Goal: Browse casually: Explore the website without a specific task or goal

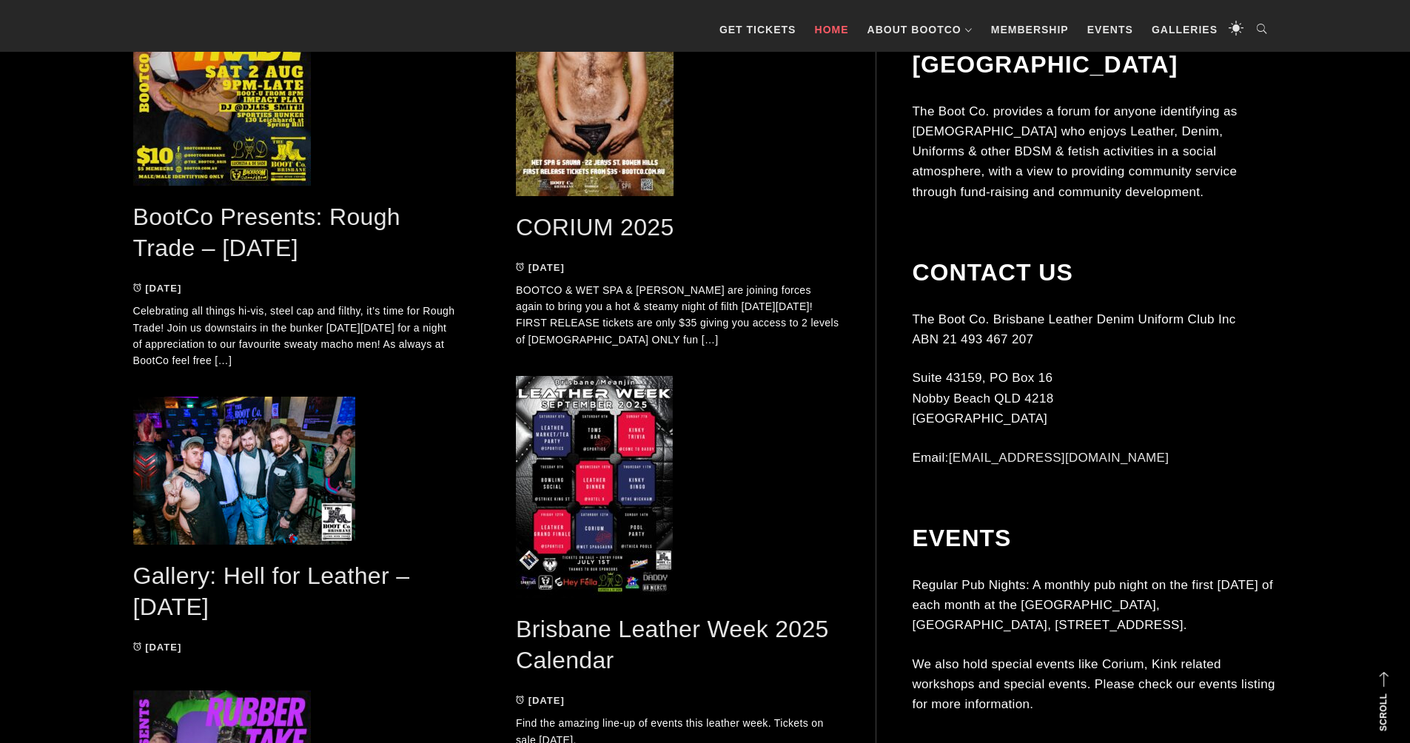
scroll to position [1644, 0]
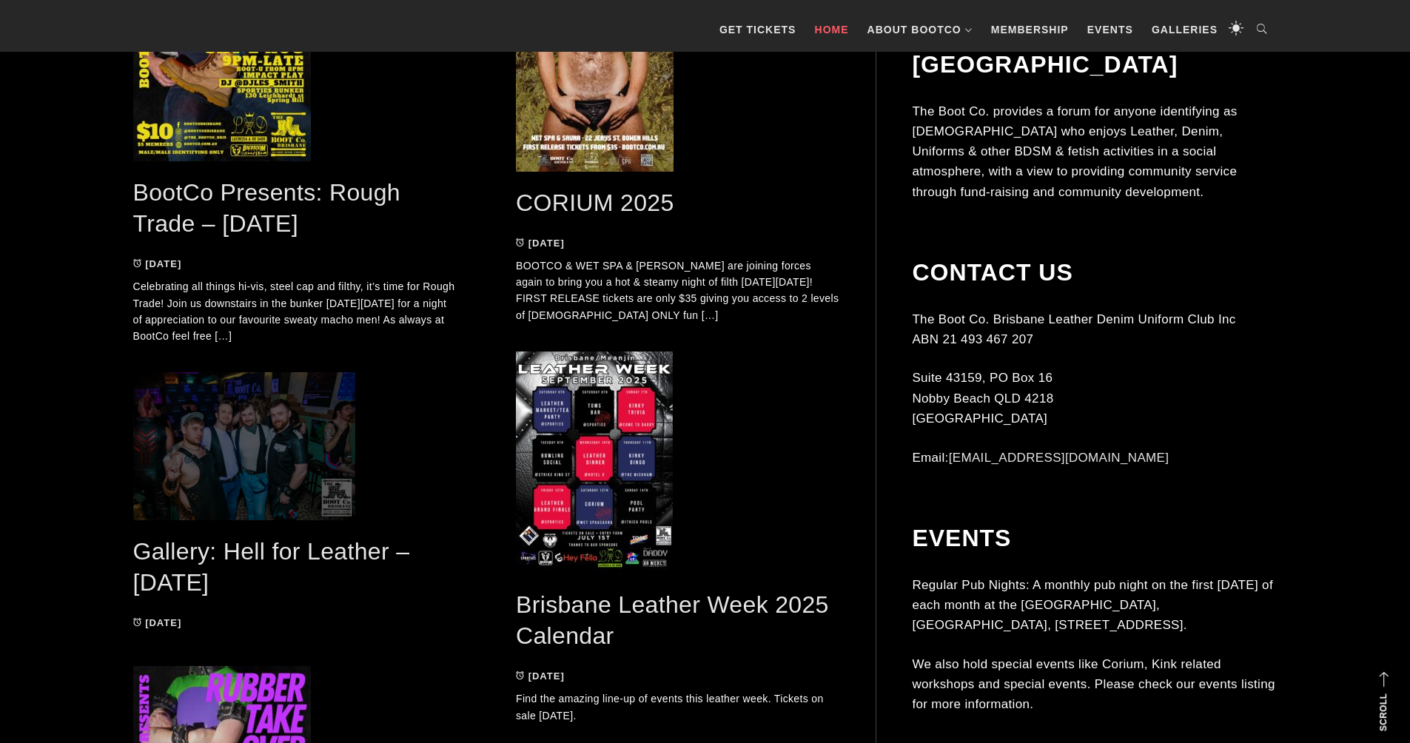
click at [235, 455] on span at bounding box center [295, 446] width 324 height 148
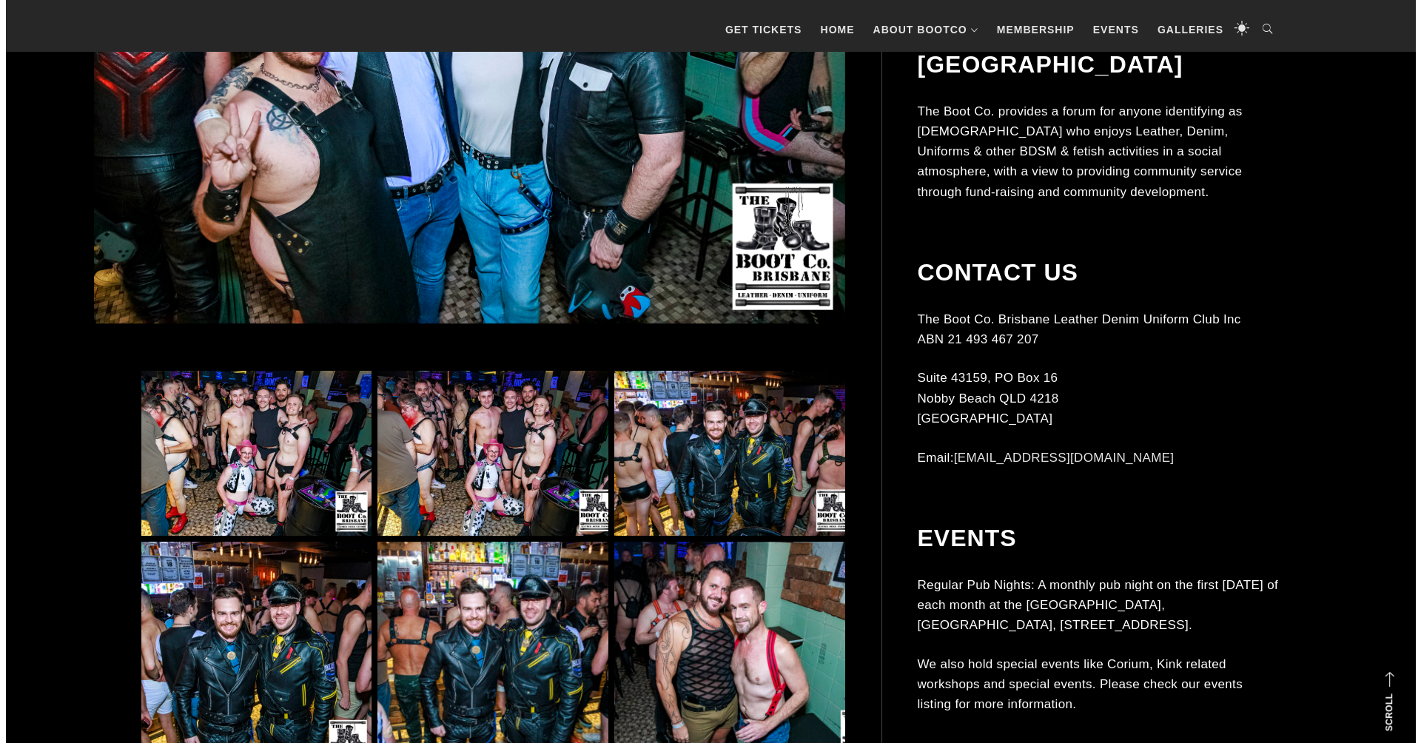
scroll to position [850, 0]
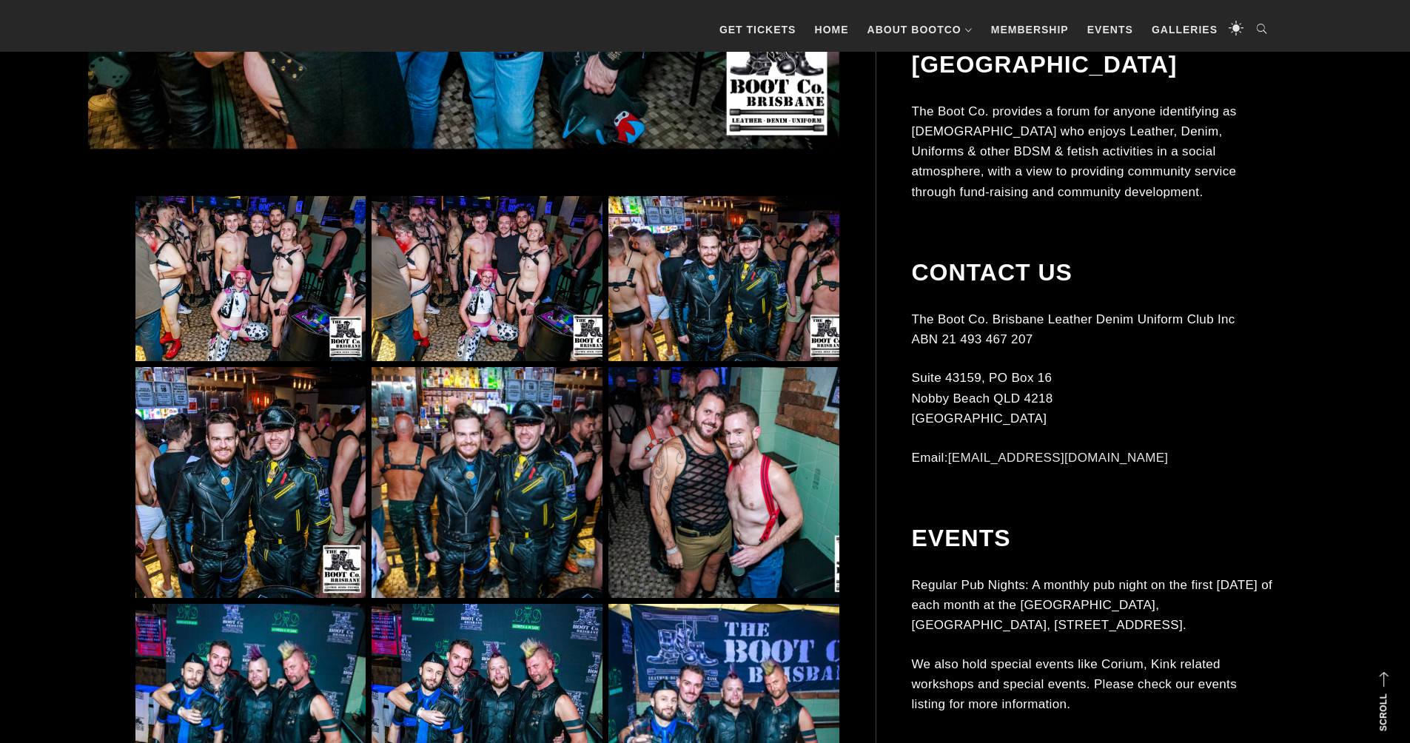
click at [246, 279] on img at bounding box center [250, 278] width 230 height 165
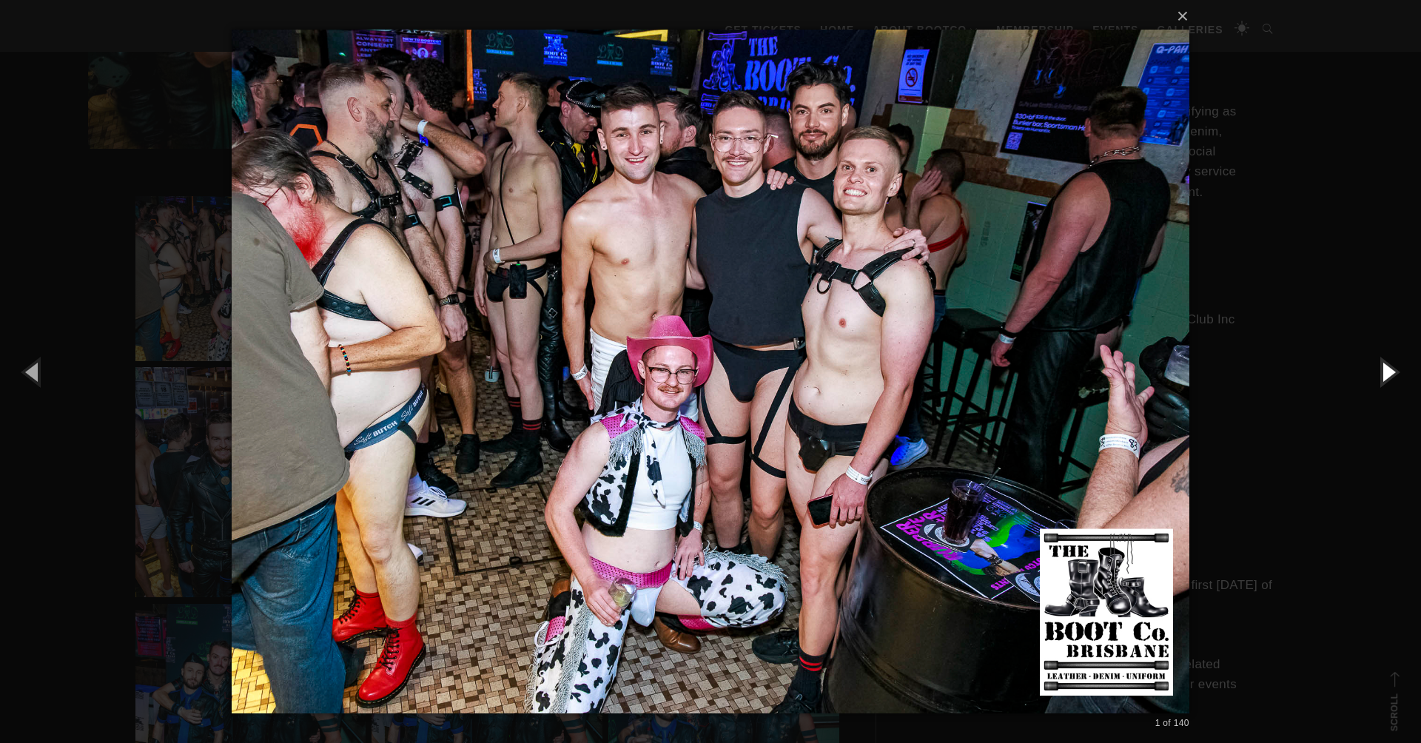
click at [1395, 373] on button "button" at bounding box center [1388, 371] width 67 height 81
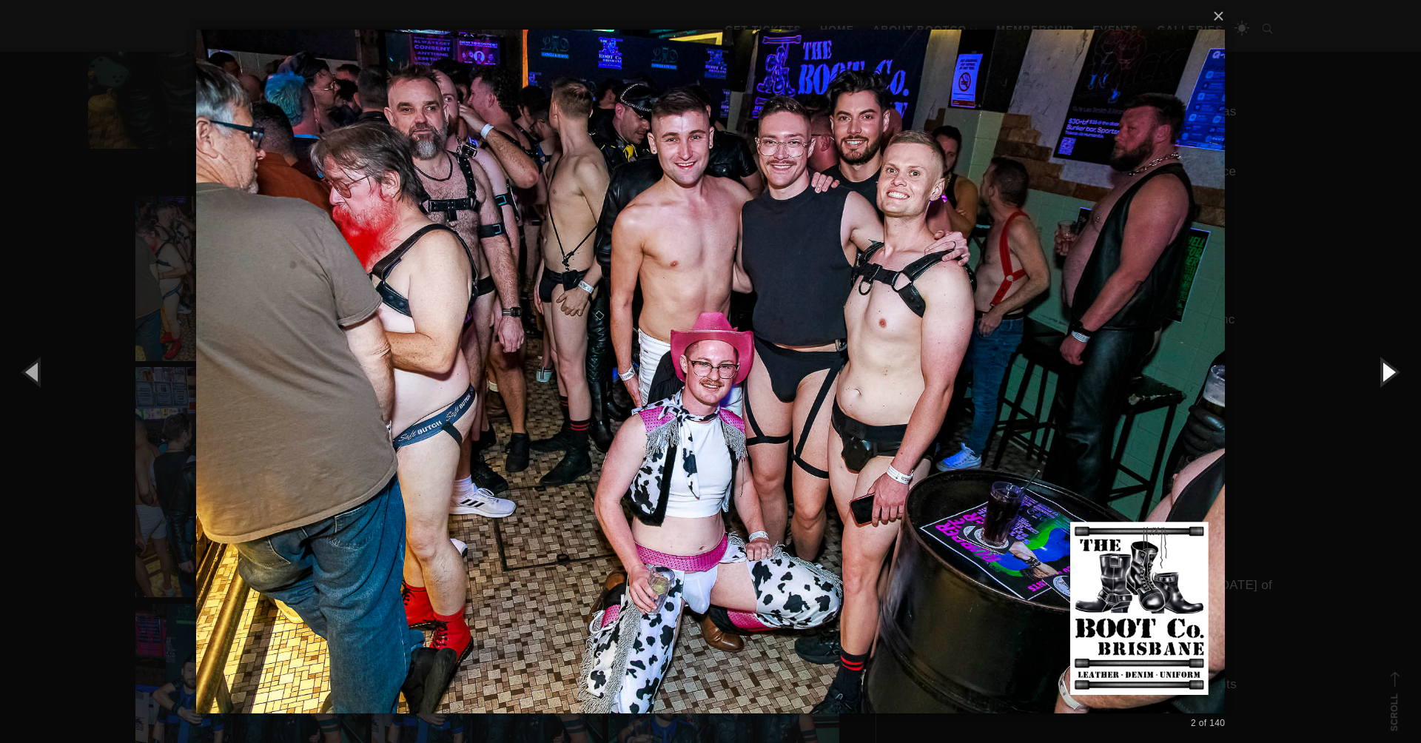
click at [1395, 373] on button "button" at bounding box center [1388, 371] width 67 height 81
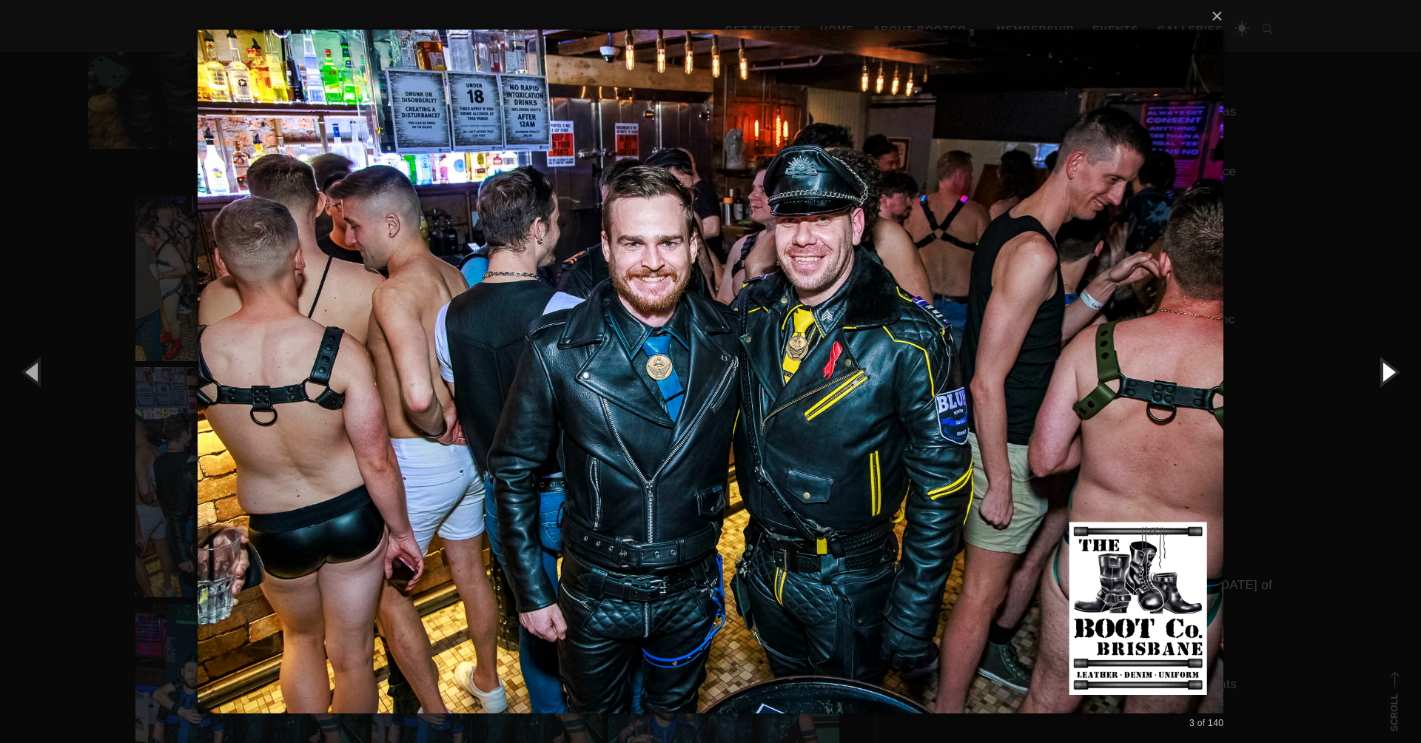
click at [1395, 373] on button "button" at bounding box center [1388, 371] width 67 height 81
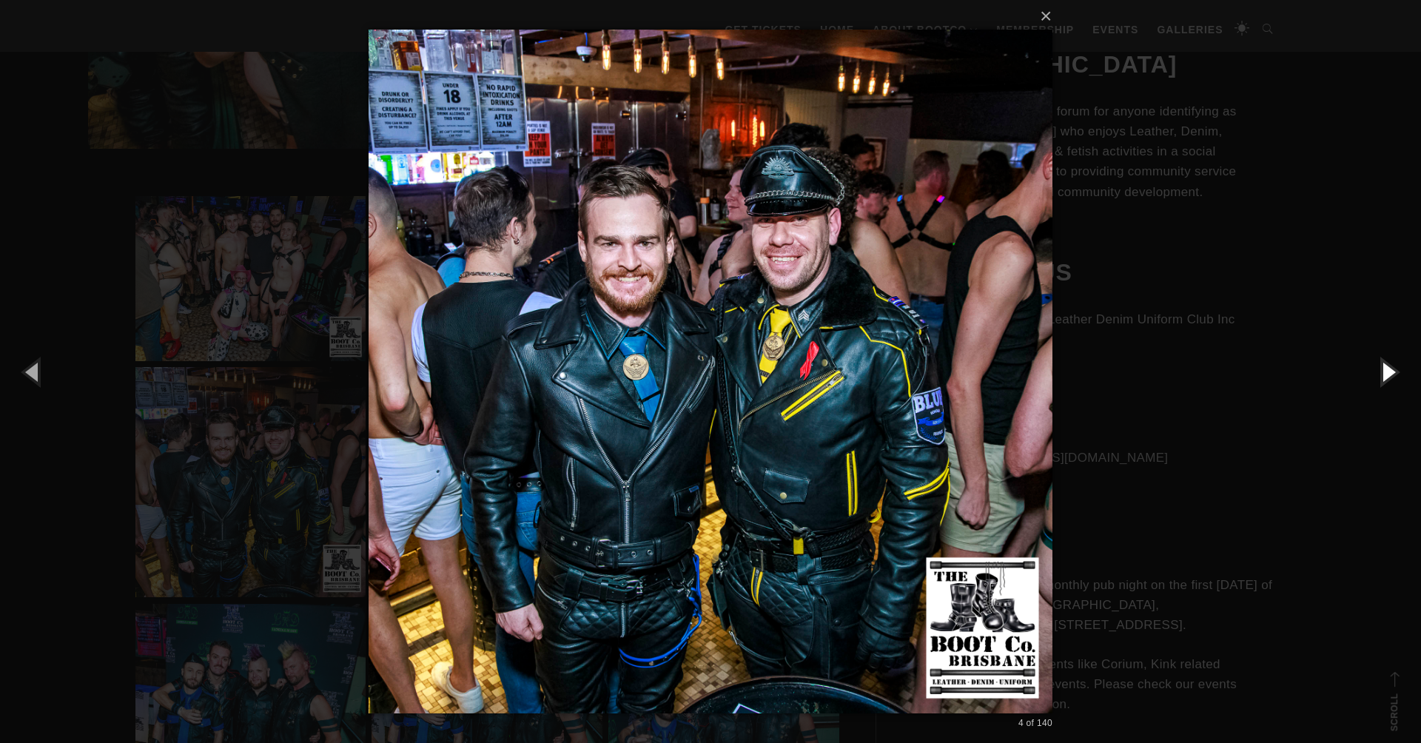
click at [1395, 373] on button "button" at bounding box center [1388, 371] width 67 height 81
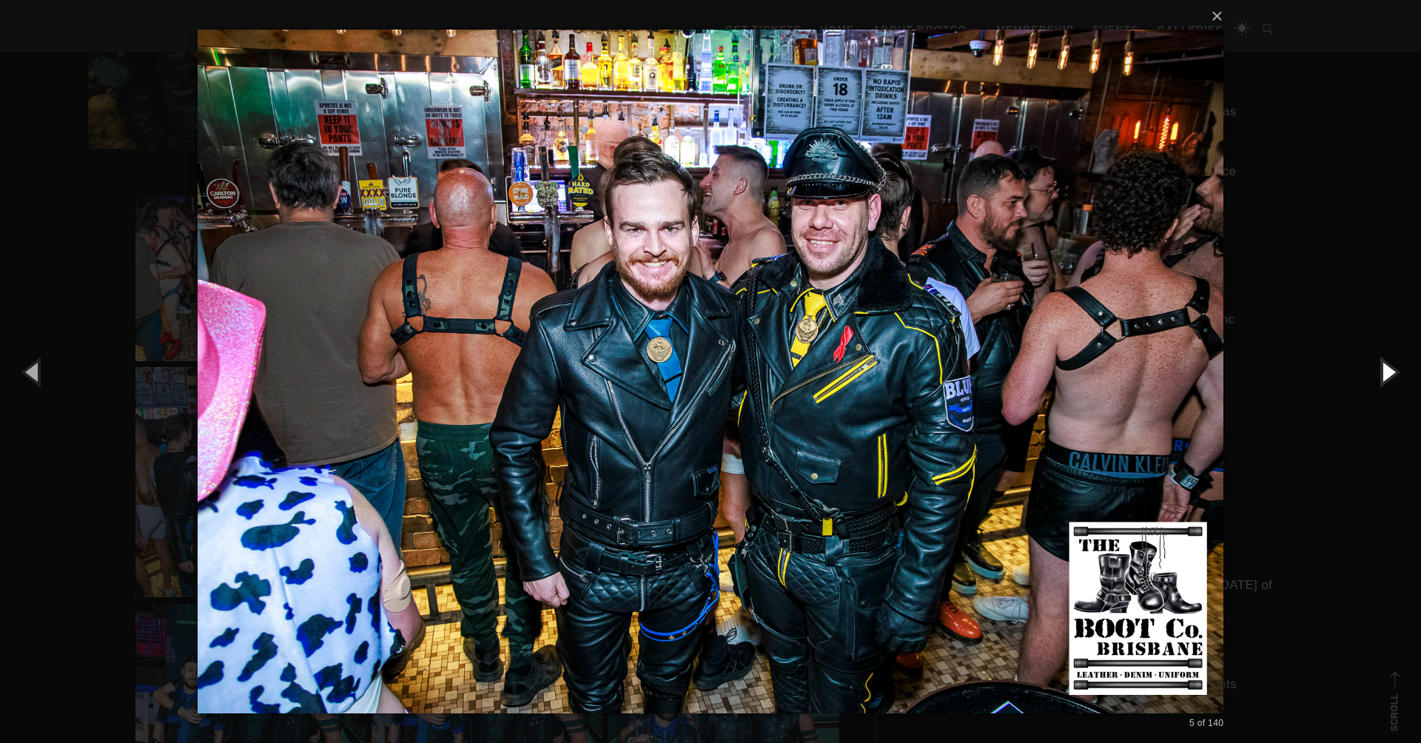
click at [1395, 373] on button "button" at bounding box center [1388, 371] width 67 height 81
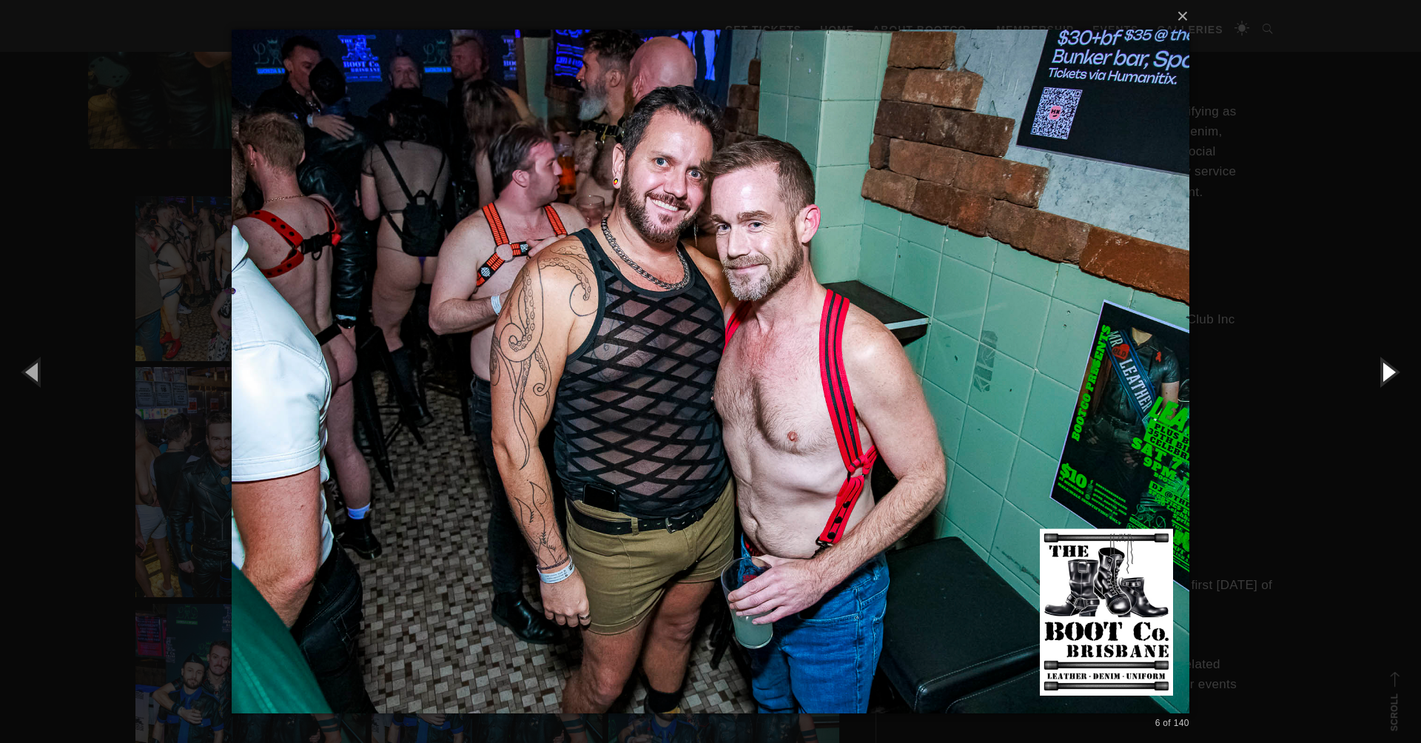
click at [1394, 373] on button "button" at bounding box center [1388, 371] width 67 height 81
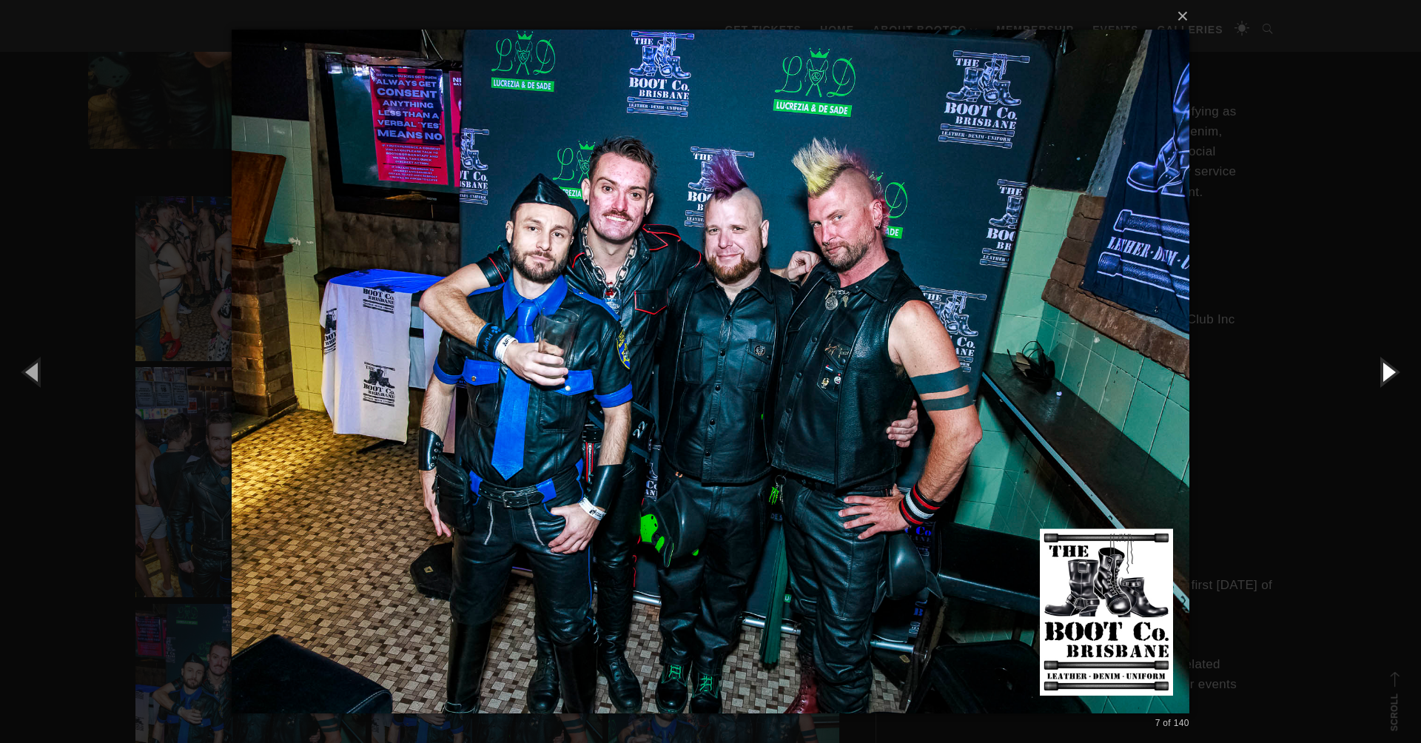
click at [1394, 373] on button "button" at bounding box center [1388, 371] width 67 height 81
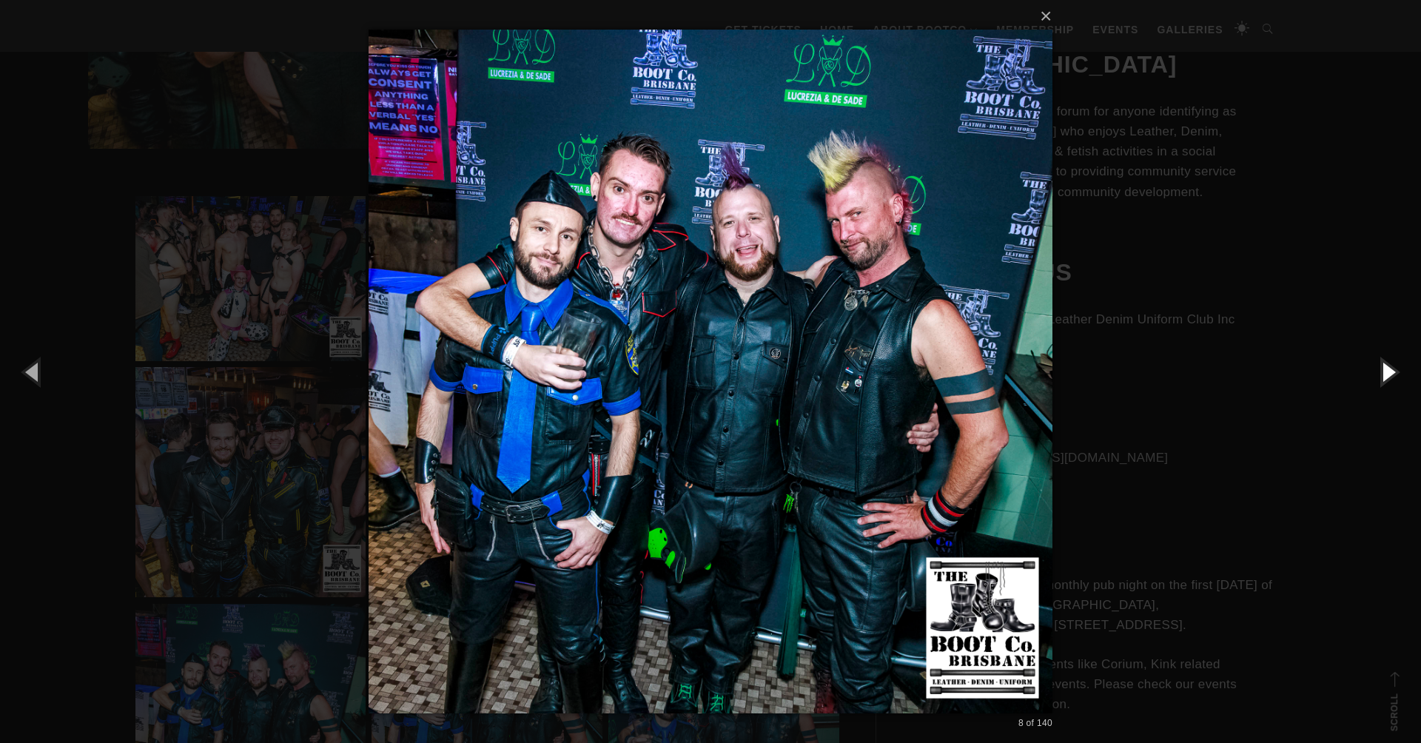
click at [1394, 373] on button "button" at bounding box center [1388, 371] width 67 height 81
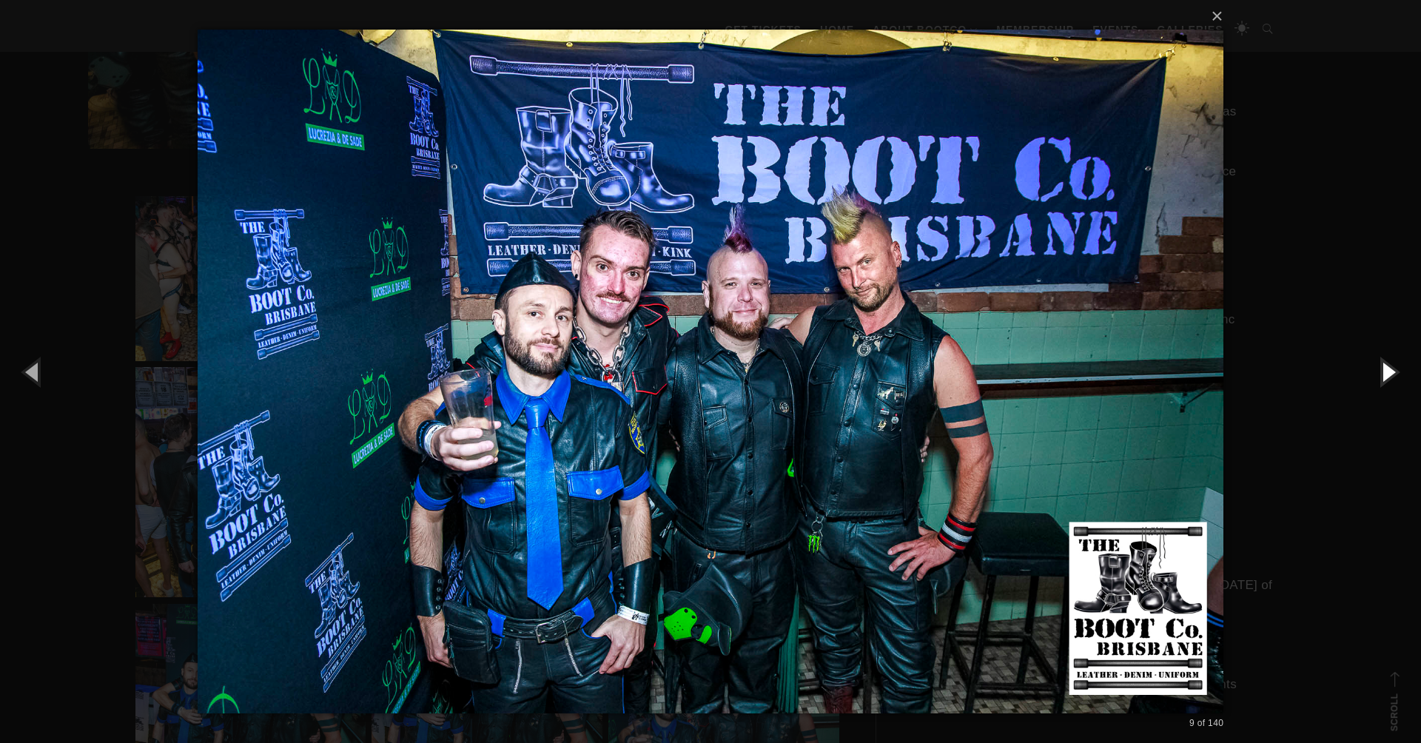
click at [1394, 373] on button "button" at bounding box center [1388, 371] width 67 height 81
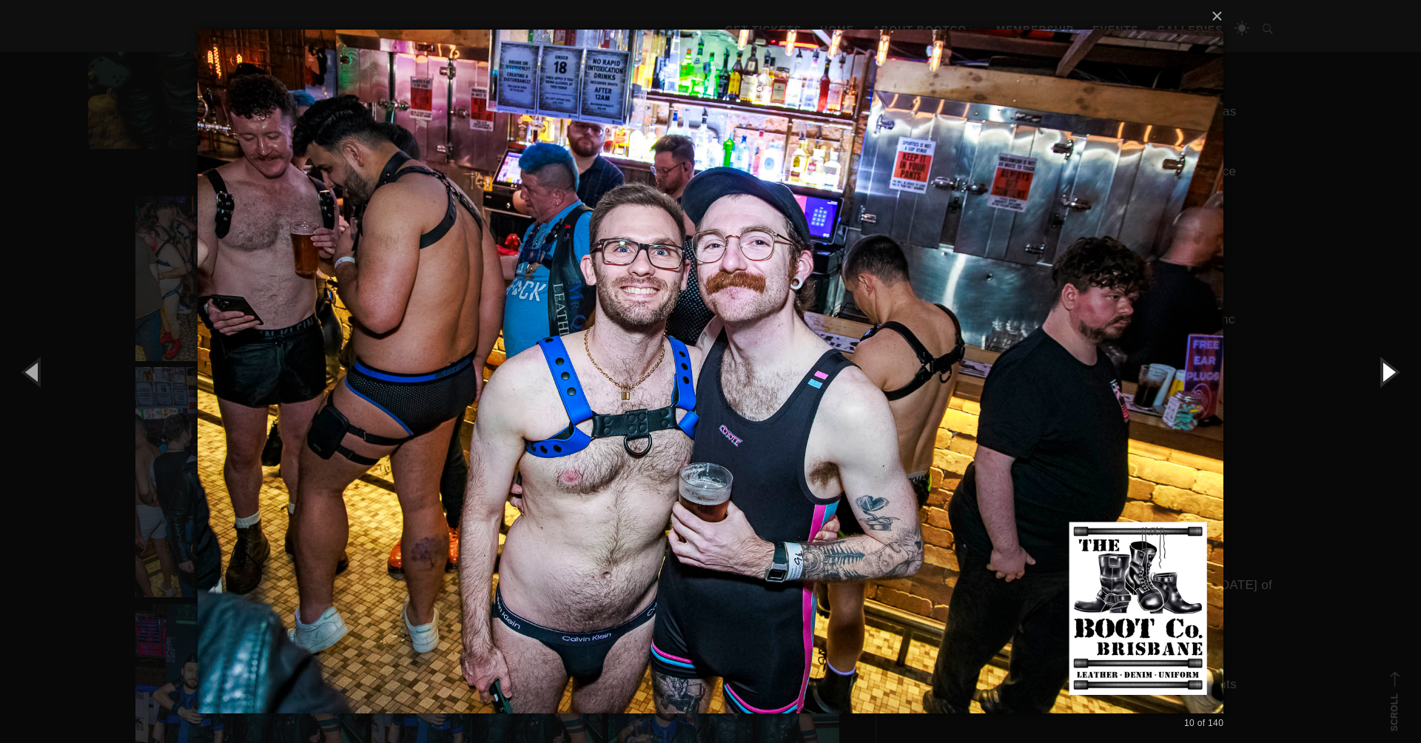
click at [1394, 373] on button "button" at bounding box center [1388, 371] width 67 height 81
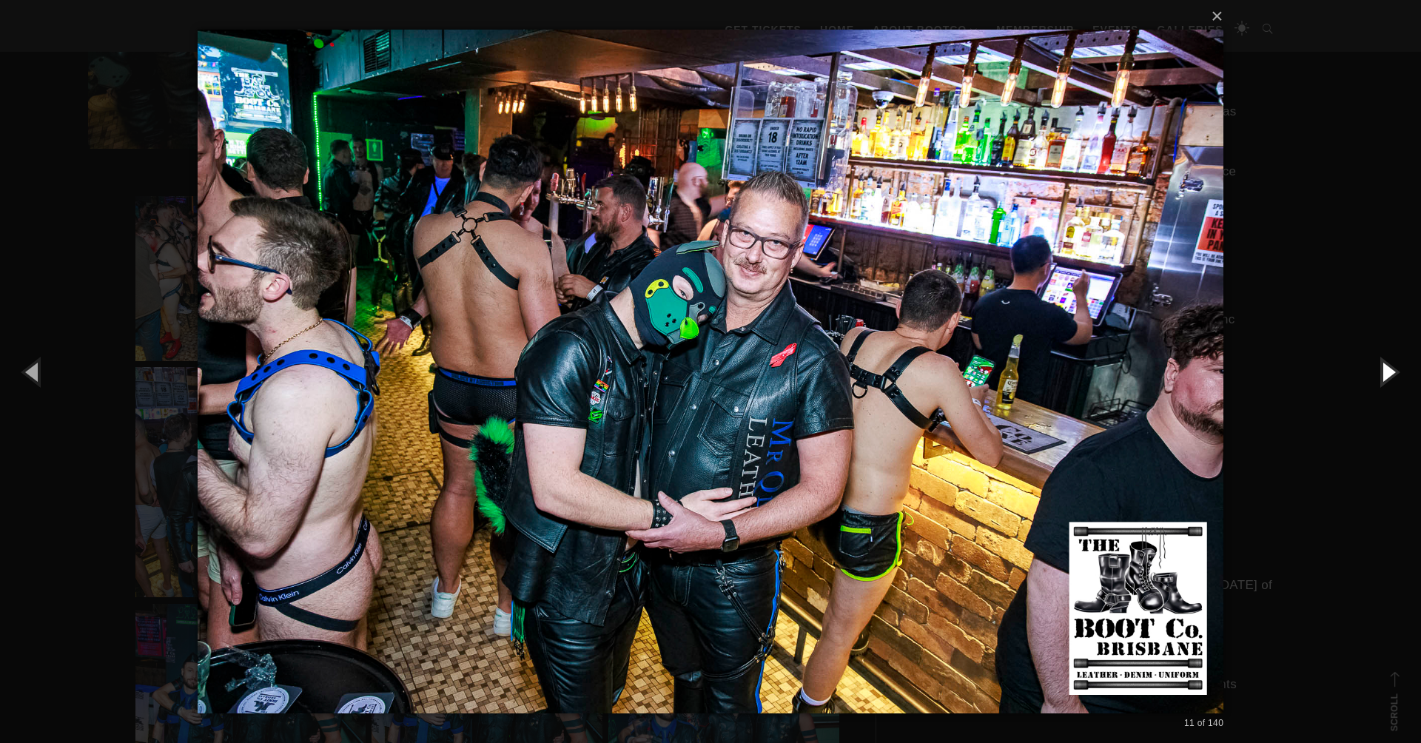
click at [1394, 374] on button "button" at bounding box center [1388, 371] width 67 height 81
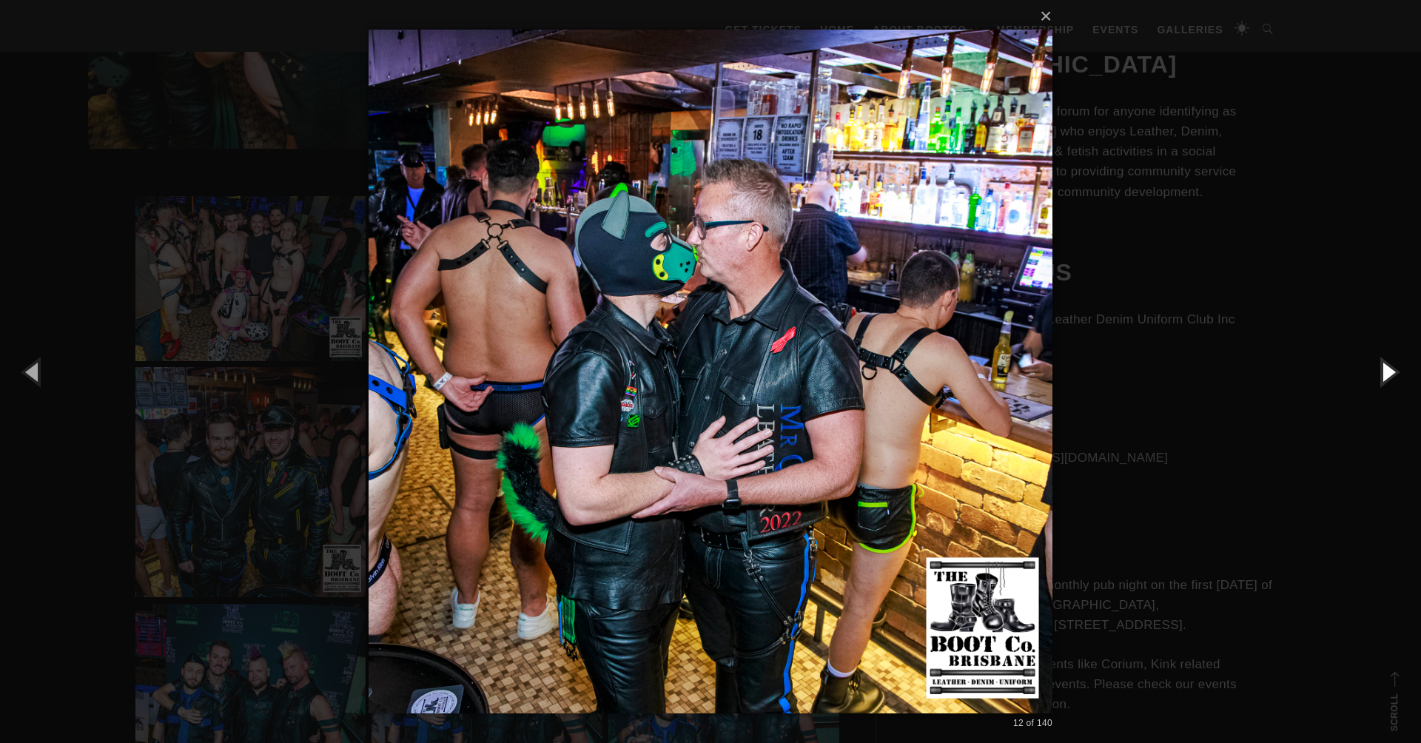
click at [1394, 374] on button "button" at bounding box center [1388, 371] width 67 height 81
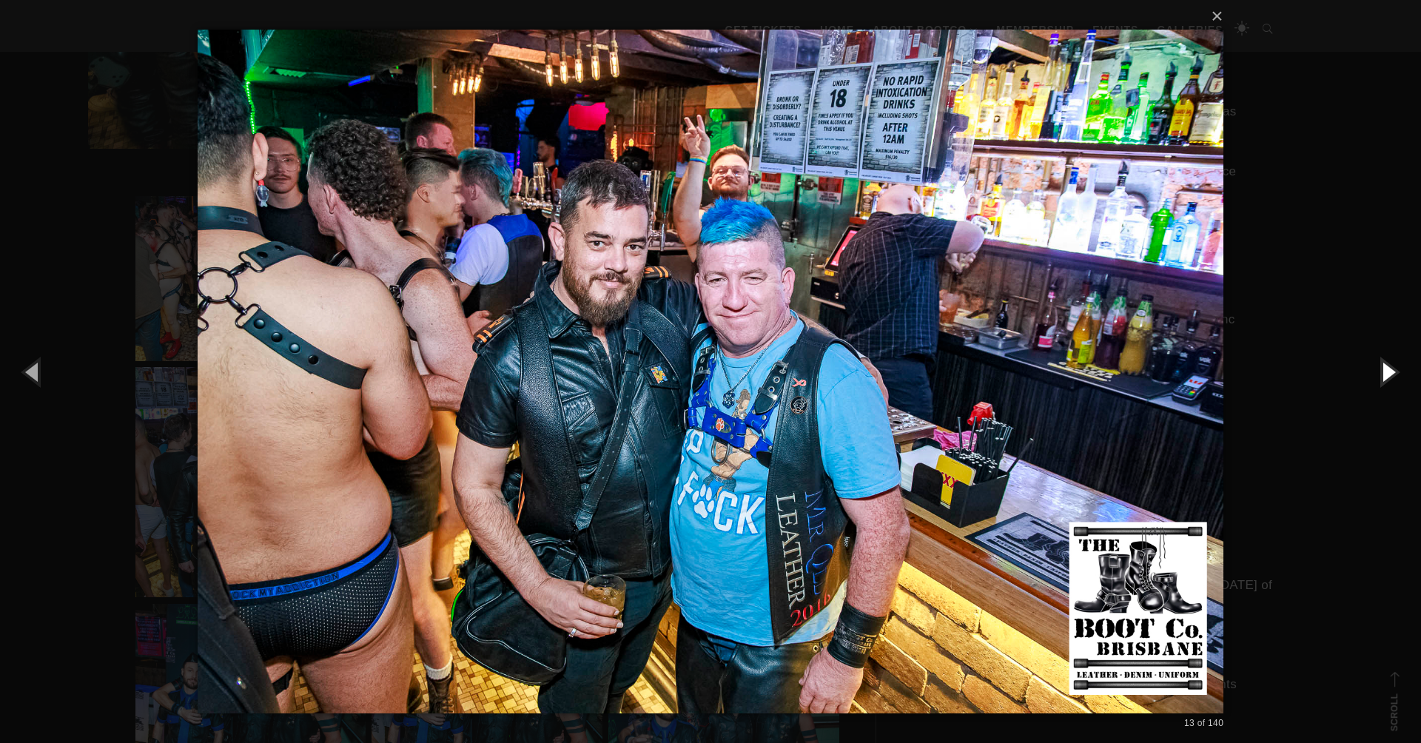
click at [1394, 374] on button "button" at bounding box center [1388, 371] width 67 height 81
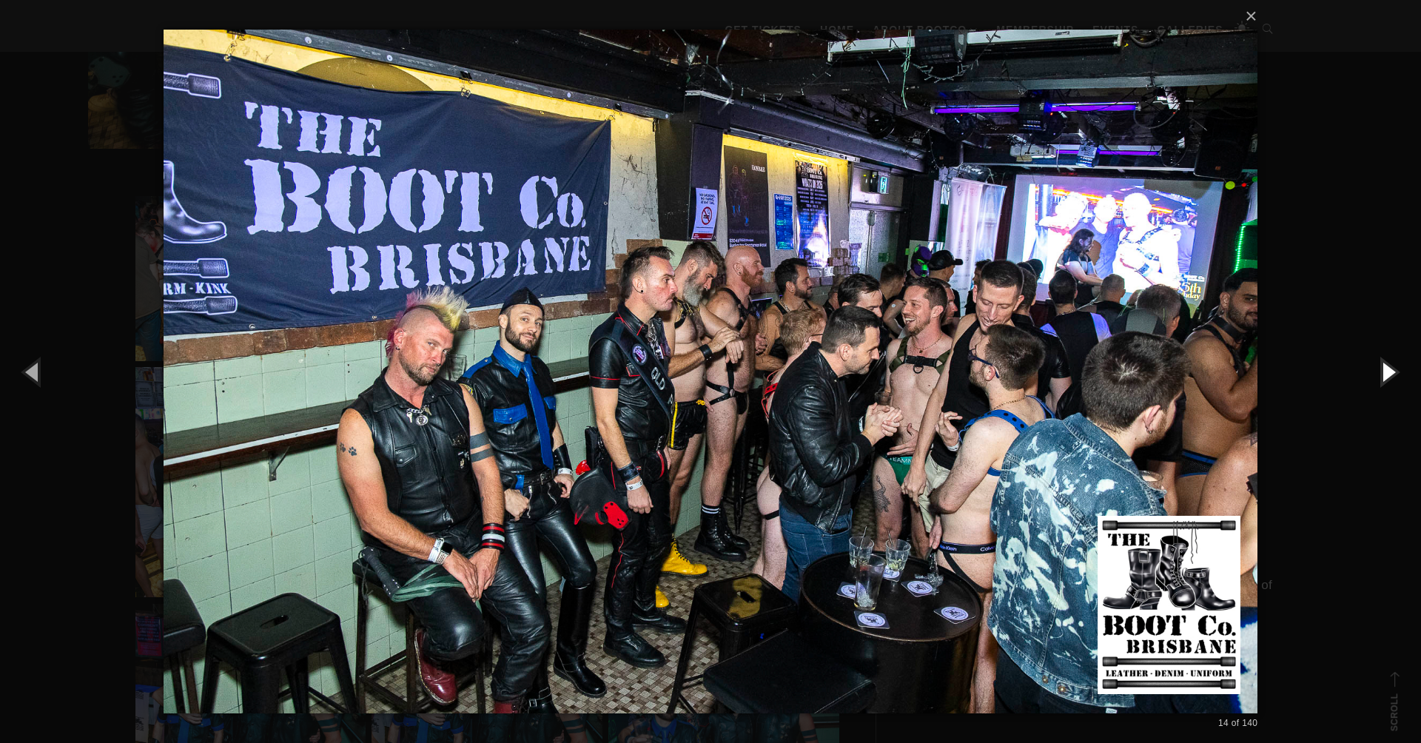
click at [1394, 374] on button "button" at bounding box center [1388, 371] width 67 height 81
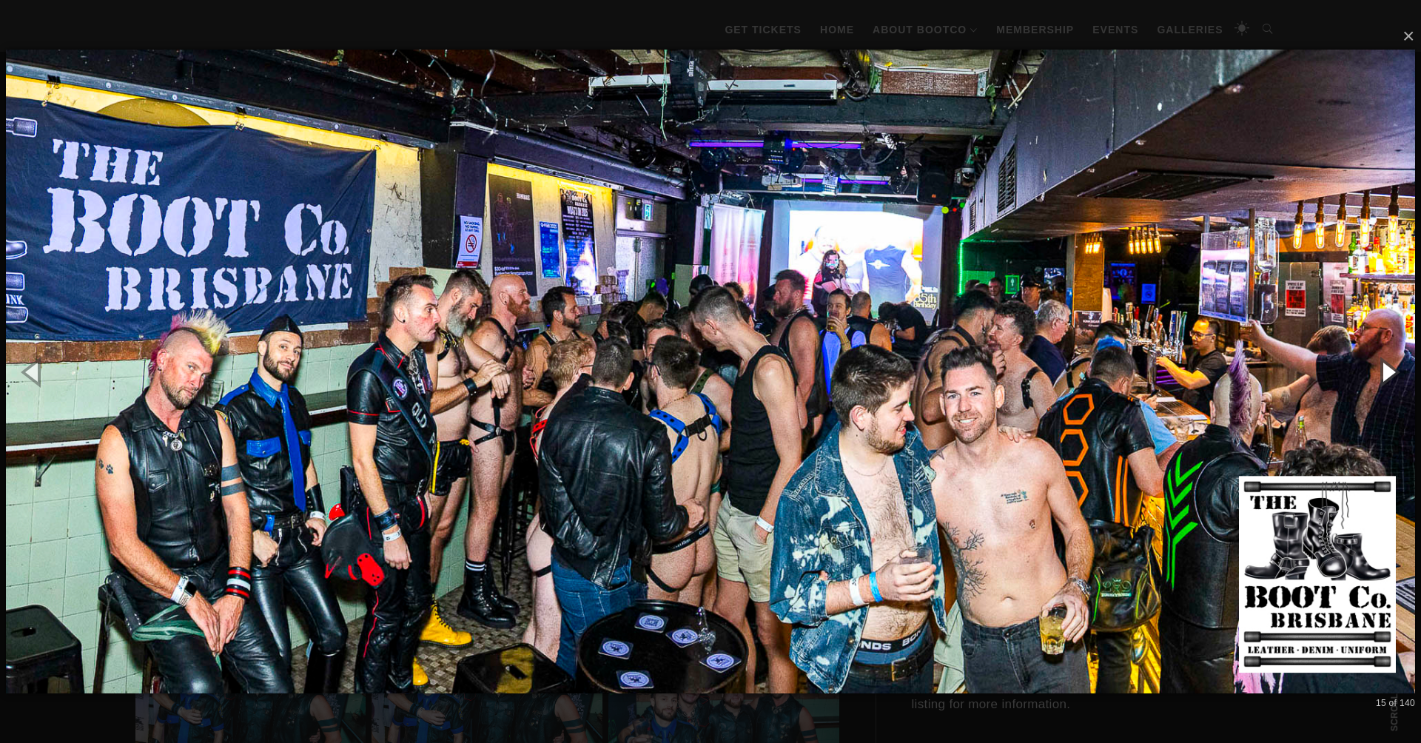
click at [1394, 374] on button "button" at bounding box center [1388, 371] width 67 height 81
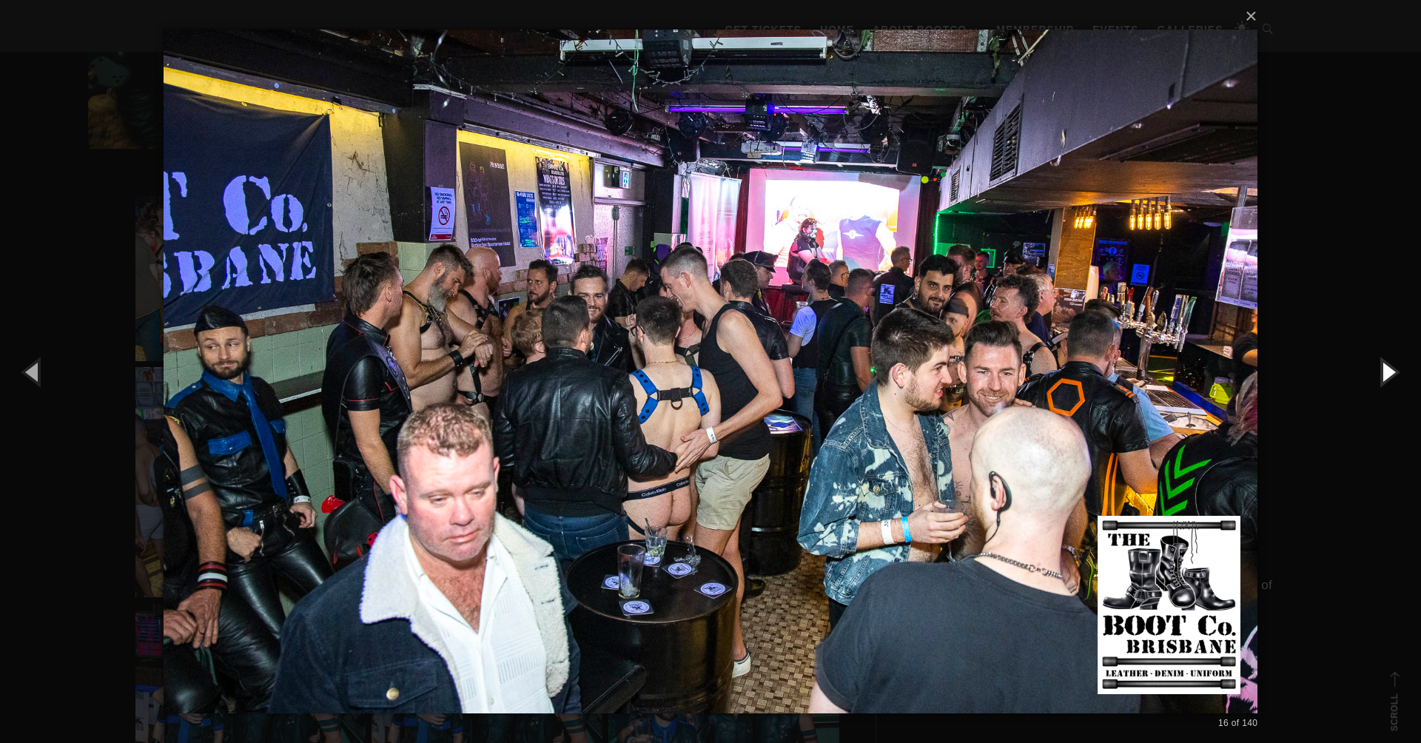
click at [1394, 374] on button "button" at bounding box center [1388, 371] width 67 height 81
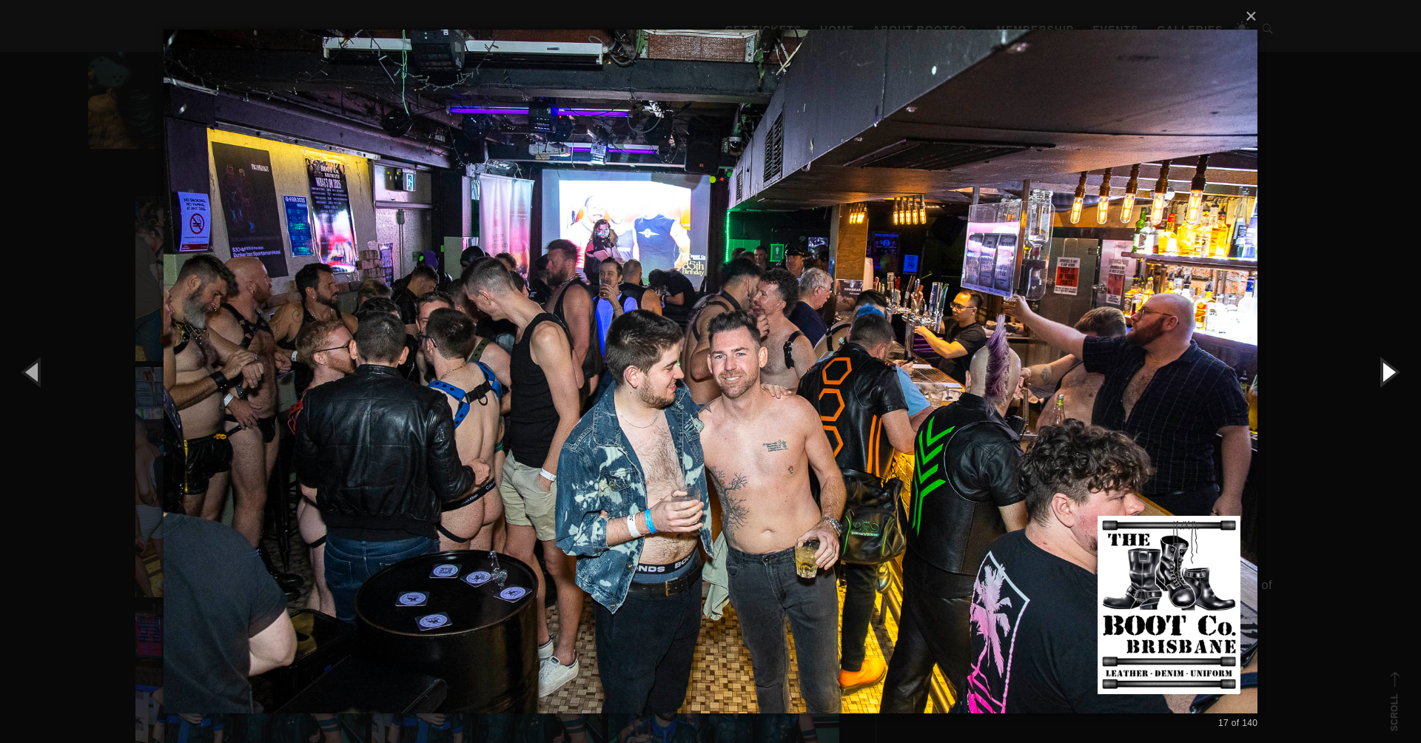
click at [1394, 374] on button "button" at bounding box center [1388, 371] width 67 height 81
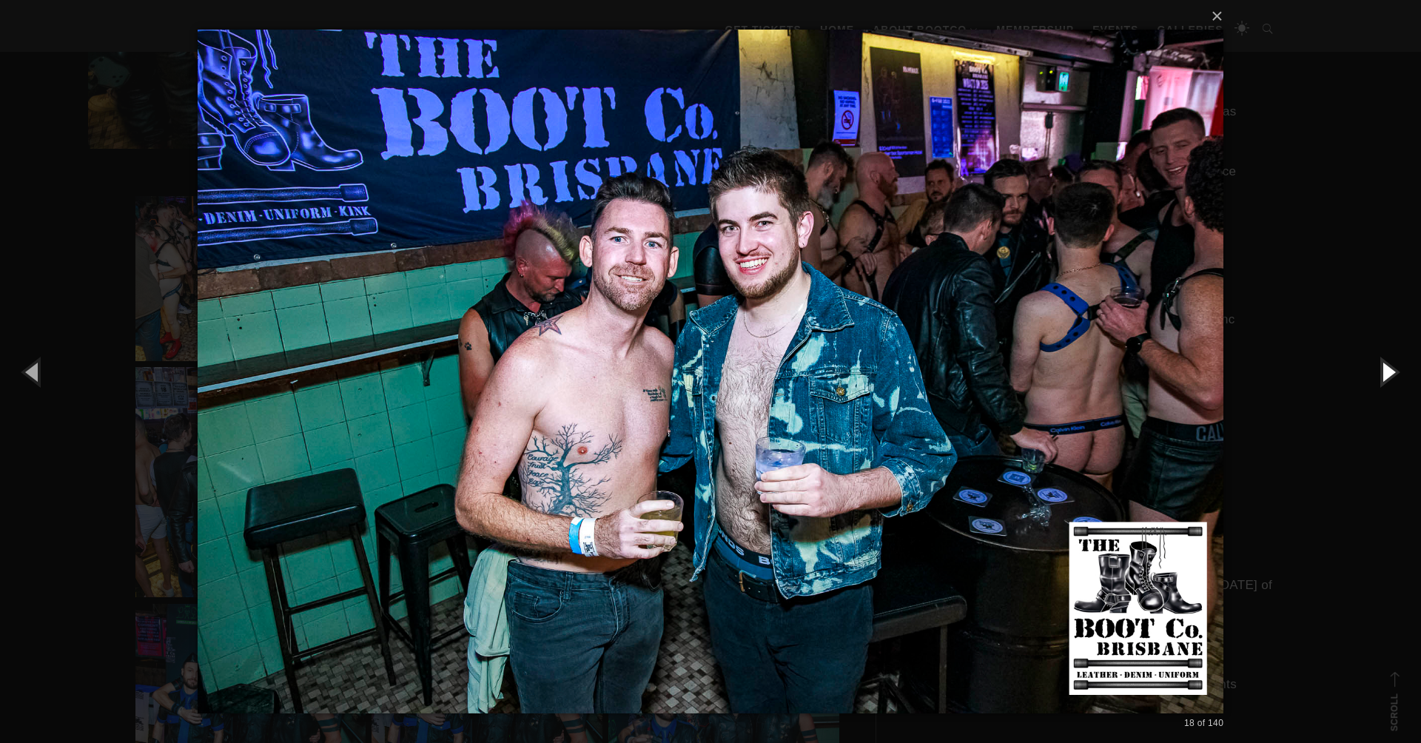
click at [1393, 374] on button "button" at bounding box center [1388, 371] width 67 height 81
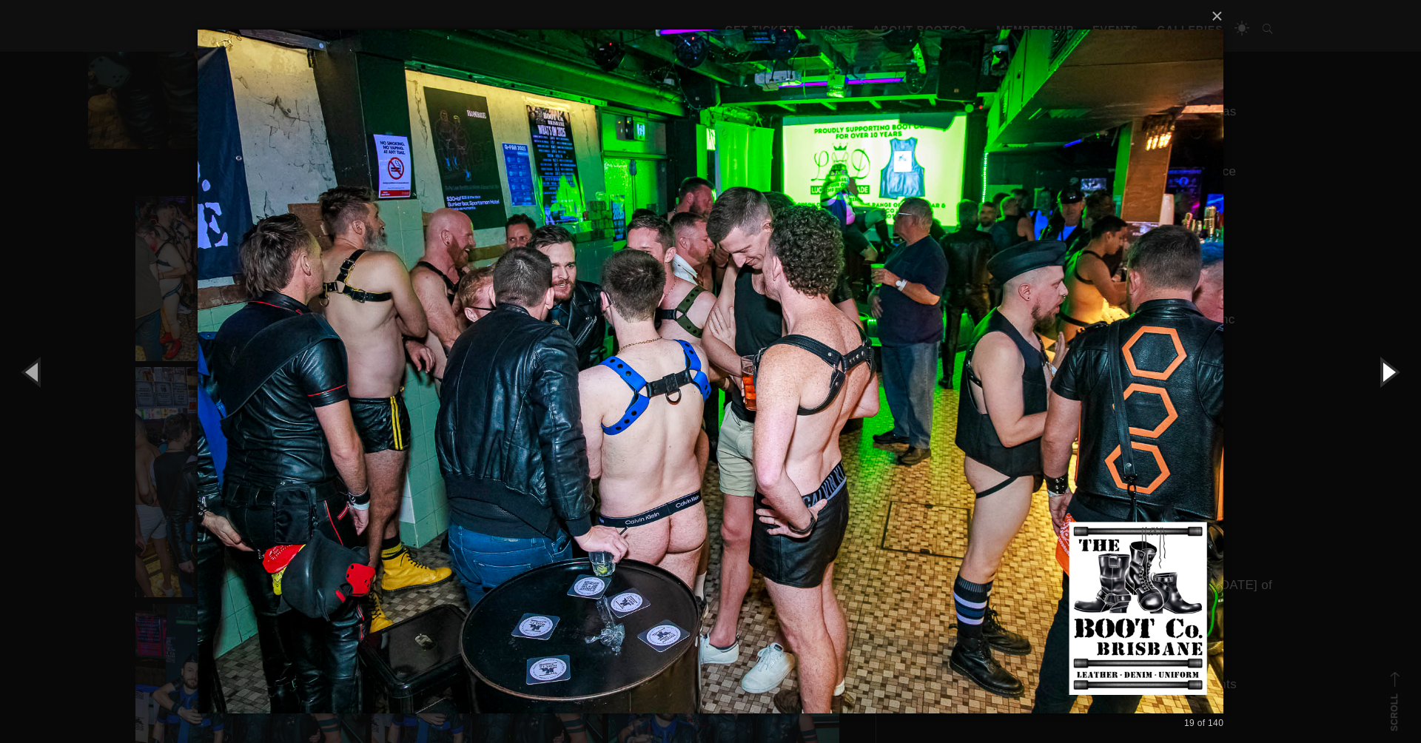
click at [1393, 374] on button "button" at bounding box center [1388, 371] width 67 height 81
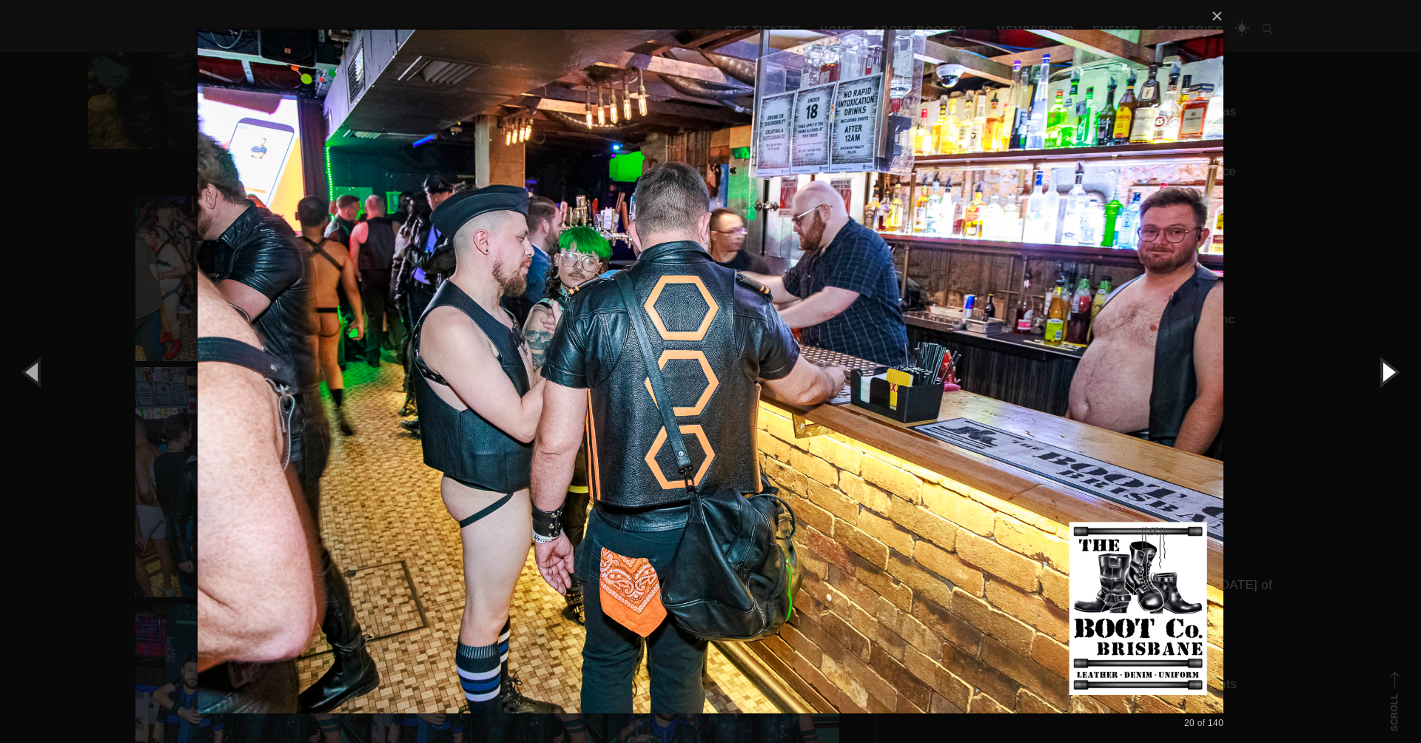
click at [1393, 374] on button "button" at bounding box center [1388, 371] width 67 height 81
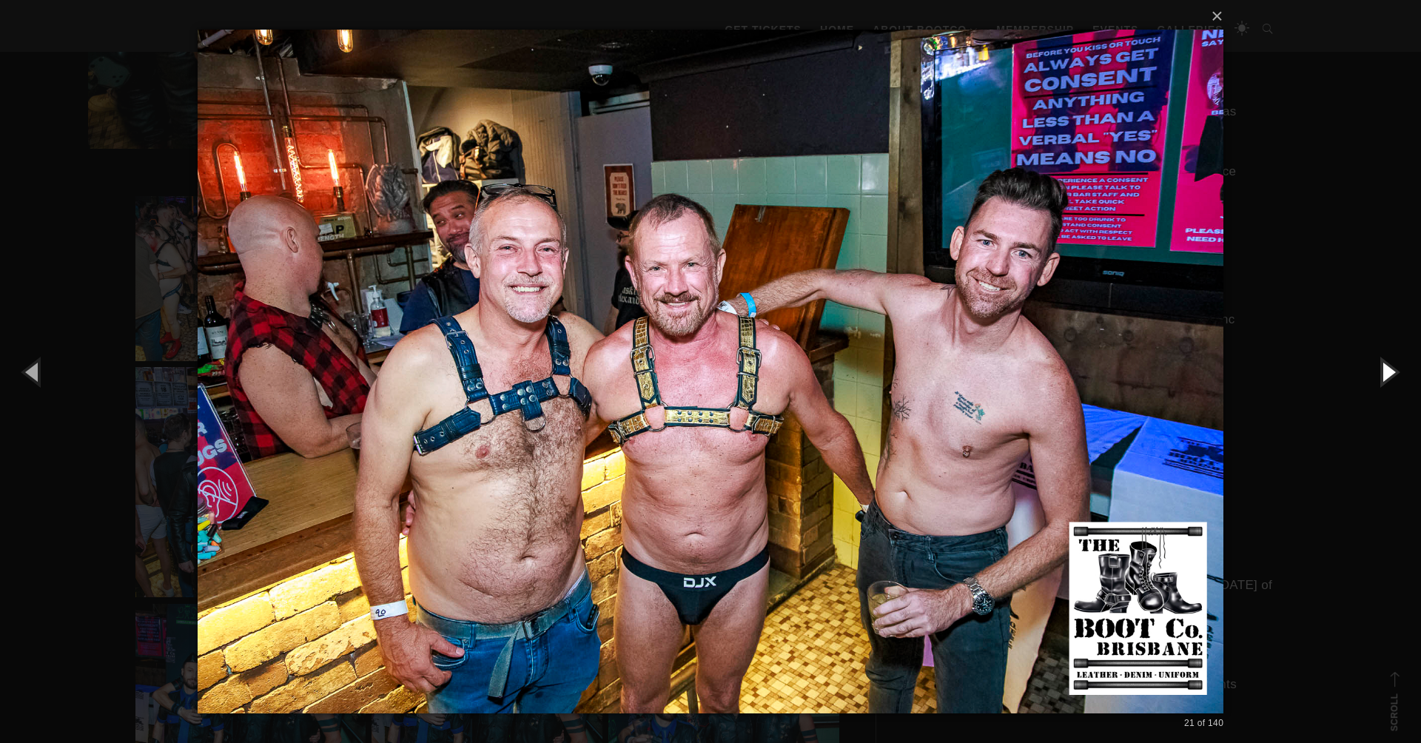
click at [1393, 374] on button "button" at bounding box center [1388, 371] width 67 height 81
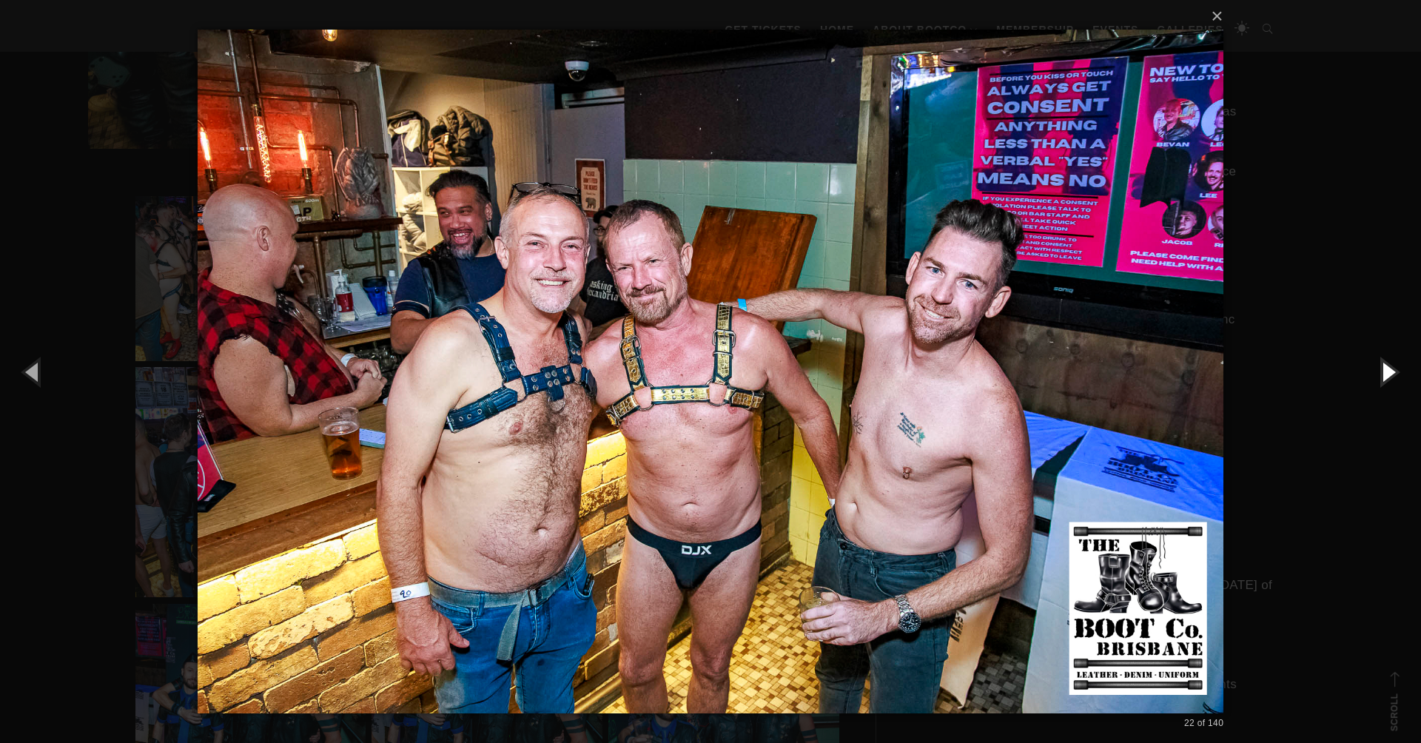
click at [1393, 374] on button "button" at bounding box center [1388, 371] width 67 height 81
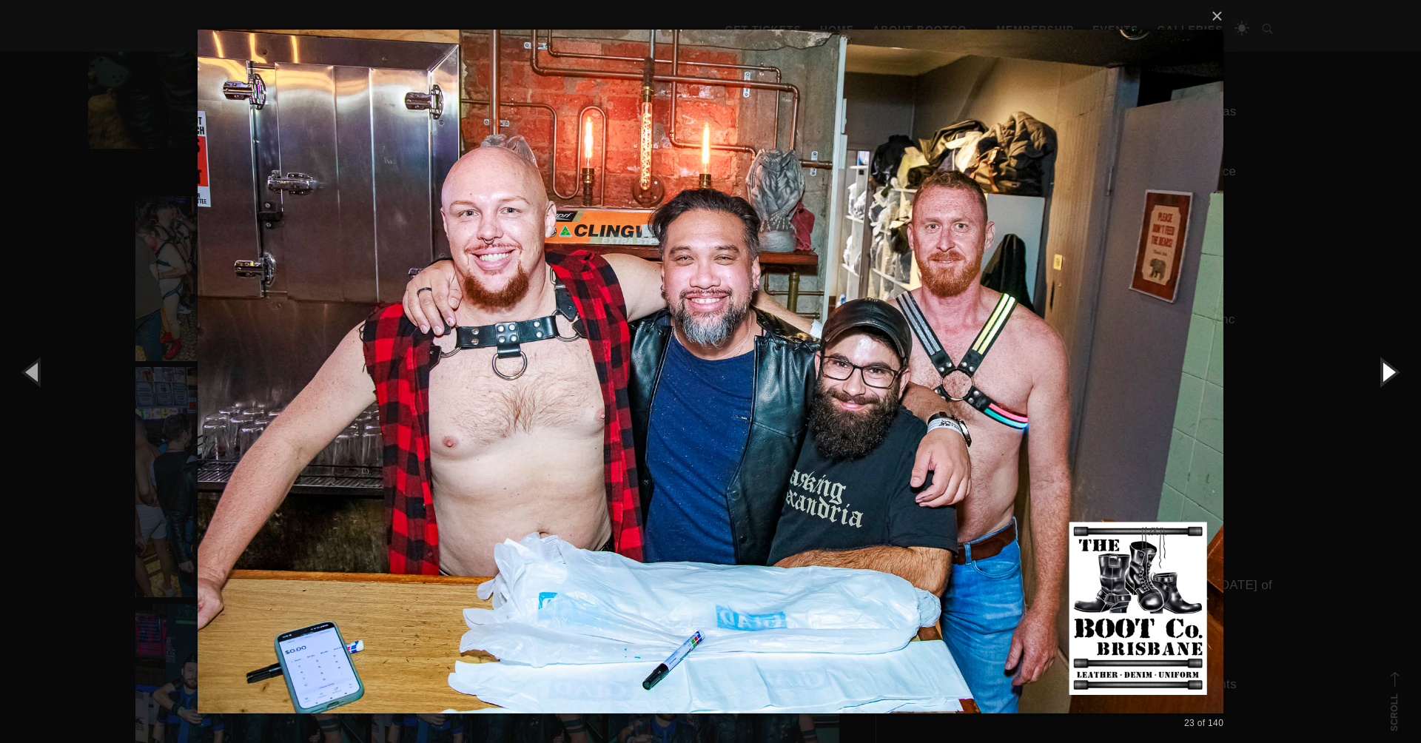
click at [1393, 374] on button "button" at bounding box center [1388, 371] width 67 height 81
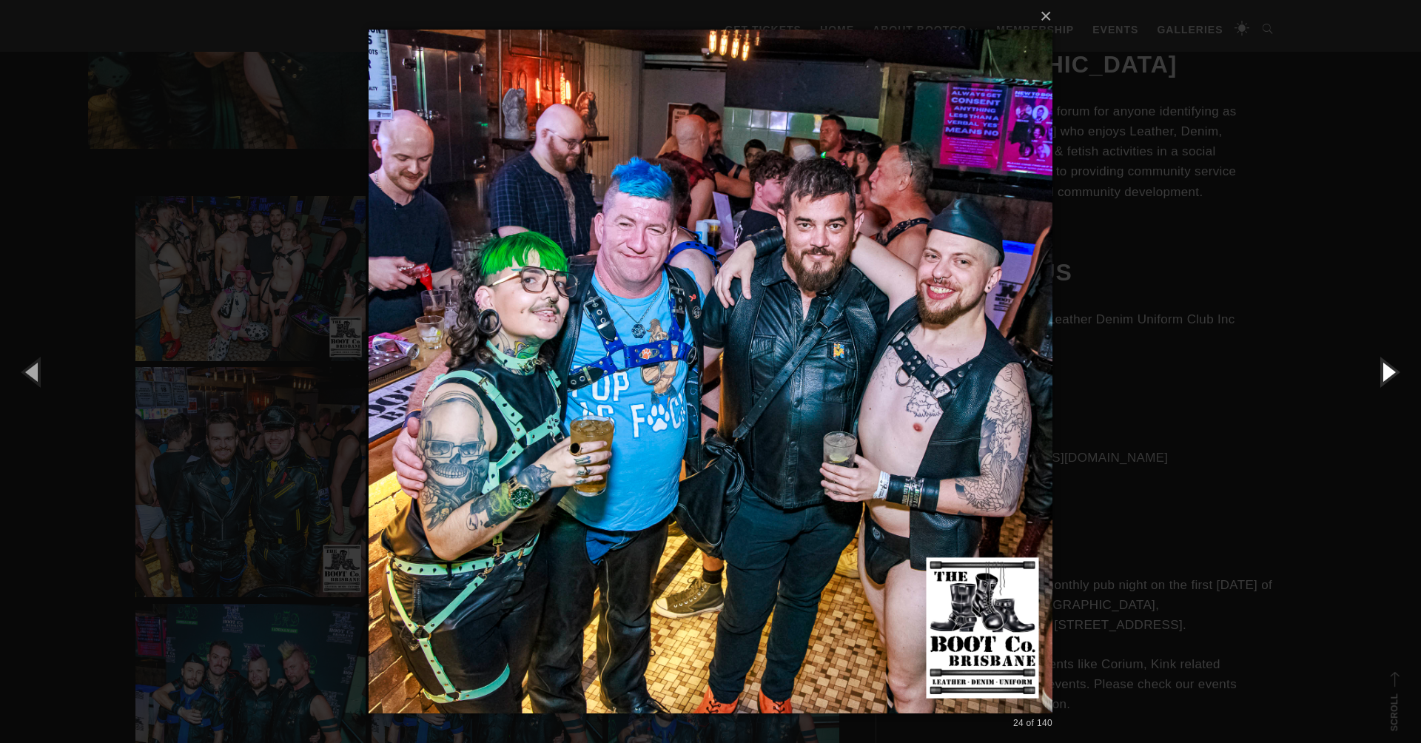
click at [1392, 374] on button "button" at bounding box center [1388, 371] width 67 height 81
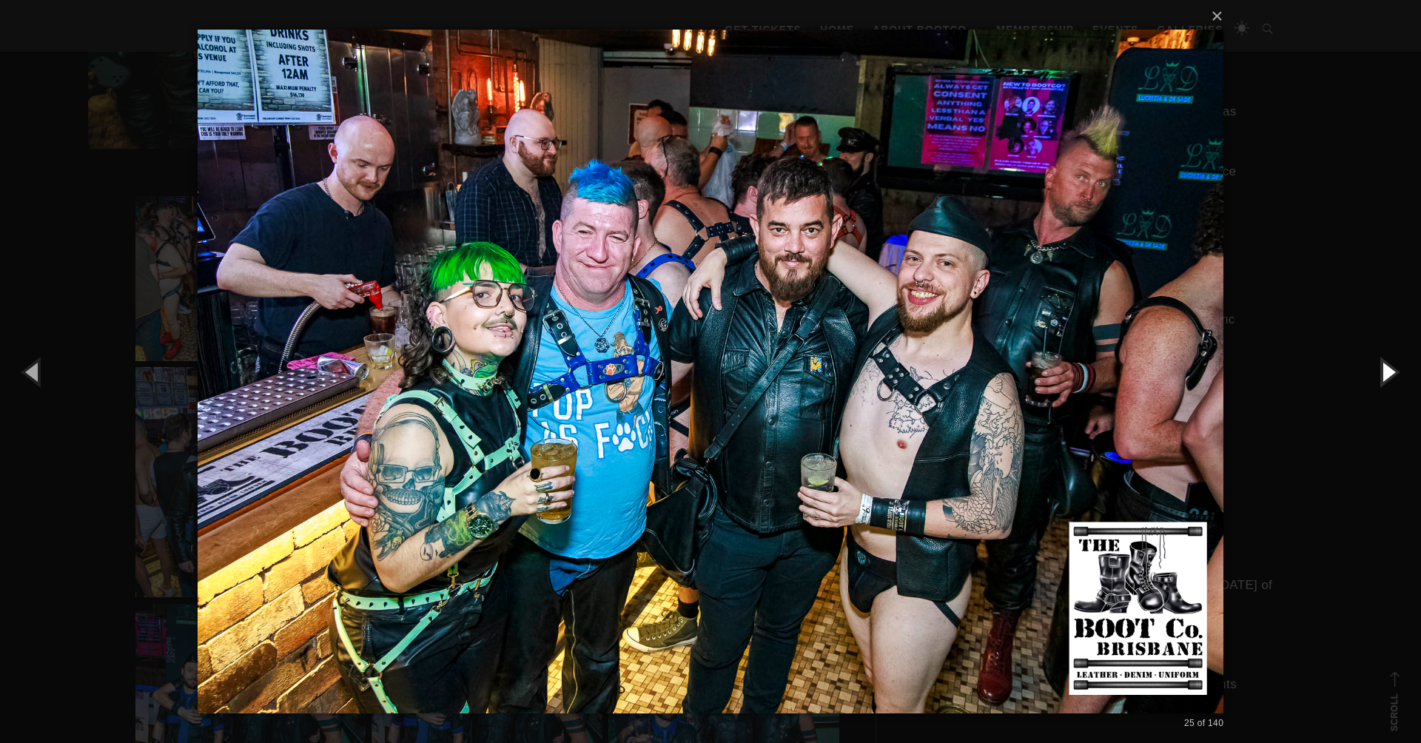
click at [1392, 374] on button "button" at bounding box center [1388, 371] width 67 height 81
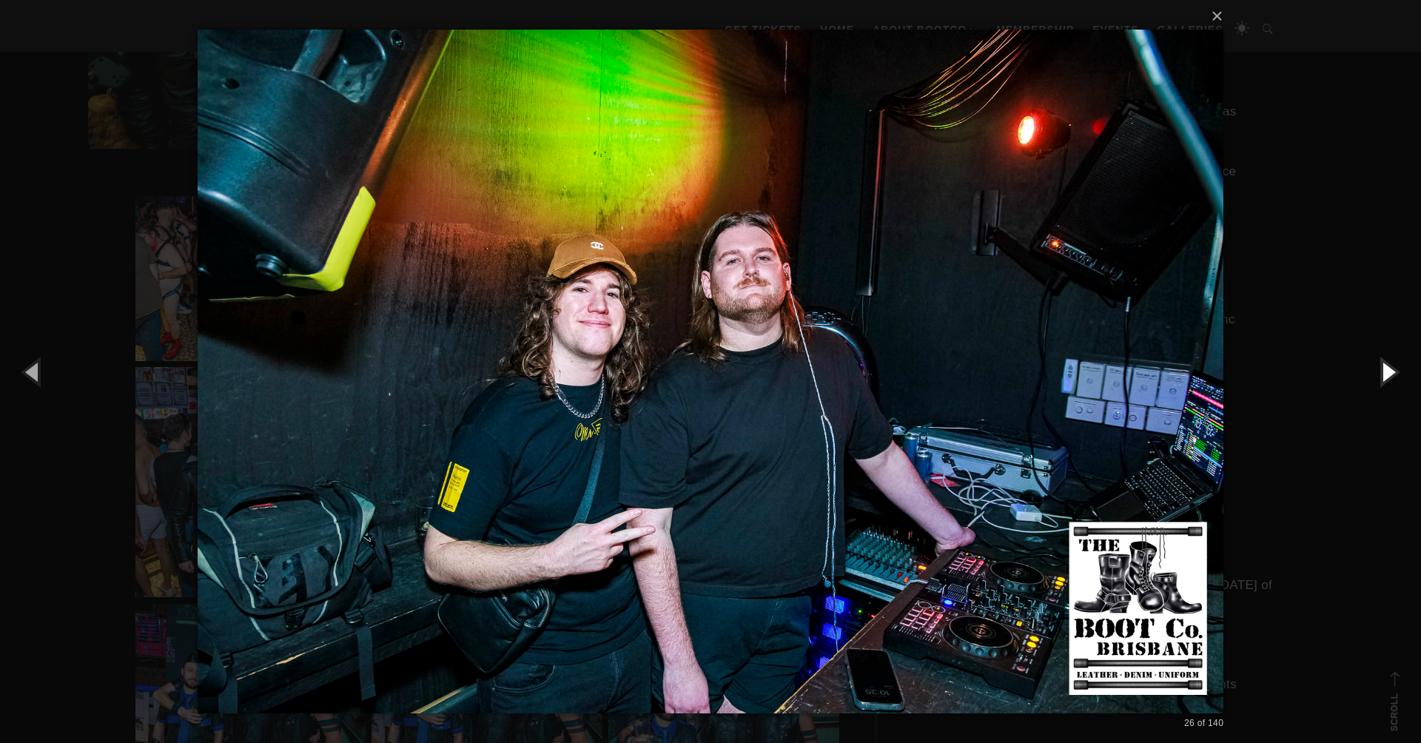
click at [1392, 374] on button "button" at bounding box center [1388, 371] width 67 height 81
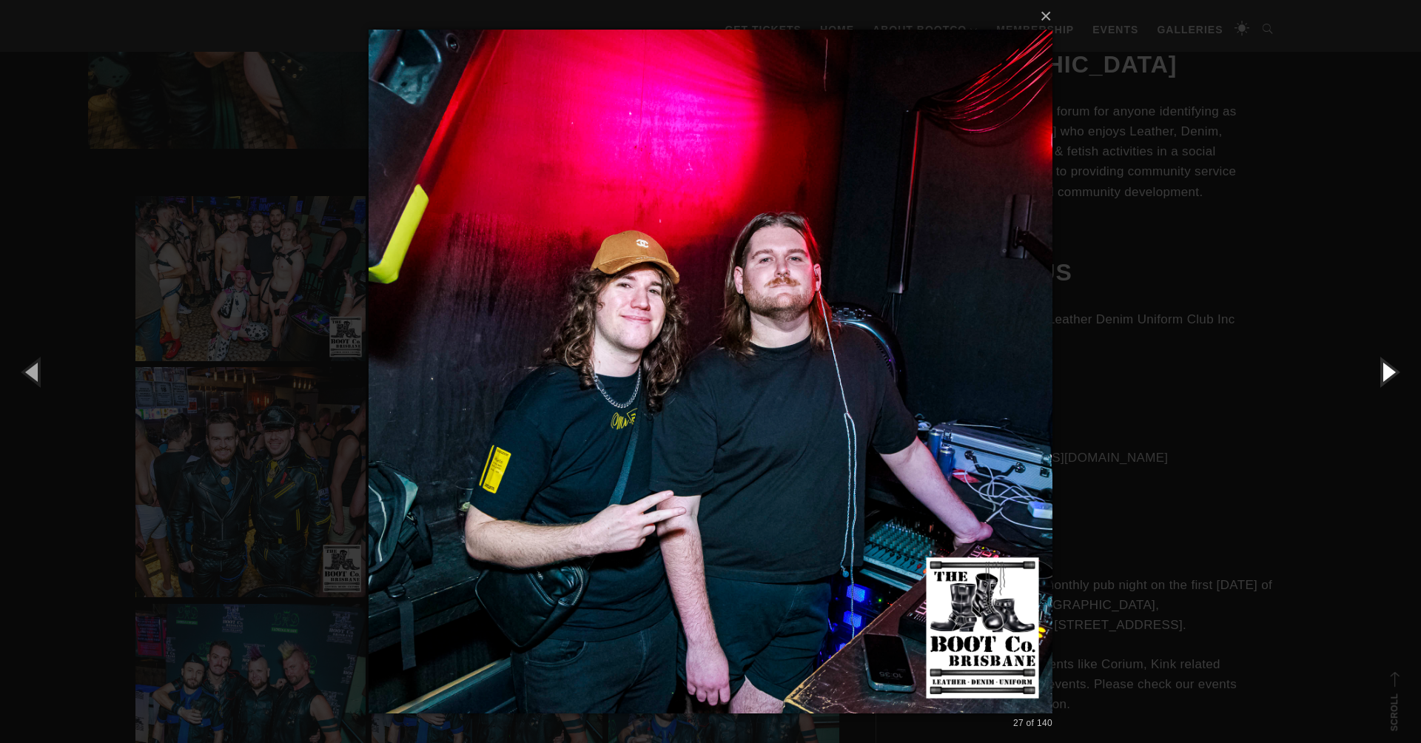
click at [1392, 374] on button "button" at bounding box center [1388, 371] width 67 height 81
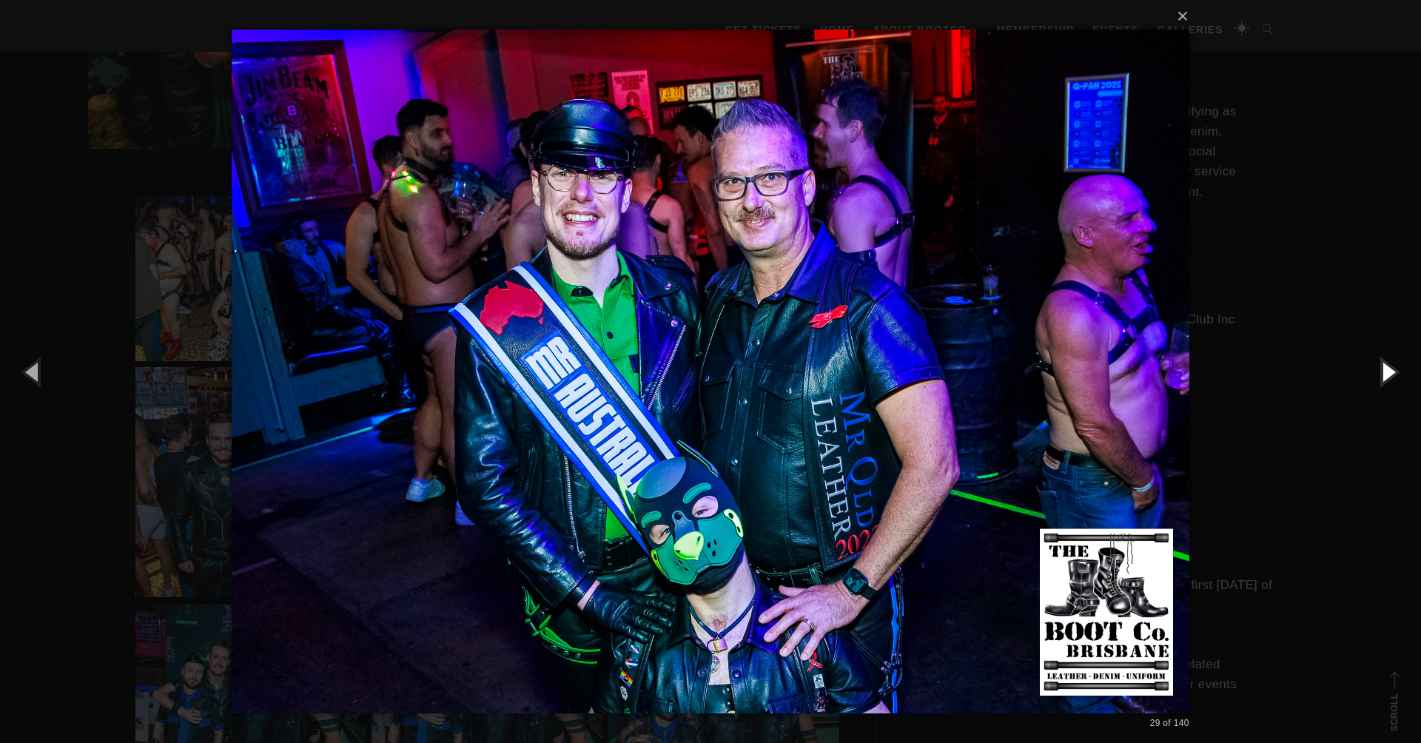
click at [1392, 374] on button "button" at bounding box center [1388, 371] width 67 height 81
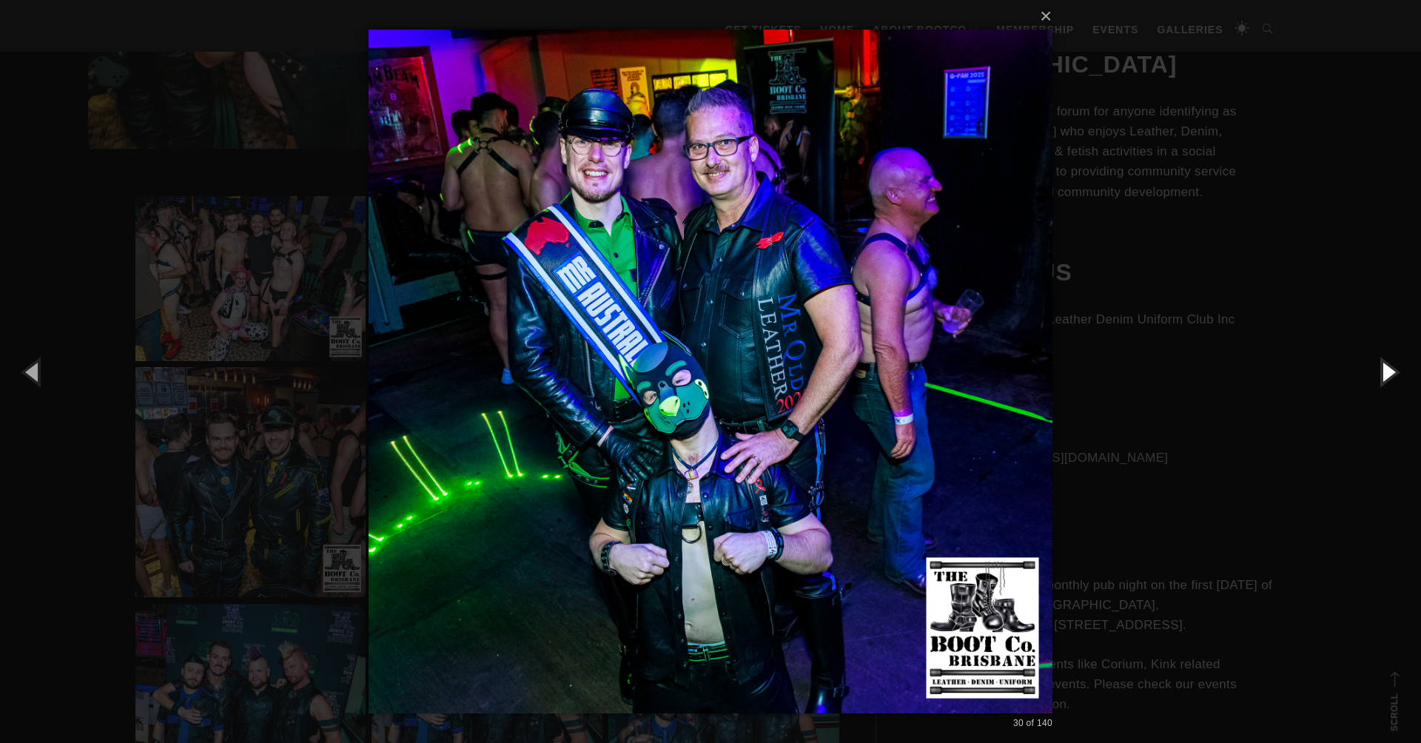
click at [1392, 374] on button "button" at bounding box center [1388, 371] width 67 height 81
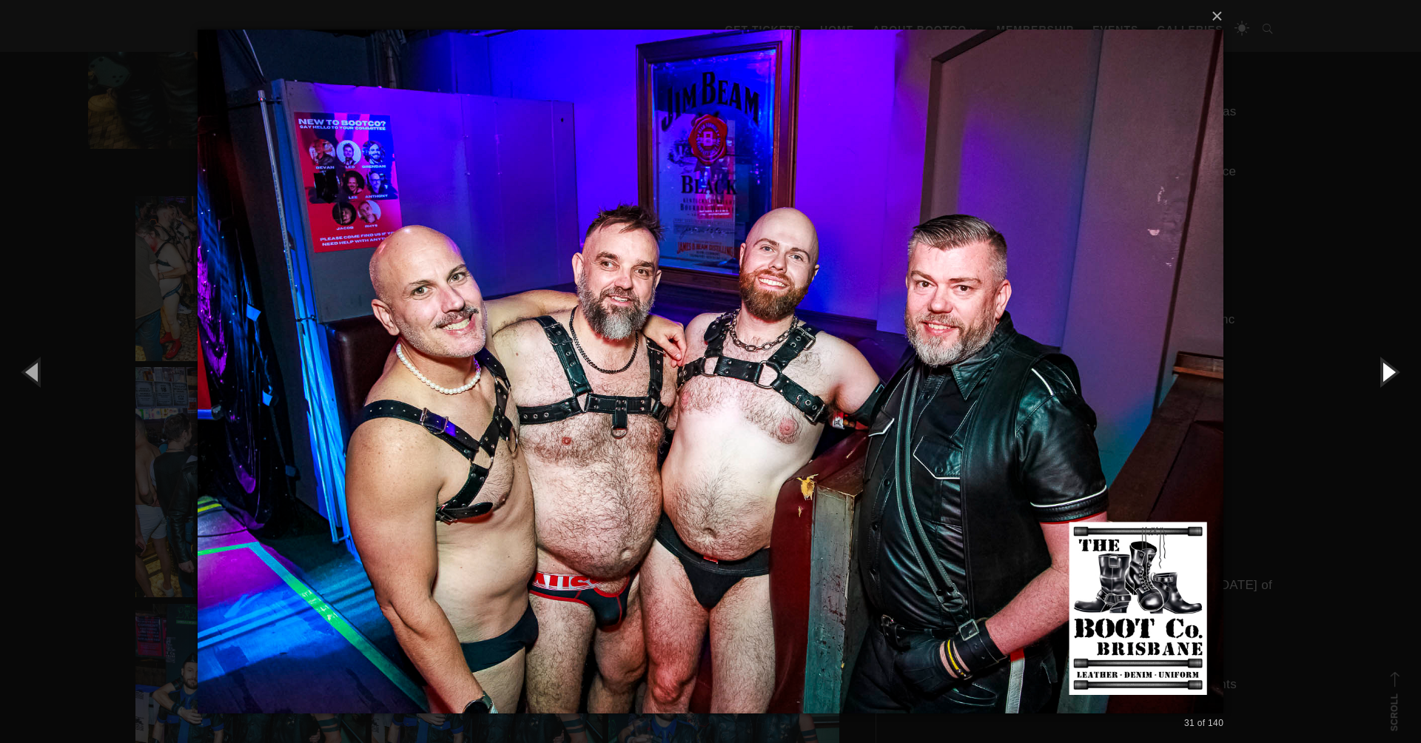
click at [1392, 374] on button "button" at bounding box center [1388, 371] width 67 height 81
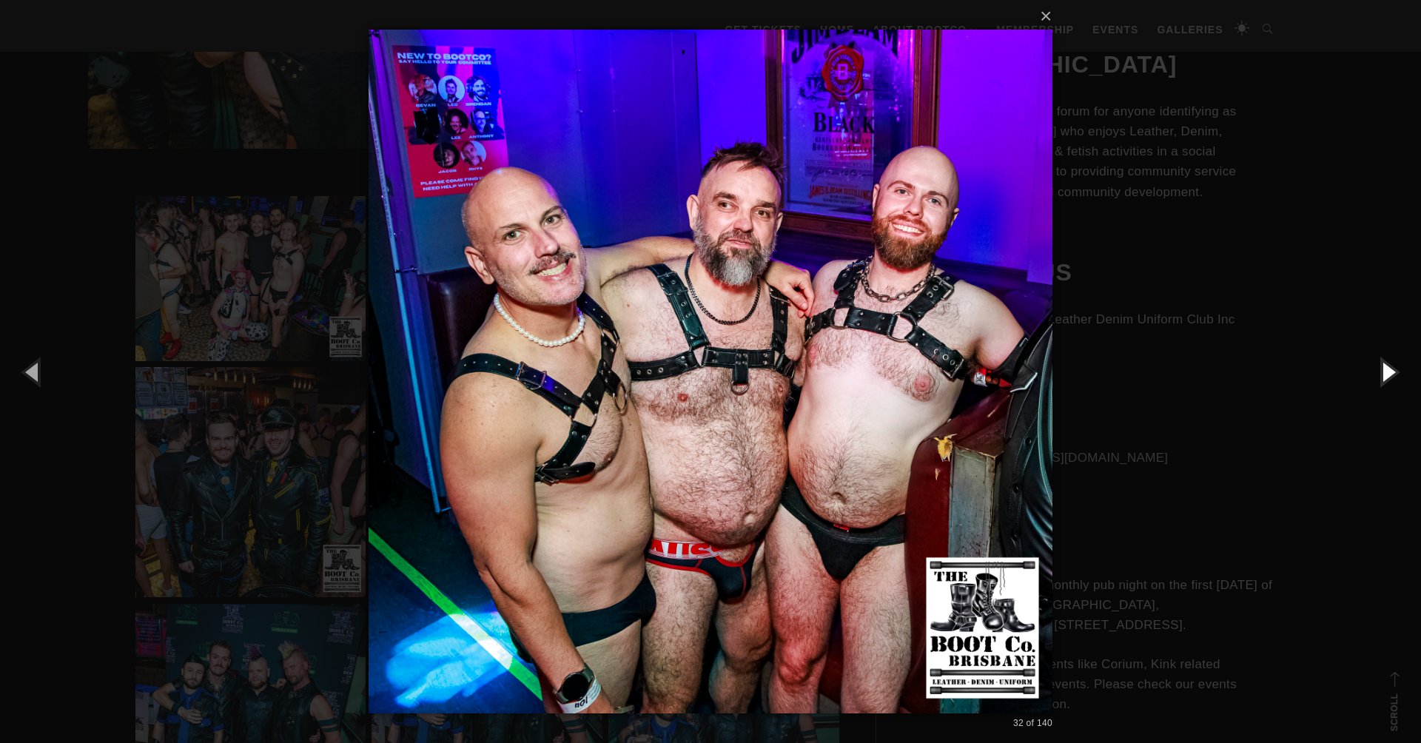
click at [1392, 374] on button "button" at bounding box center [1388, 371] width 67 height 81
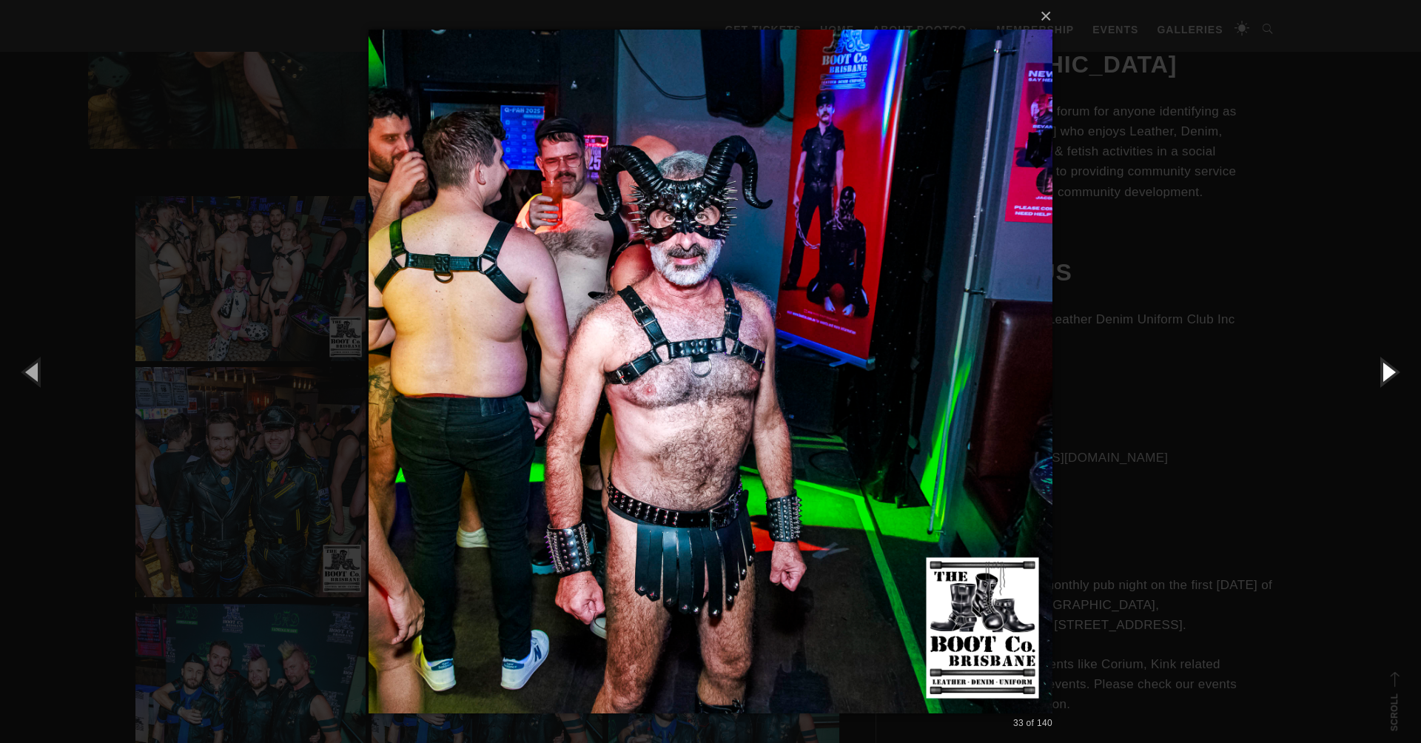
click at [1392, 374] on button "button" at bounding box center [1388, 371] width 67 height 81
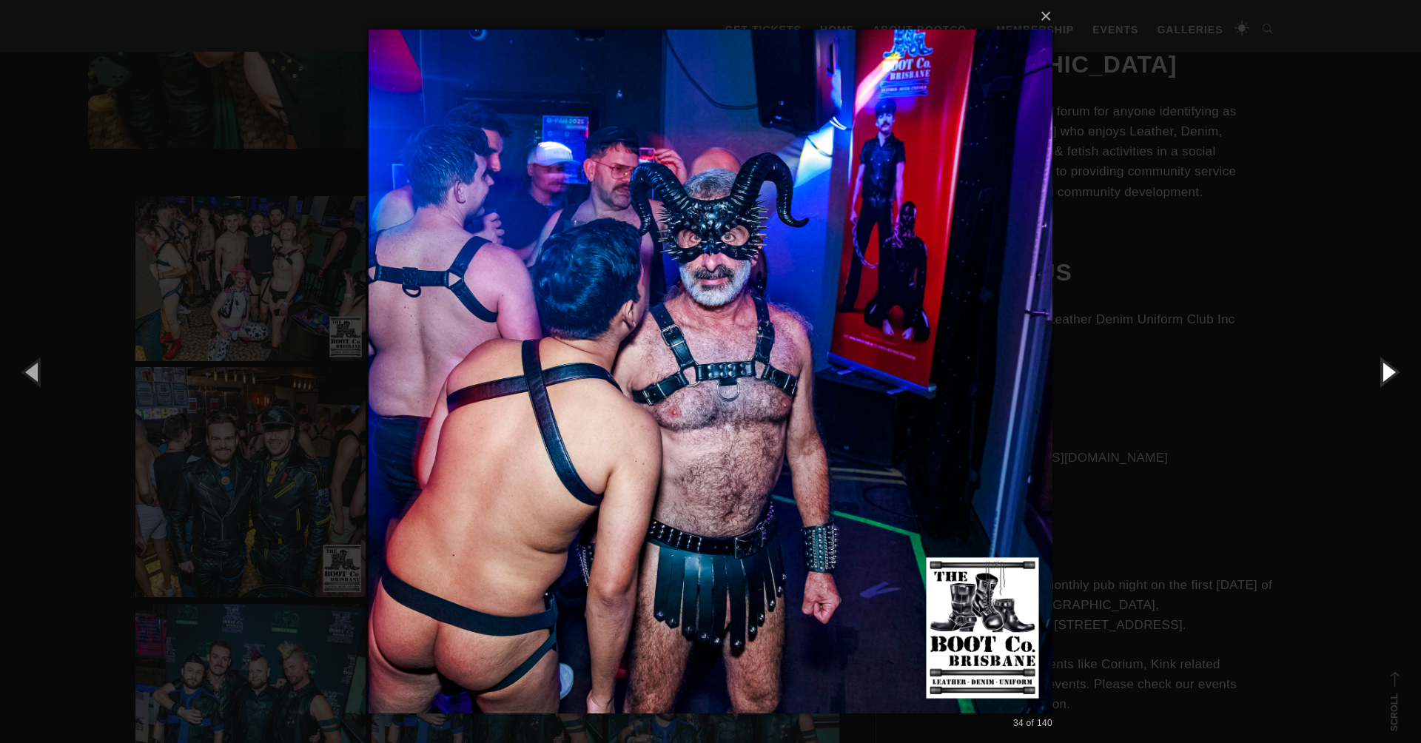
click at [1392, 374] on button "button" at bounding box center [1388, 371] width 67 height 81
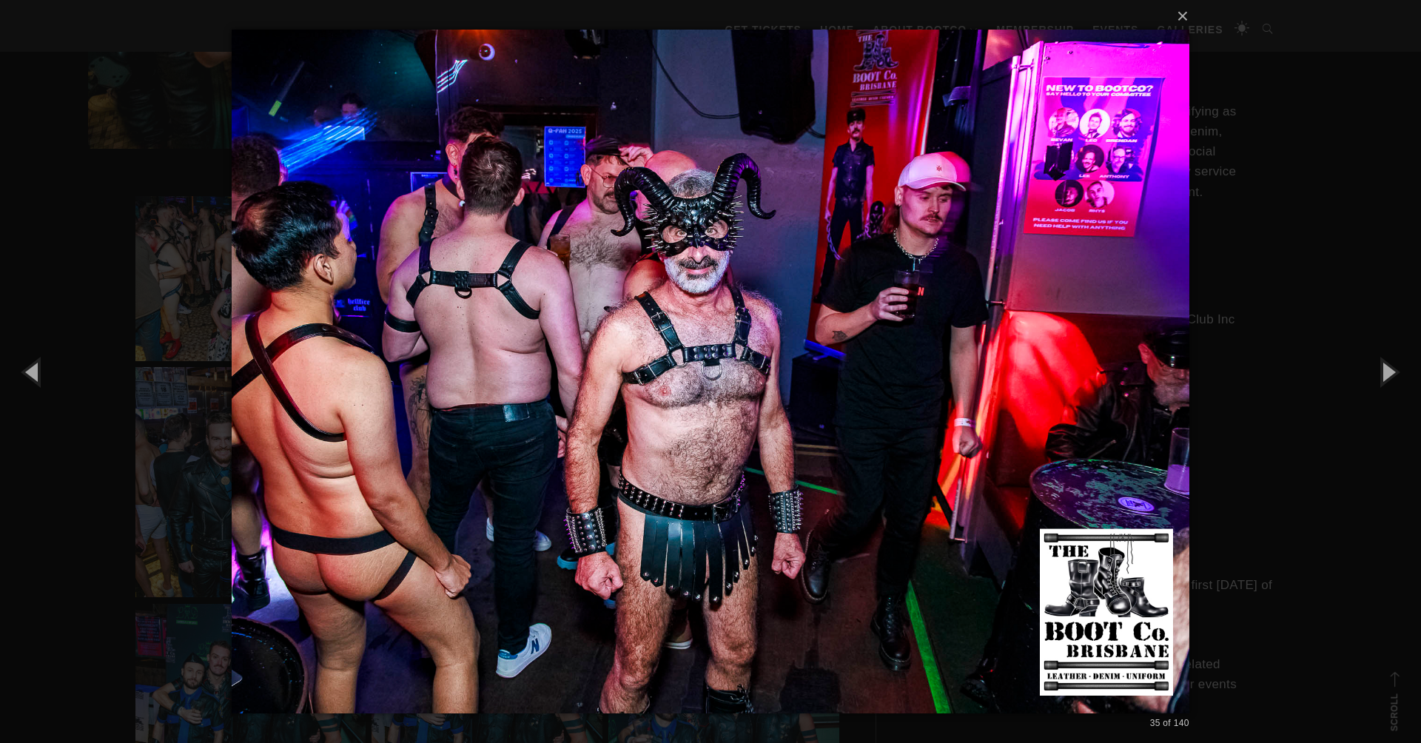
click at [1100, 166] on img at bounding box center [710, 371] width 957 height 743
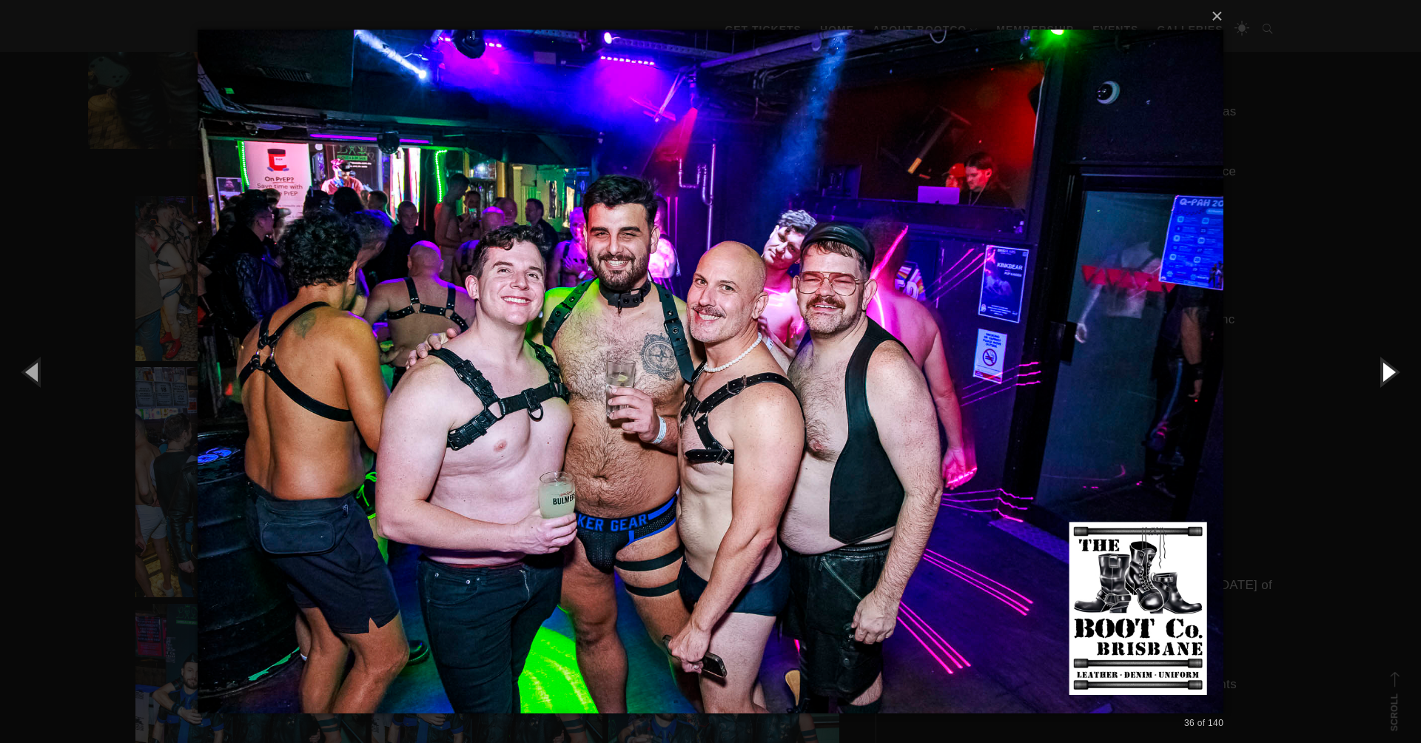
click at [1386, 369] on button "button" at bounding box center [1388, 371] width 67 height 81
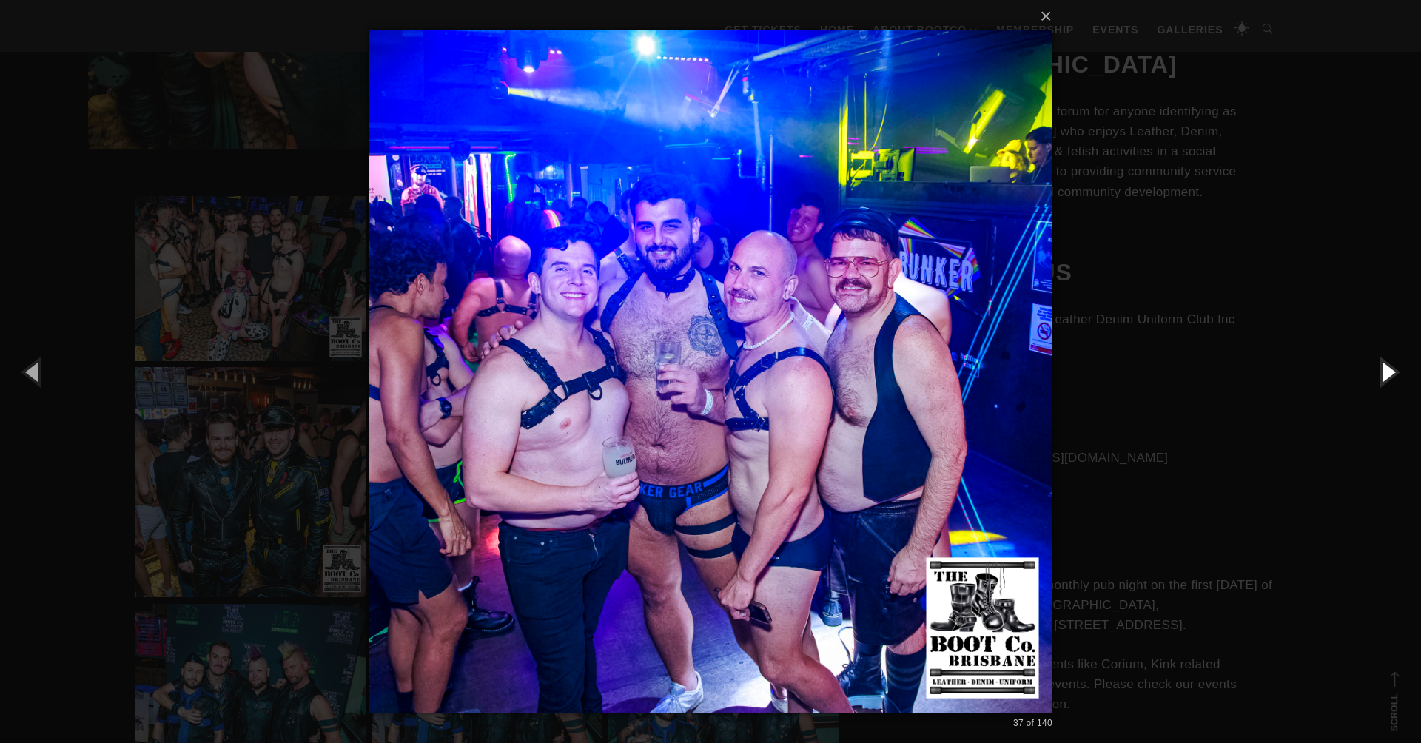
click at [1386, 369] on button "button" at bounding box center [1388, 371] width 67 height 81
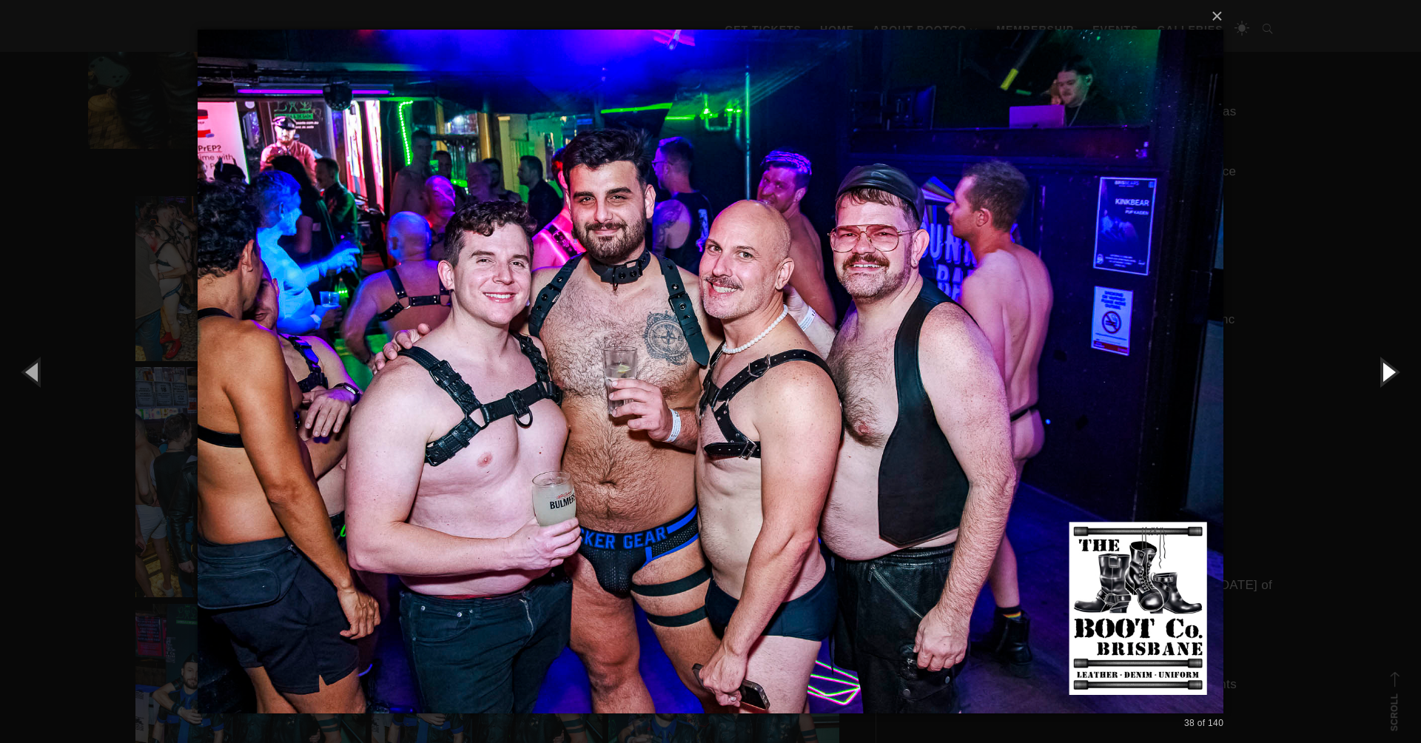
click at [1390, 374] on button "button" at bounding box center [1388, 371] width 67 height 81
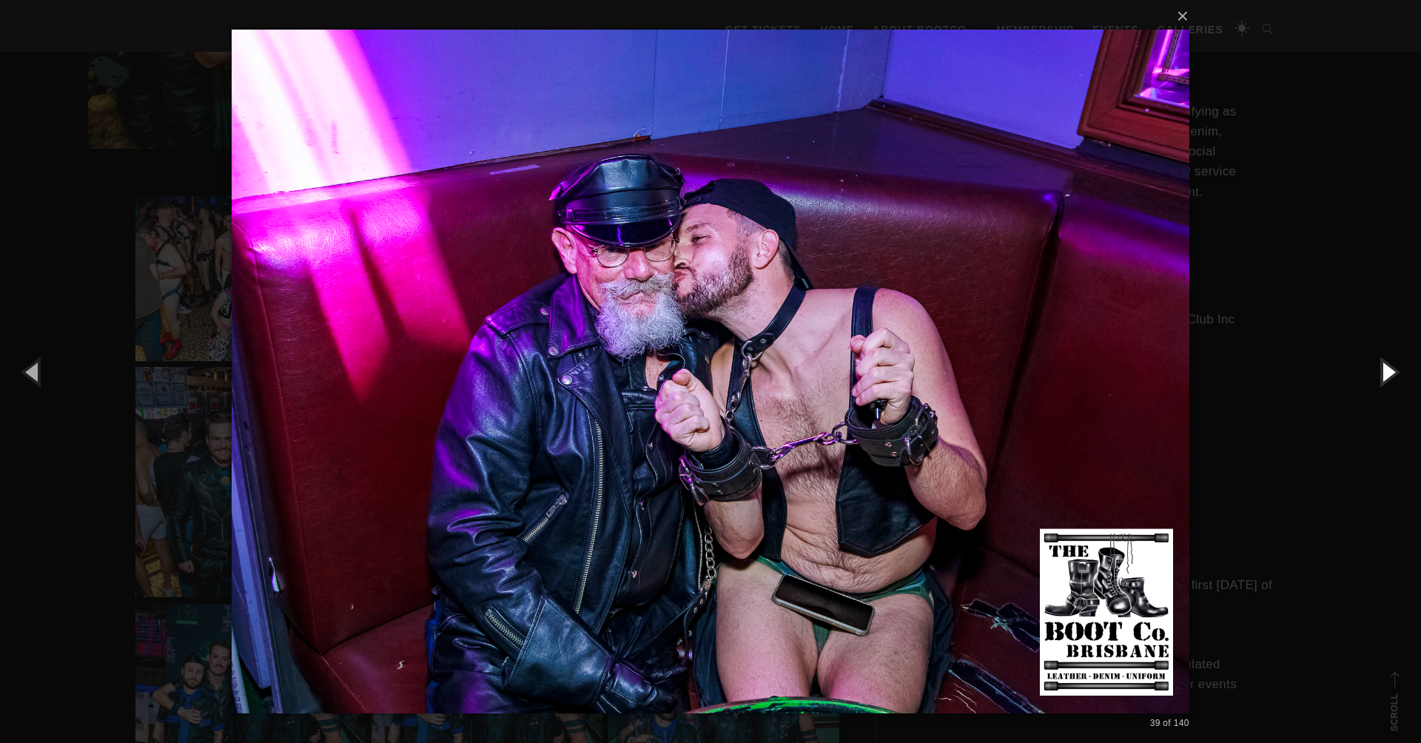
click at [1390, 374] on button "button" at bounding box center [1388, 371] width 67 height 81
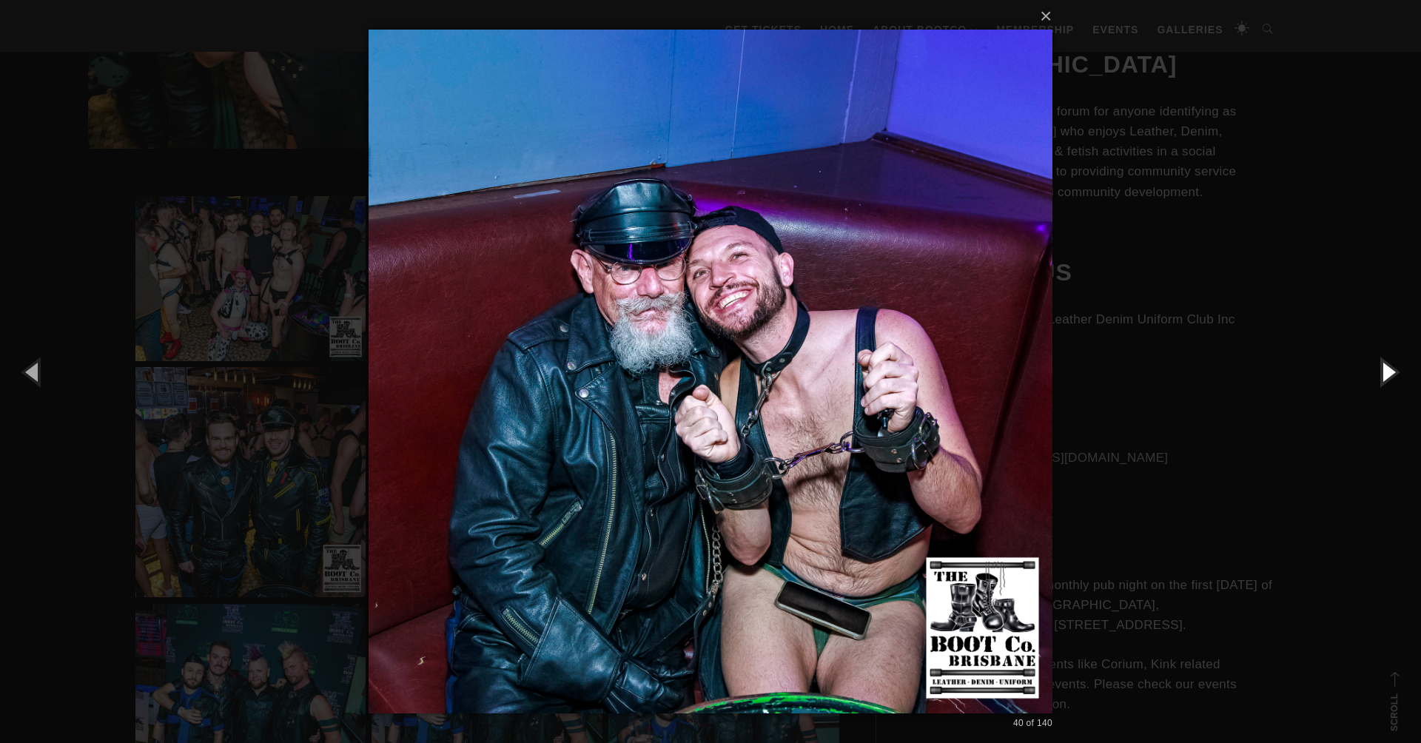
click at [1390, 374] on button "button" at bounding box center [1388, 371] width 67 height 81
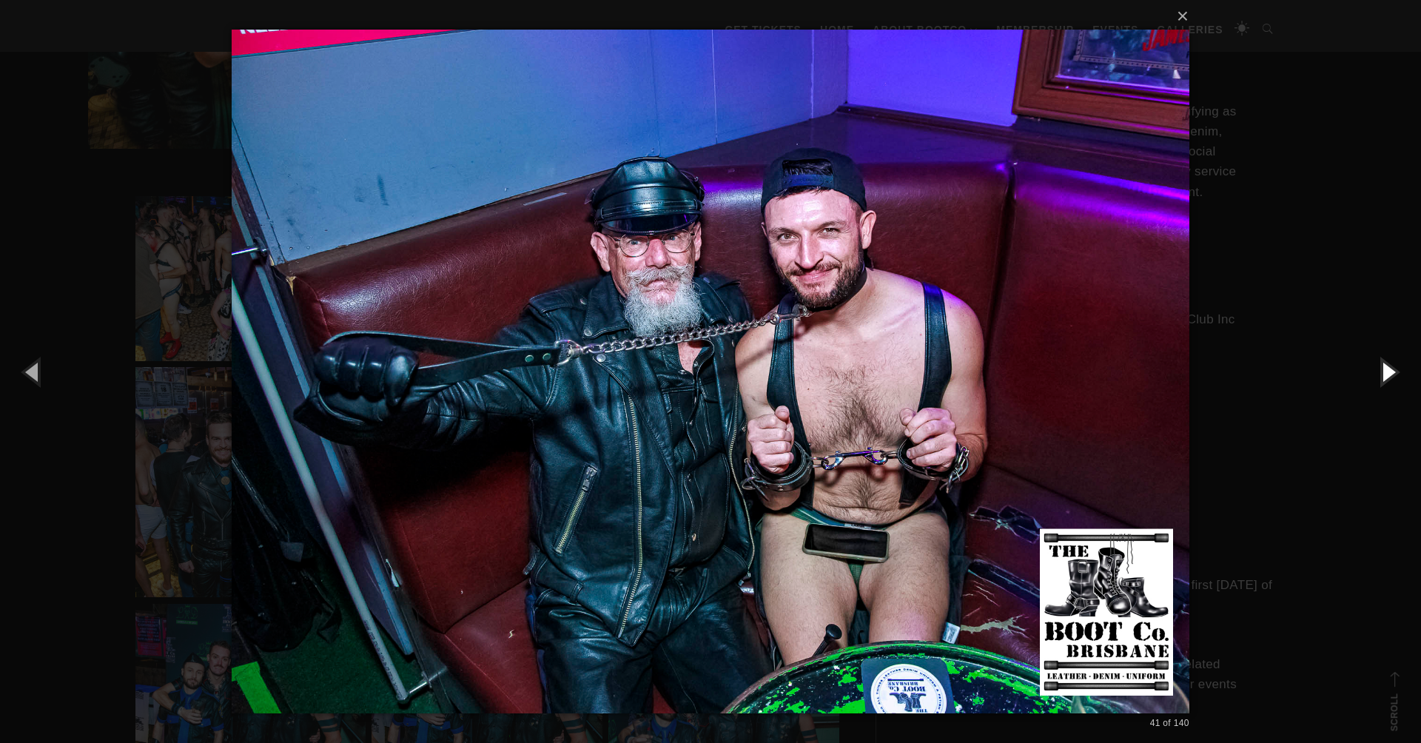
click at [1390, 374] on button "button" at bounding box center [1388, 371] width 67 height 81
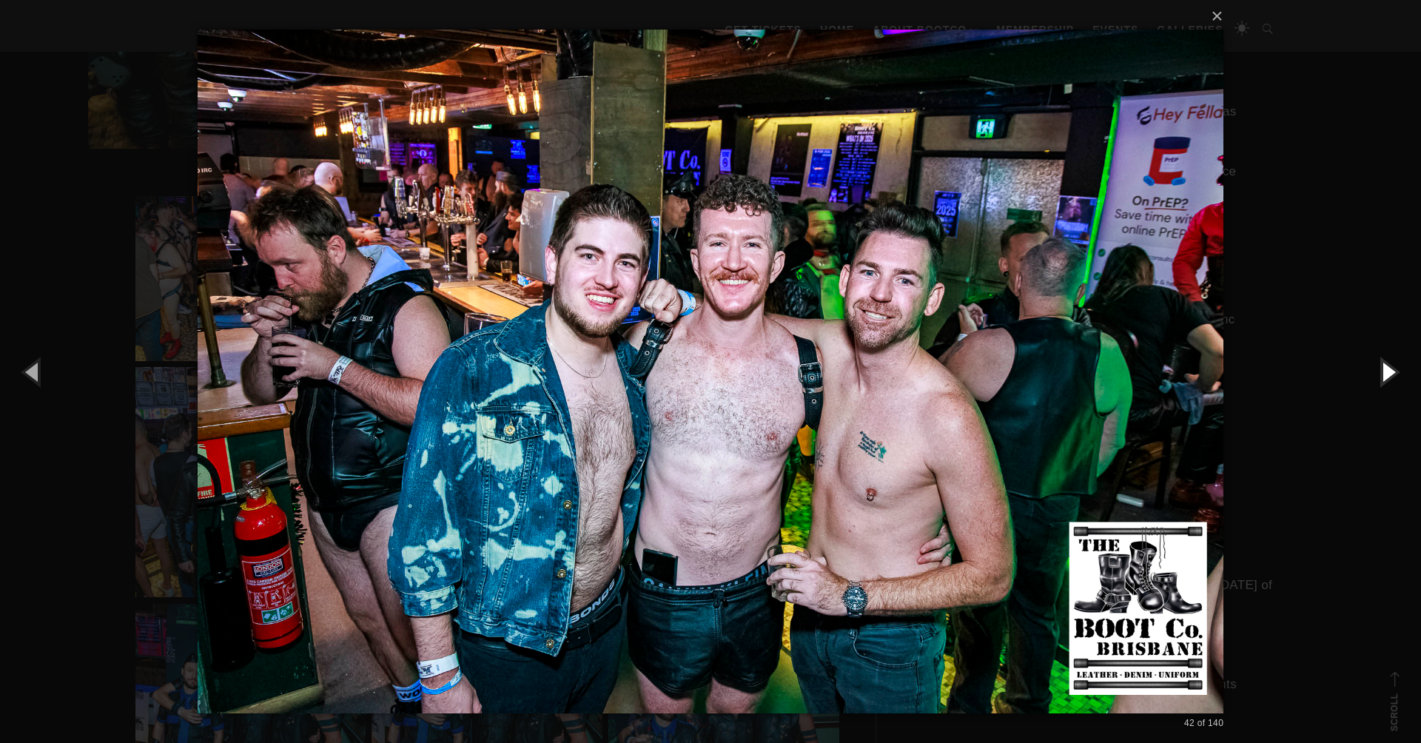
click at [1390, 374] on button "button" at bounding box center [1388, 371] width 67 height 81
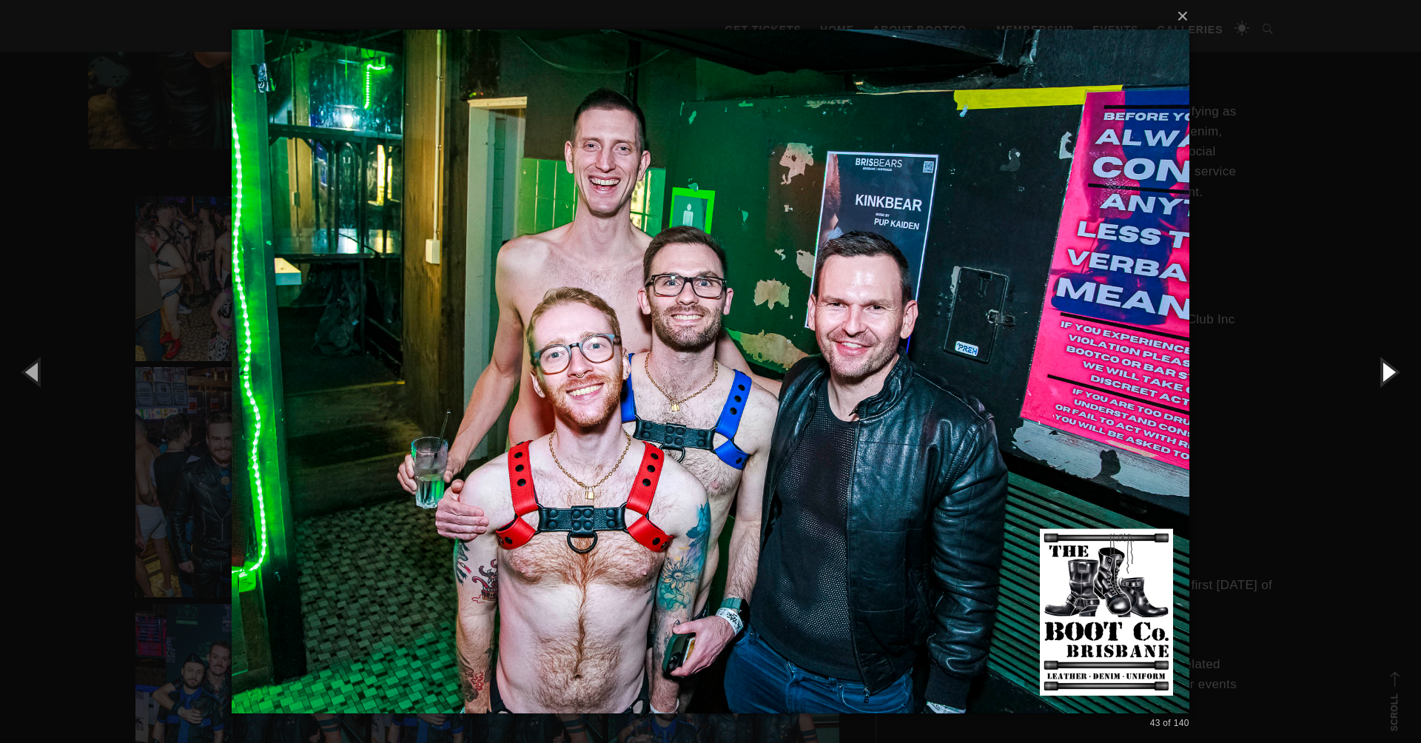
click at [1390, 374] on button "button" at bounding box center [1388, 371] width 67 height 81
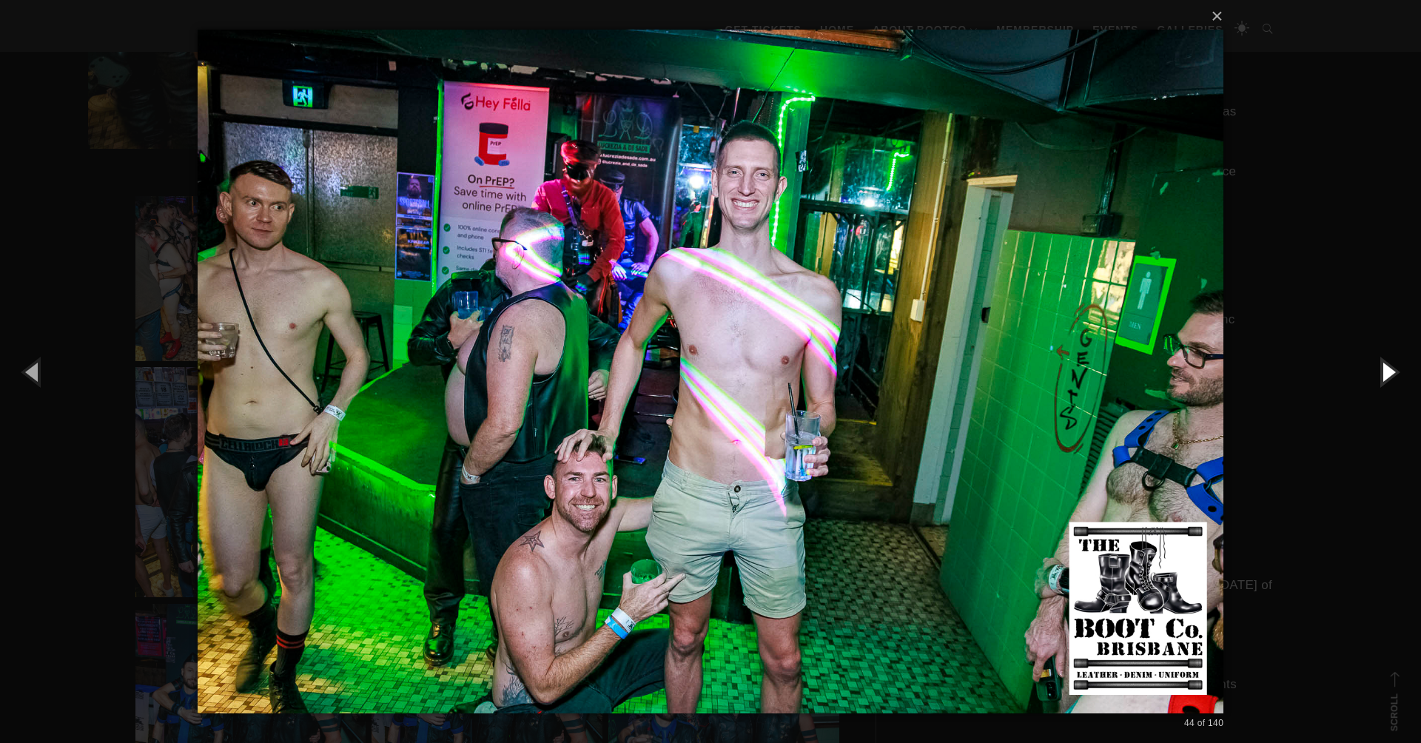
click at [1390, 374] on button "button" at bounding box center [1388, 371] width 67 height 81
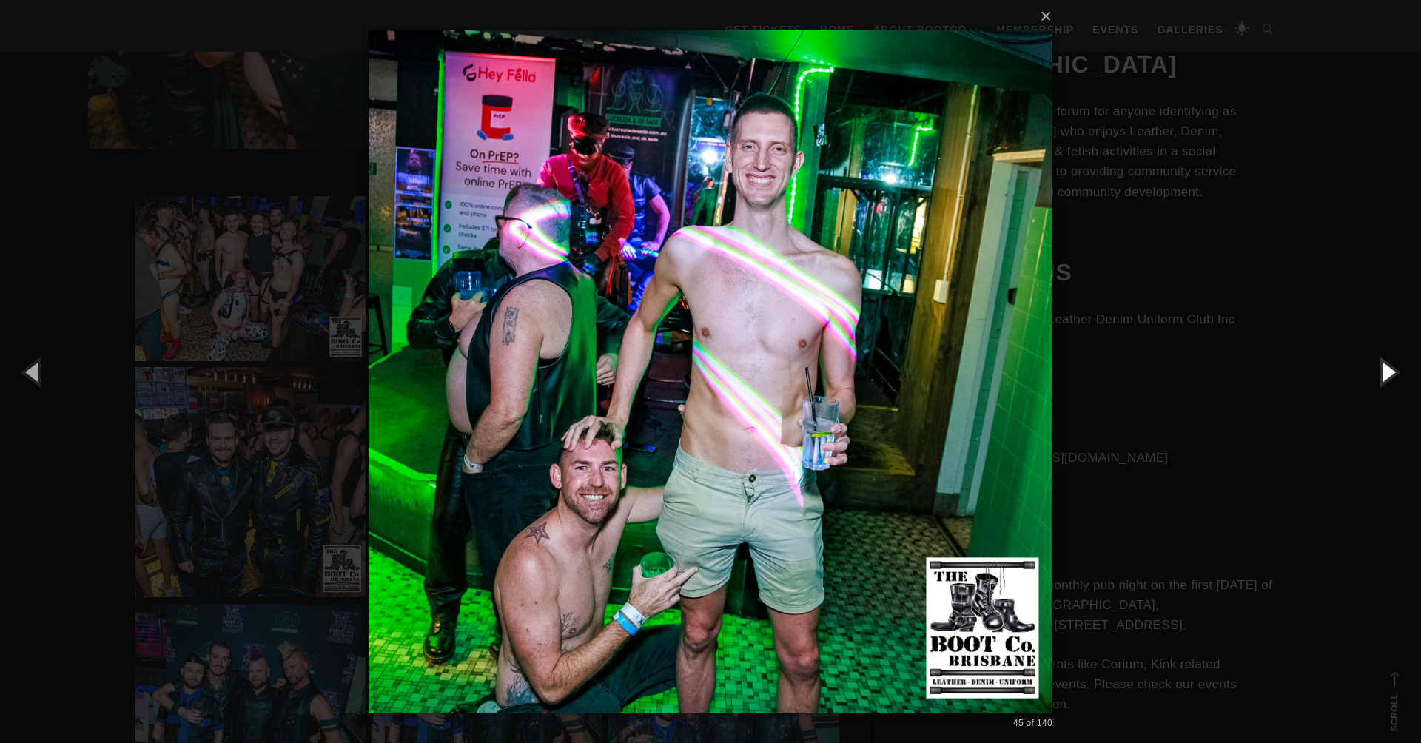
click at [1390, 374] on button "button" at bounding box center [1388, 371] width 67 height 81
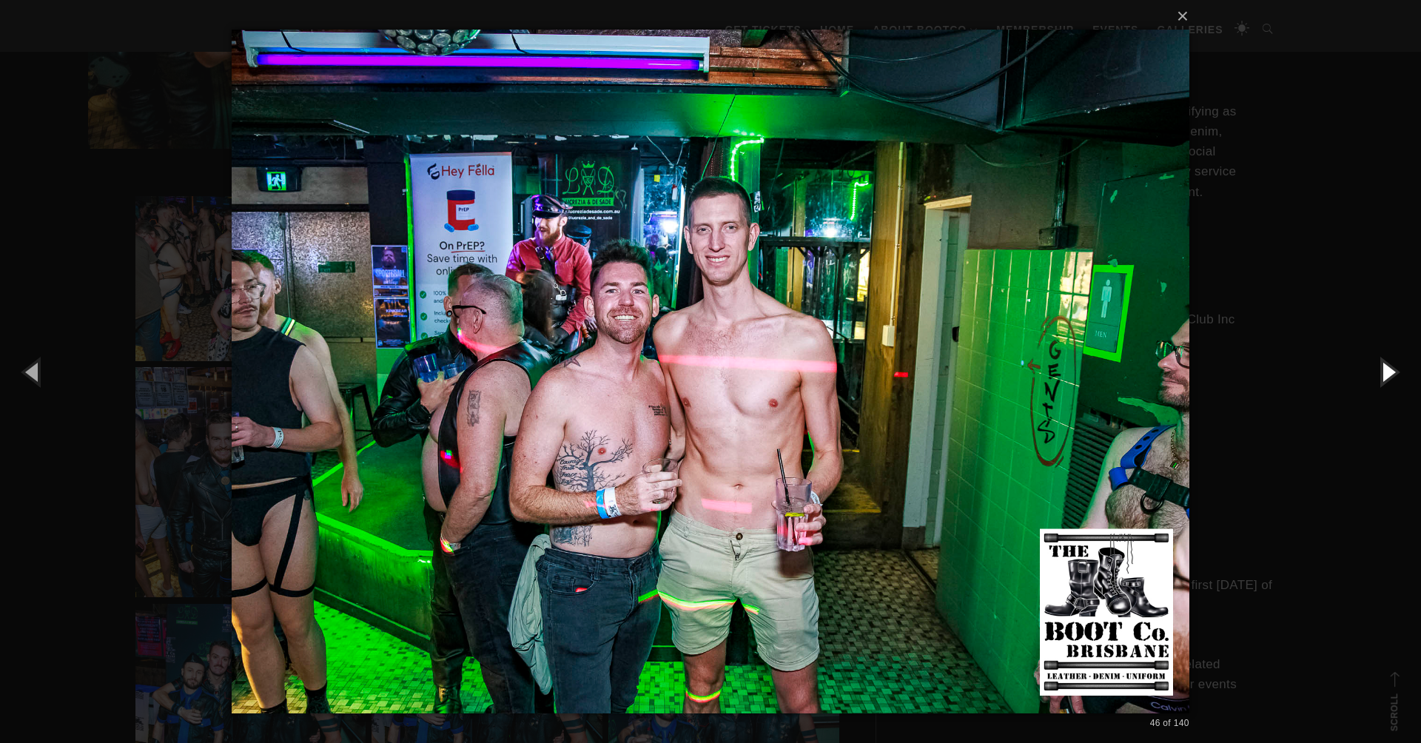
click at [1390, 374] on button "button" at bounding box center [1388, 371] width 67 height 81
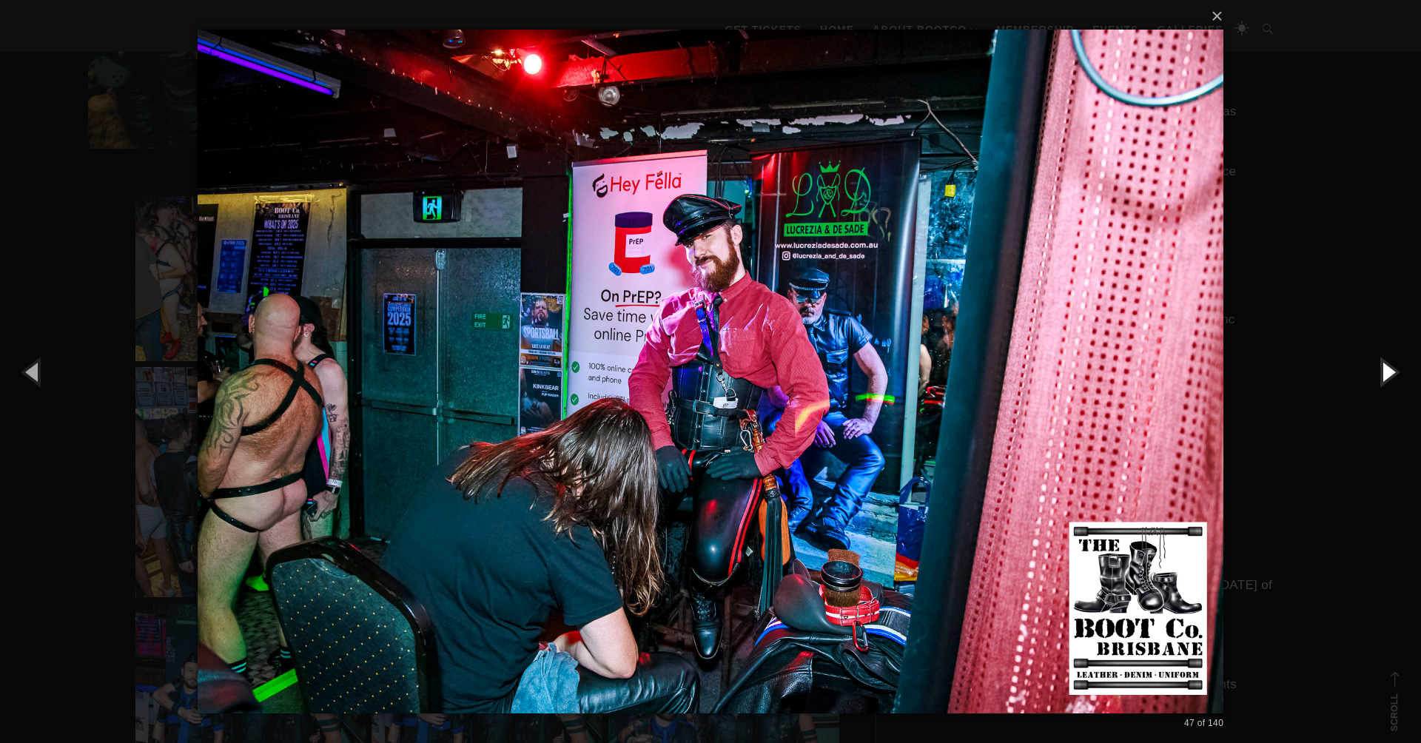
click at [1390, 374] on button "button" at bounding box center [1388, 371] width 67 height 81
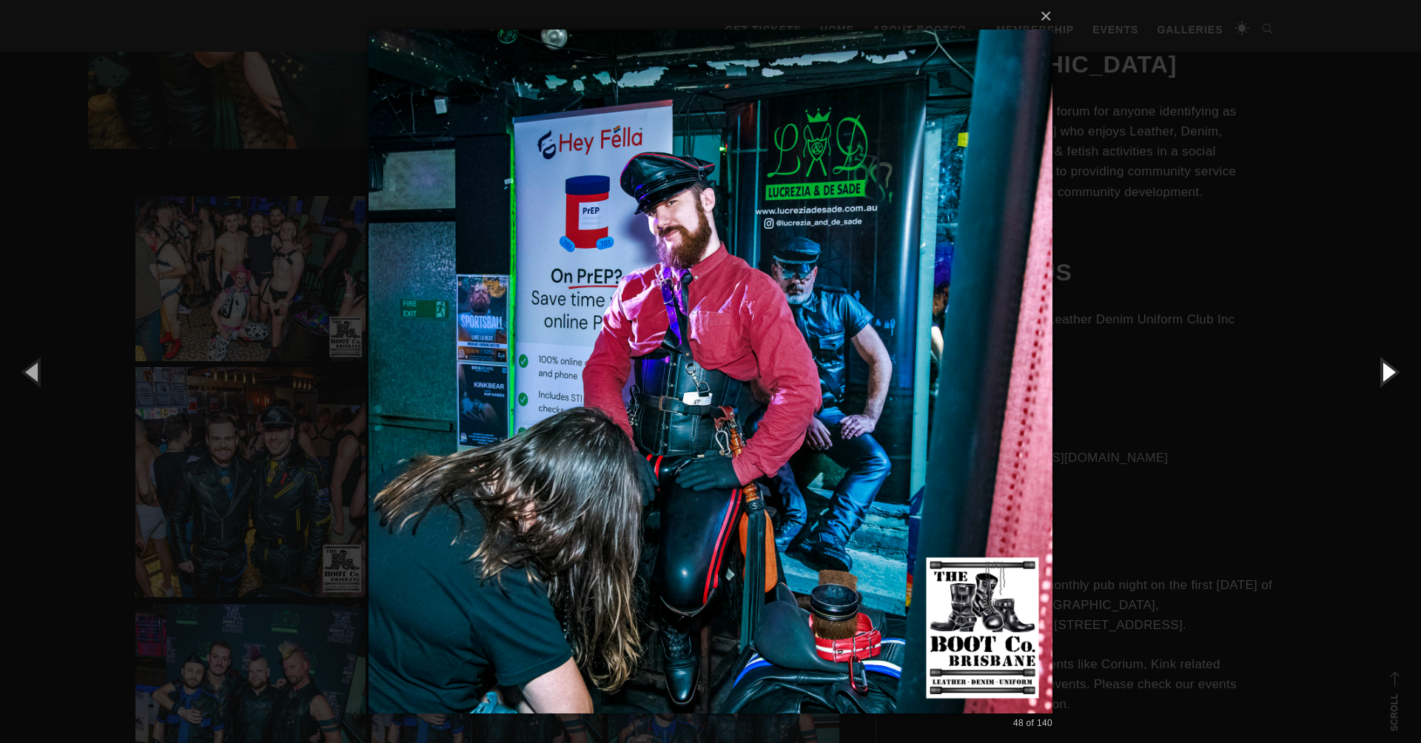
click at [1390, 374] on button "button" at bounding box center [1388, 371] width 67 height 81
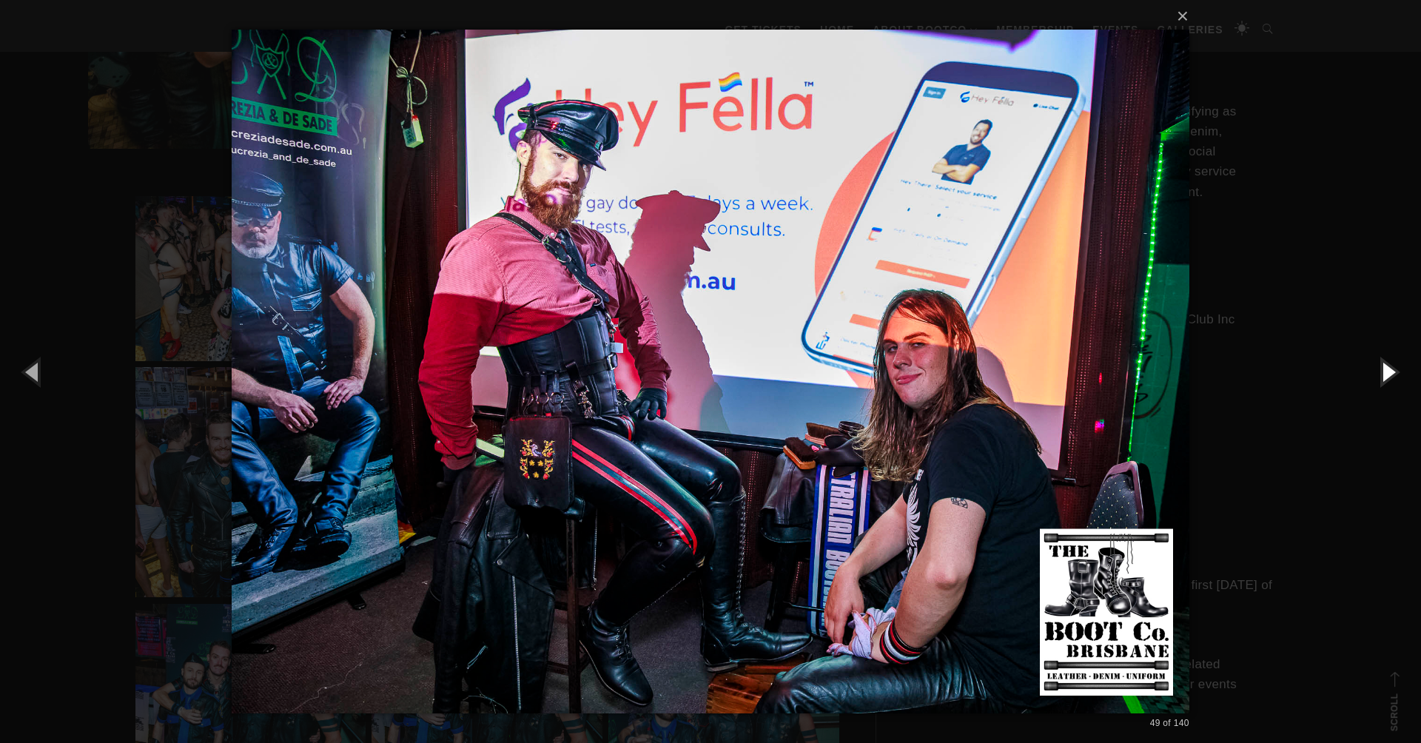
click at [1390, 374] on button "button" at bounding box center [1388, 371] width 67 height 81
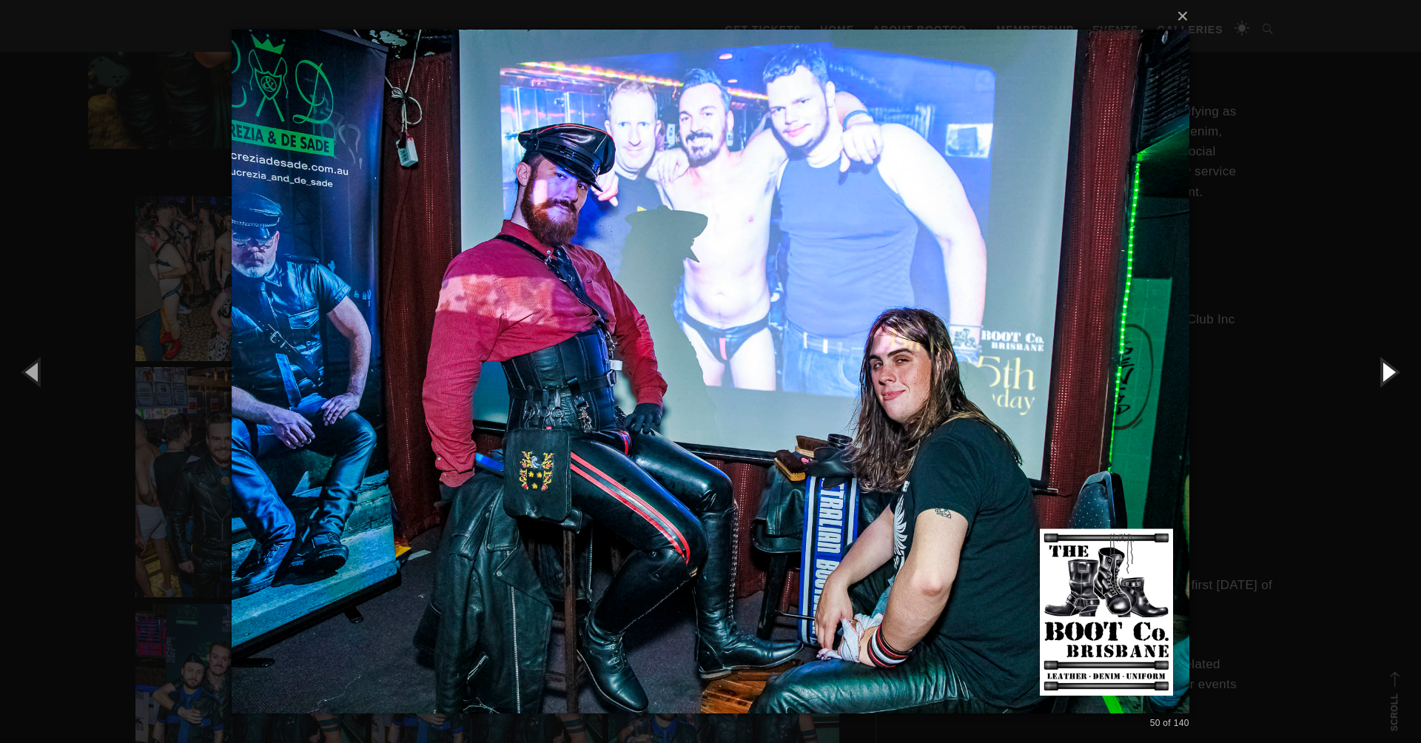
click at [1390, 374] on button "button" at bounding box center [1388, 371] width 67 height 81
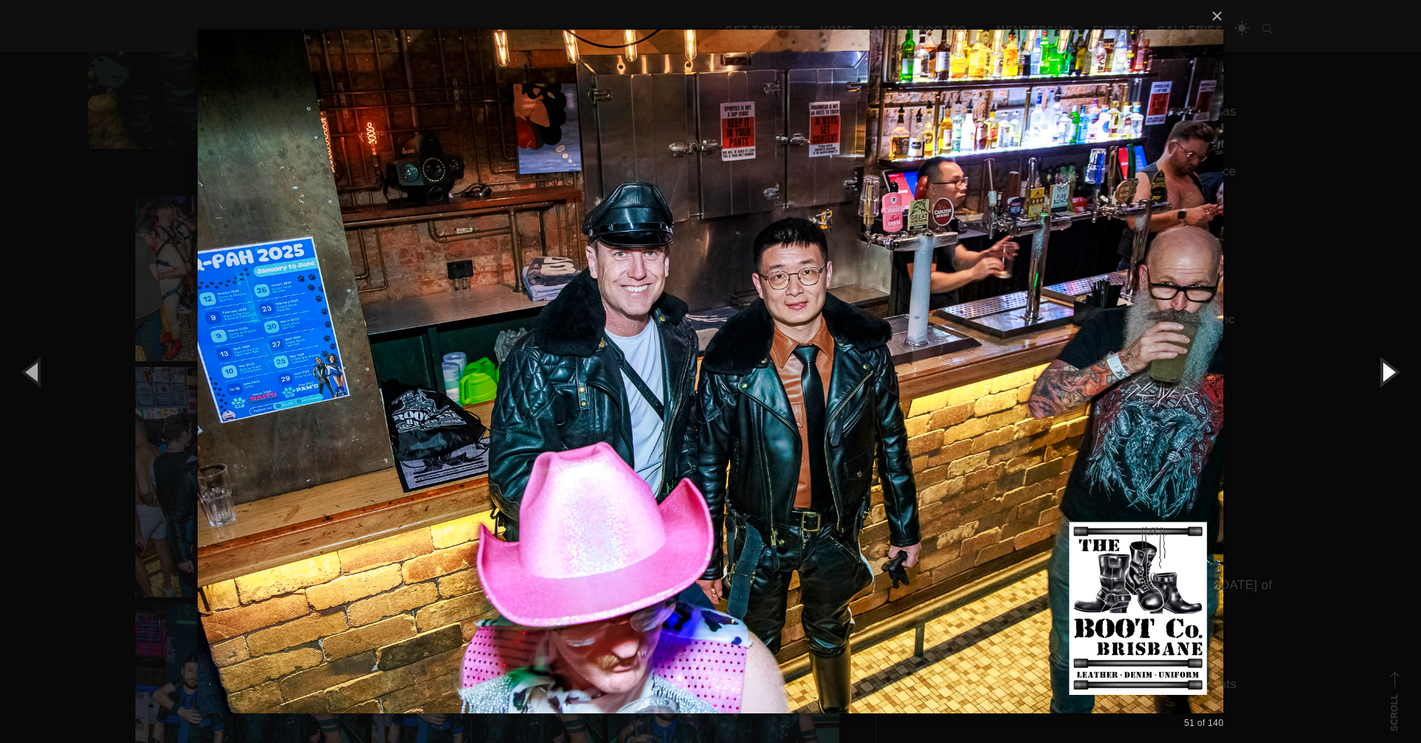
click at [1390, 374] on button "button" at bounding box center [1388, 371] width 67 height 81
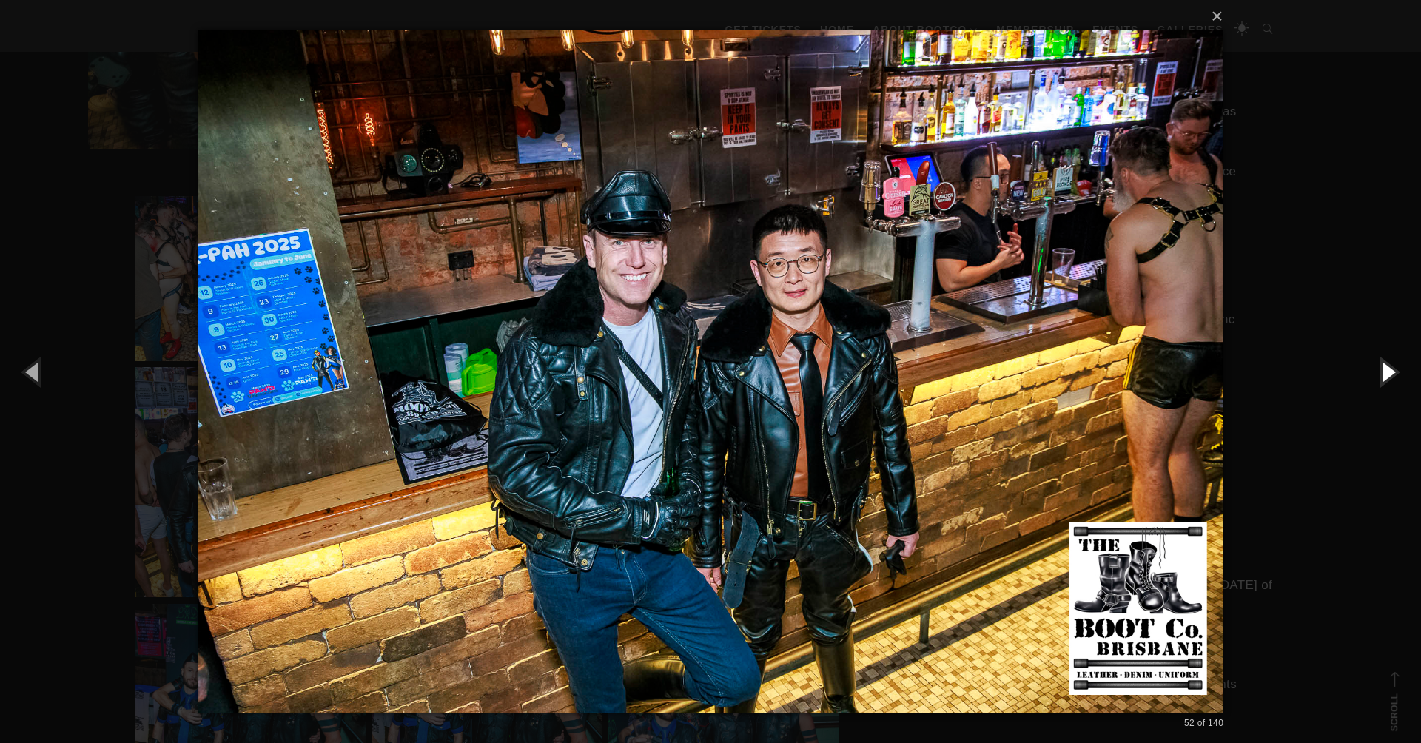
click at [1390, 374] on button "button" at bounding box center [1388, 371] width 67 height 81
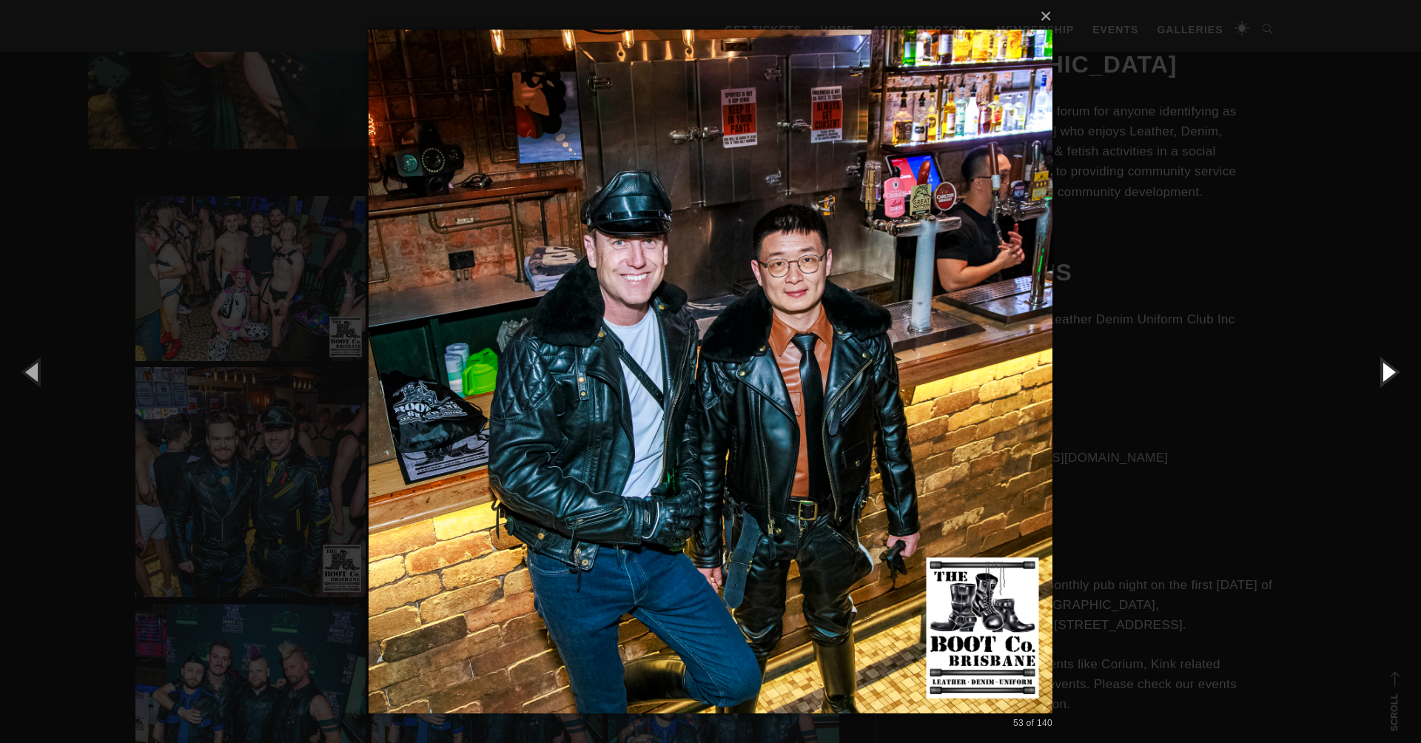
click at [1390, 374] on button "button" at bounding box center [1388, 371] width 67 height 81
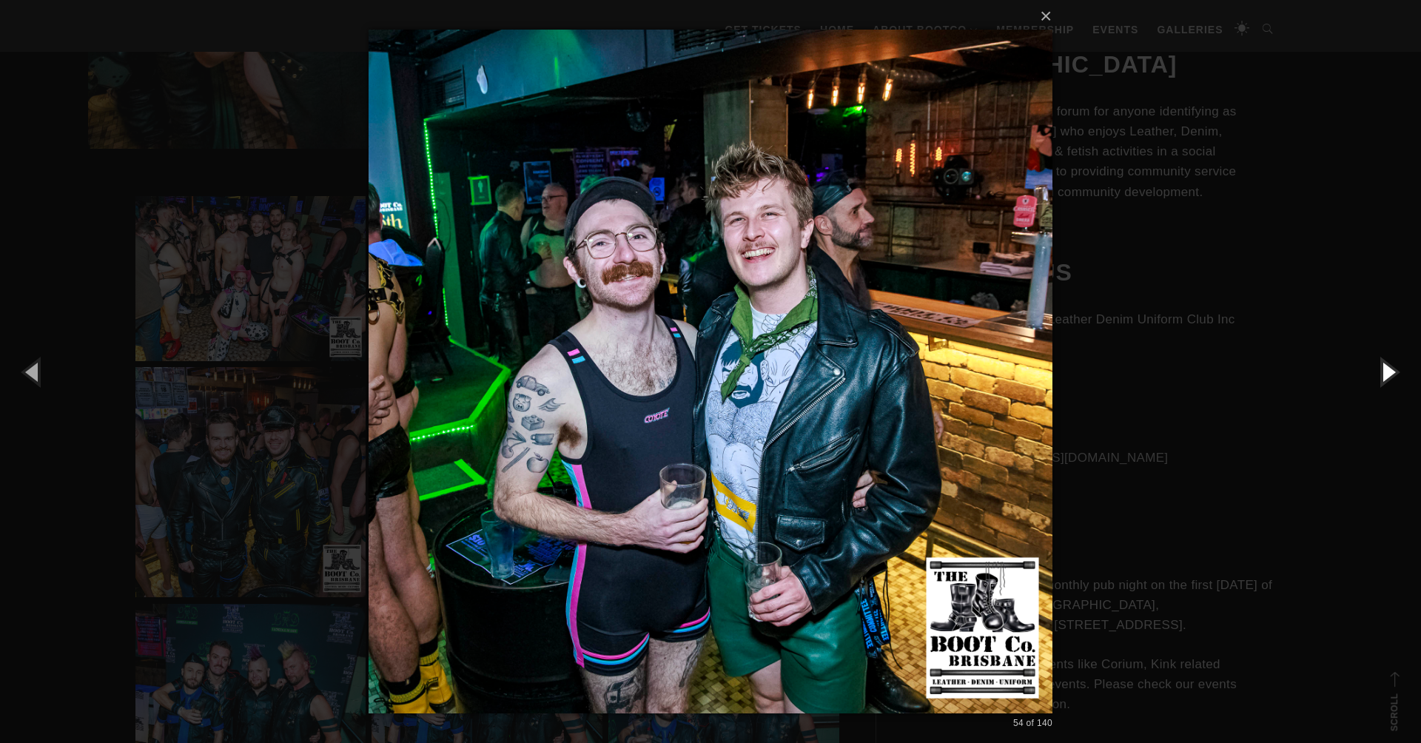
click at [1390, 374] on button "button" at bounding box center [1388, 371] width 67 height 81
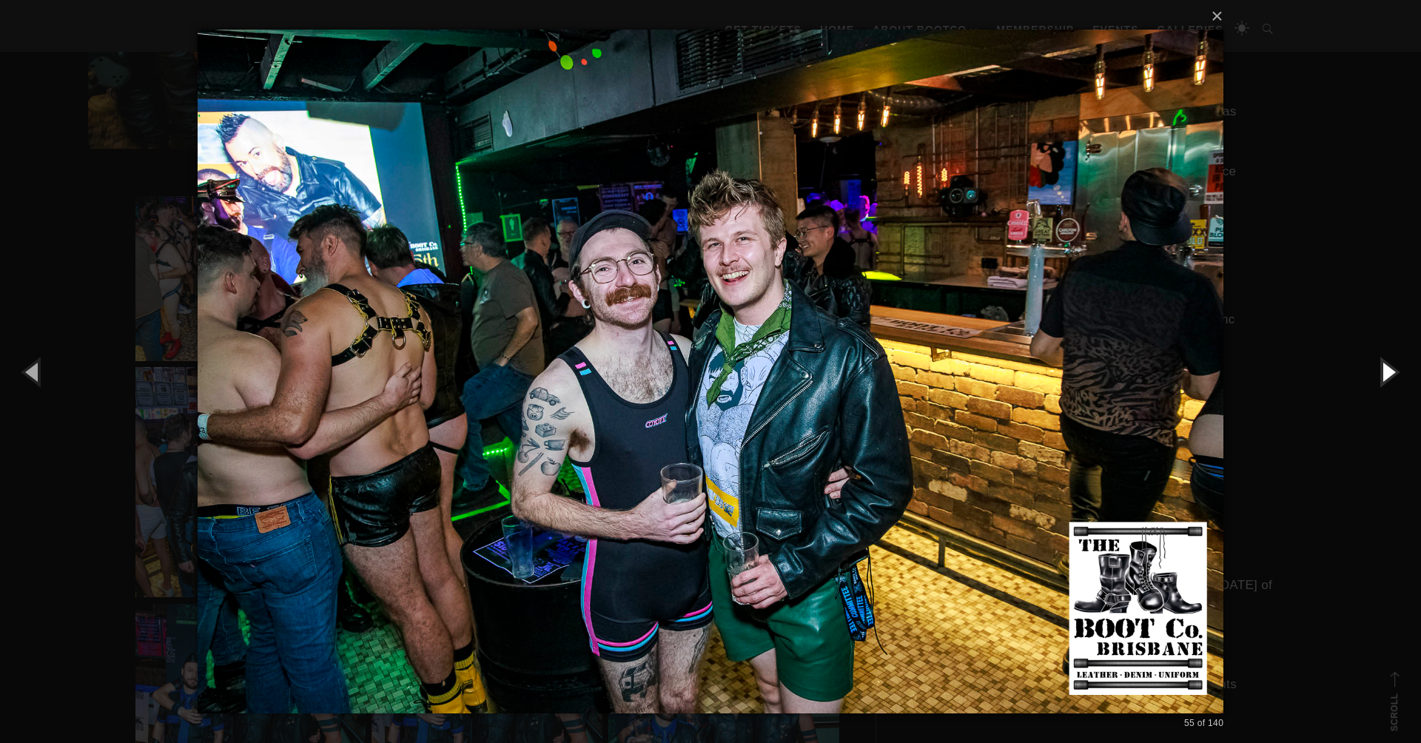
click at [1390, 374] on button "button" at bounding box center [1388, 371] width 67 height 81
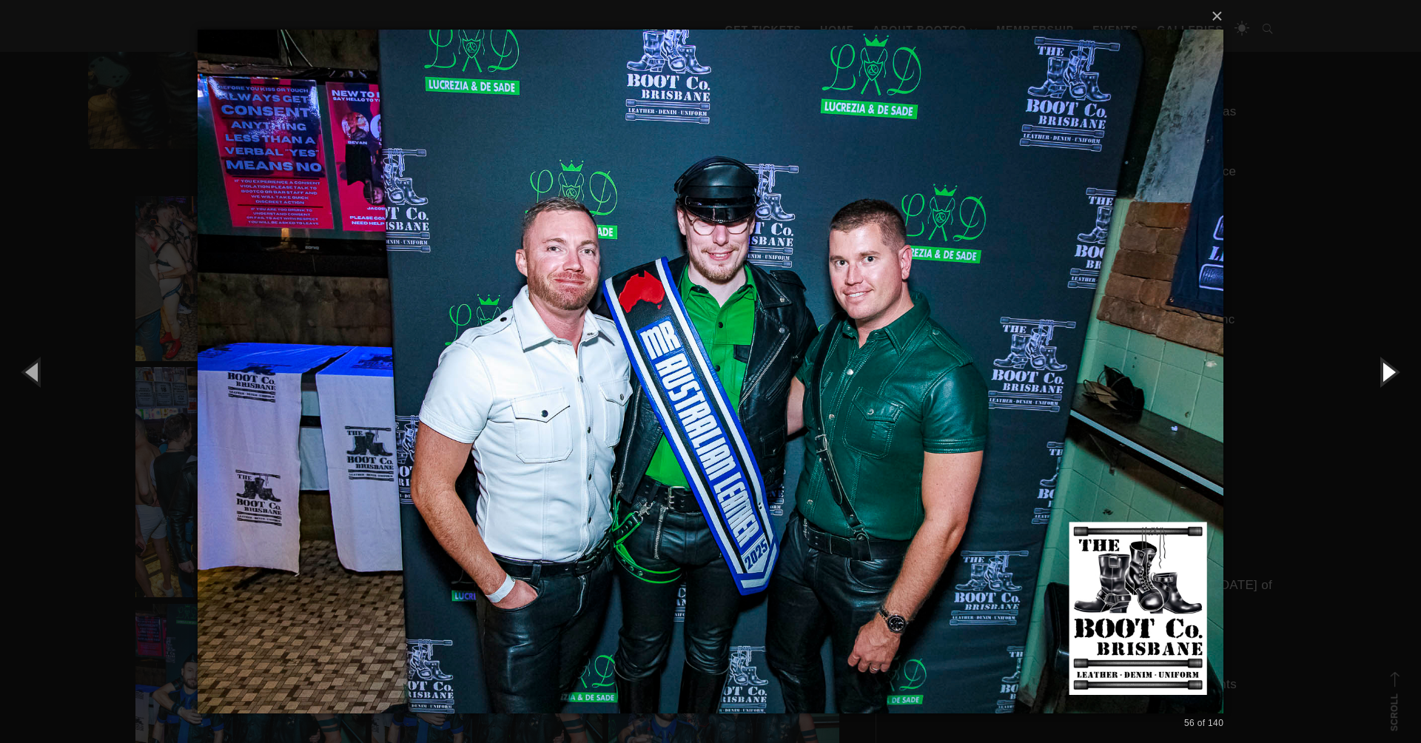
click at [1390, 374] on button "button" at bounding box center [1388, 371] width 67 height 81
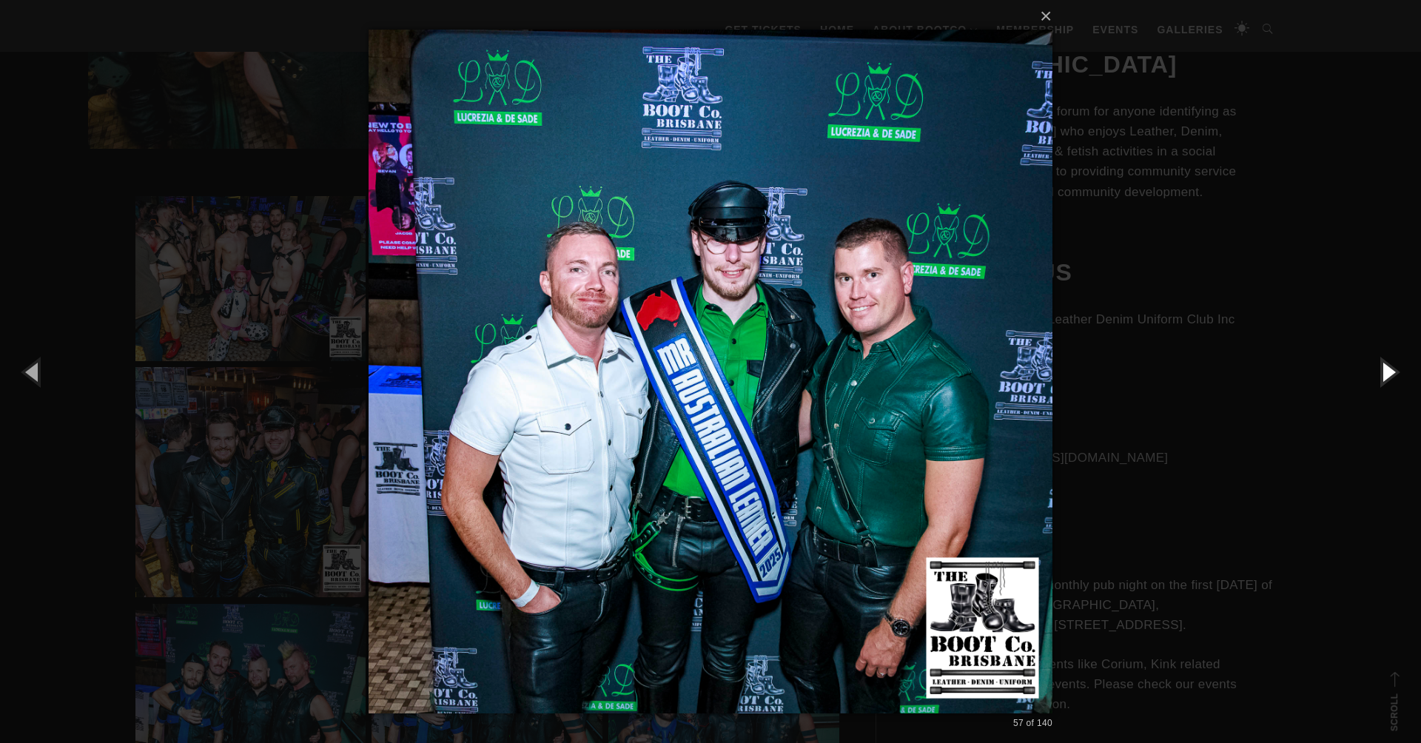
click at [1390, 374] on button "button" at bounding box center [1388, 371] width 67 height 81
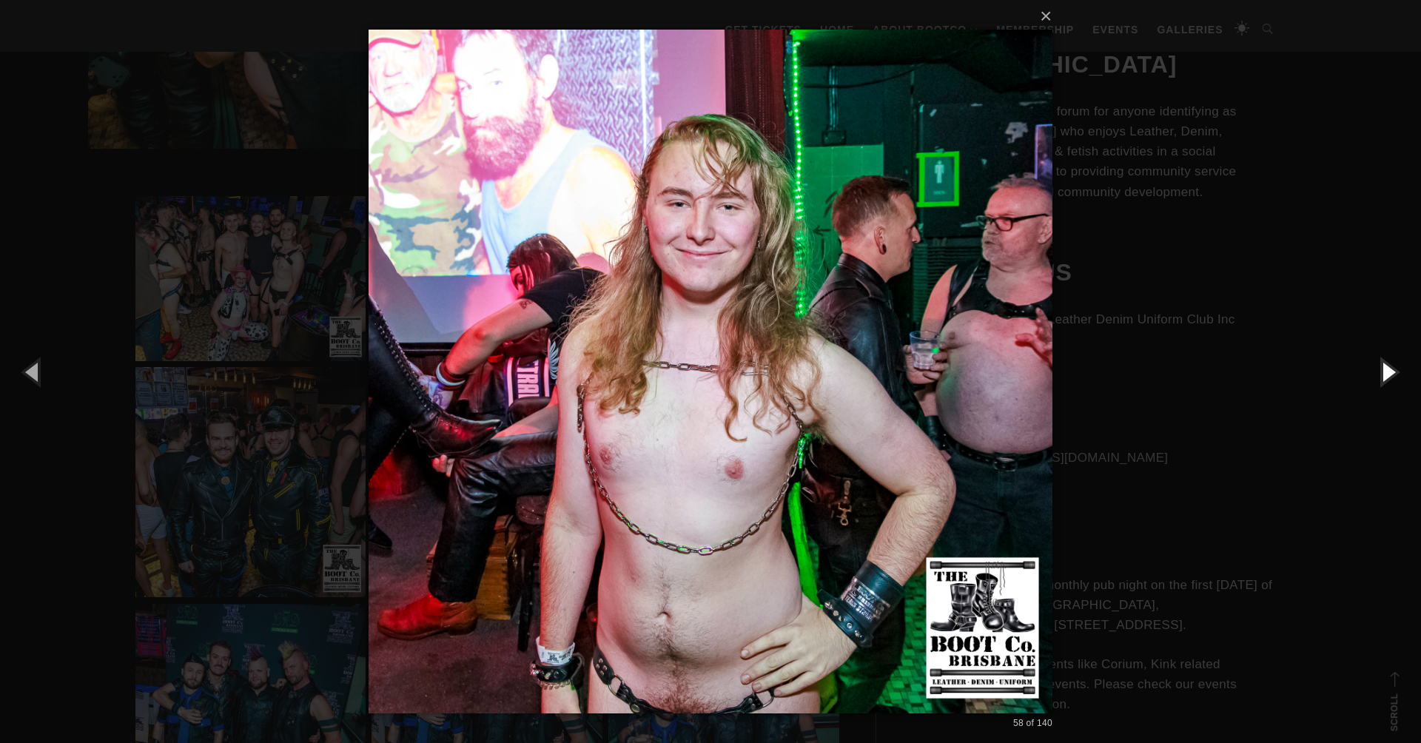
click at [1389, 374] on button "button" at bounding box center [1388, 371] width 67 height 81
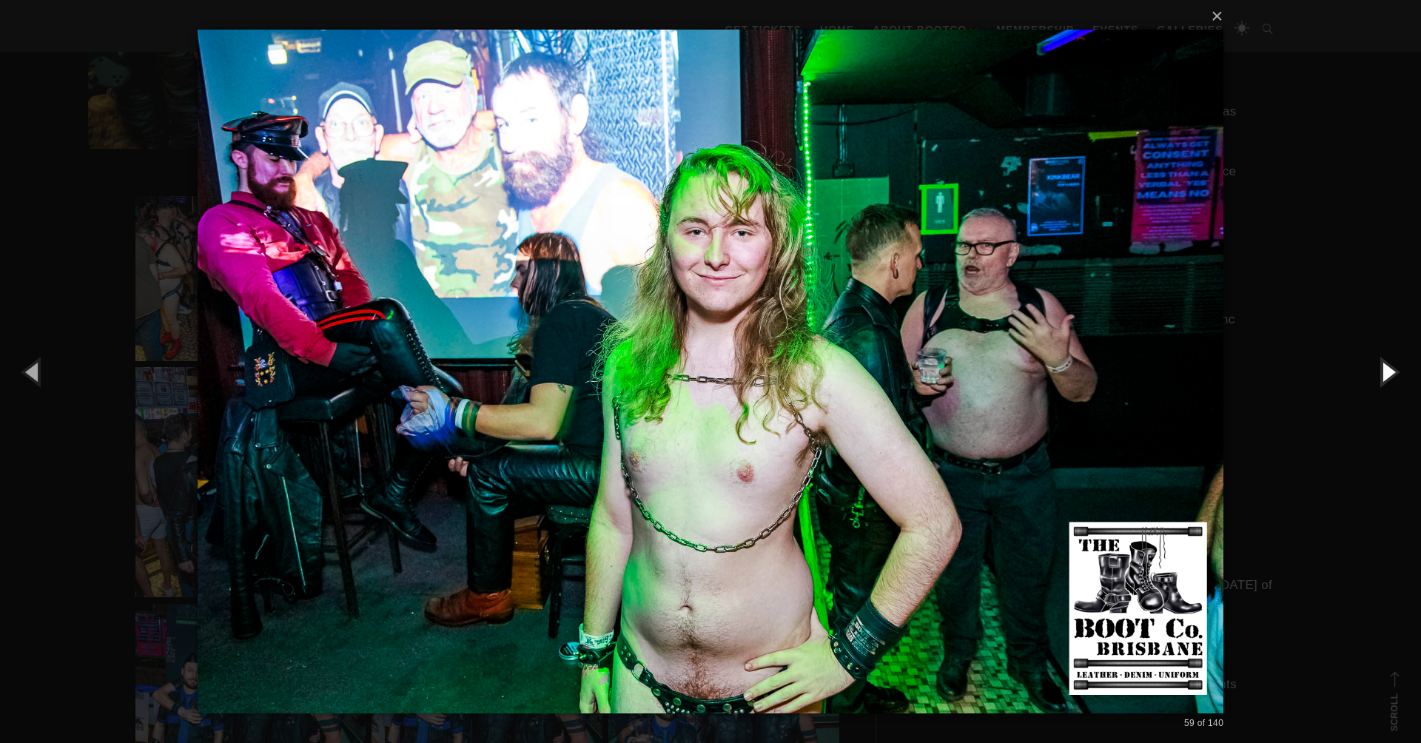
click at [1389, 374] on button "button" at bounding box center [1388, 371] width 67 height 81
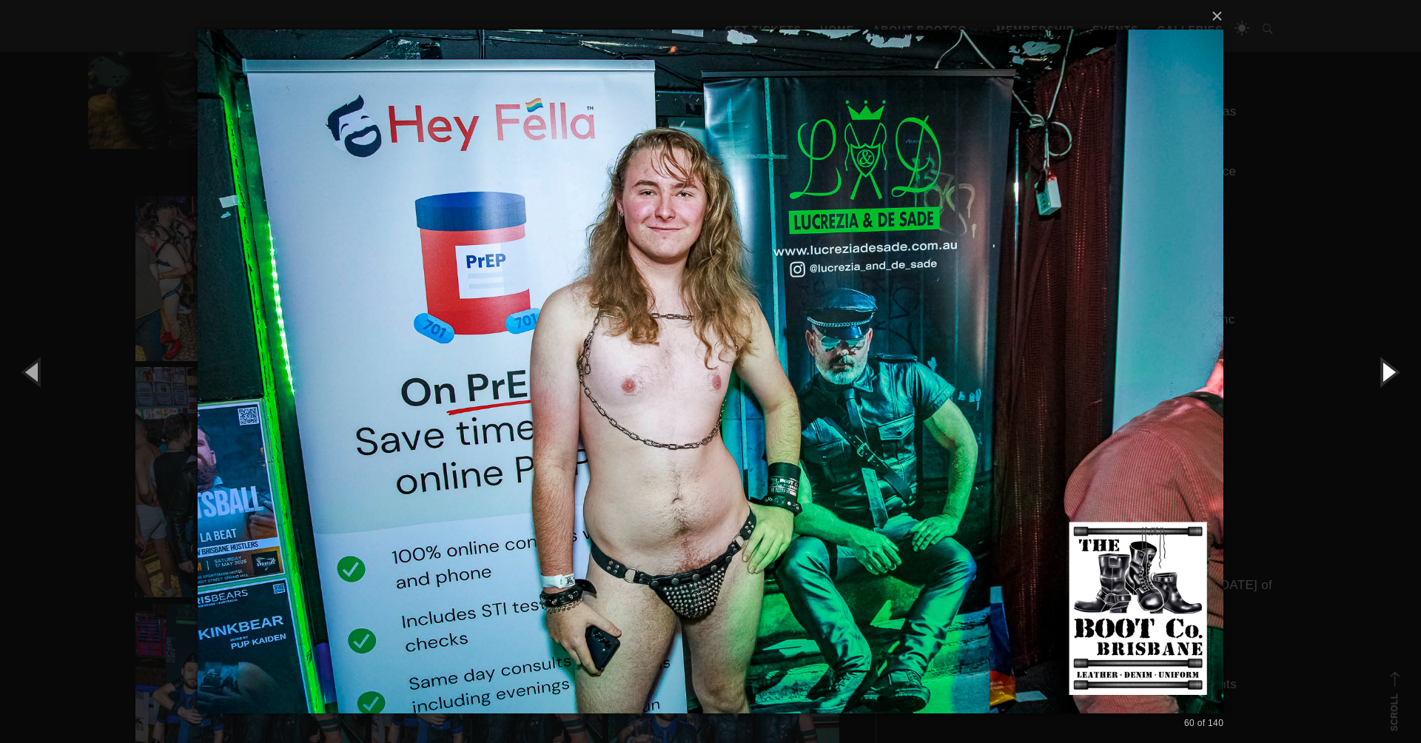
click at [1389, 374] on button "button" at bounding box center [1388, 371] width 67 height 81
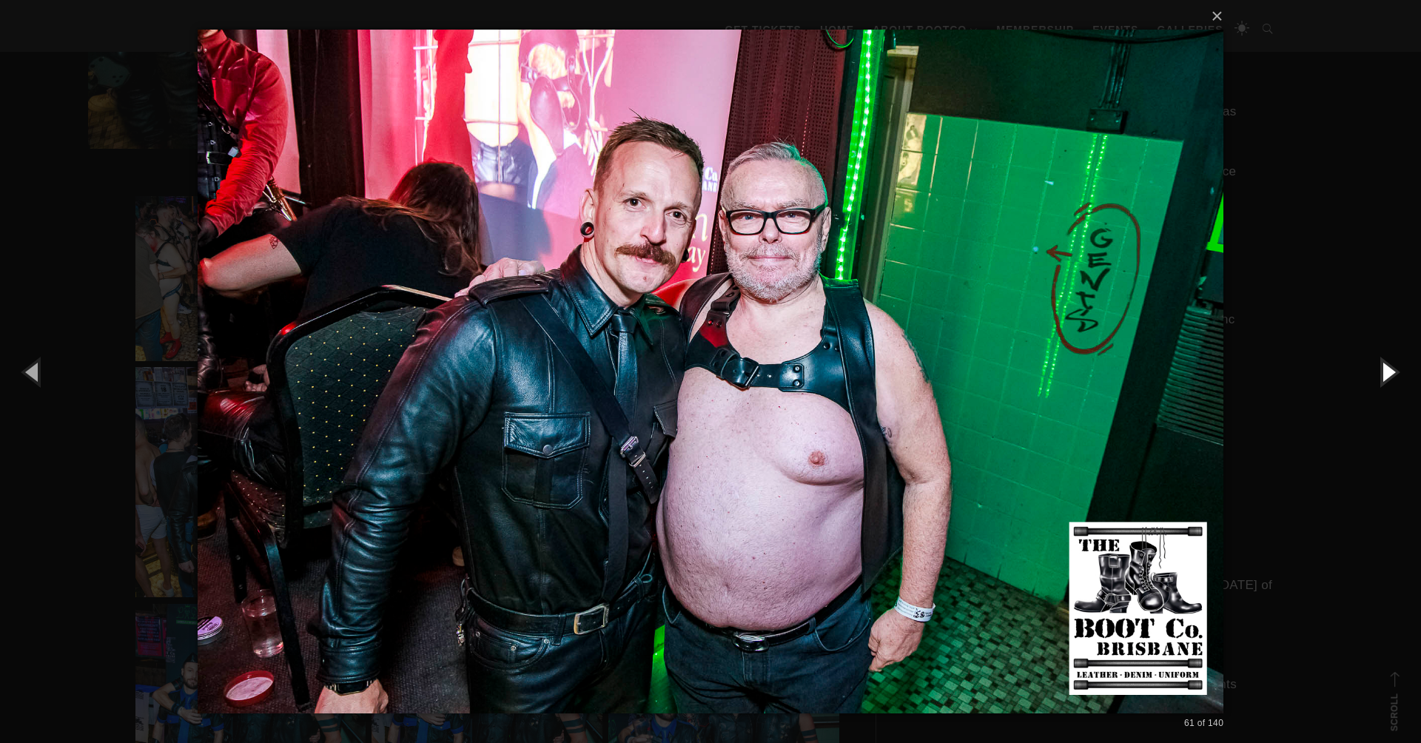
click at [1389, 374] on button "button" at bounding box center [1388, 371] width 67 height 81
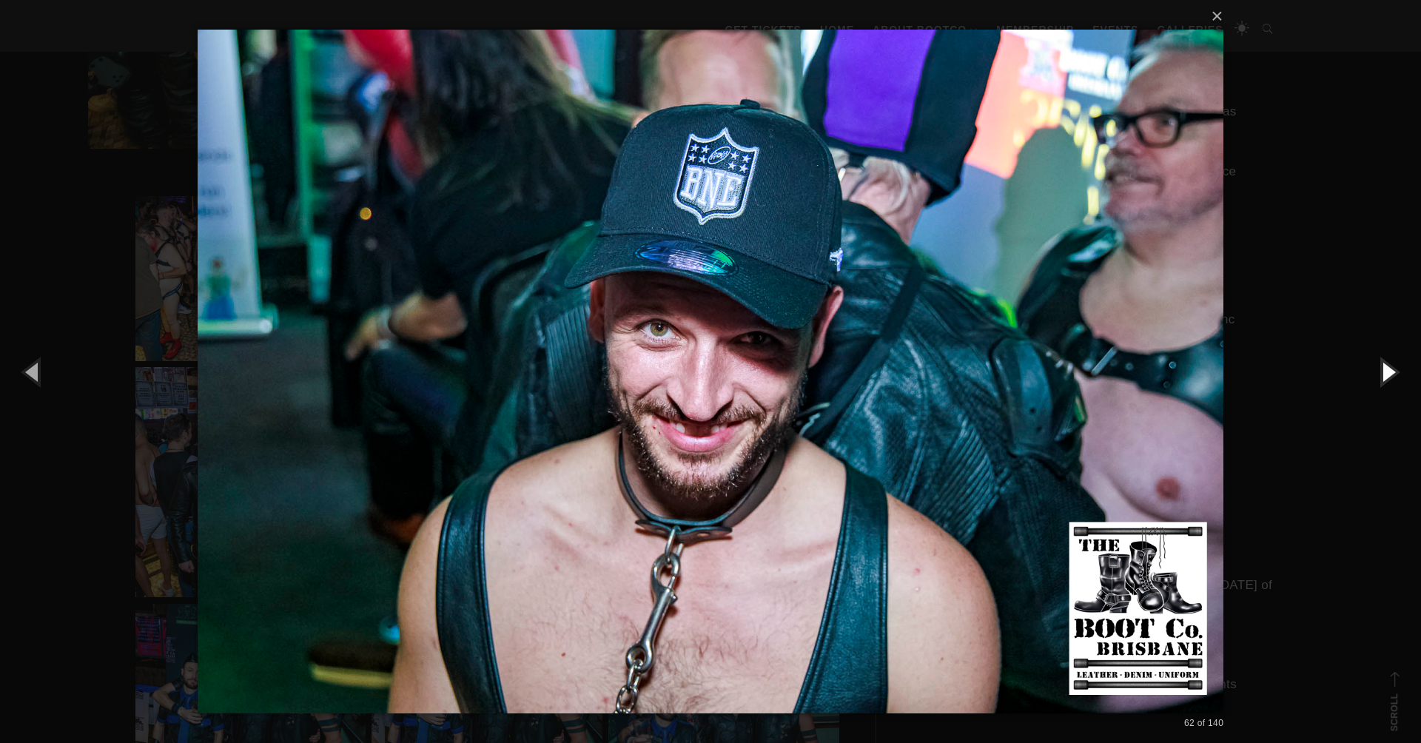
click at [1389, 374] on button "button" at bounding box center [1388, 371] width 67 height 81
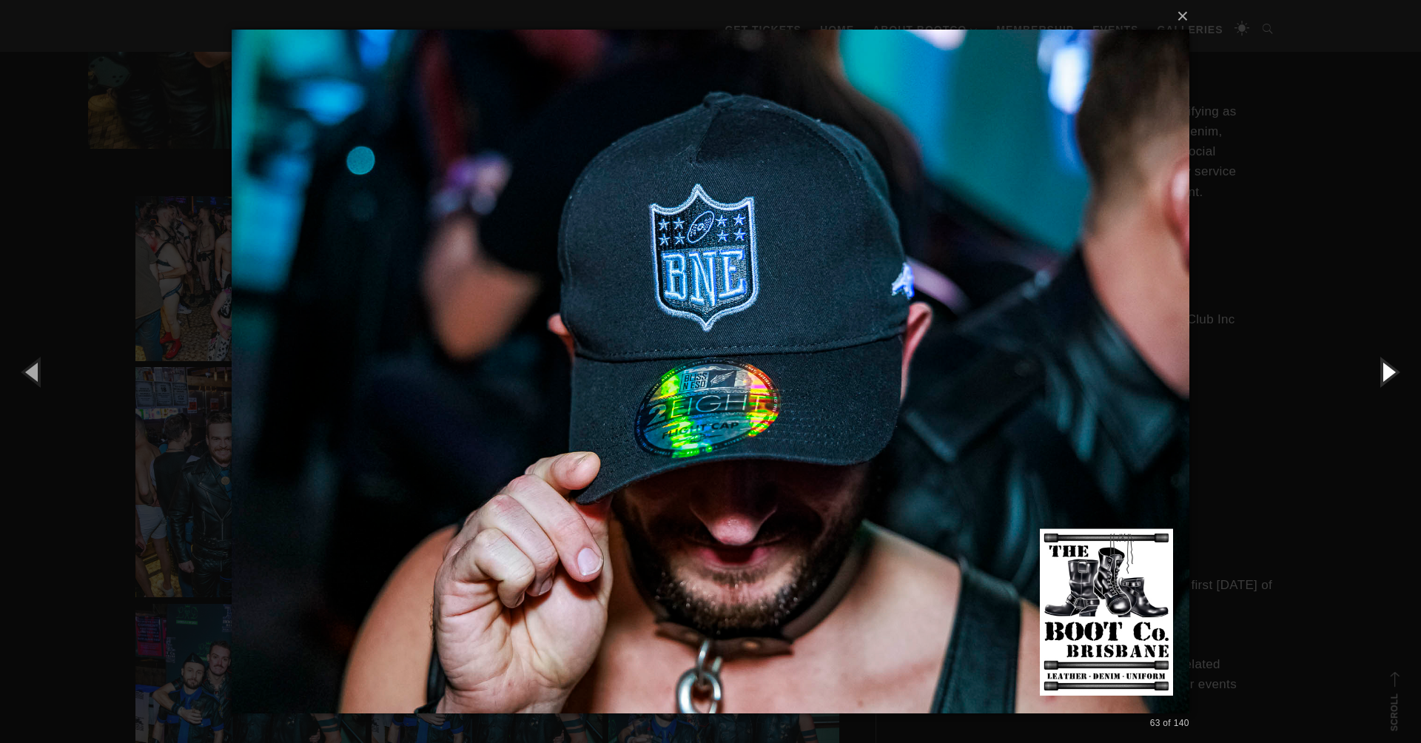
click at [1389, 374] on button "button" at bounding box center [1388, 371] width 67 height 81
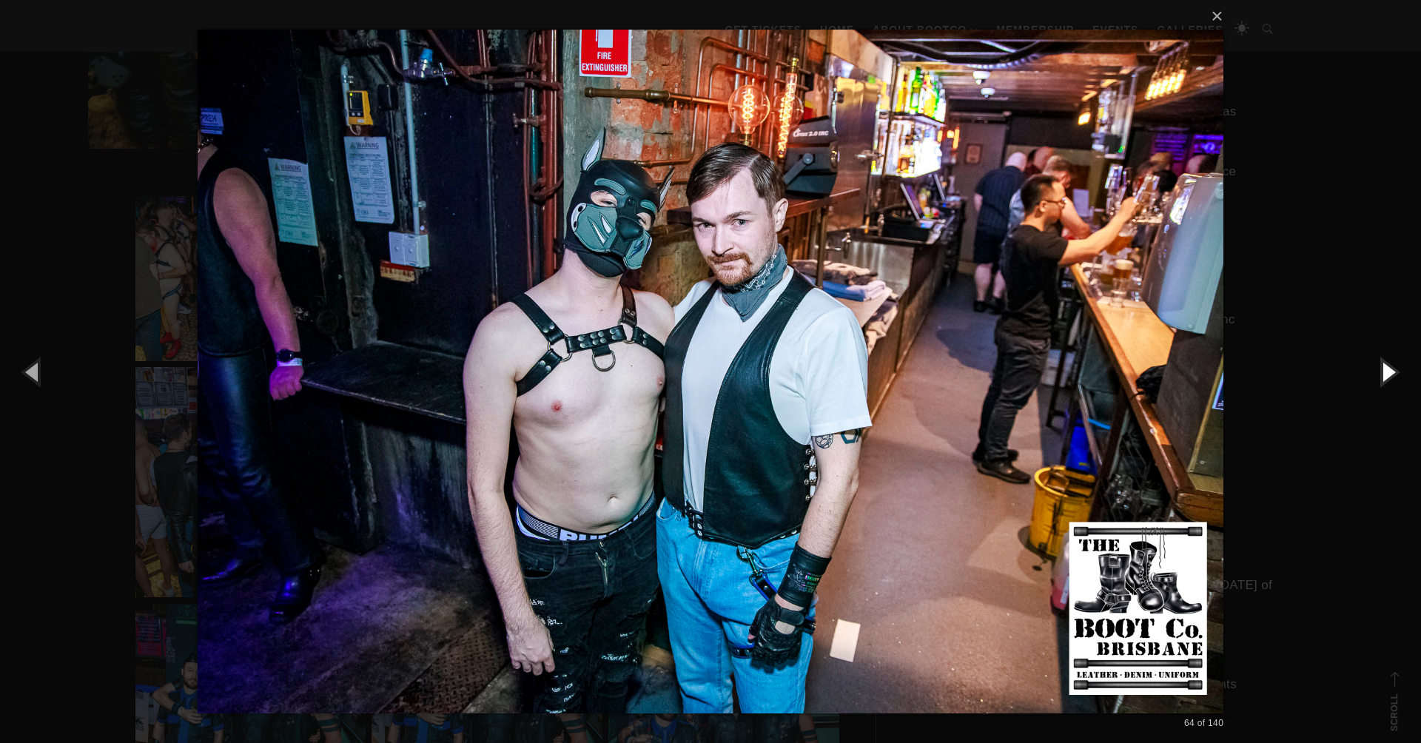
click at [1389, 374] on button "button" at bounding box center [1388, 371] width 67 height 81
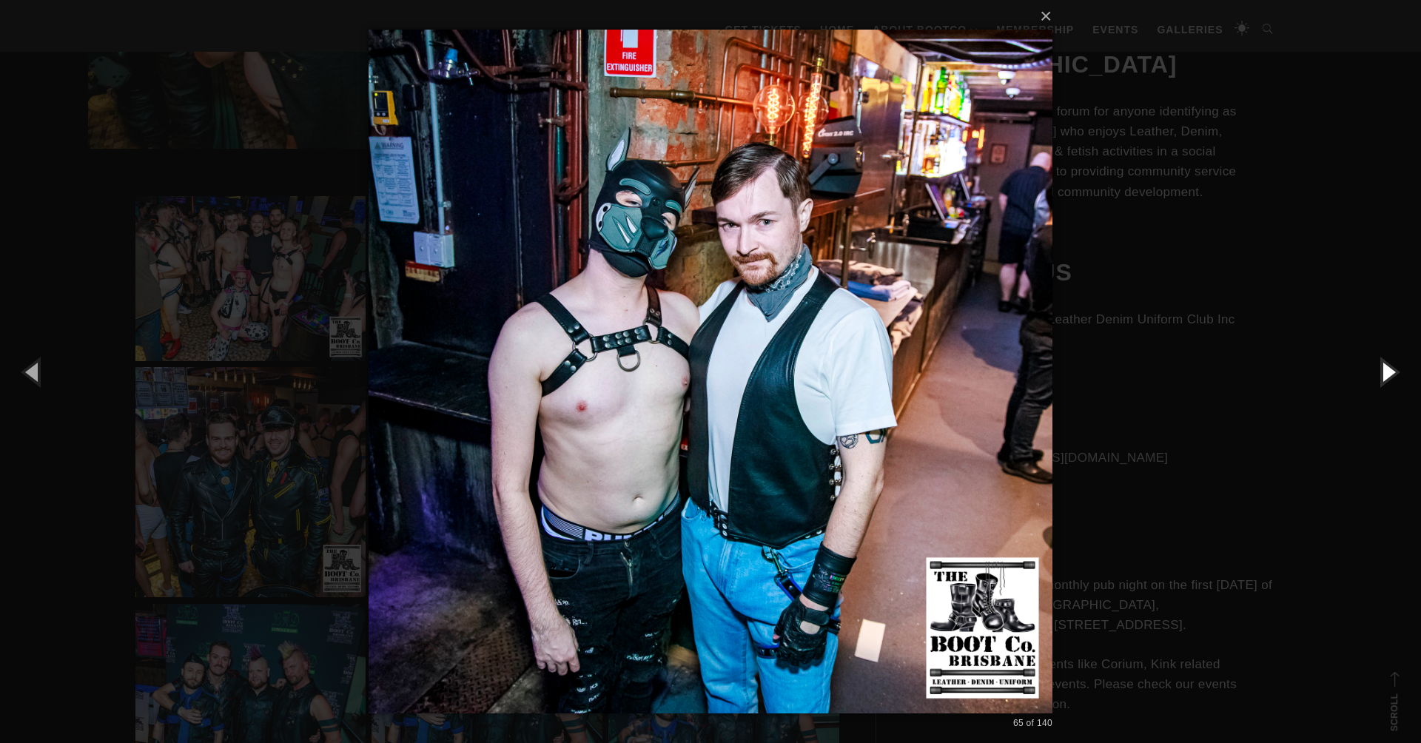
click at [1389, 374] on button "button" at bounding box center [1388, 371] width 67 height 81
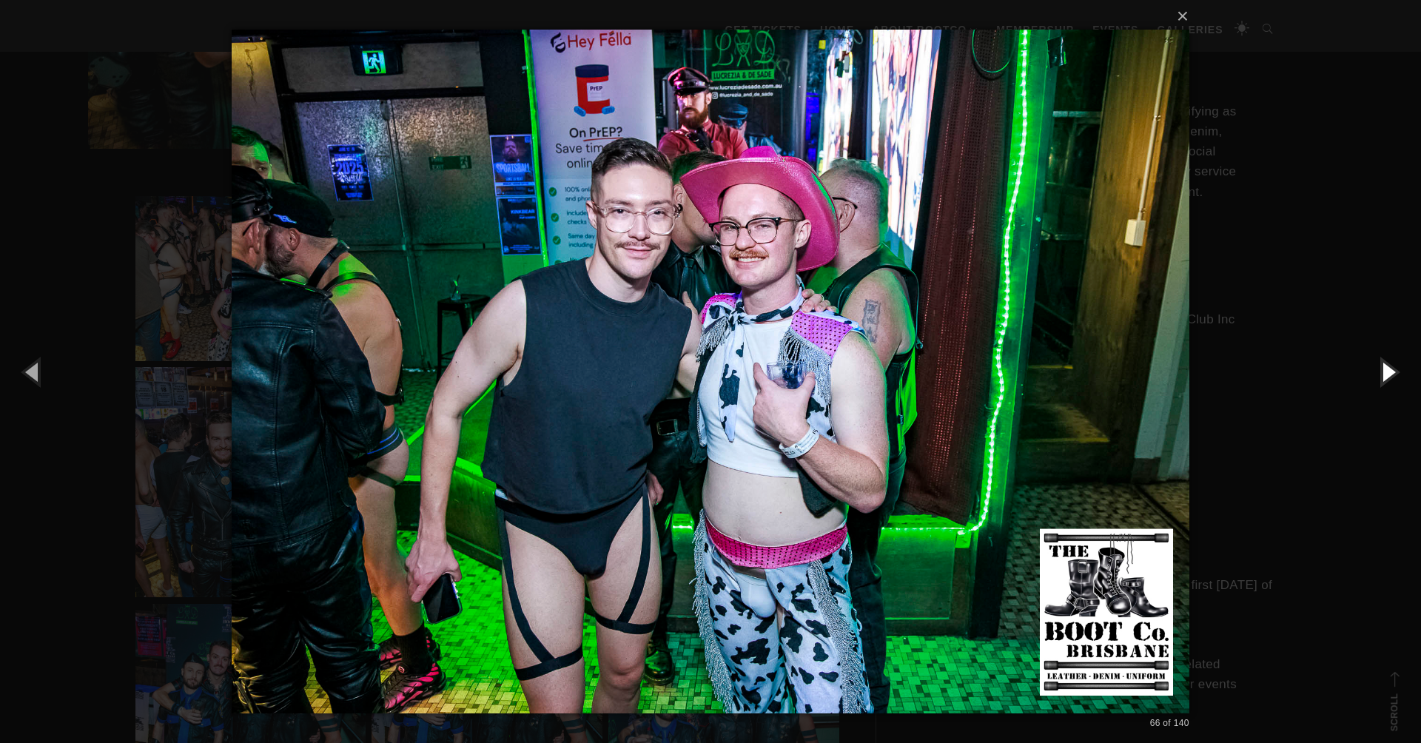
click at [1389, 374] on button "button" at bounding box center [1388, 371] width 67 height 81
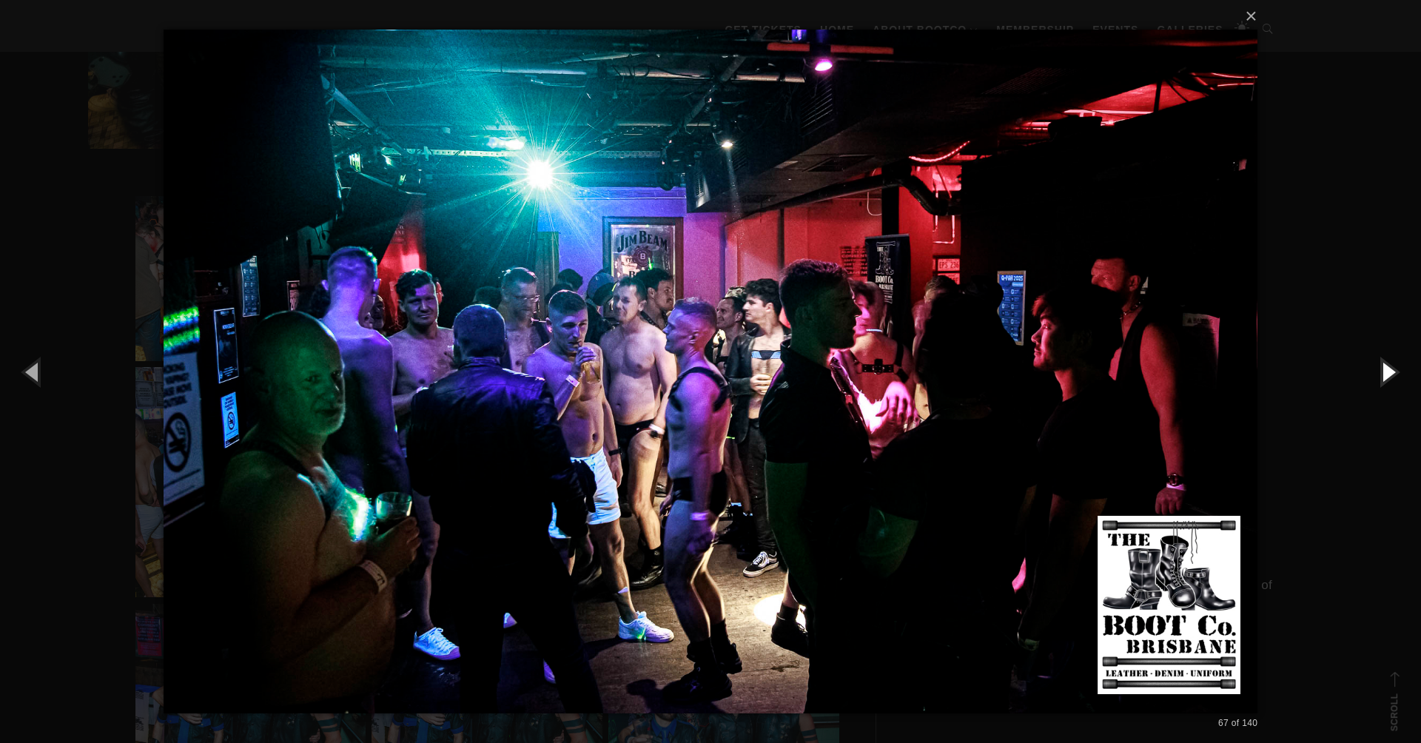
click at [1389, 374] on button "button" at bounding box center [1388, 371] width 67 height 81
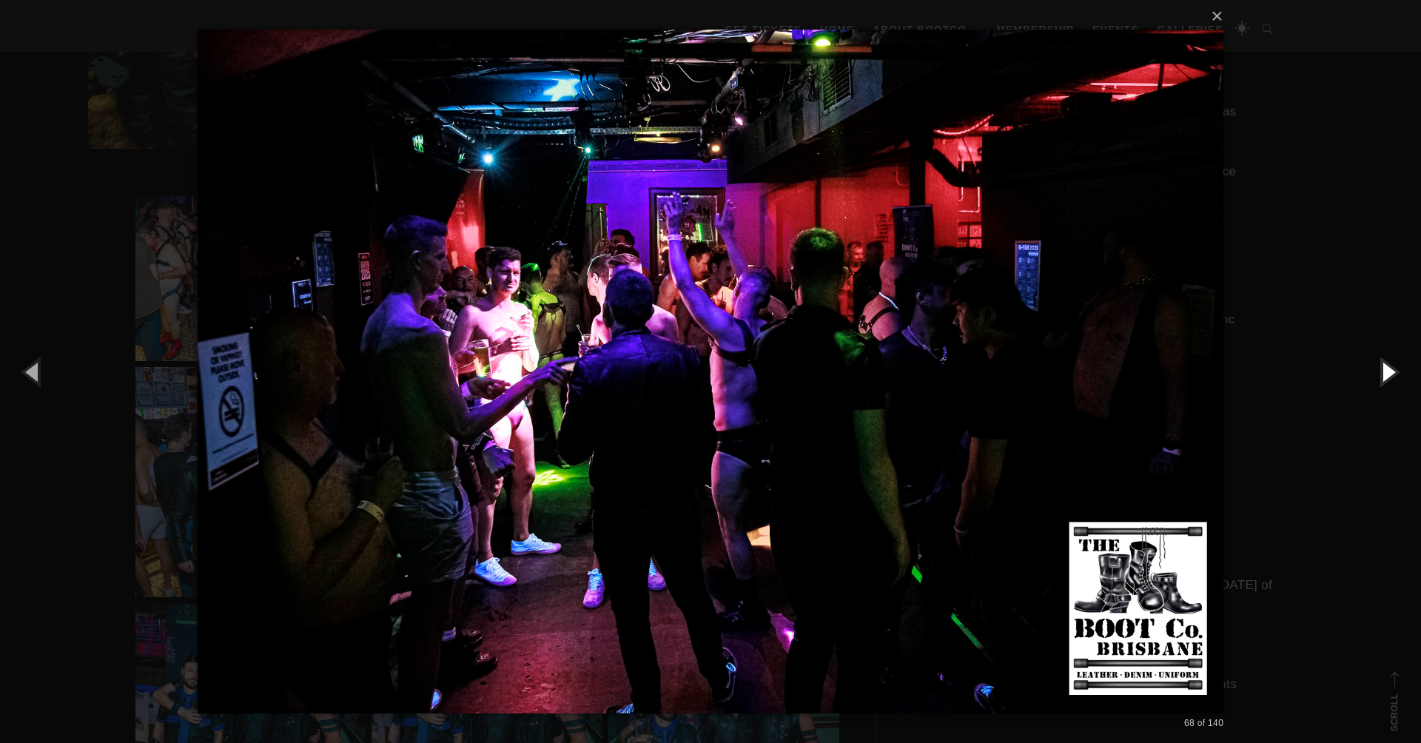
click at [1389, 374] on button "button" at bounding box center [1388, 371] width 67 height 81
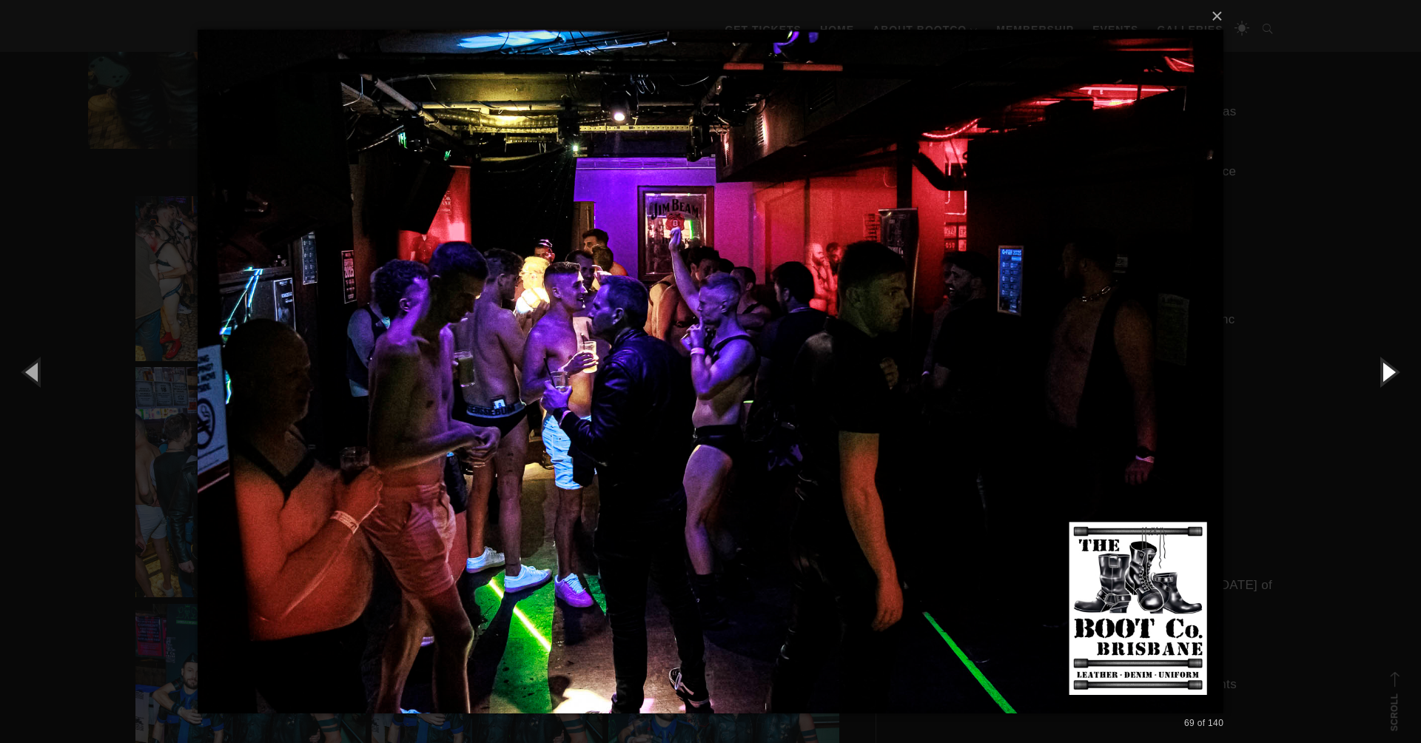
click at [1389, 374] on button "button" at bounding box center [1388, 371] width 67 height 81
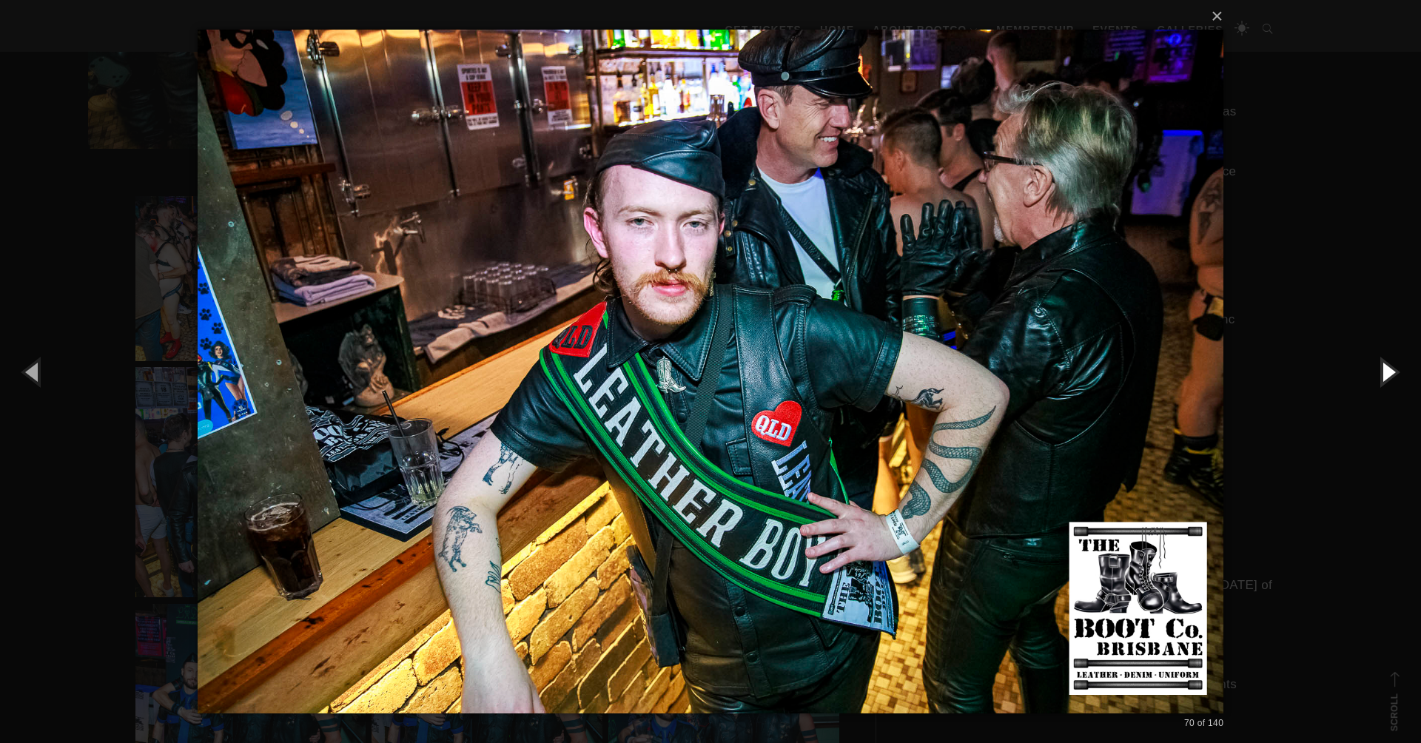
click at [1389, 374] on button "button" at bounding box center [1388, 371] width 67 height 81
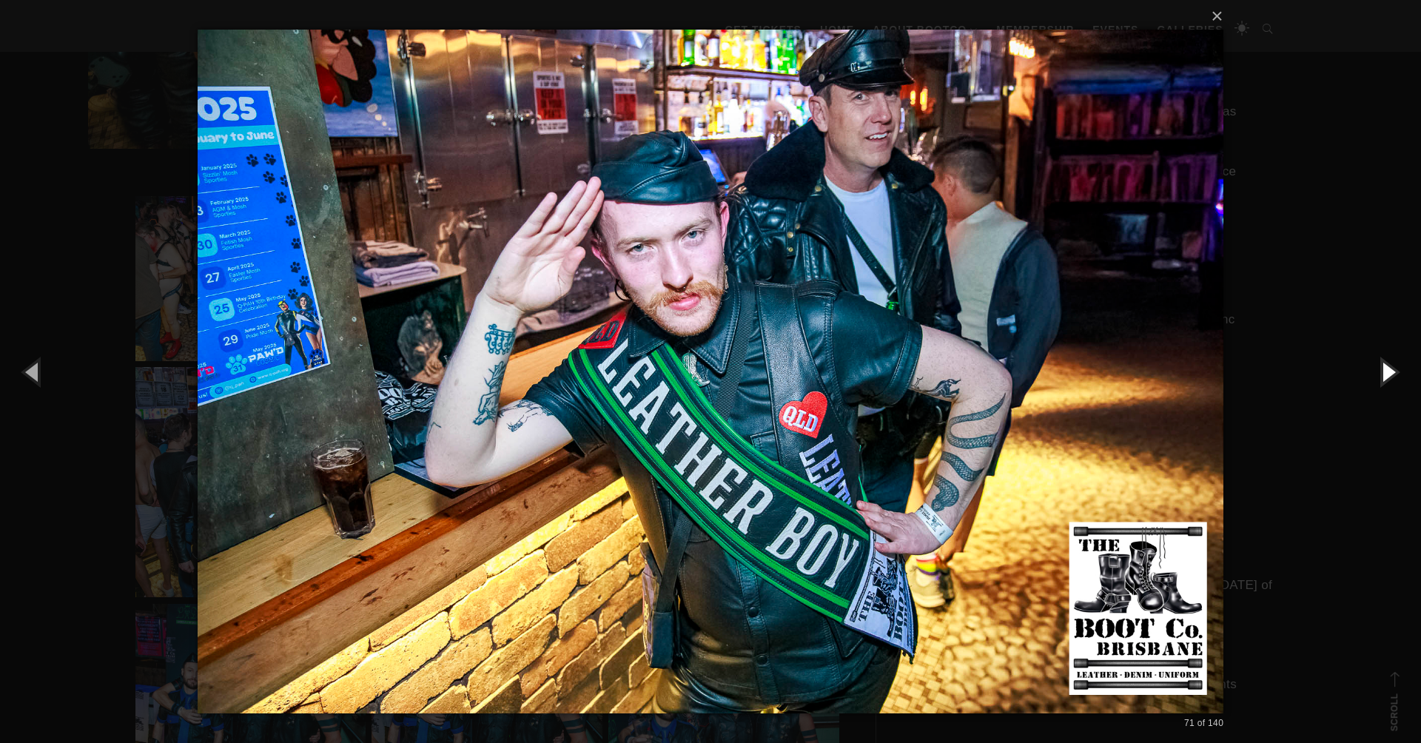
click at [1389, 374] on button "button" at bounding box center [1388, 371] width 67 height 81
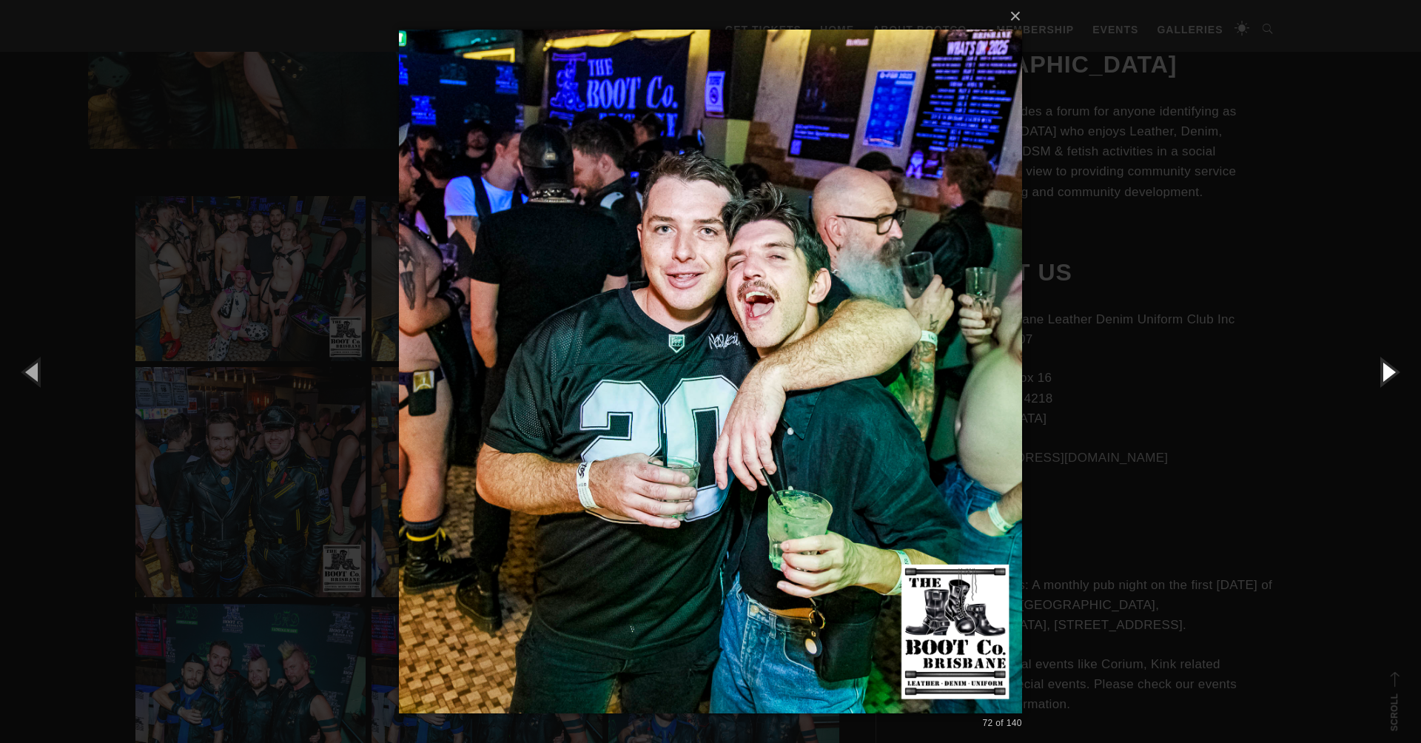
click at [1389, 374] on button "button" at bounding box center [1388, 371] width 67 height 81
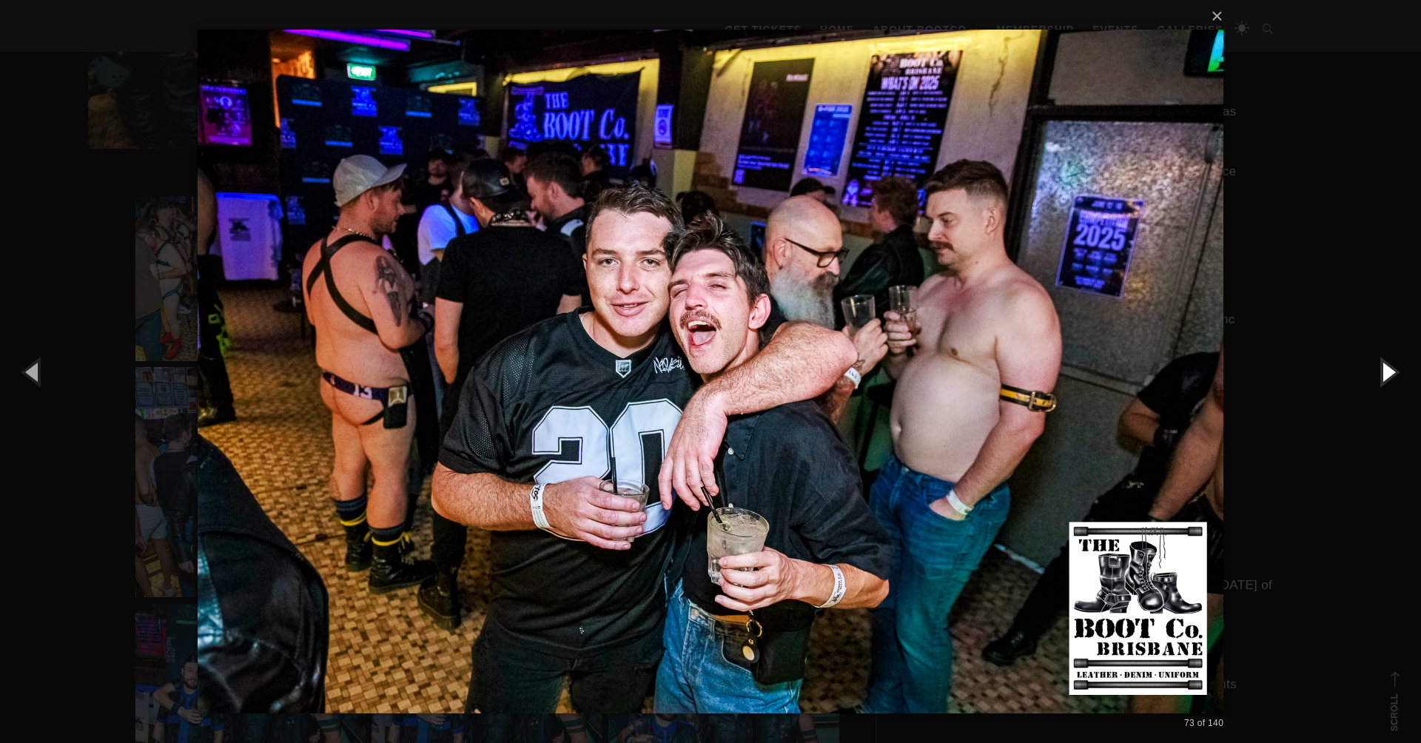
click at [1389, 374] on button "button" at bounding box center [1388, 371] width 67 height 81
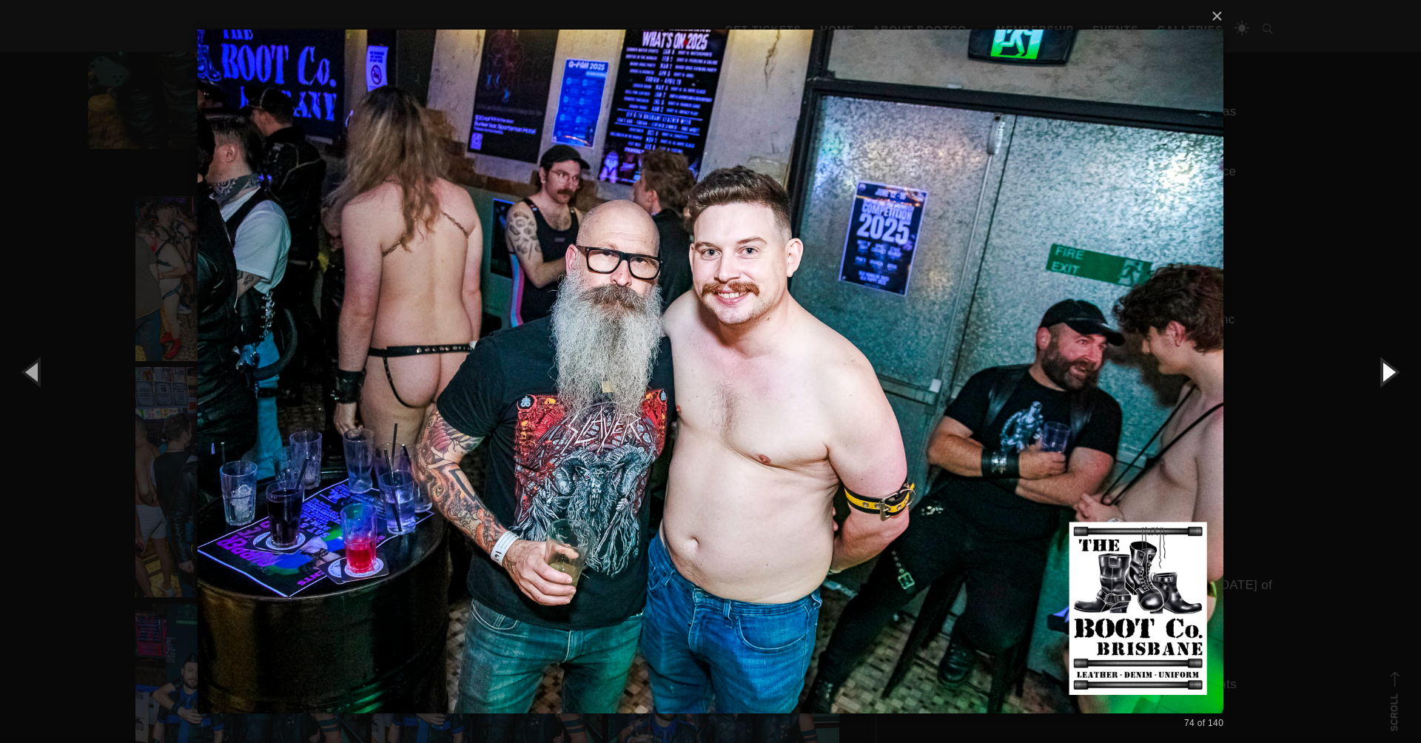
click at [1389, 374] on button "button" at bounding box center [1388, 371] width 67 height 81
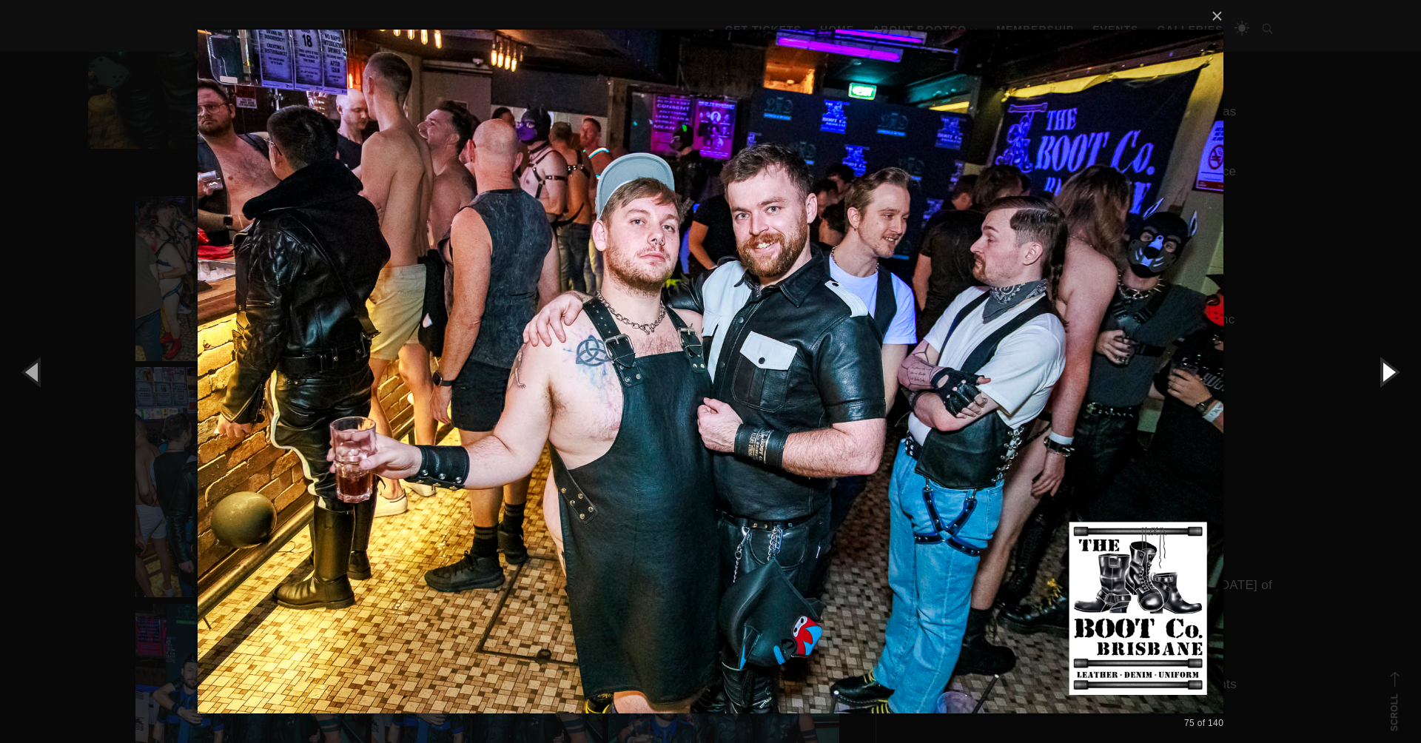
click at [1389, 374] on button "button" at bounding box center [1388, 371] width 67 height 81
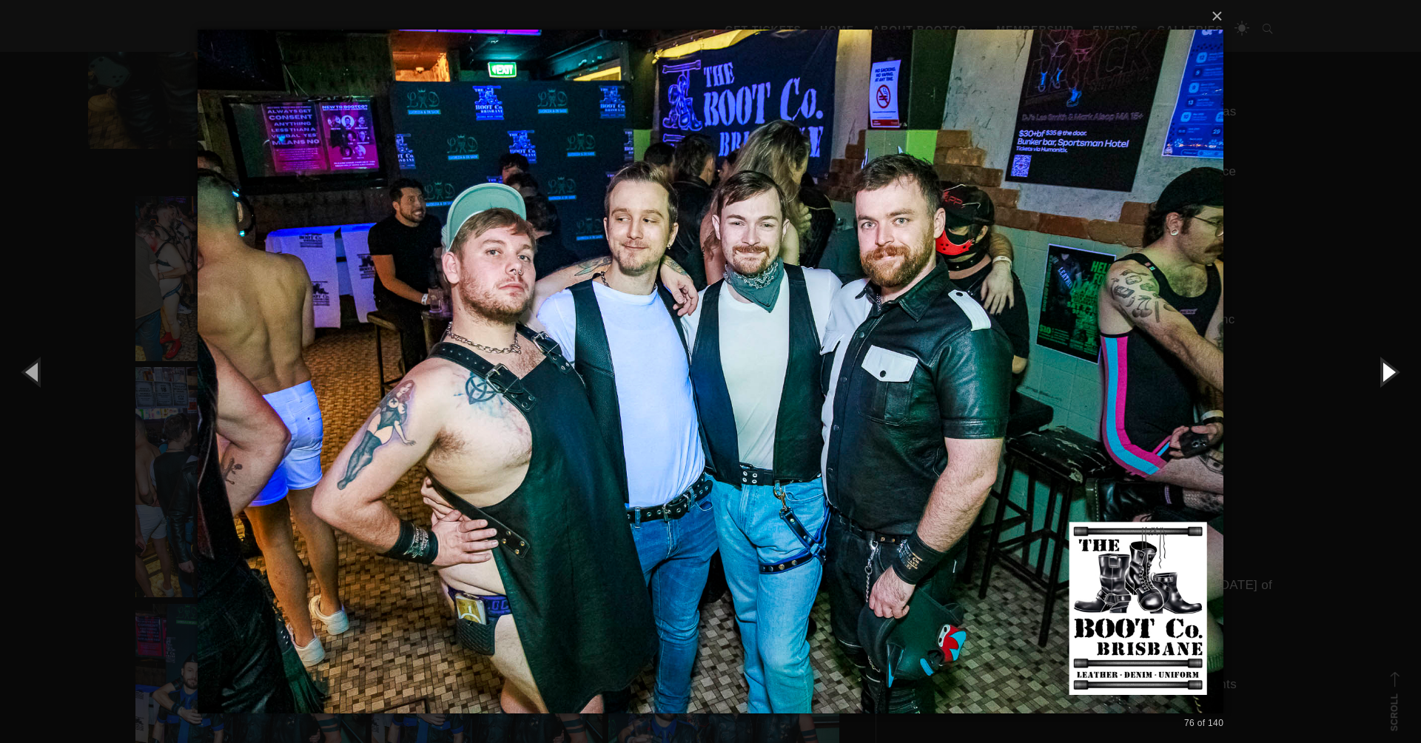
click at [1389, 374] on button "button" at bounding box center [1388, 371] width 67 height 81
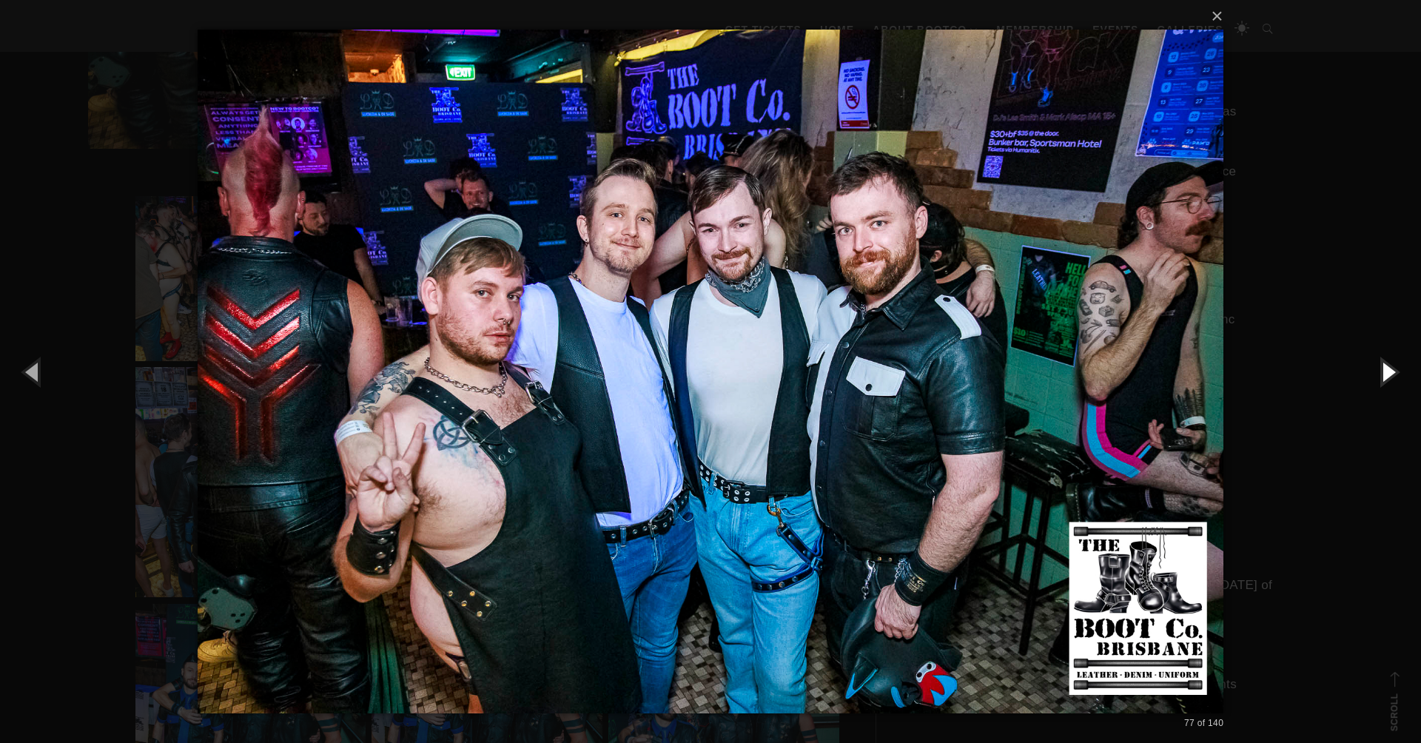
click at [1389, 374] on button "button" at bounding box center [1388, 371] width 67 height 81
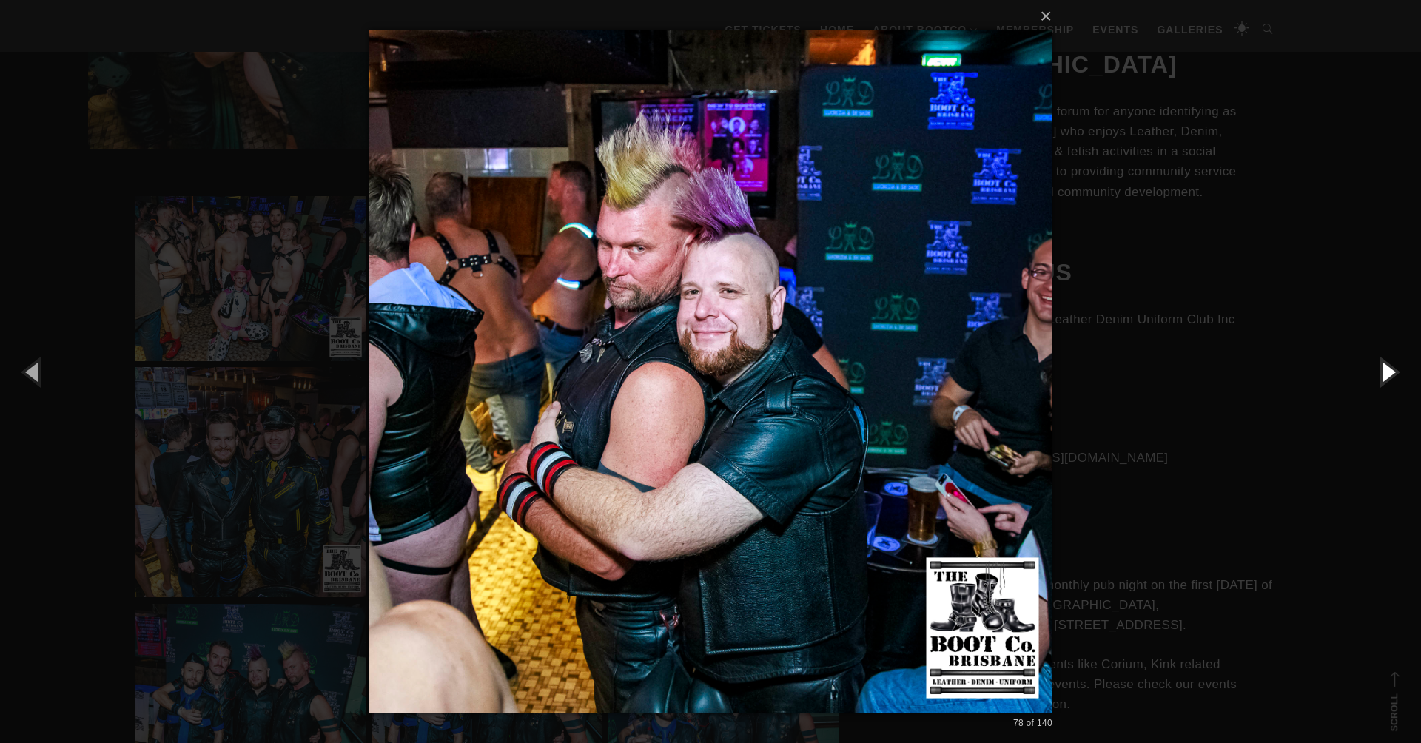
click at [1389, 374] on button "button" at bounding box center [1388, 371] width 67 height 81
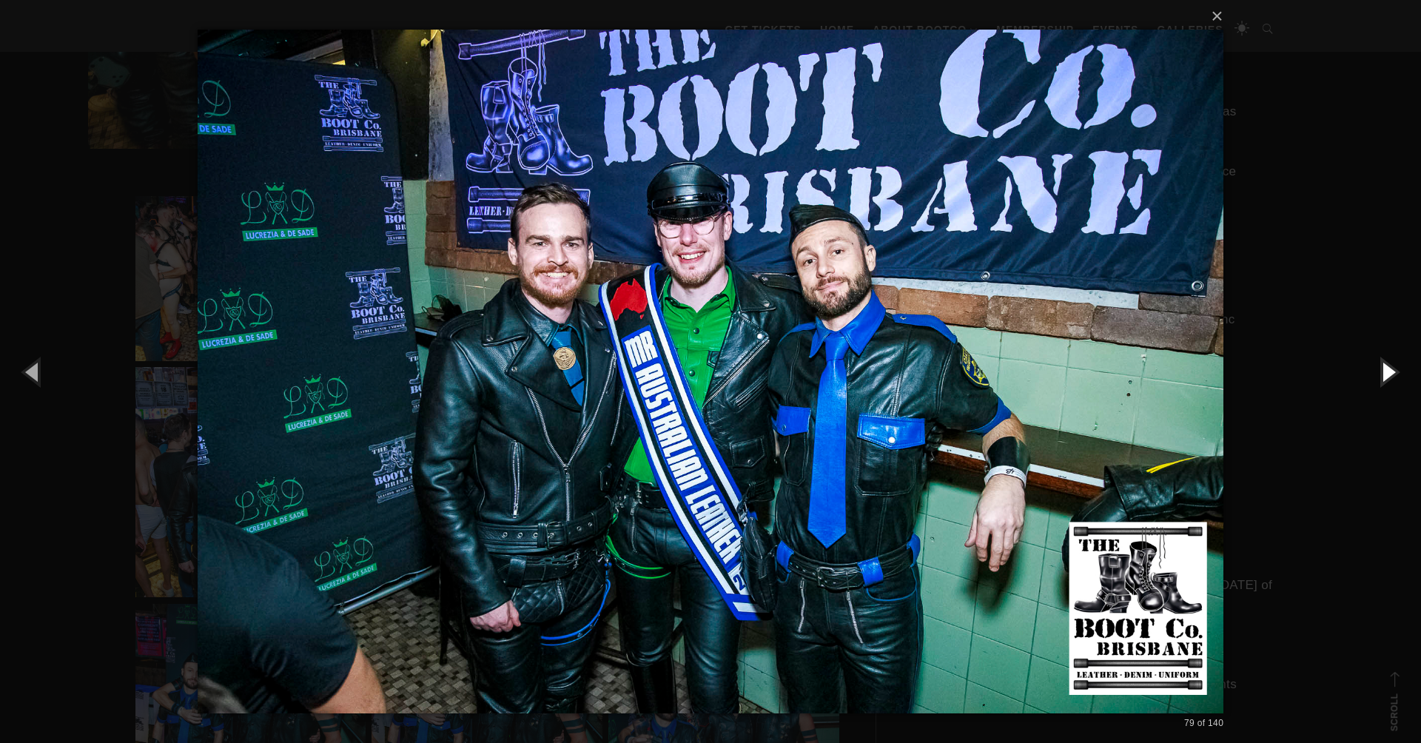
click at [1389, 374] on button "button" at bounding box center [1388, 371] width 67 height 81
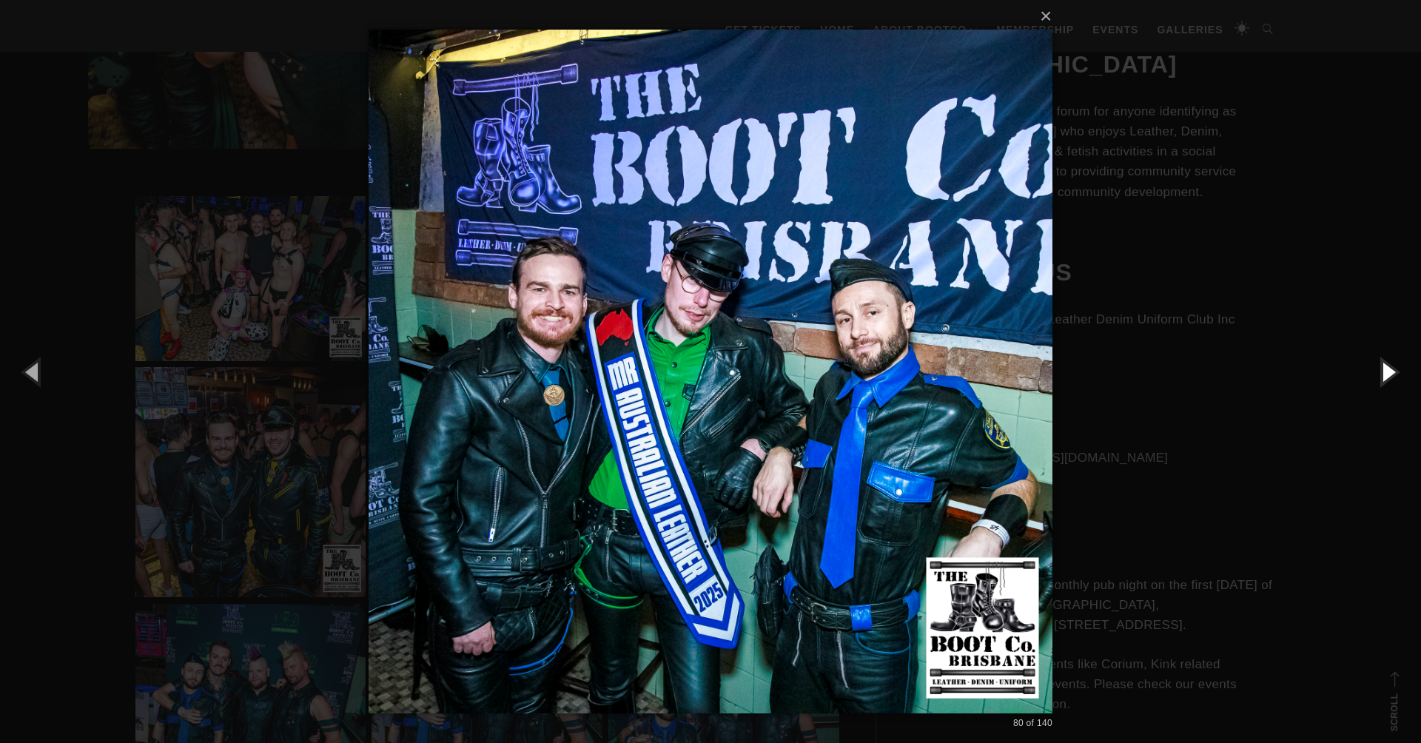
click at [1389, 374] on button "button" at bounding box center [1388, 371] width 67 height 81
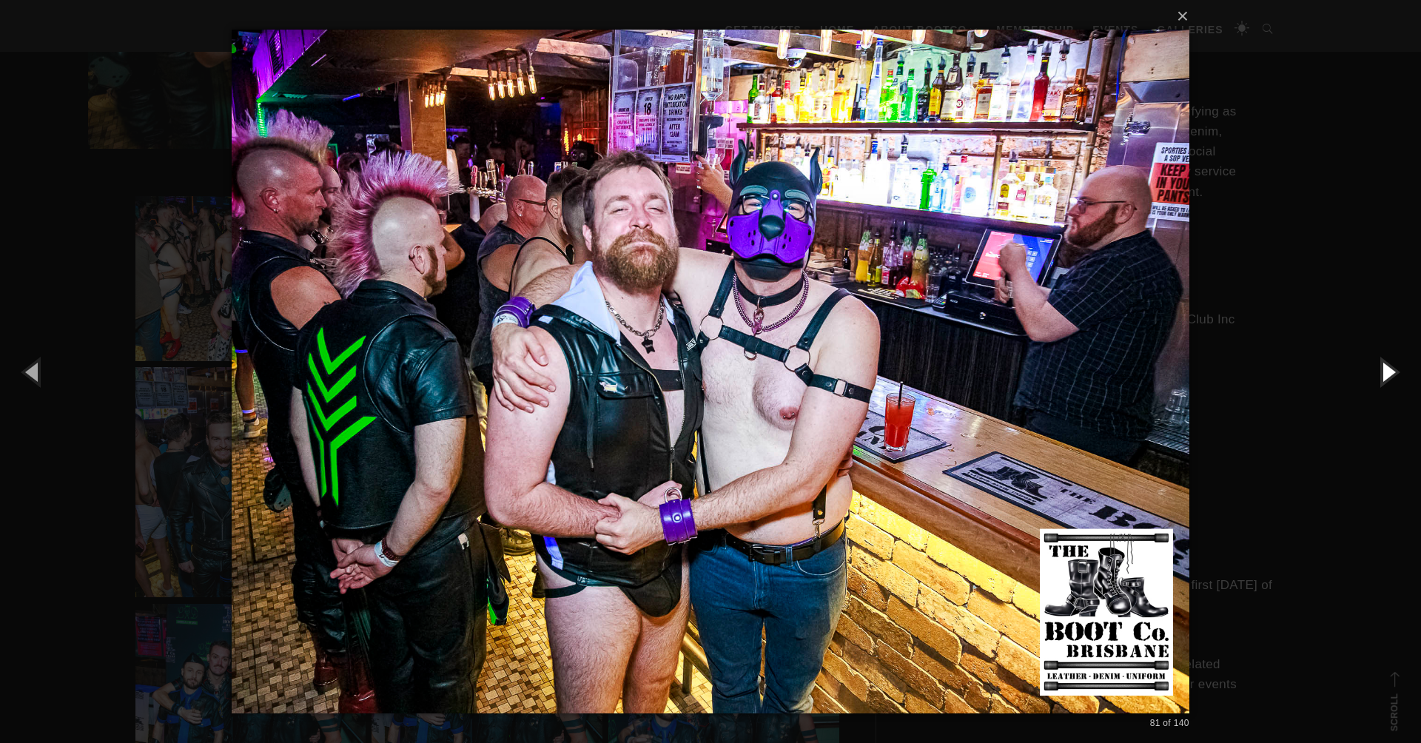
click at [1389, 374] on button "button" at bounding box center [1388, 371] width 67 height 81
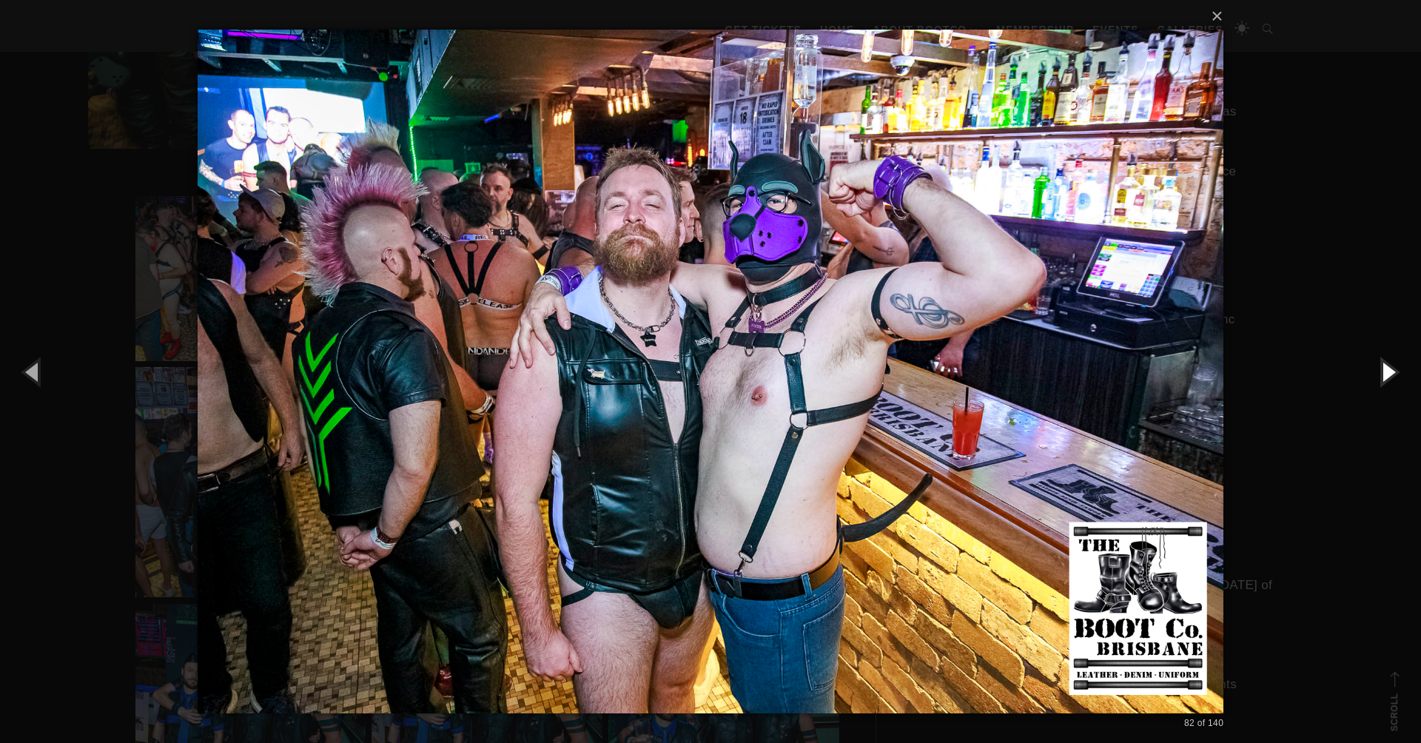
click at [1389, 374] on button "button" at bounding box center [1388, 371] width 67 height 81
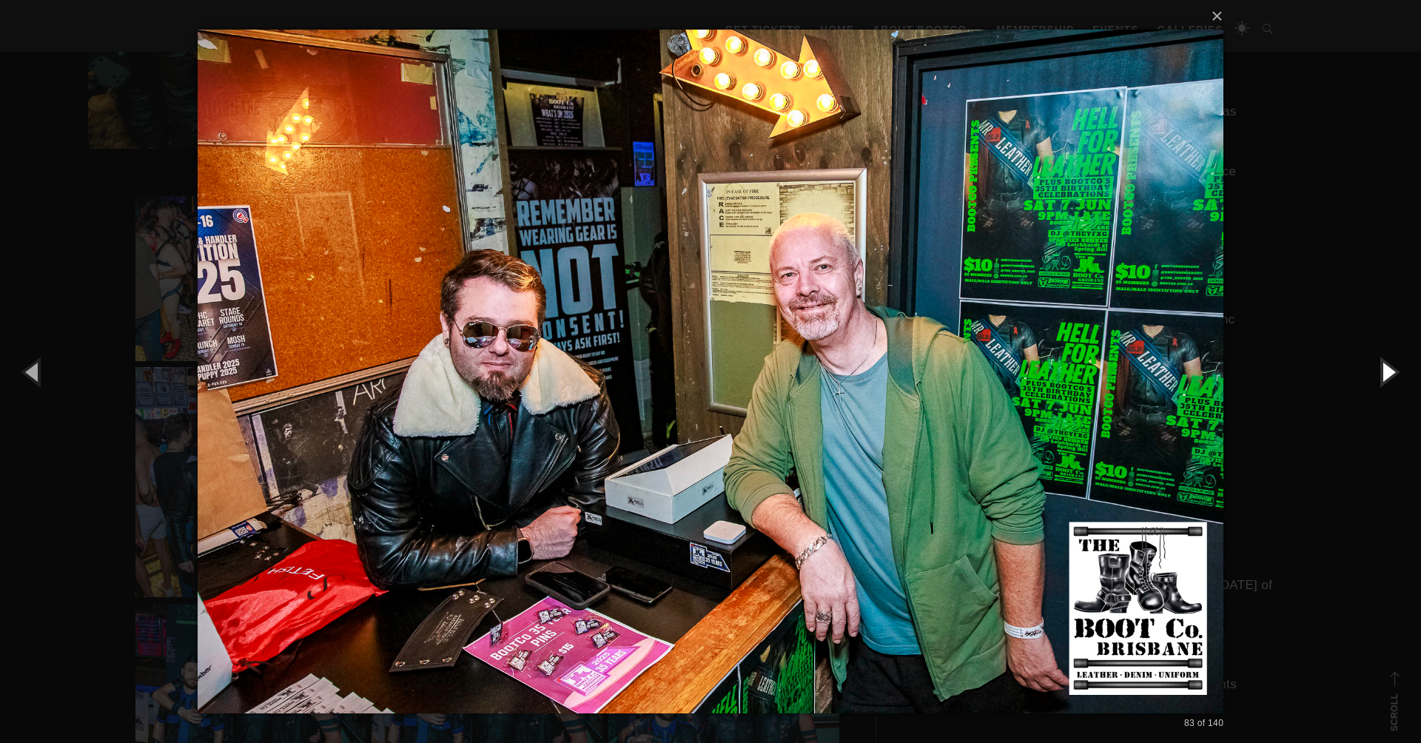
click at [1389, 374] on button "button" at bounding box center [1388, 371] width 67 height 81
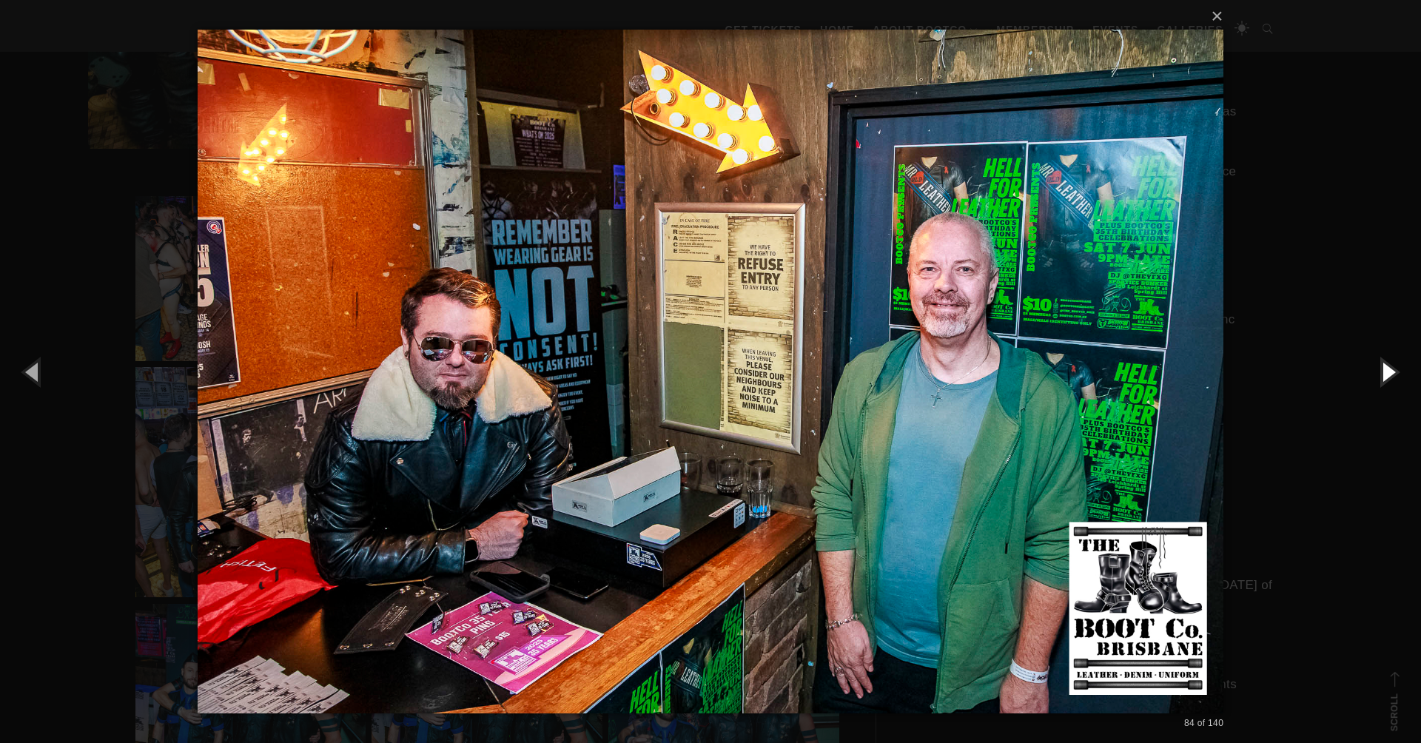
click at [1389, 374] on button "button" at bounding box center [1388, 371] width 67 height 81
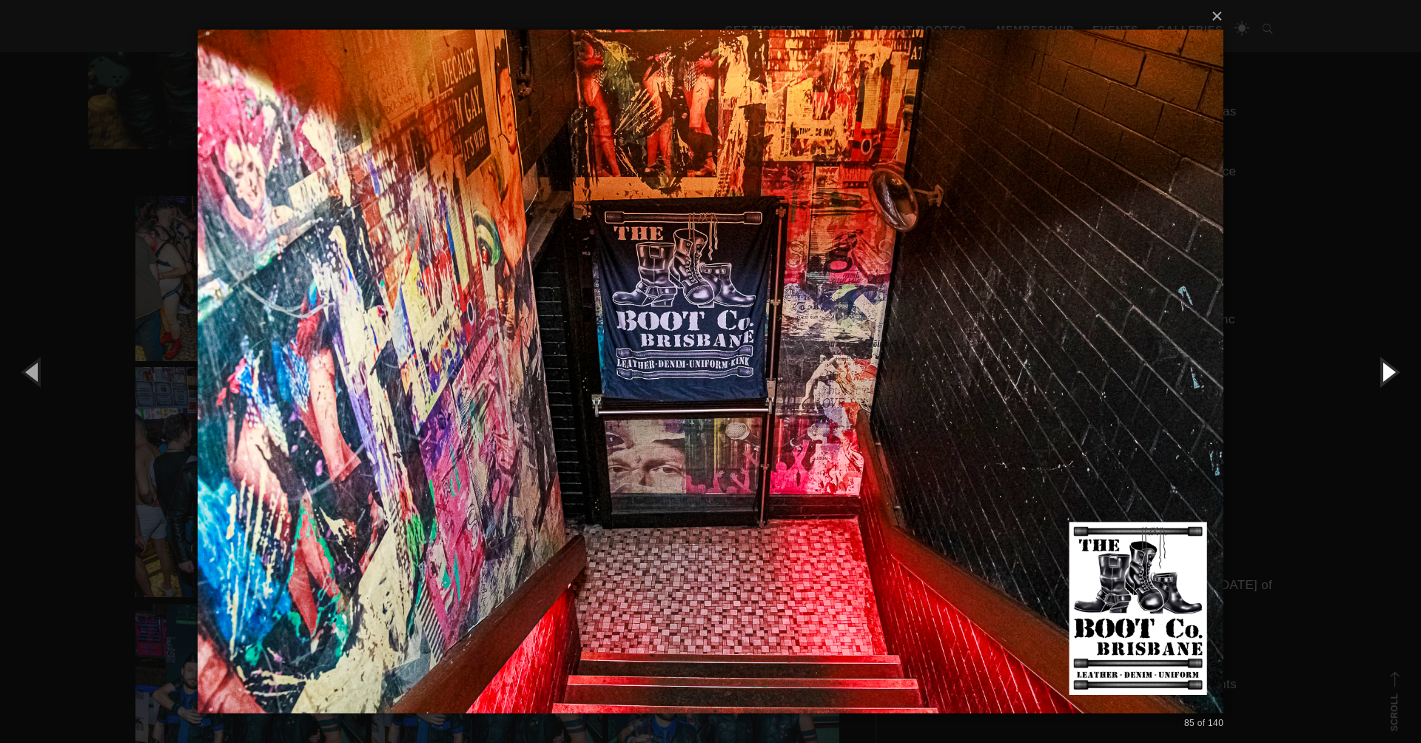
click at [1389, 374] on button "button" at bounding box center [1388, 371] width 67 height 81
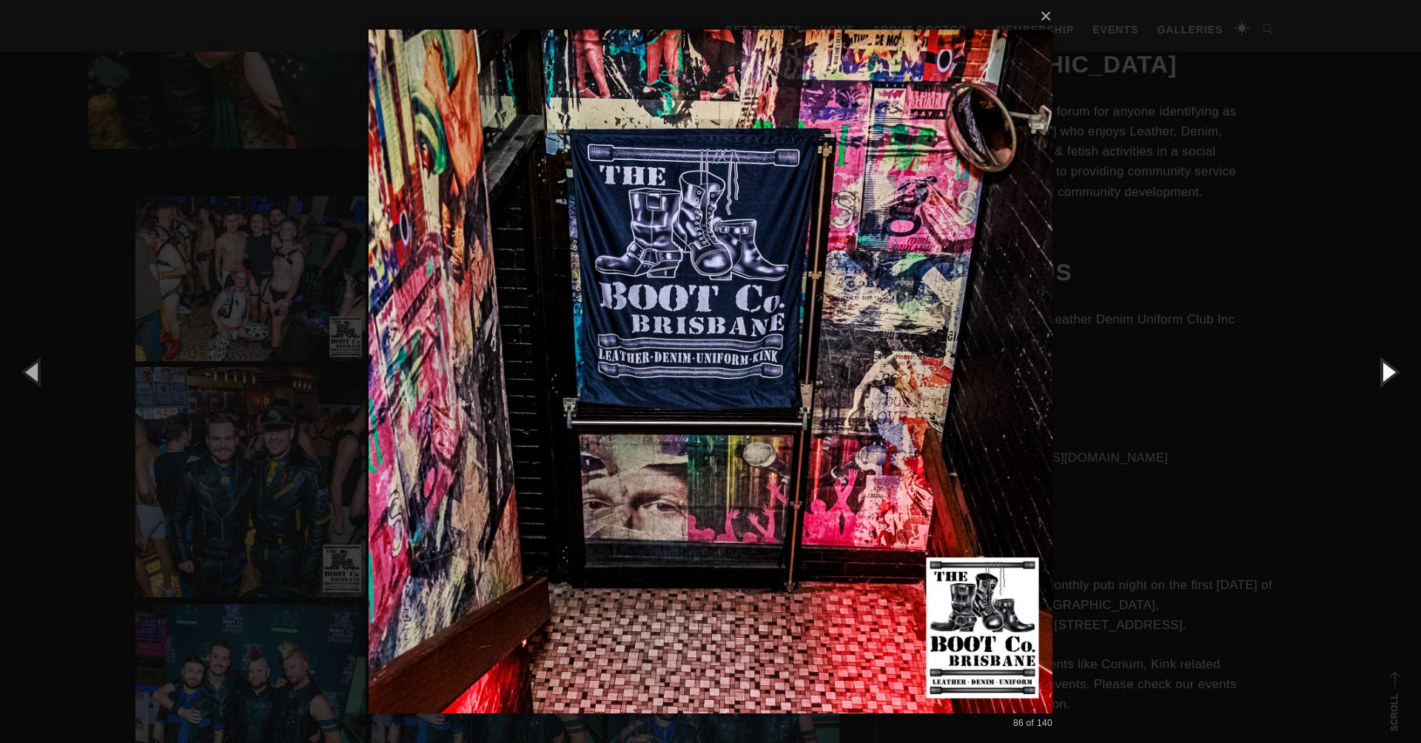
click at [1389, 374] on button "button" at bounding box center [1388, 371] width 67 height 81
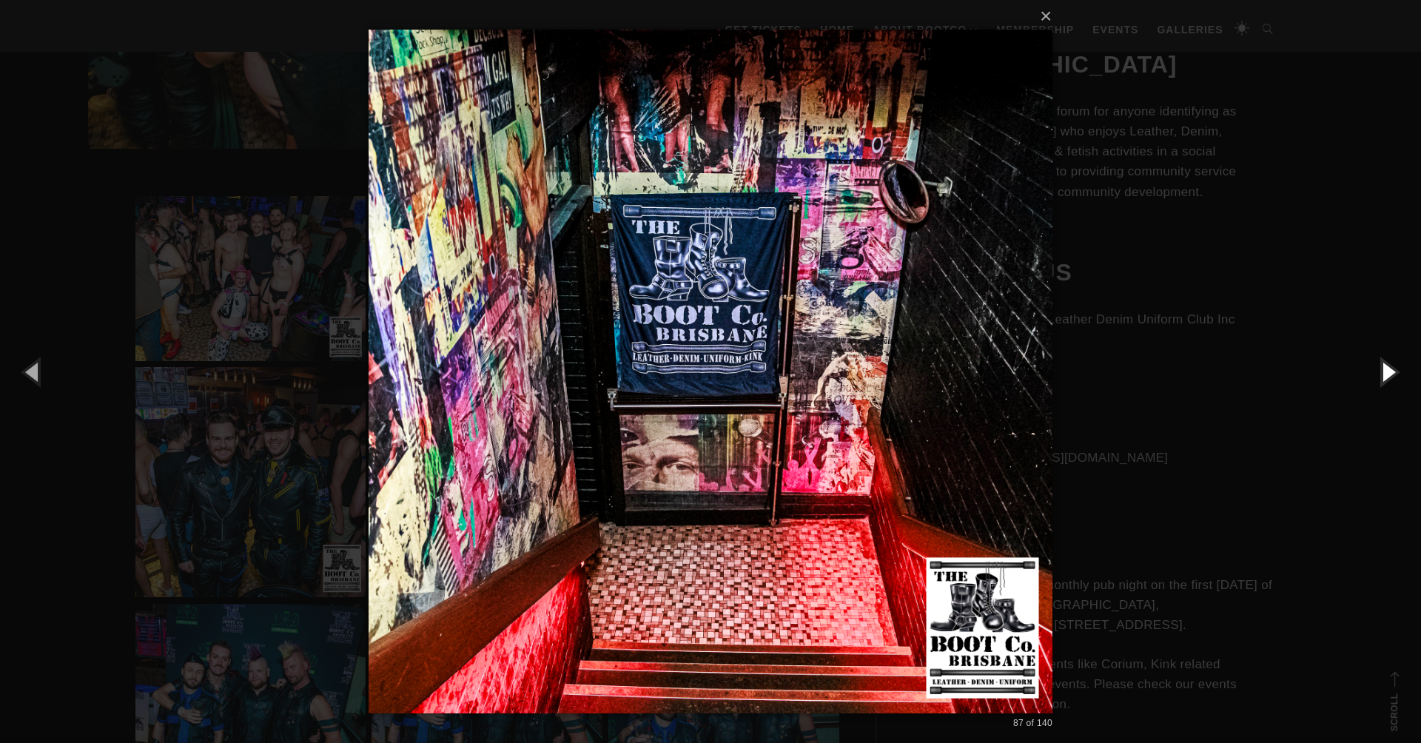
click at [1389, 374] on button "button" at bounding box center [1388, 371] width 67 height 81
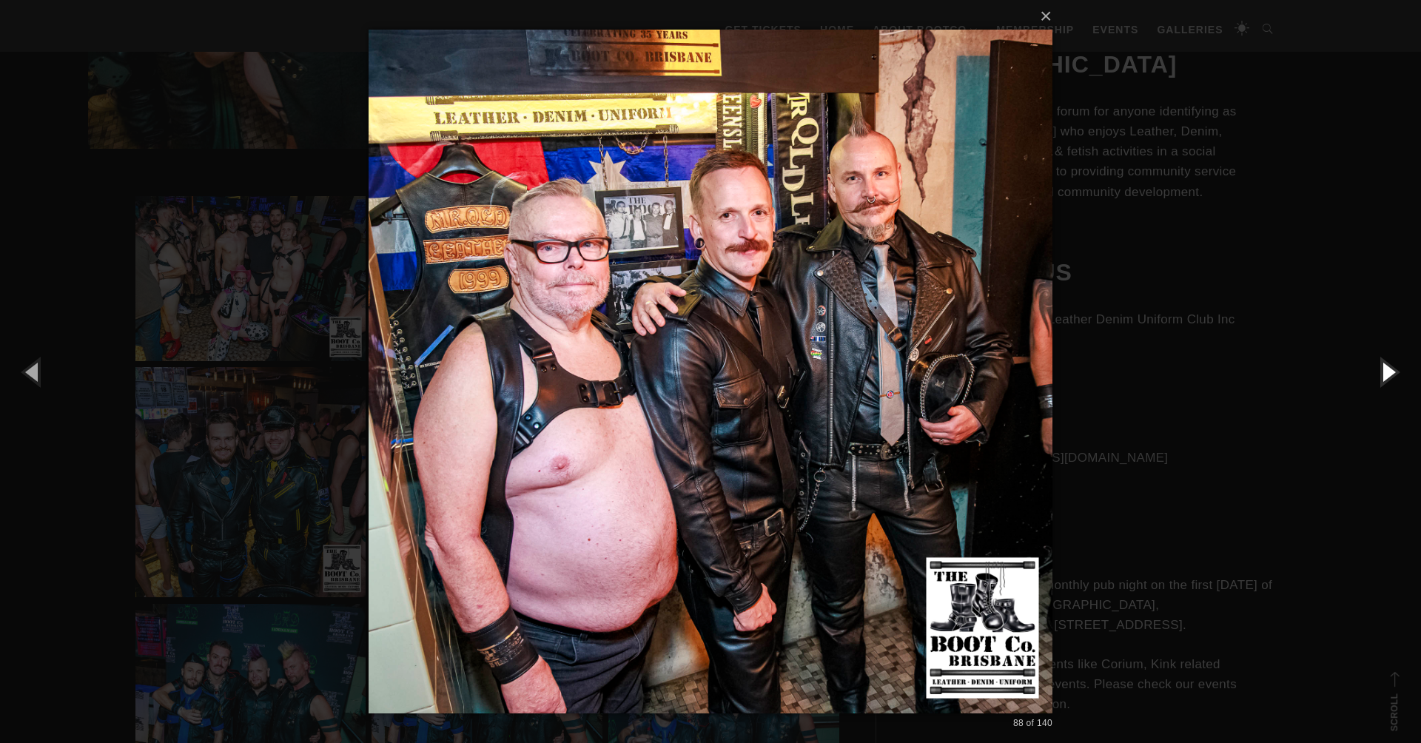
click at [1389, 374] on button "button" at bounding box center [1388, 371] width 67 height 81
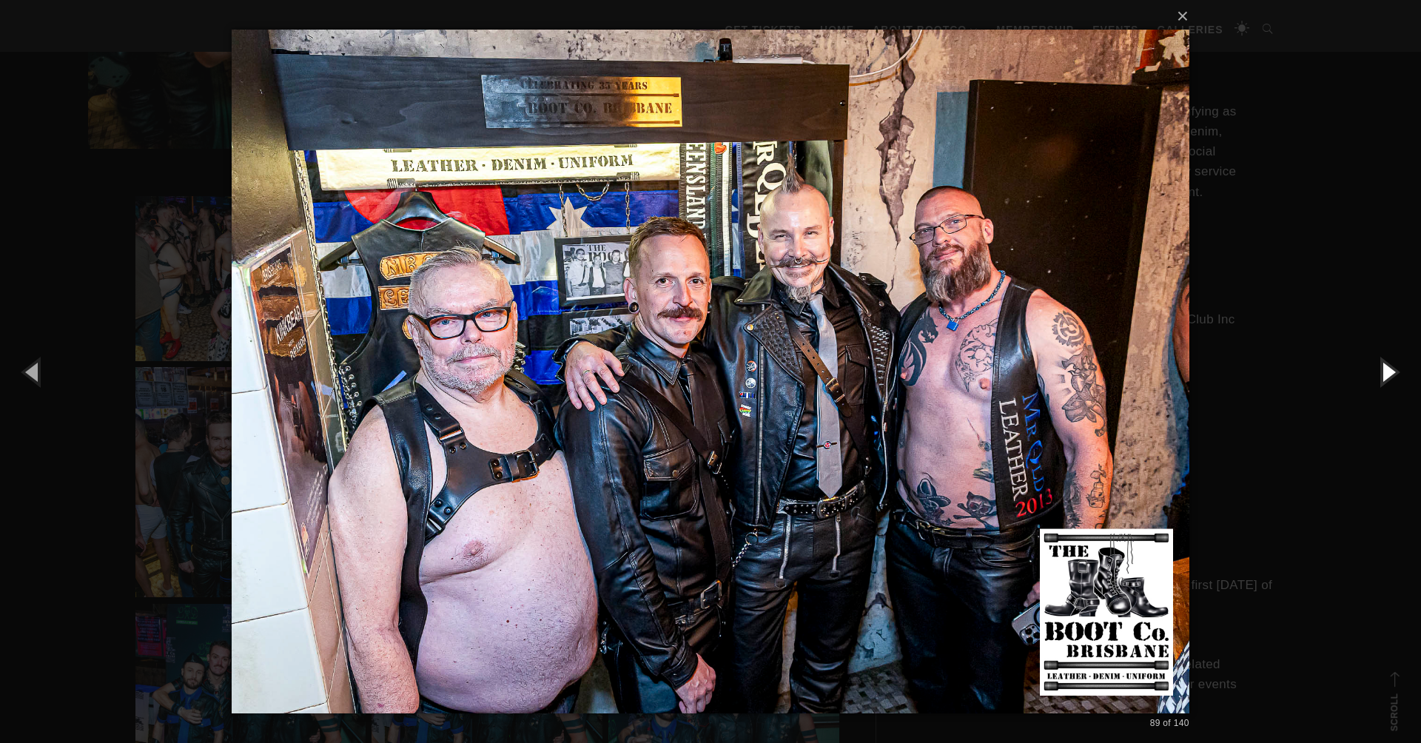
click at [1389, 374] on button "button" at bounding box center [1388, 371] width 67 height 81
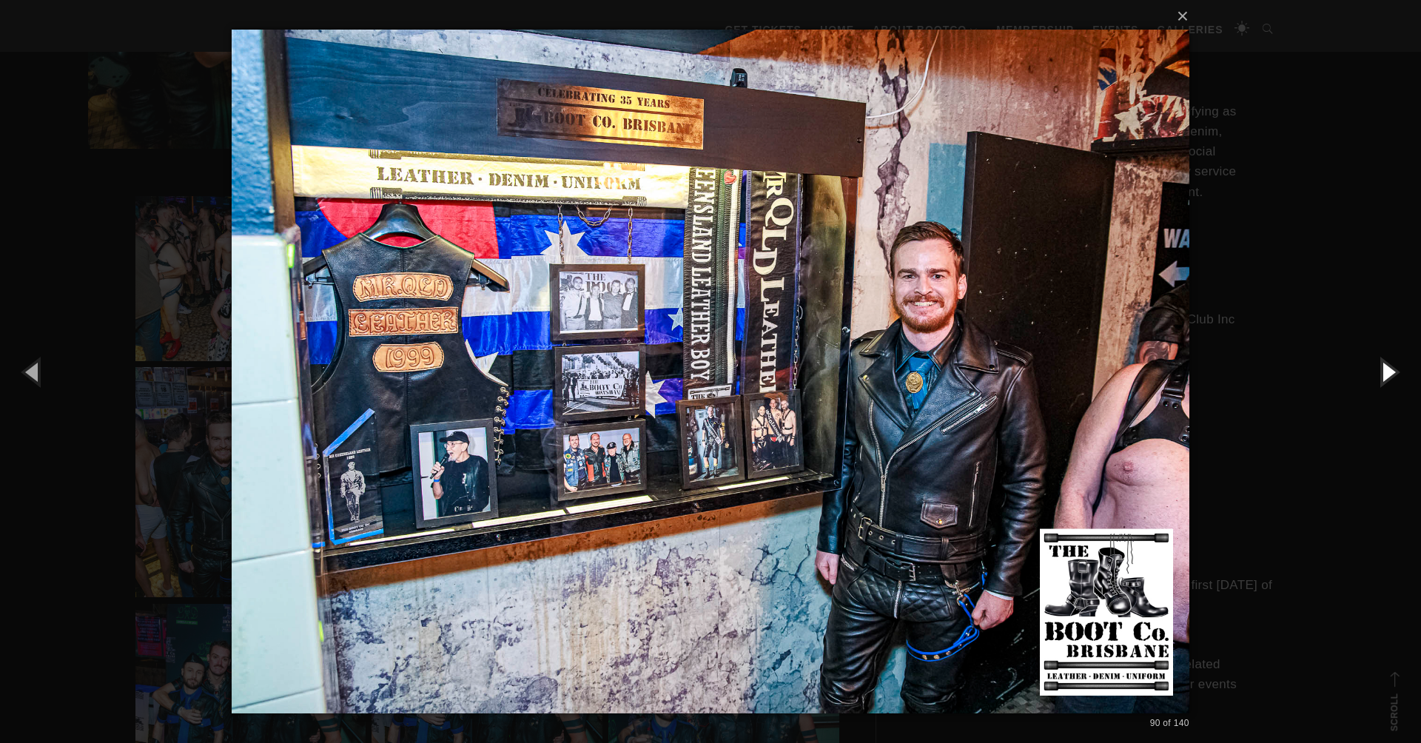
click at [1389, 375] on button "button" at bounding box center [1388, 371] width 67 height 81
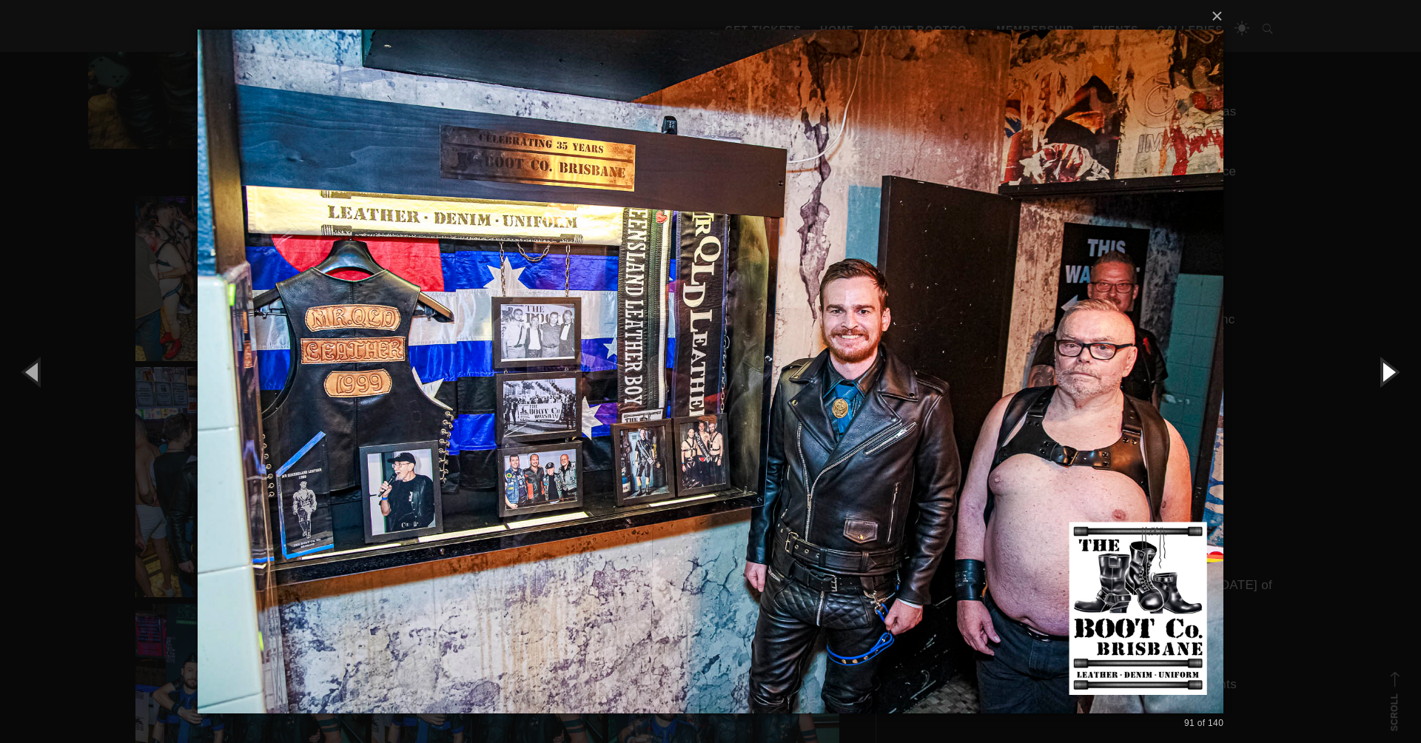
click at [1389, 375] on button "button" at bounding box center [1388, 371] width 67 height 81
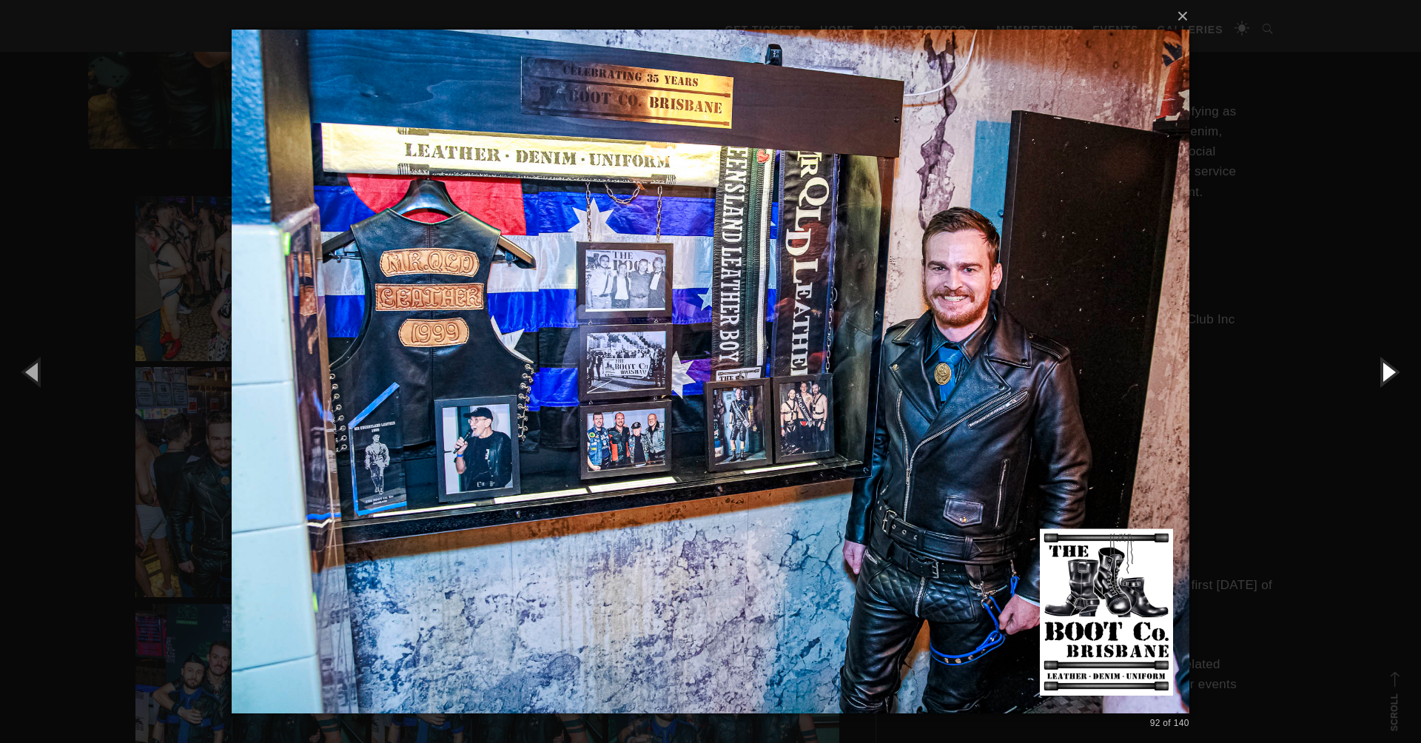
click at [1389, 375] on button "button" at bounding box center [1388, 371] width 67 height 81
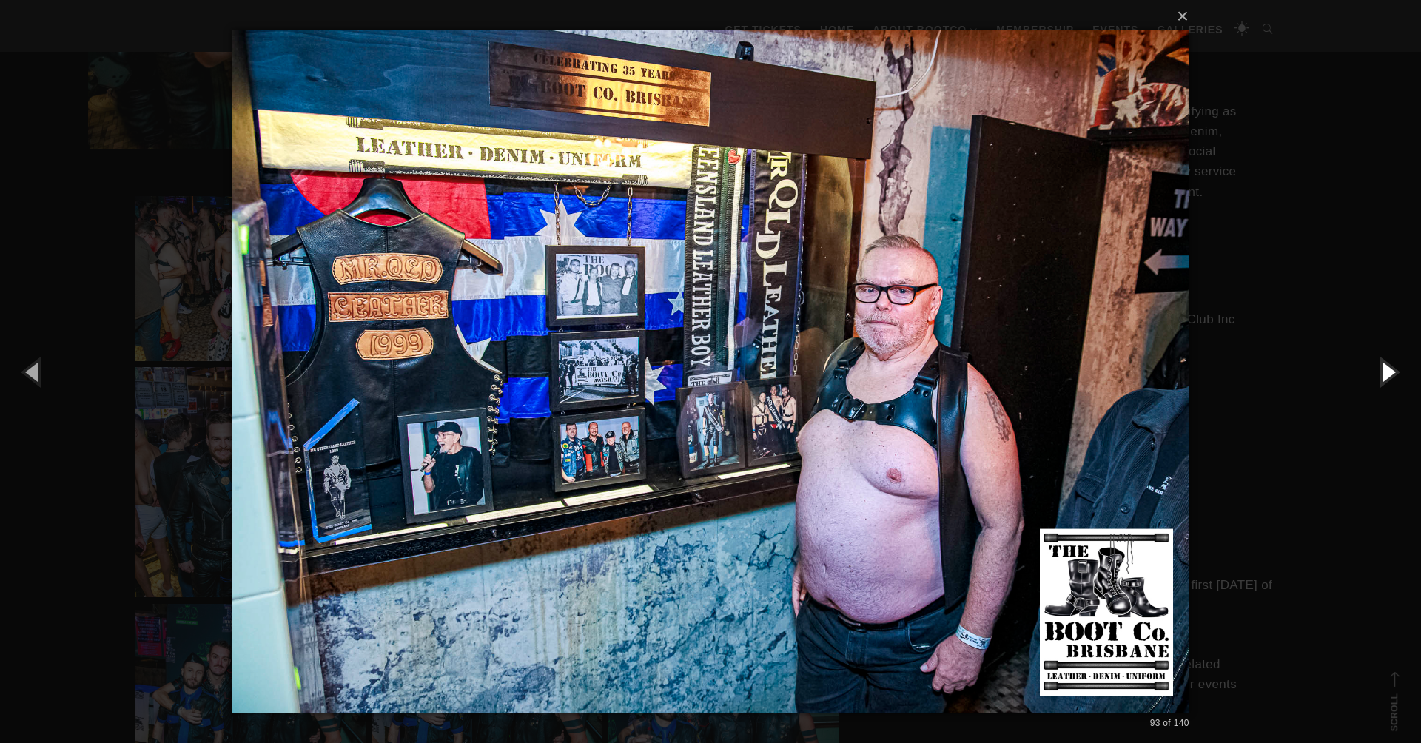
click at [1389, 375] on button "button" at bounding box center [1388, 371] width 67 height 81
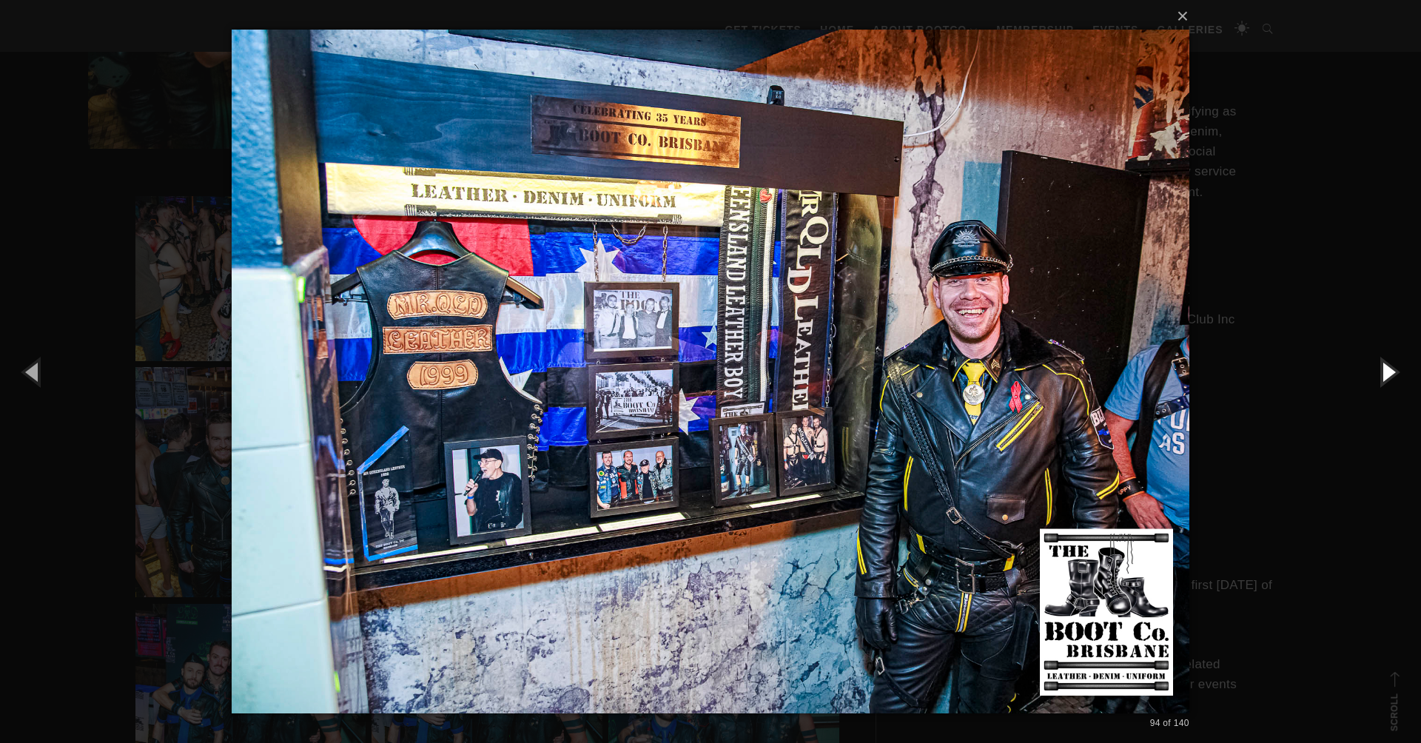
click at [1389, 375] on button "button" at bounding box center [1388, 371] width 67 height 81
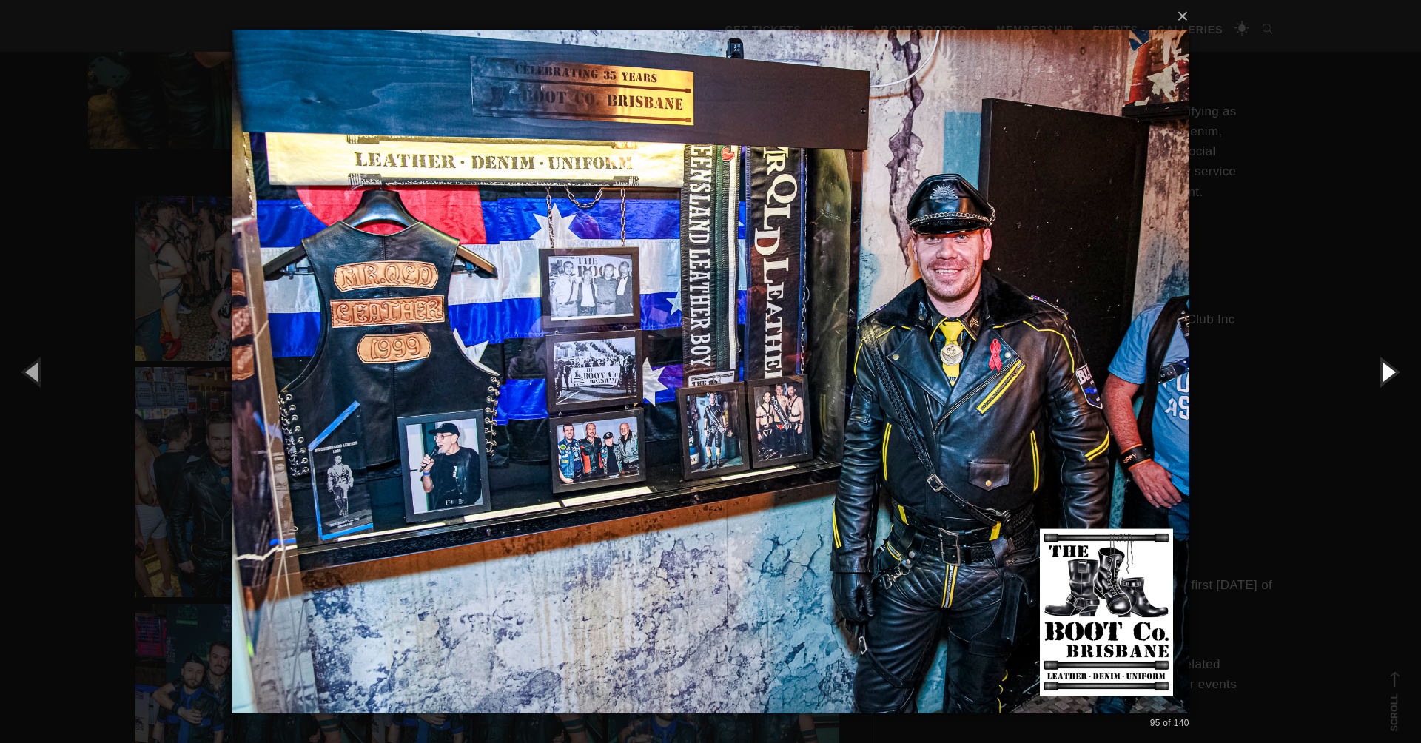
click at [1389, 375] on button "button" at bounding box center [1388, 371] width 67 height 81
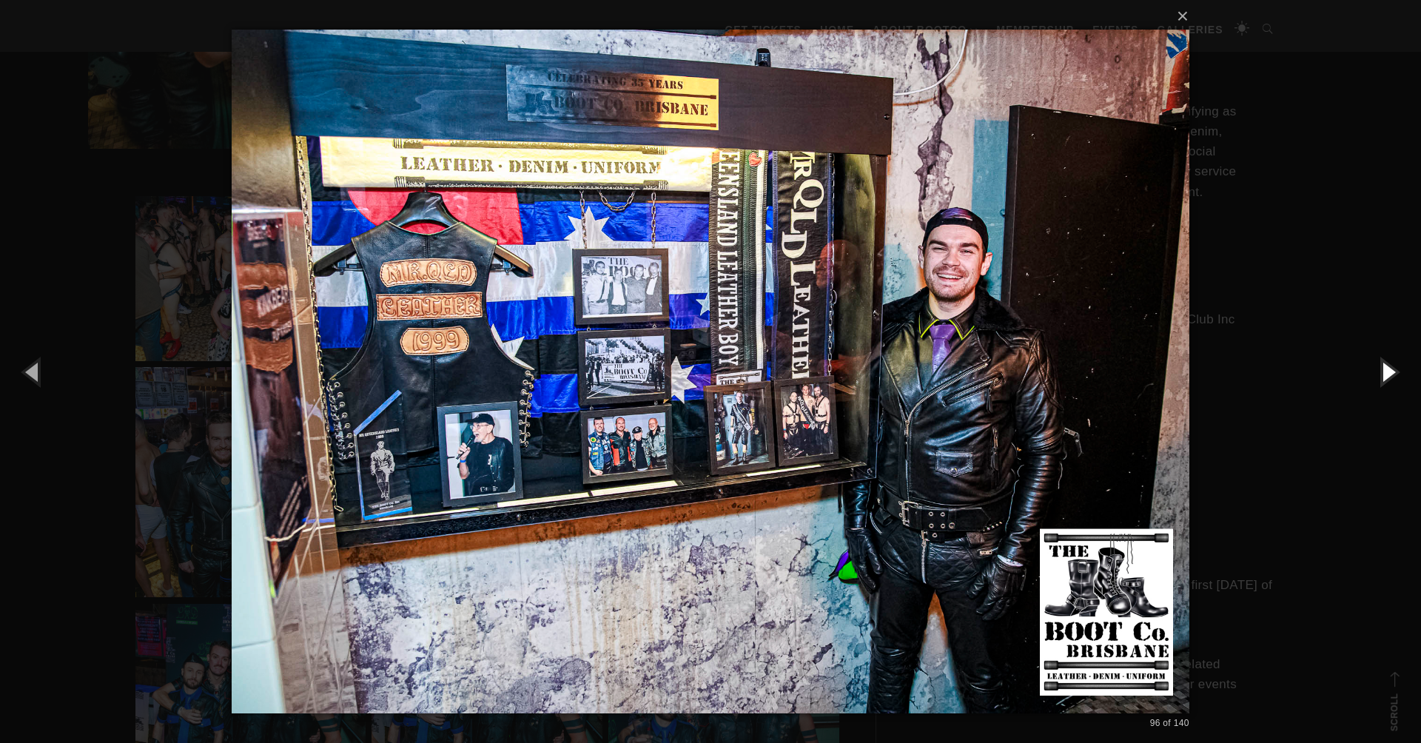
click at [1389, 375] on button "button" at bounding box center [1388, 371] width 67 height 81
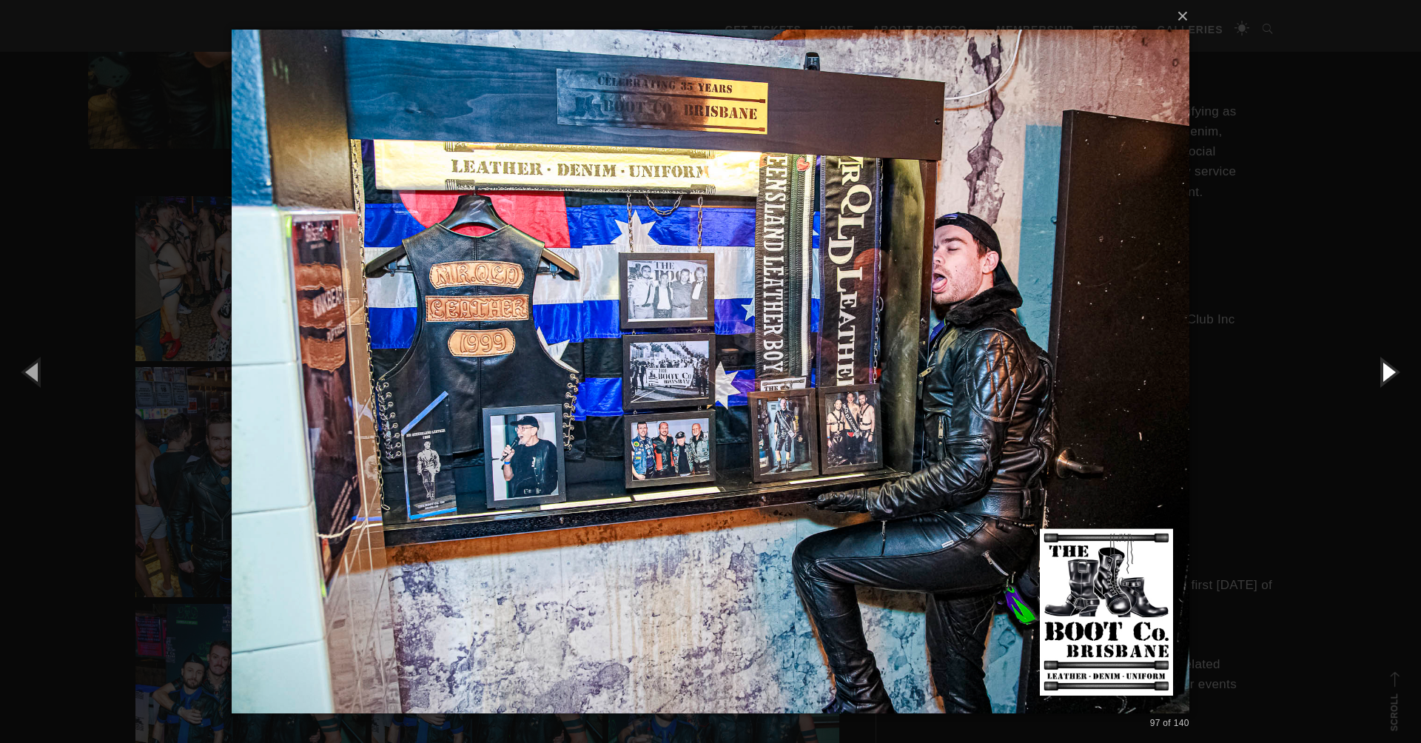
click at [1389, 375] on button "button" at bounding box center [1388, 371] width 67 height 81
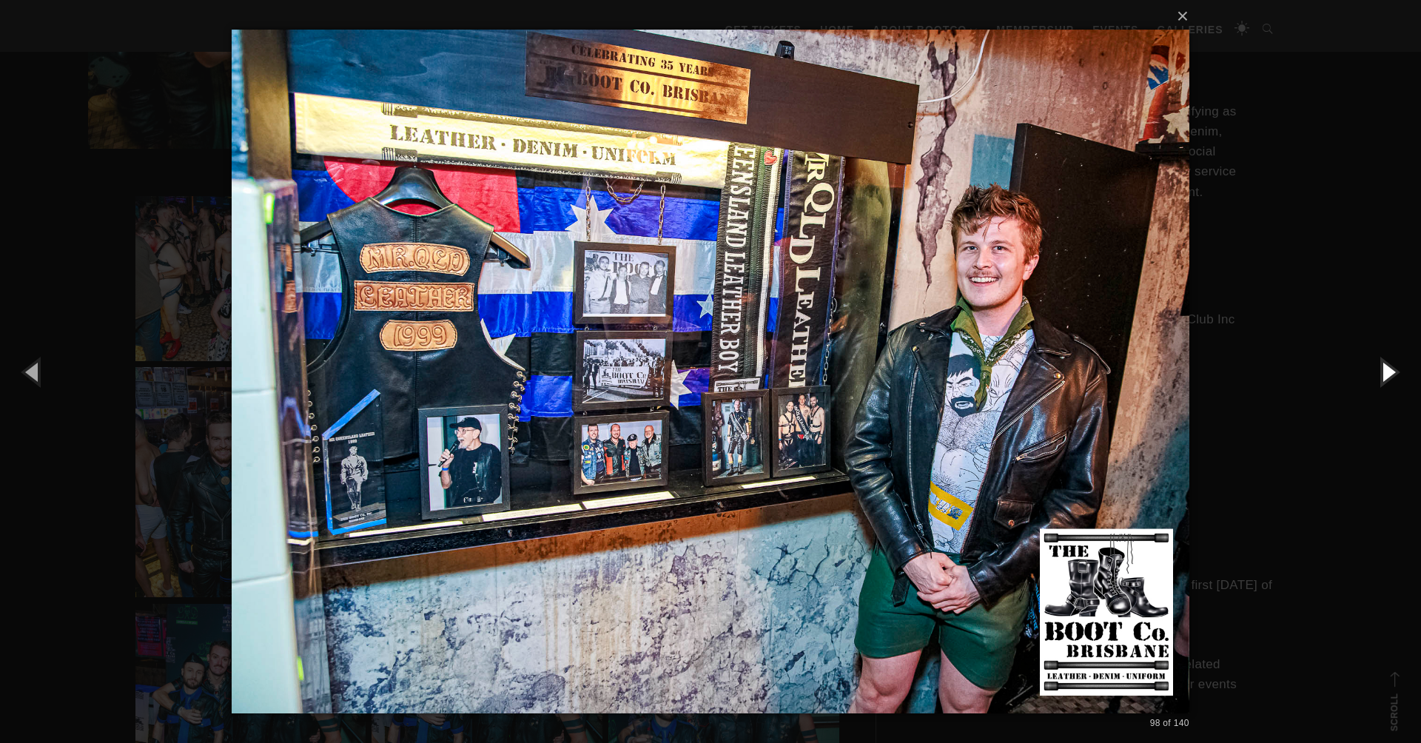
click at [1389, 375] on button "button" at bounding box center [1388, 371] width 67 height 81
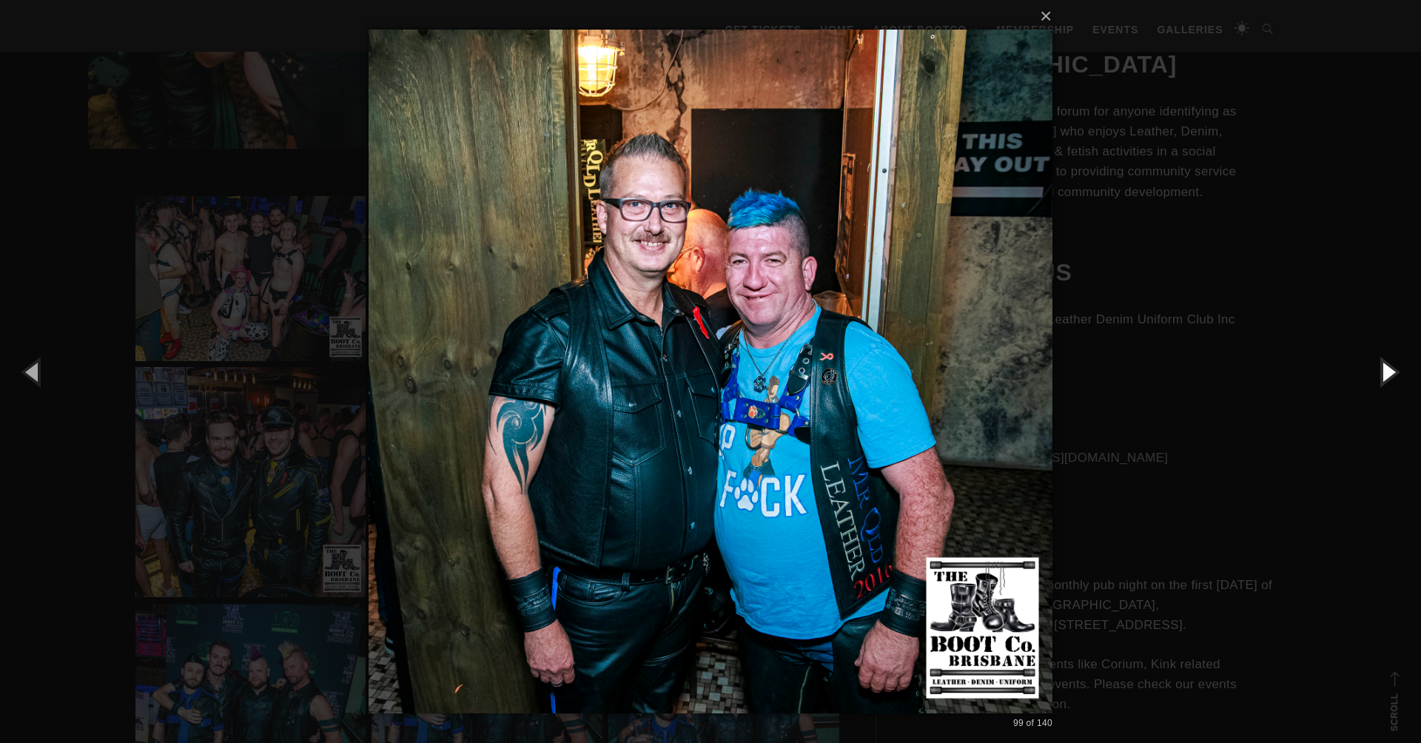
click at [1389, 375] on button "button" at bounding box center [1388, 371] width 67 height 81
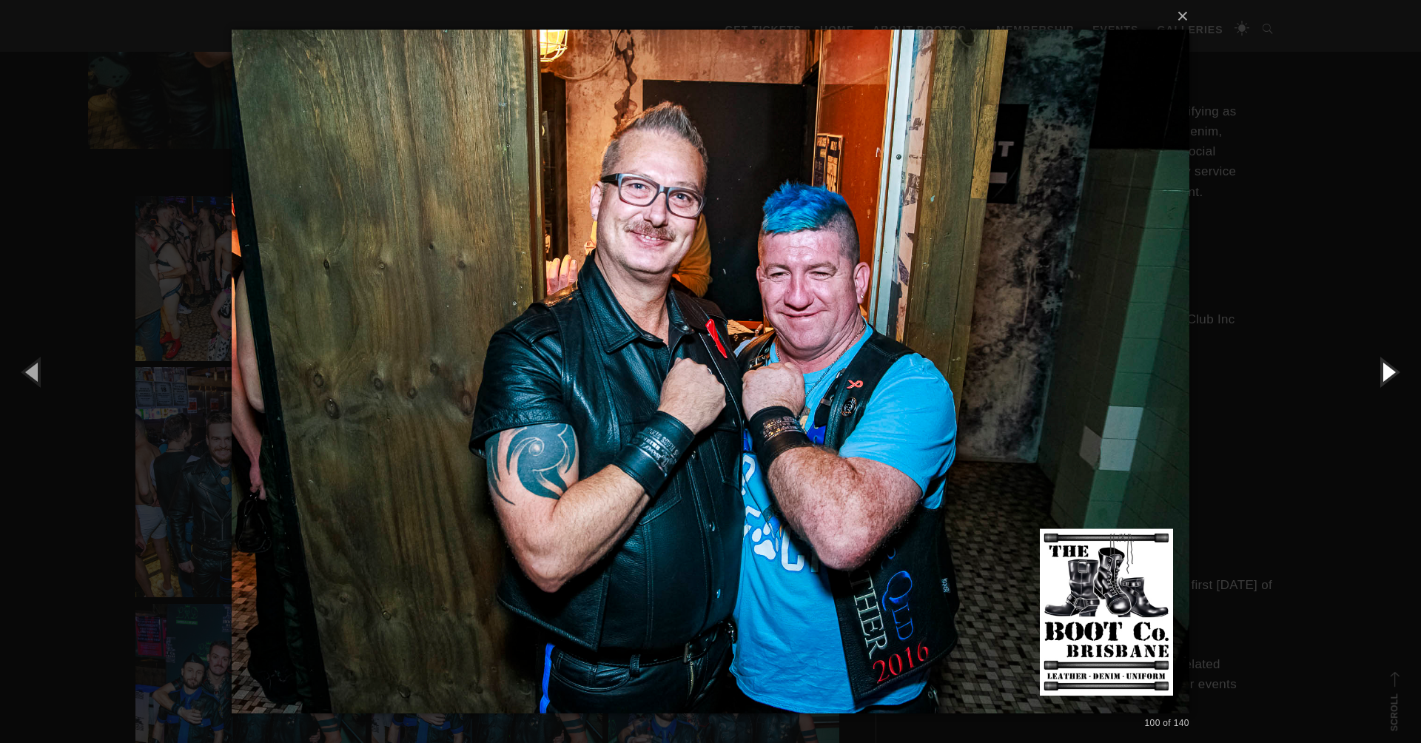
click at [1389, 375] on button "button" at bounding box center [1388, 371] width 67 height 81
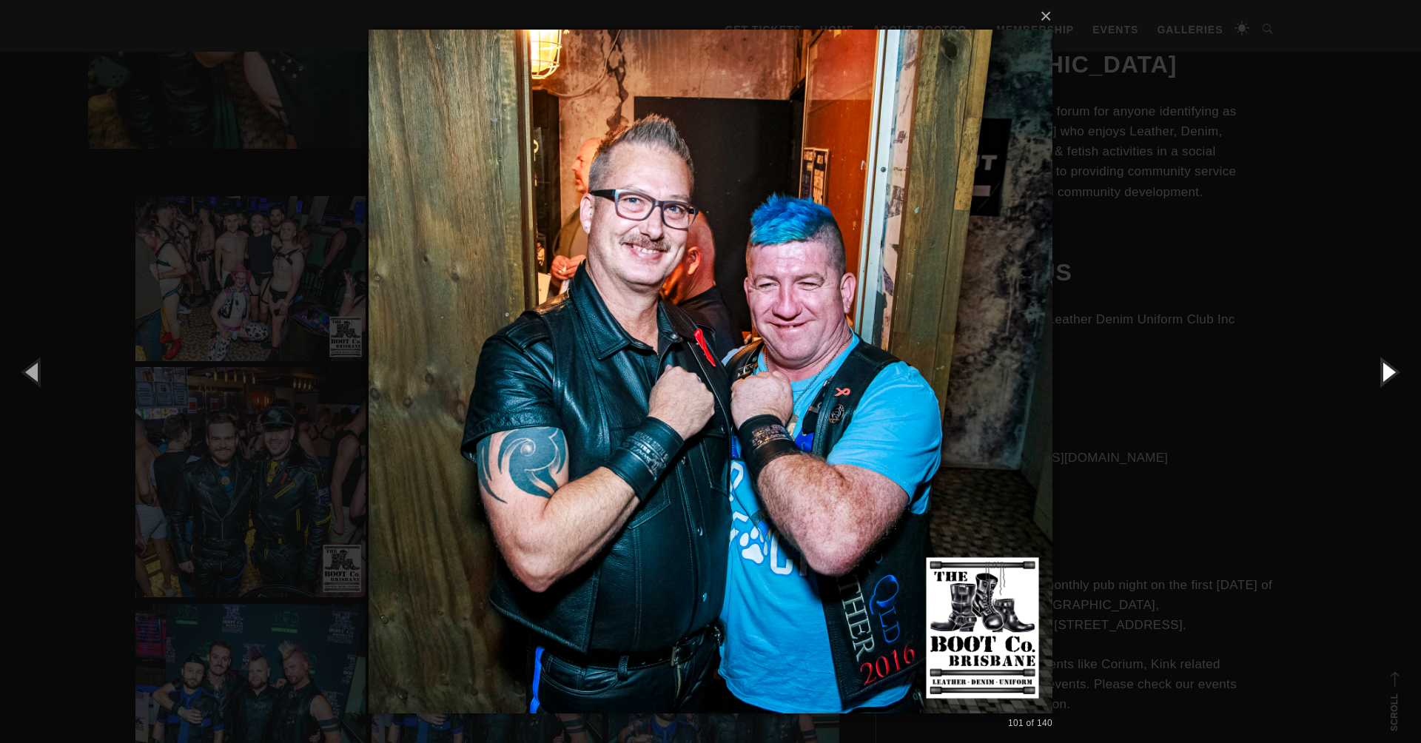
click at [1389, 376] on button "button" at bounding box center [1388, 371] width 67 height 81
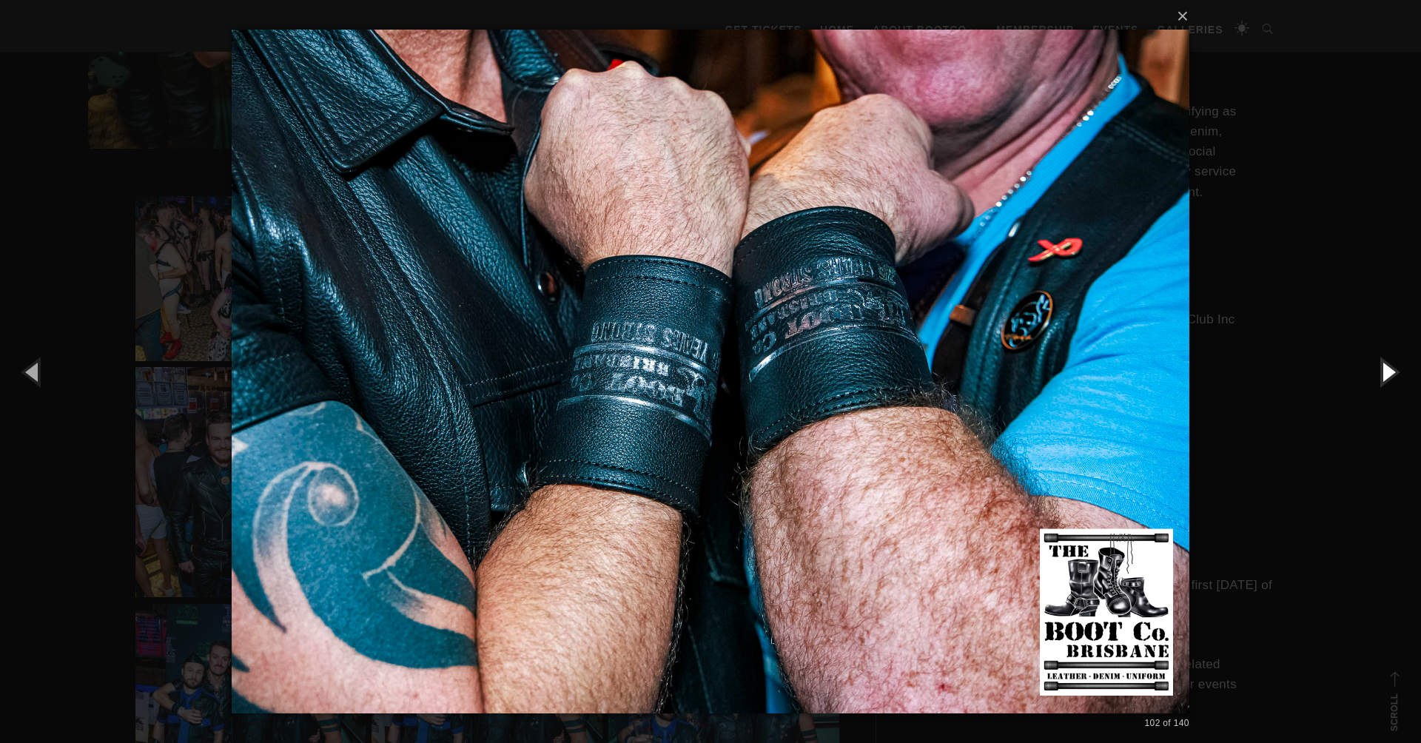
click at [1389, 376] on button "button" at bounding box center [1388, 371] width 67 height 81
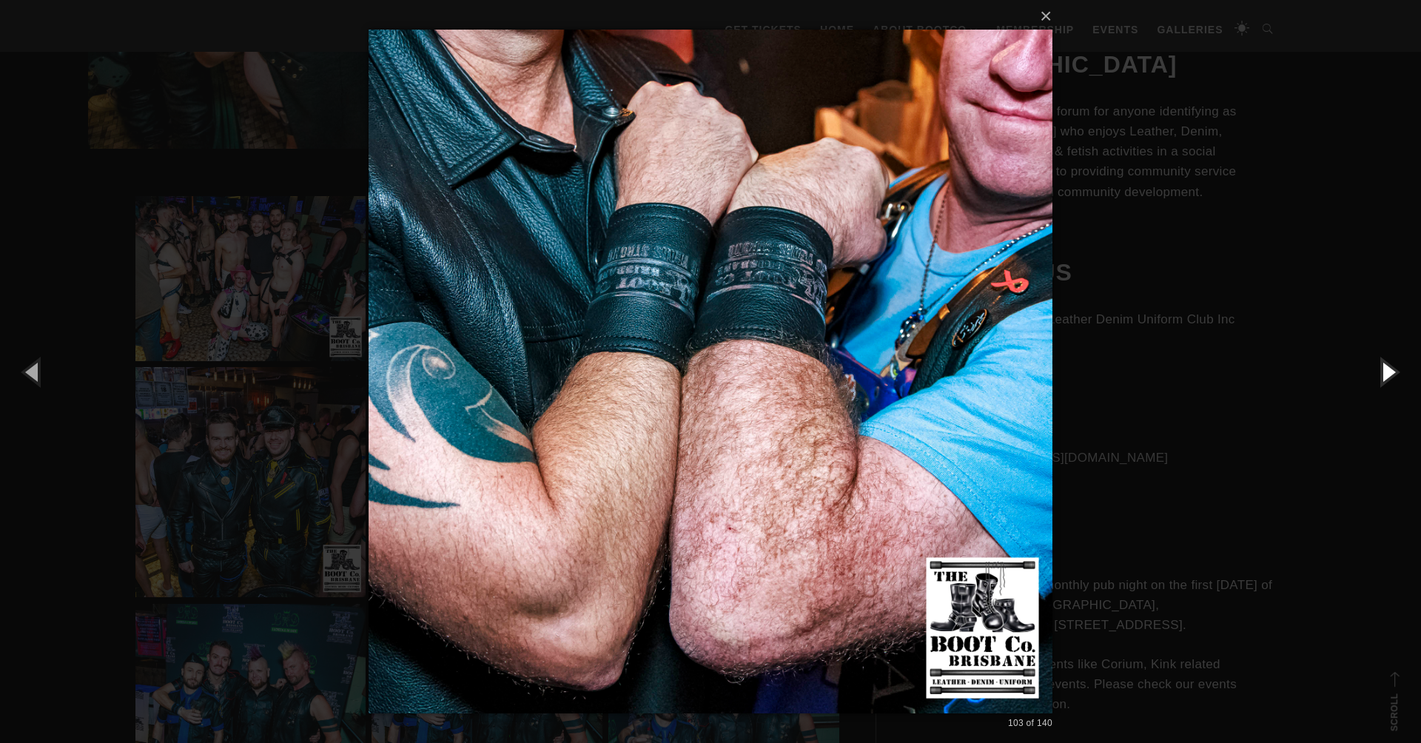
click at [1389, 376] on button "button" at bounding box center [1388, 371] width 67 height 81
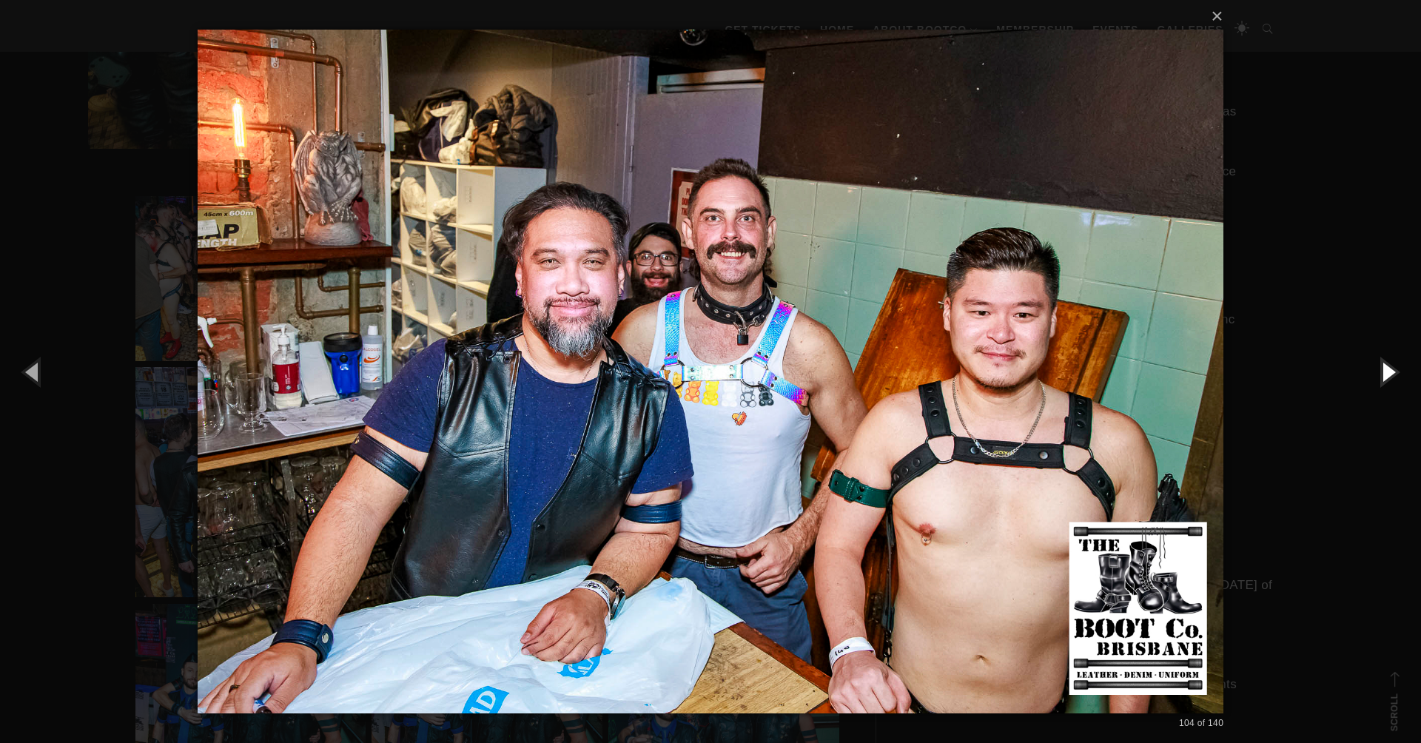
click at [1389, 376] on button "button" at bounding box center [1388, 371] width 67 height 81
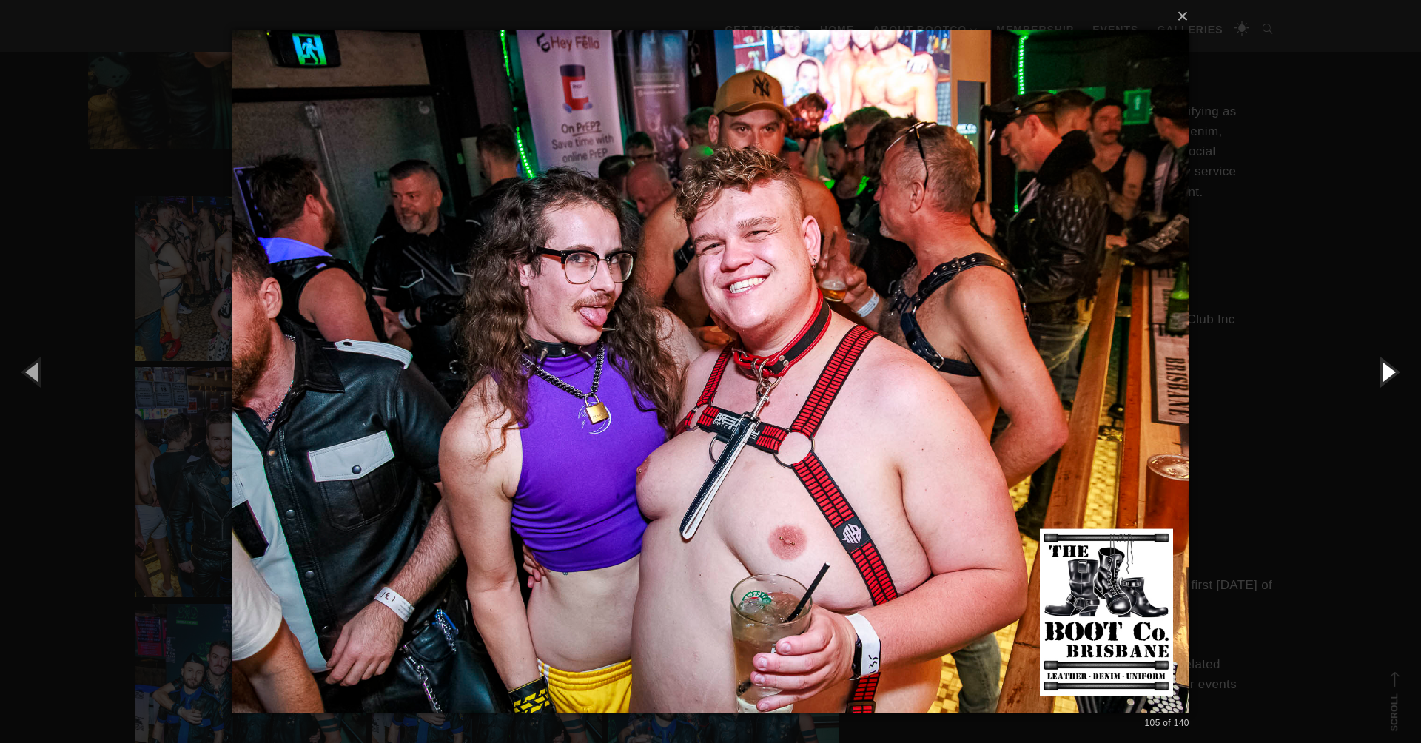
click at [1389, 376] on button "button" at bounding box center [1388, 371] width 67 height 81
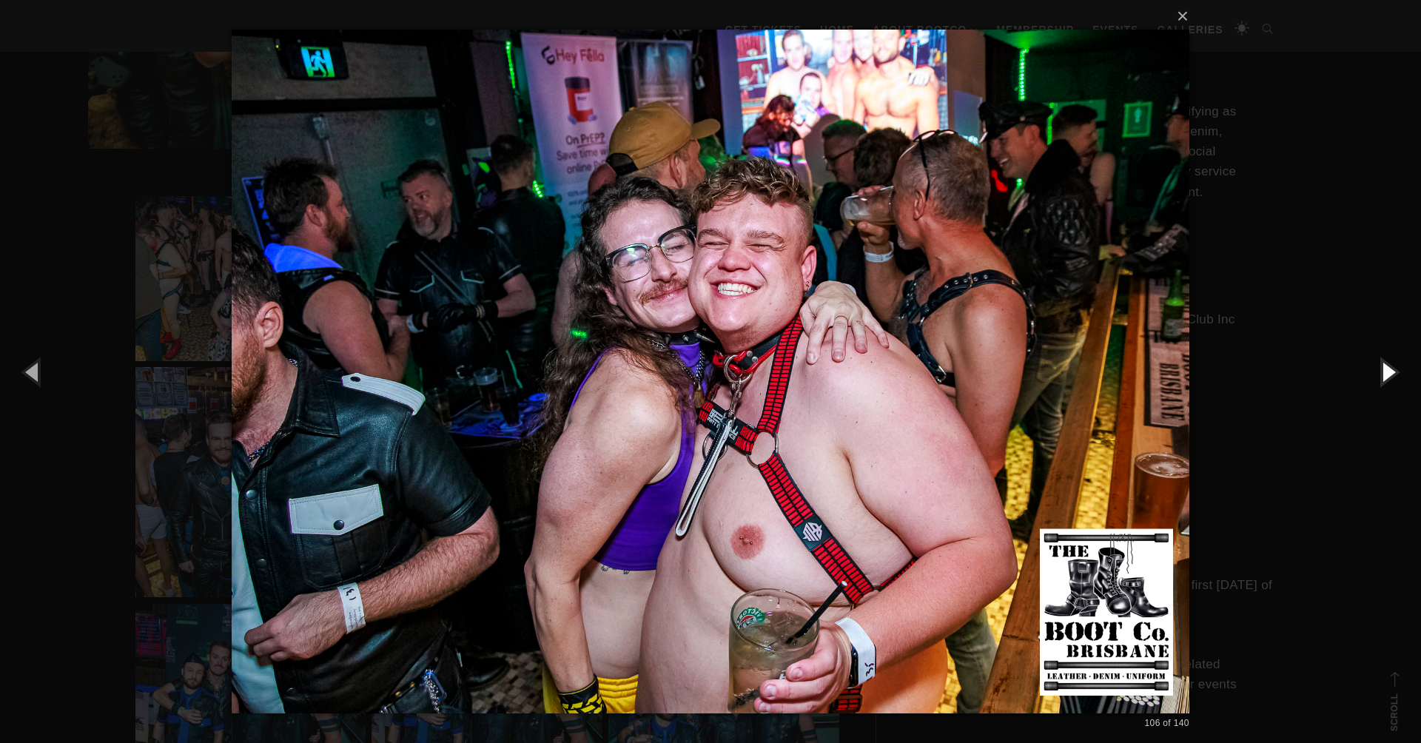
click at [1389, 376] on button "button" at bounding box center [1388, 371] width 67 height 81
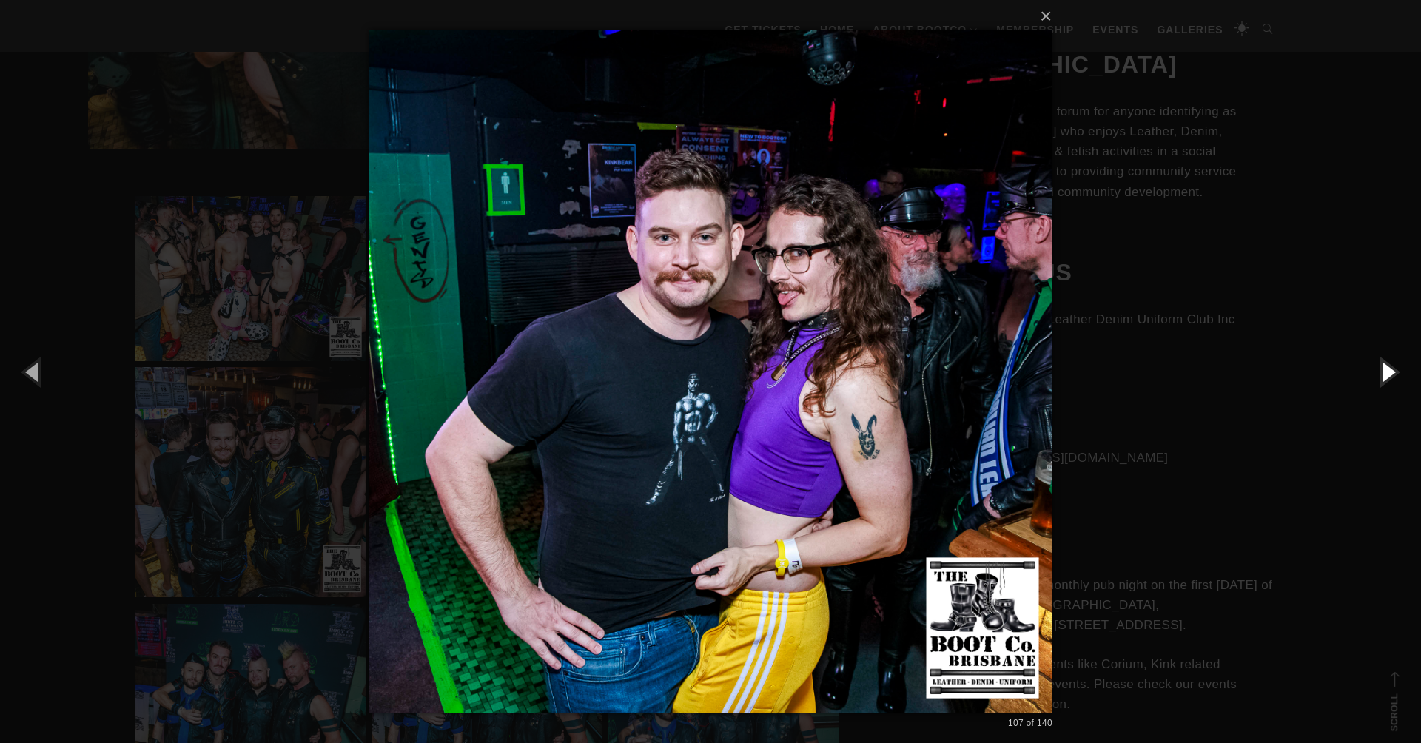
click at [1389, 376] on button "button" at bounding box center [1388, 371] width 67 height 81
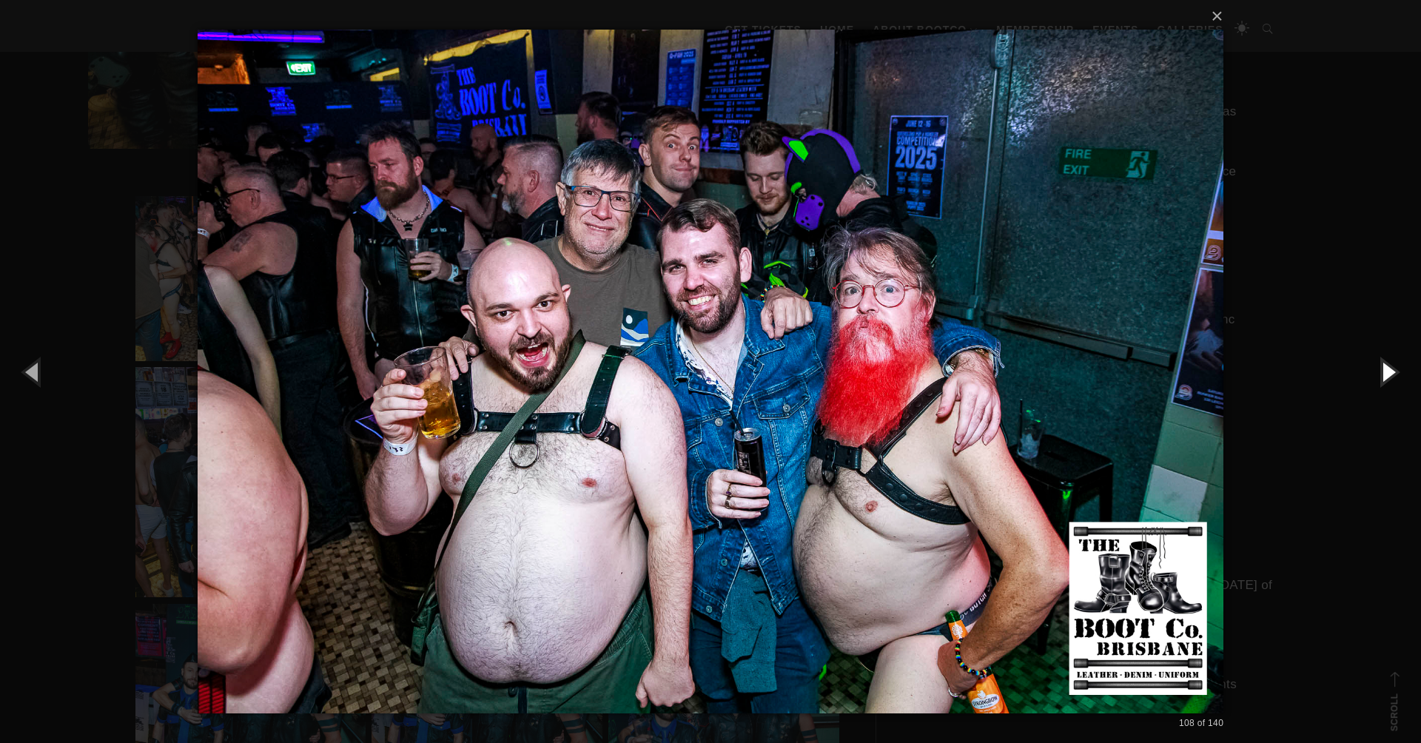
click at [1389, 376] on button "button" at bounding box center [1388, 371] width 67 height 81
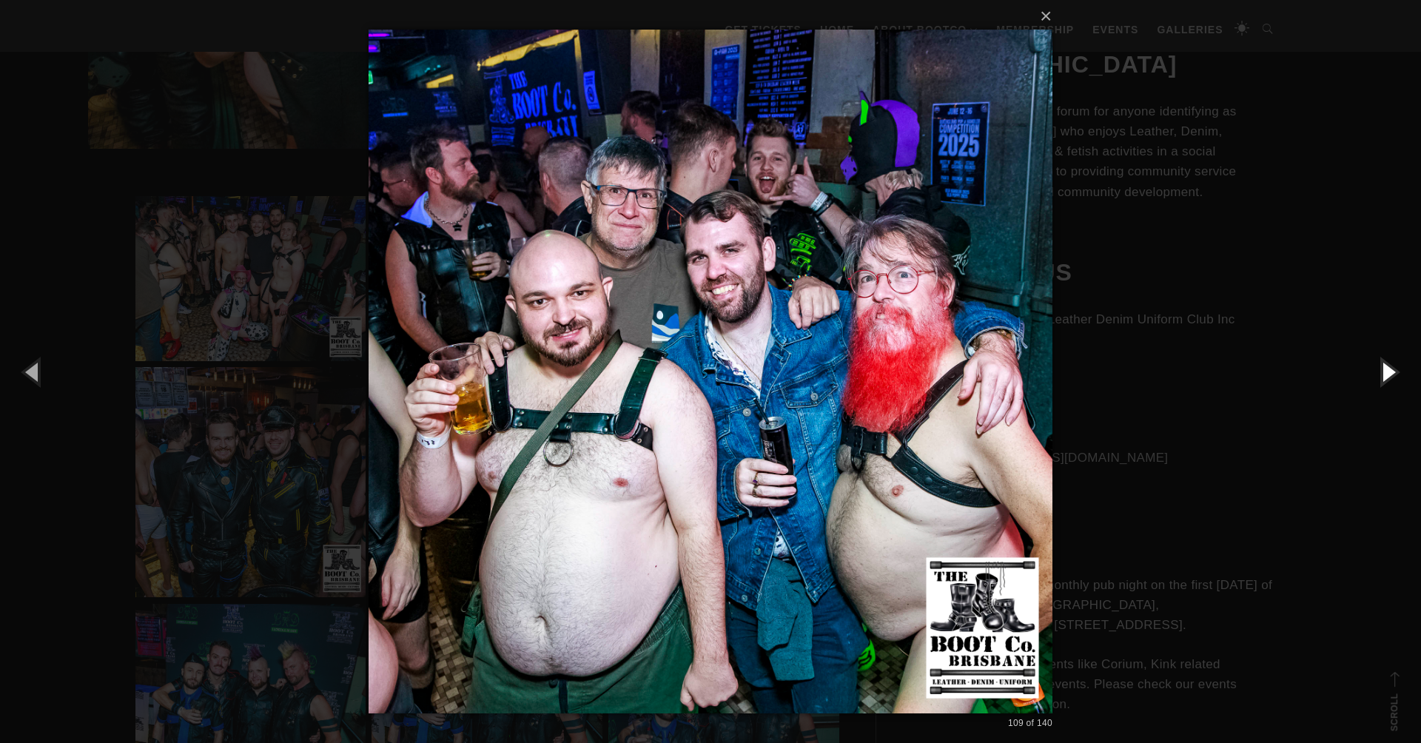
click at [1389, 376] on button "button" at bounding box center [1388, 371] width 67 height 81
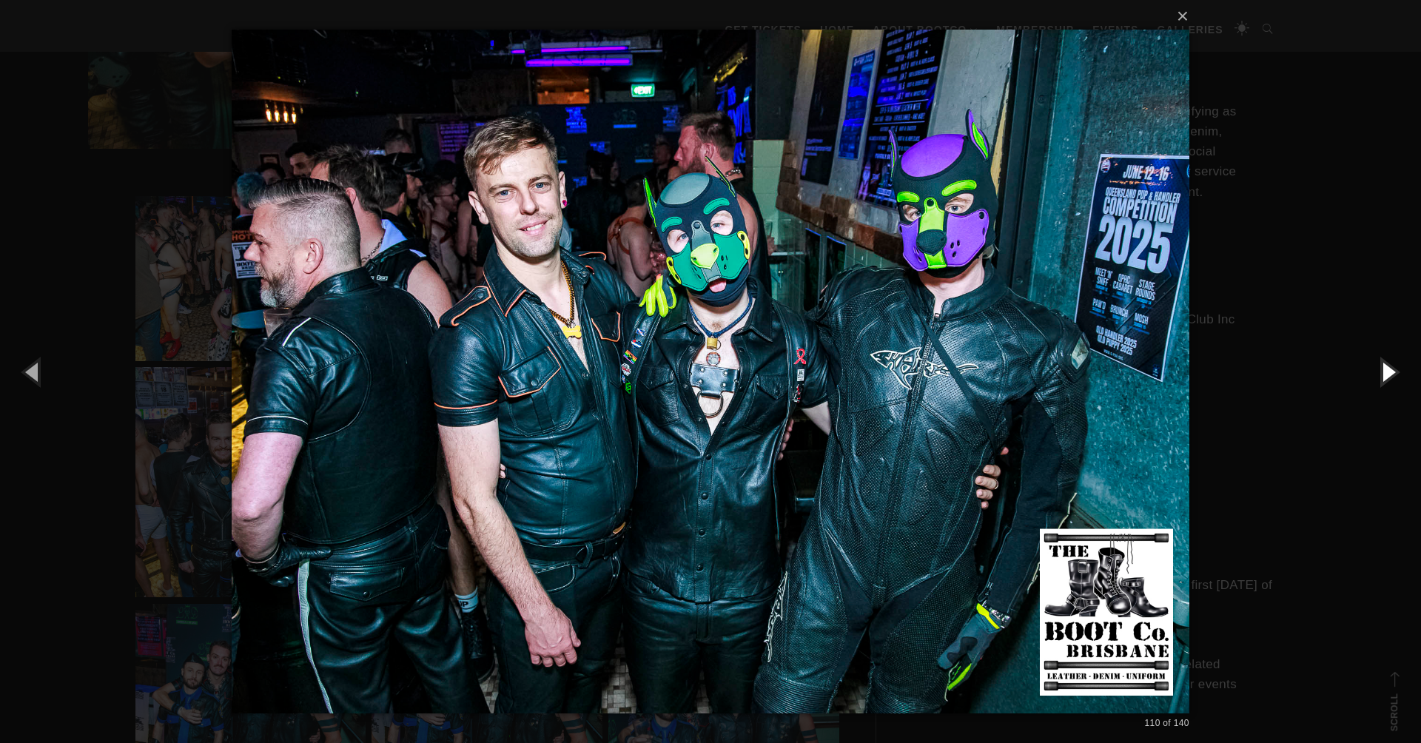
click at [1389, 376] on button "button" at bounding box center [1388, 371] width 67 height 81
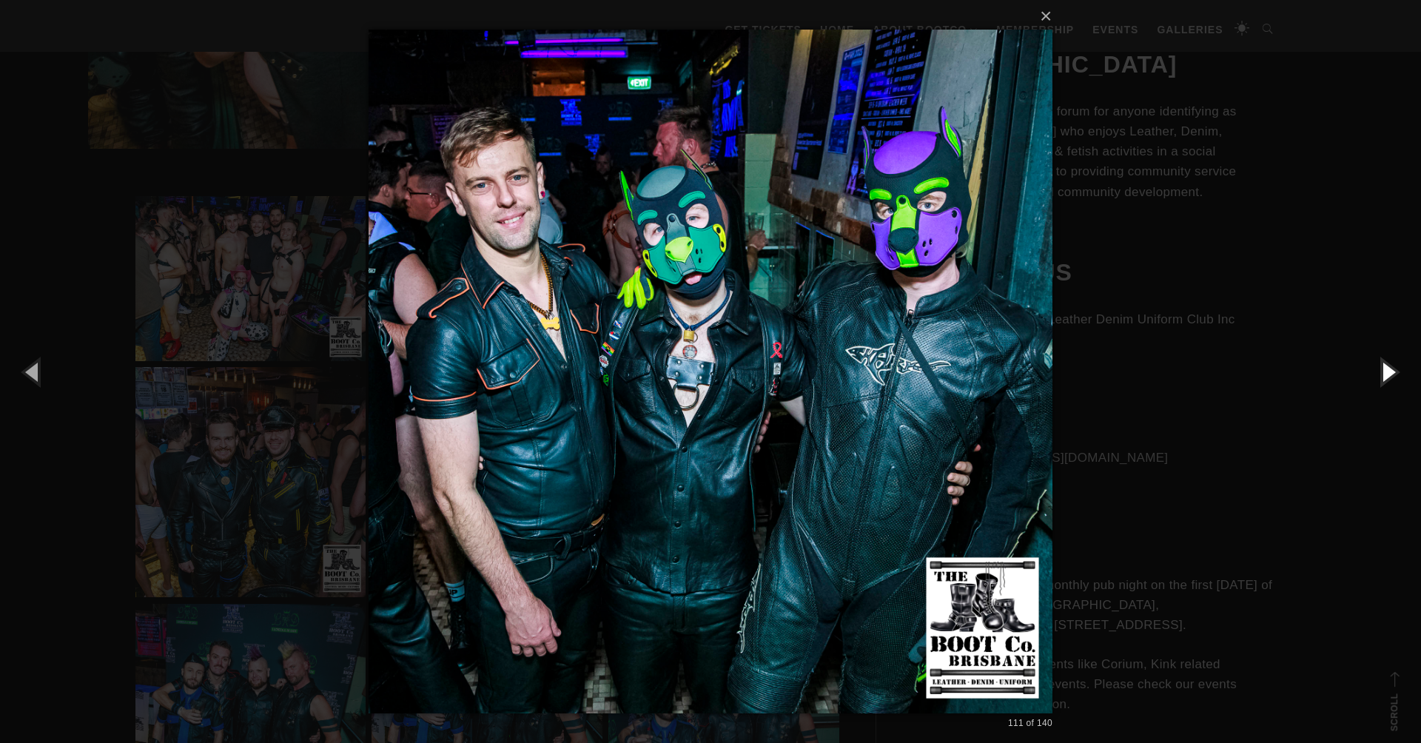
click at [1389, 376] on button "button" at bounding box center [1388, 371] width 67 height 81
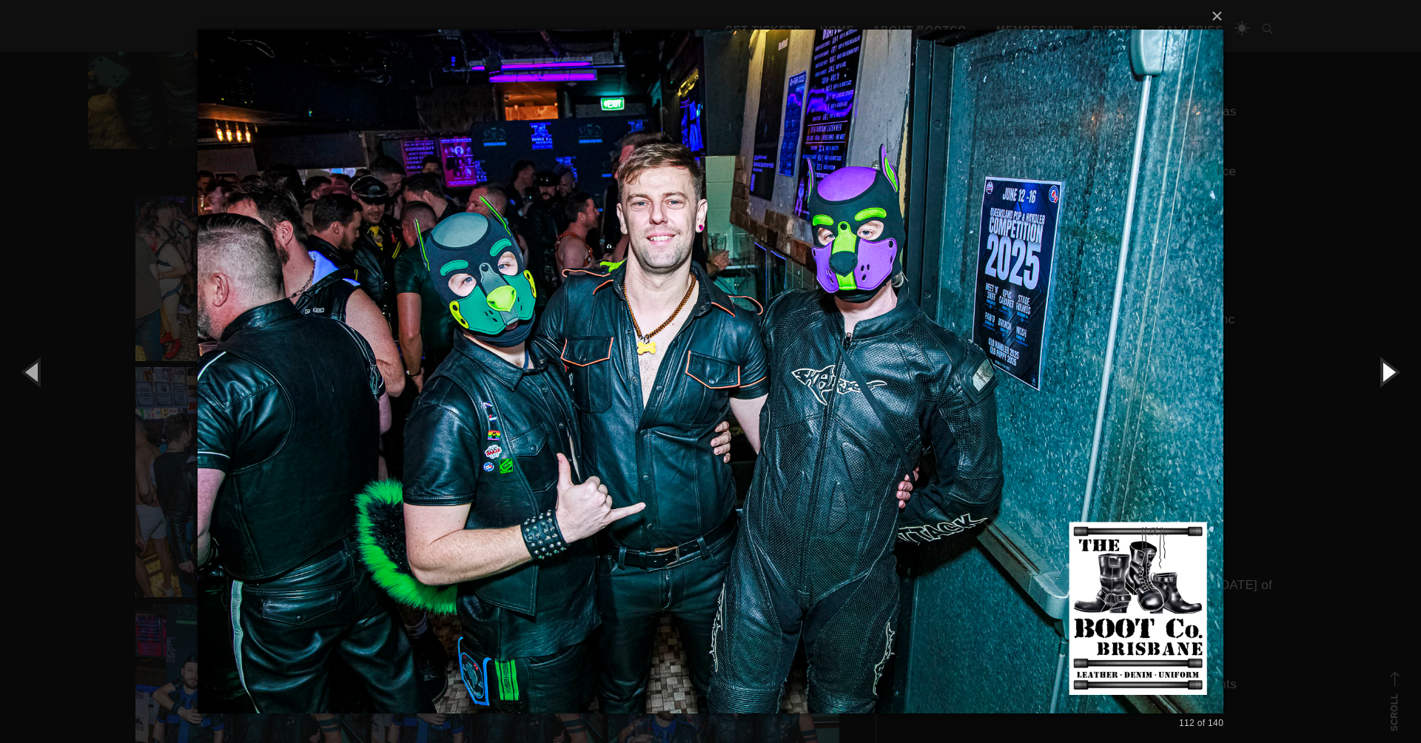
click at [1389, 376] on button "button" at bounding box center [1388, 371] width 67 height 81
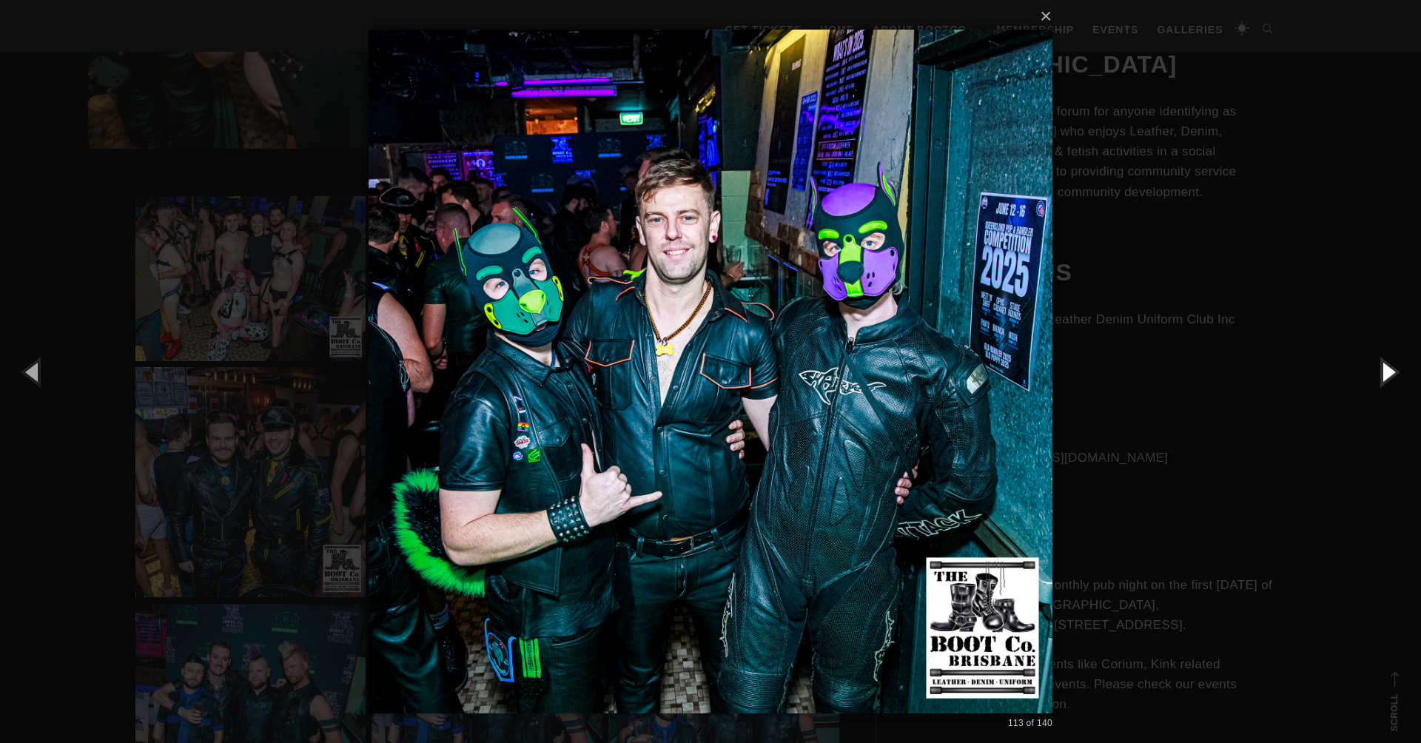
click at [1389, 376] on button "button" at bounding box center [1388, 371] width 67 height 81
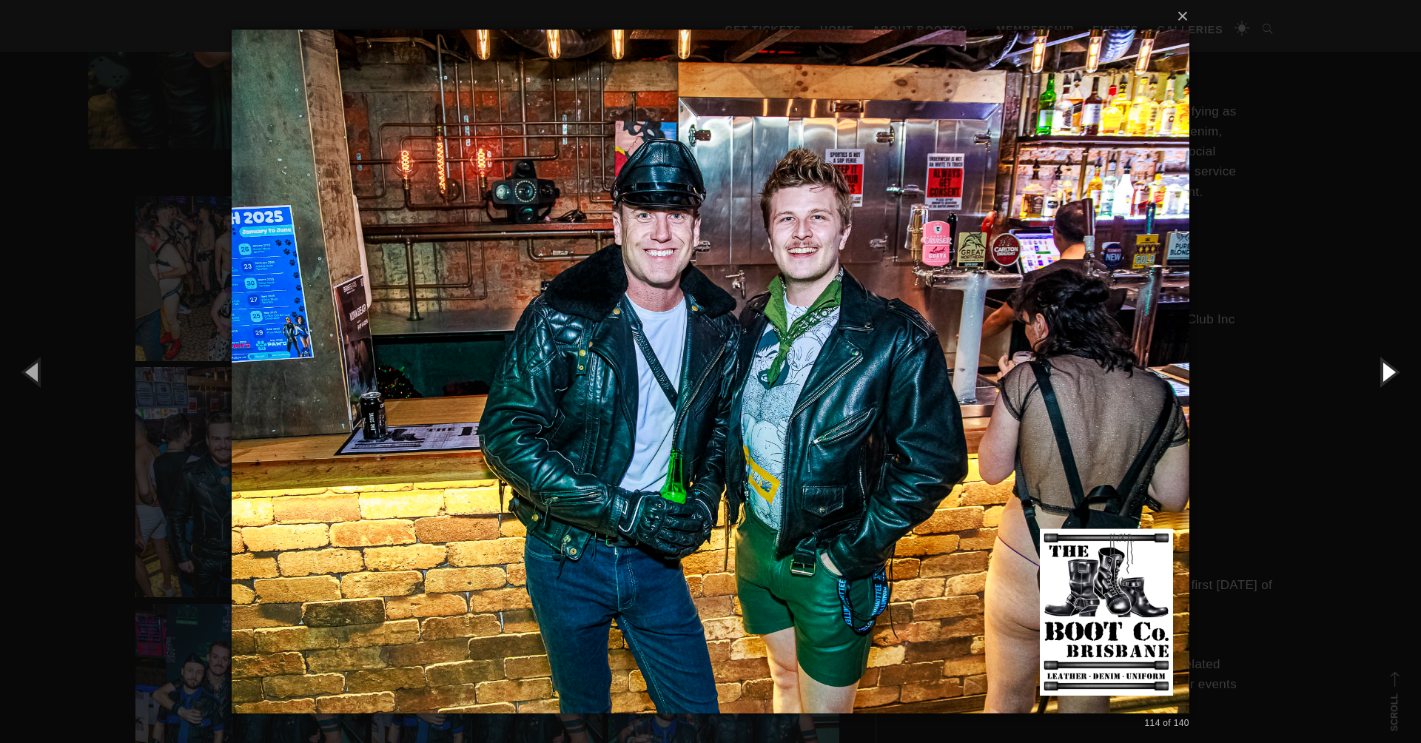
click at [1389, 376] on button "button" at bounding box center [1388, 371] width 67 height 81
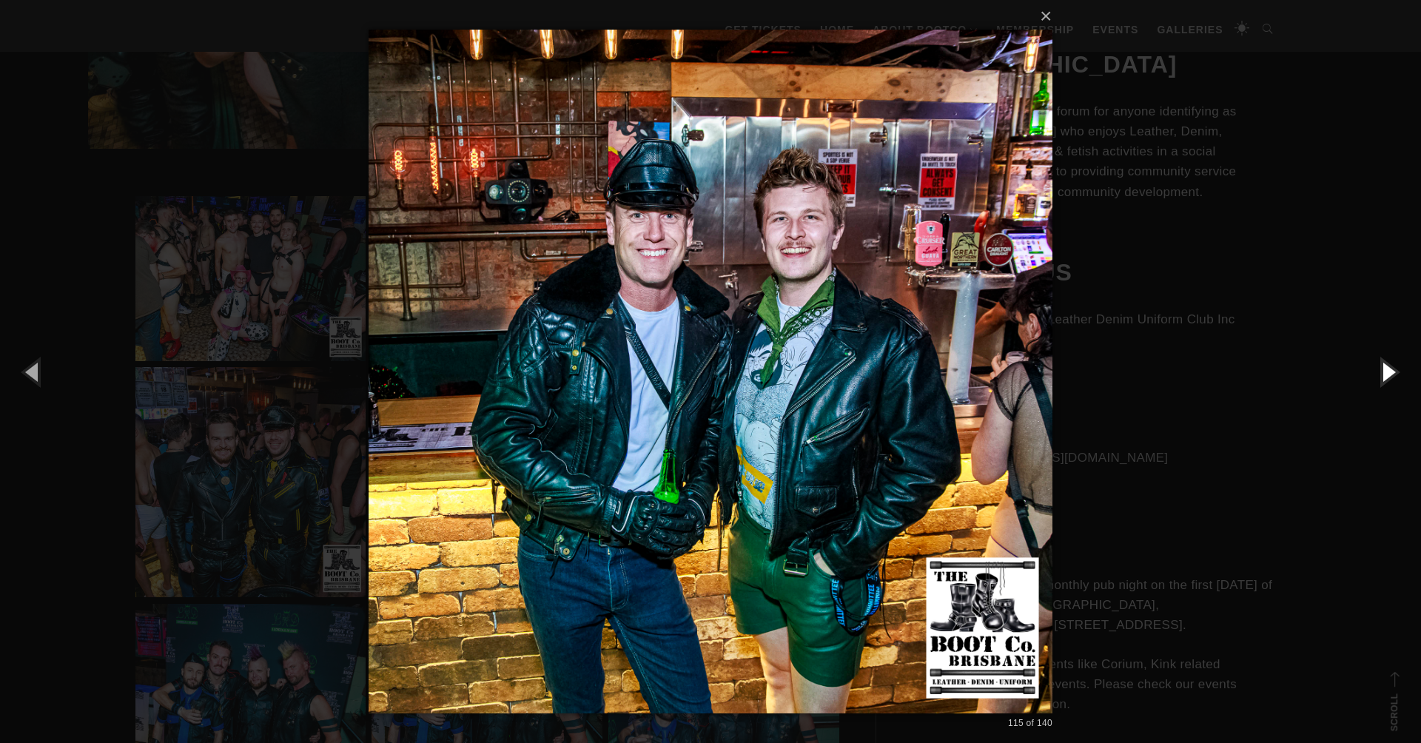
click at [1389, 376] on button "button" at bounding box center [1388, 371] width 67 height 81
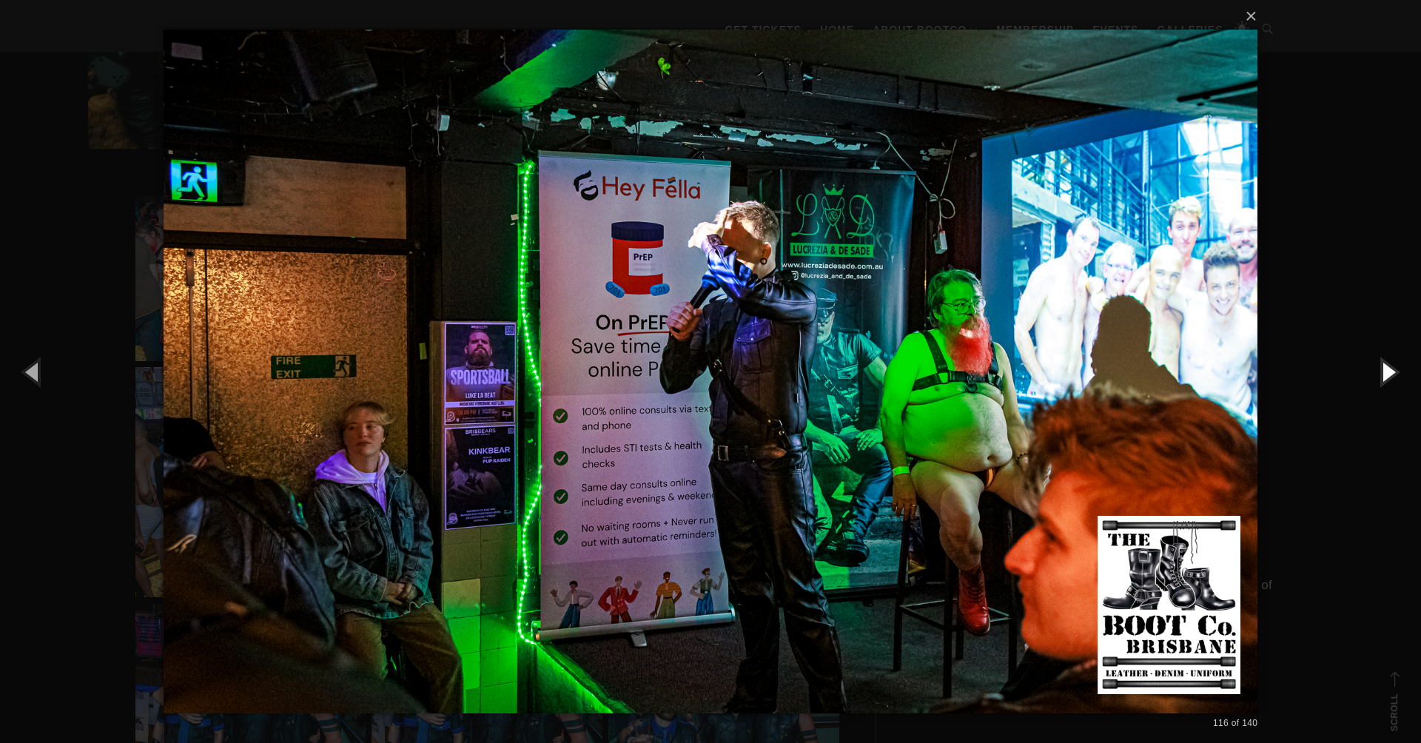
click at [1389, 376] on button "button" at bounding box center [1388, 371] width 67 height 81
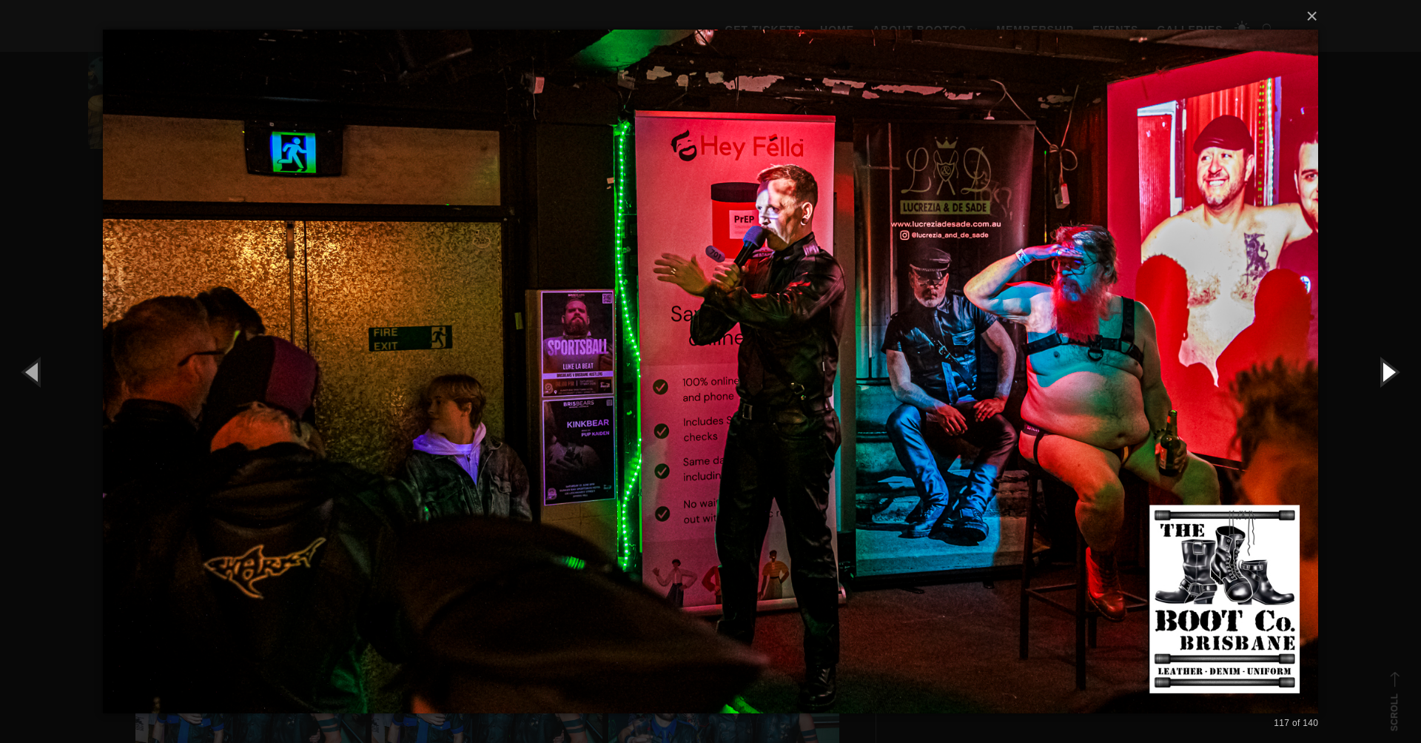
click at [1389, 376] on button "button" at bounding box center [1388, 371] width 67 height 81
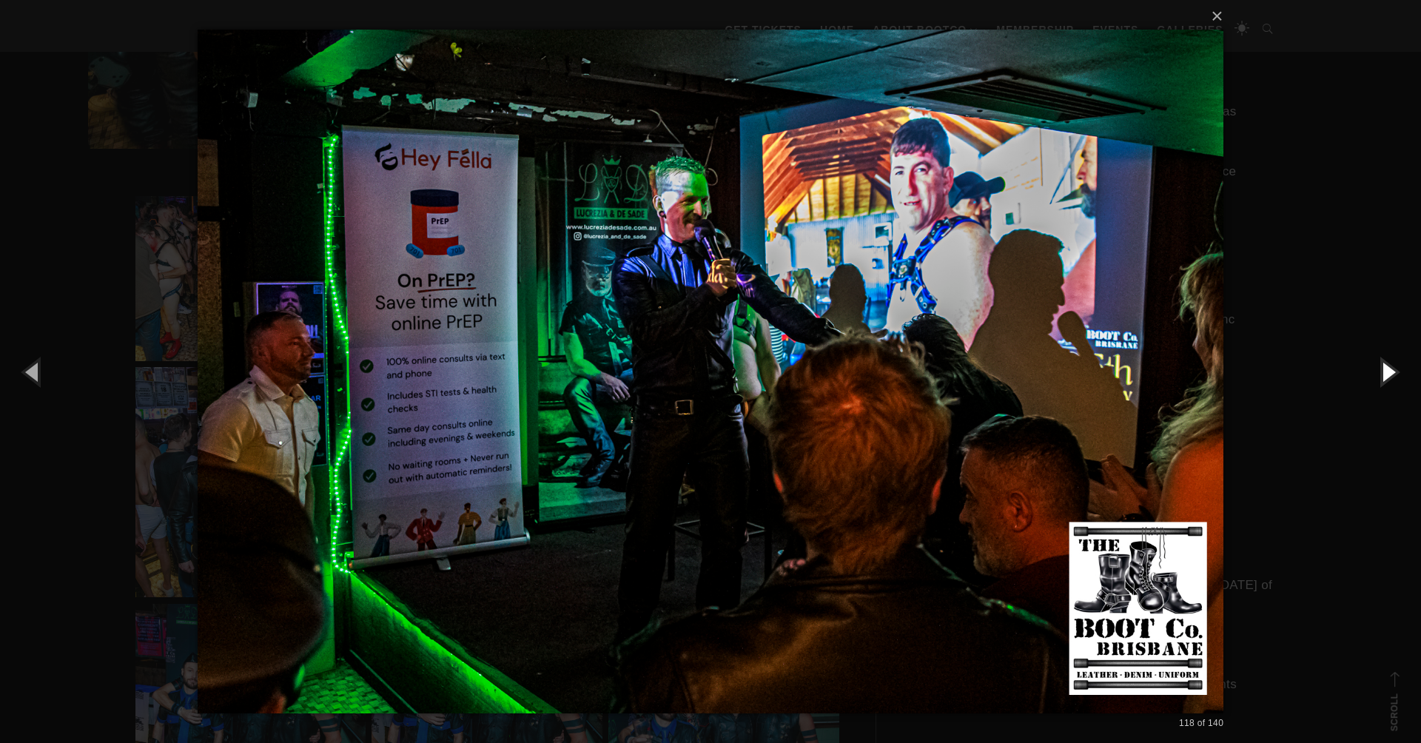
click at [1388, 376] on button "button" at bounding box center [1388, 371] width 67 height 81
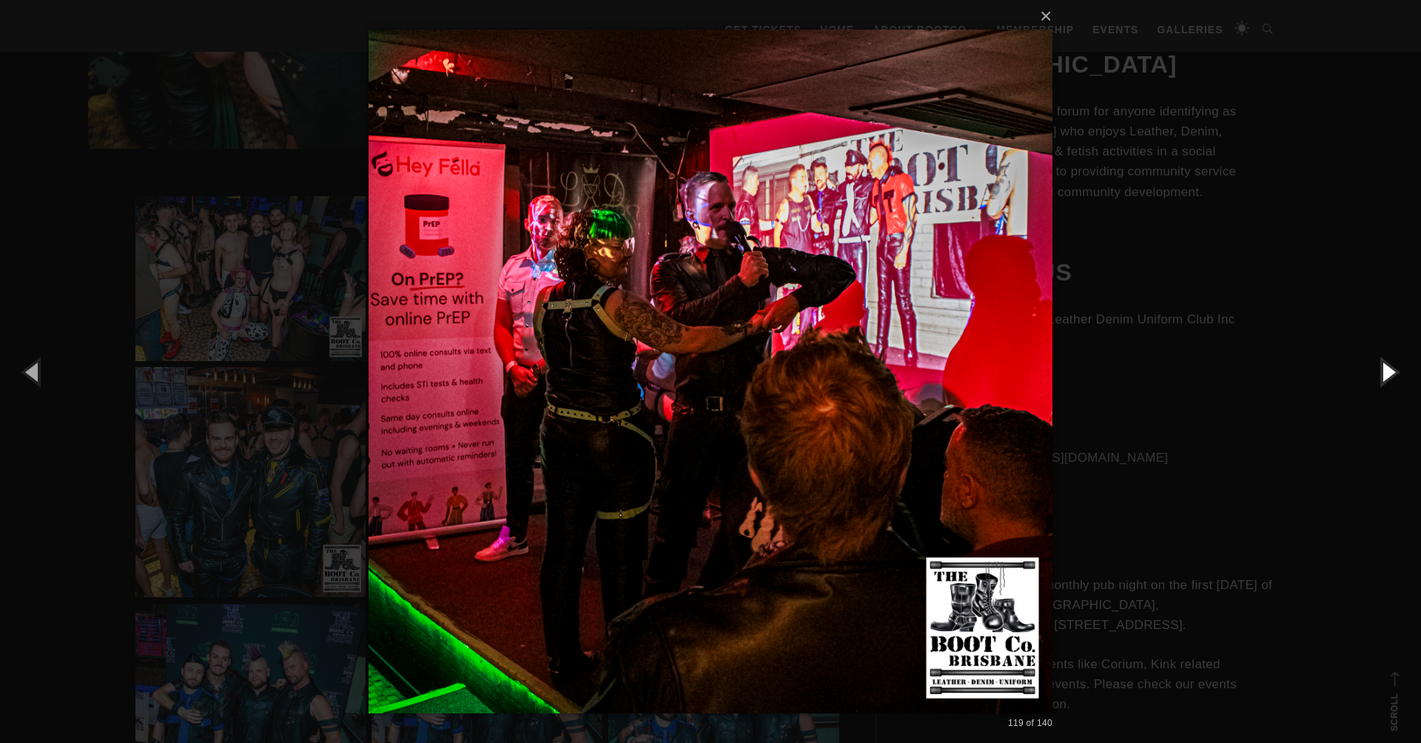
click at [1388, 376] on button "button" at bounding box center [1388, 371] width 67 height 81
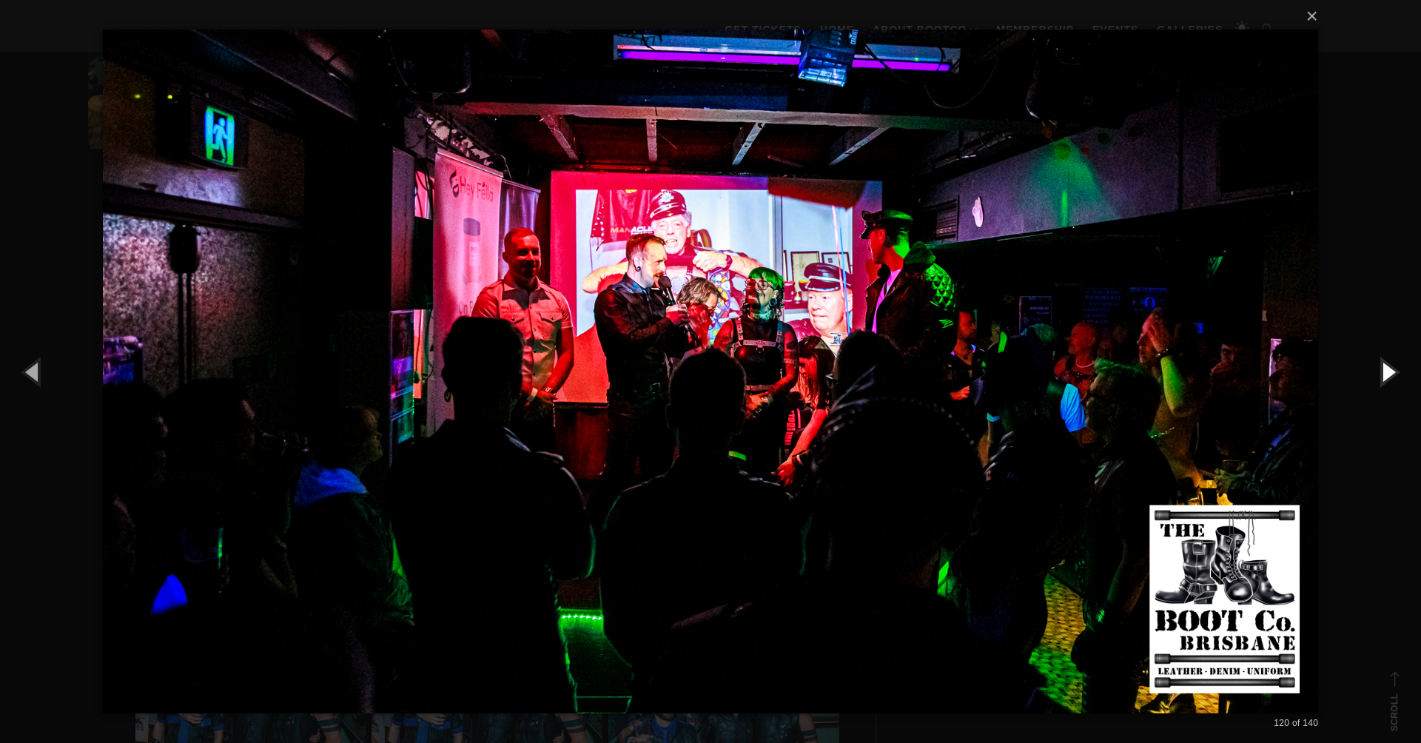
click at [1388, 376] on button "button" at bounding box center [1388, 371] width 67 height 81
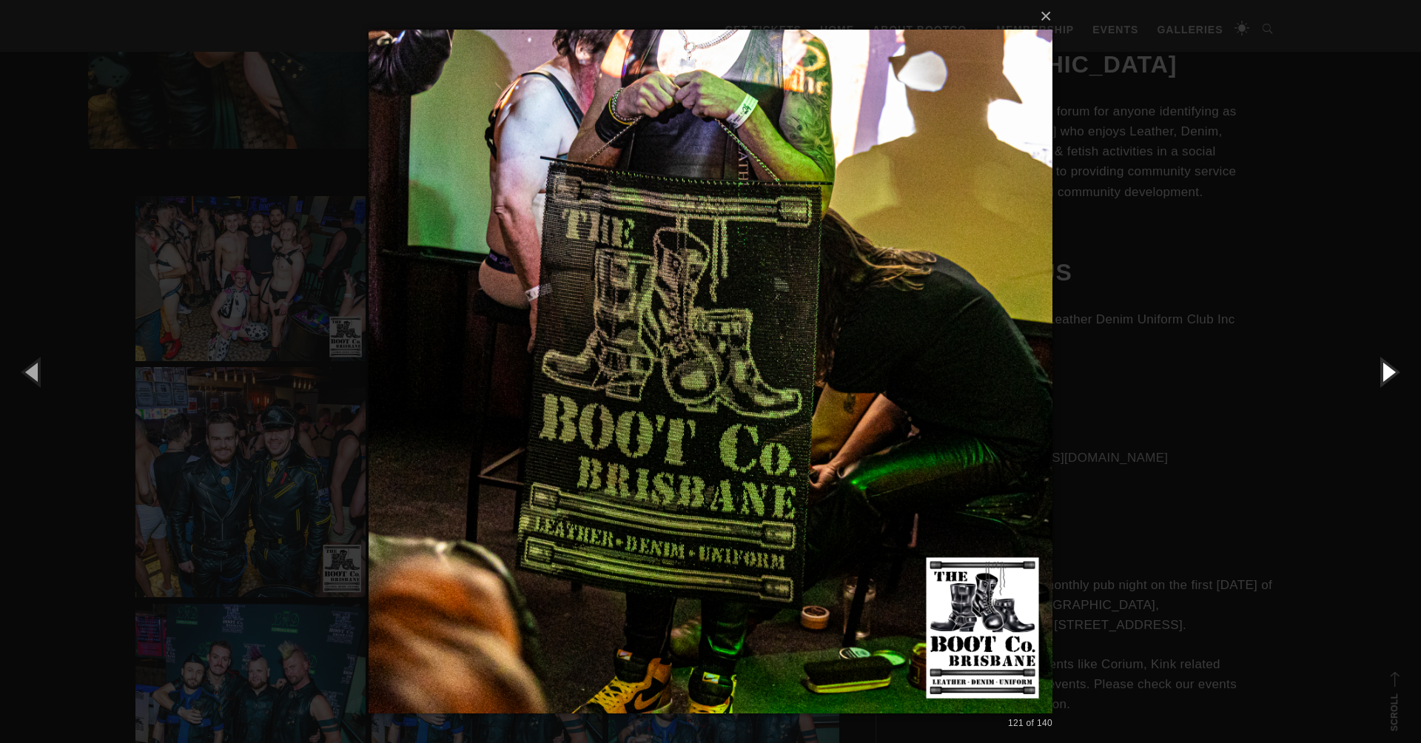
click at [1388, 376] on button "button" at bounding box center [1388, 371] width 67 height 81
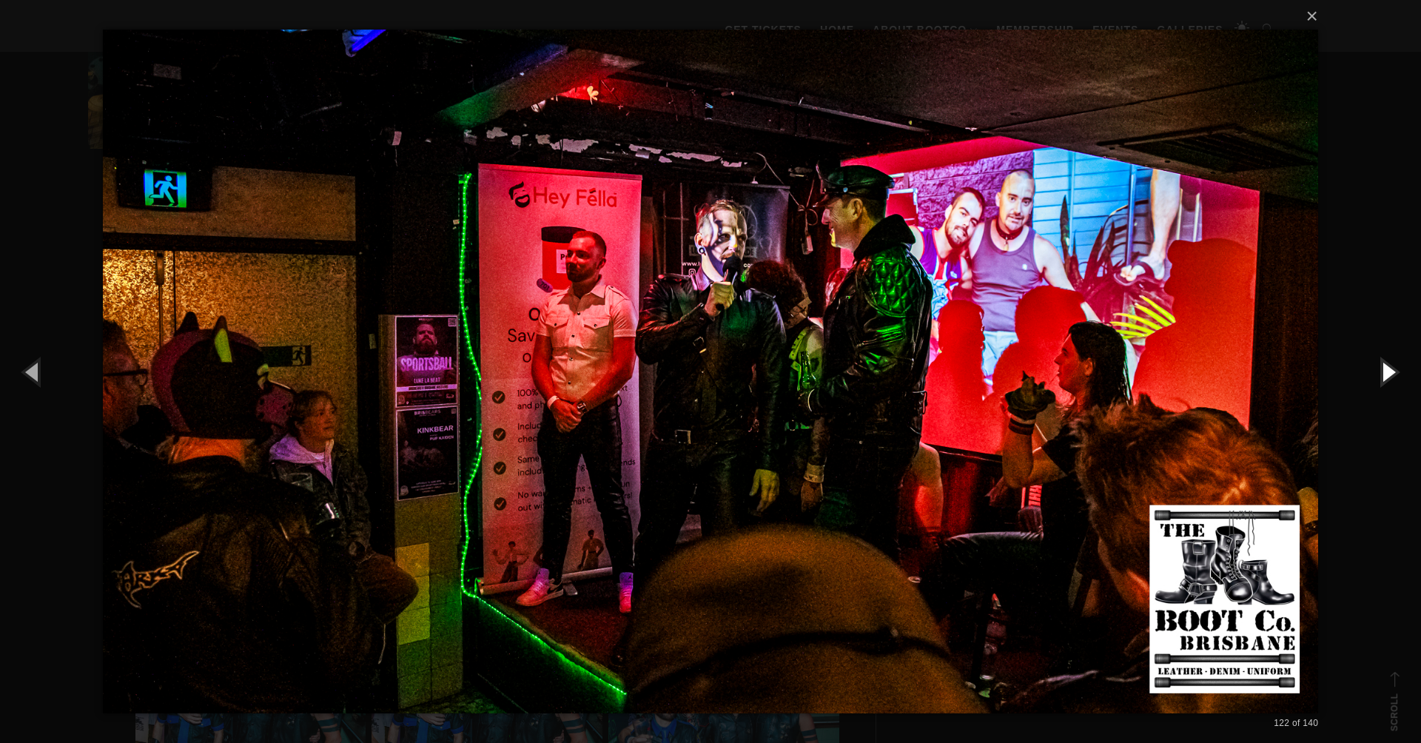
click at [1388, 376] on button "button" at bounding box center [1388, 371] width 67 height 81
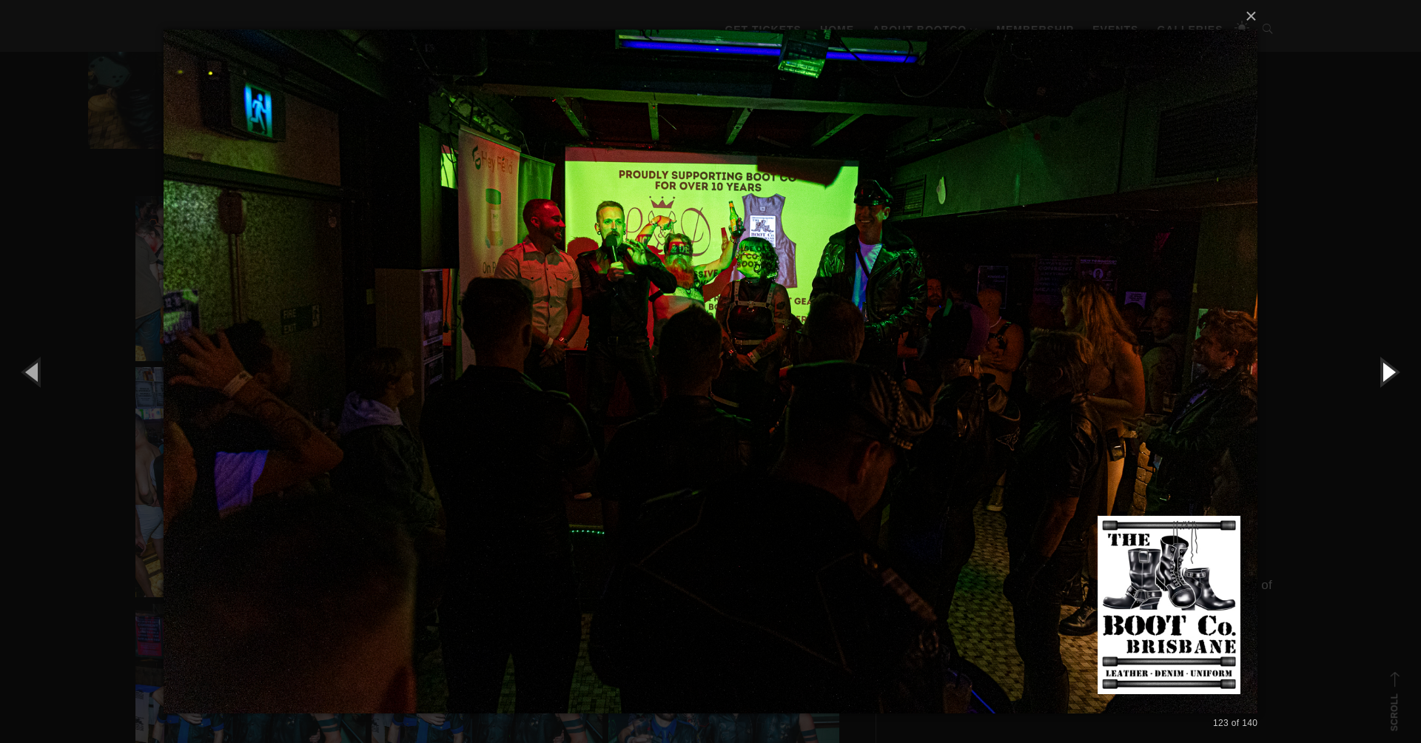
click at [1388, 376] on button "button" at bounding box center [1388, 371] width 67 height 81
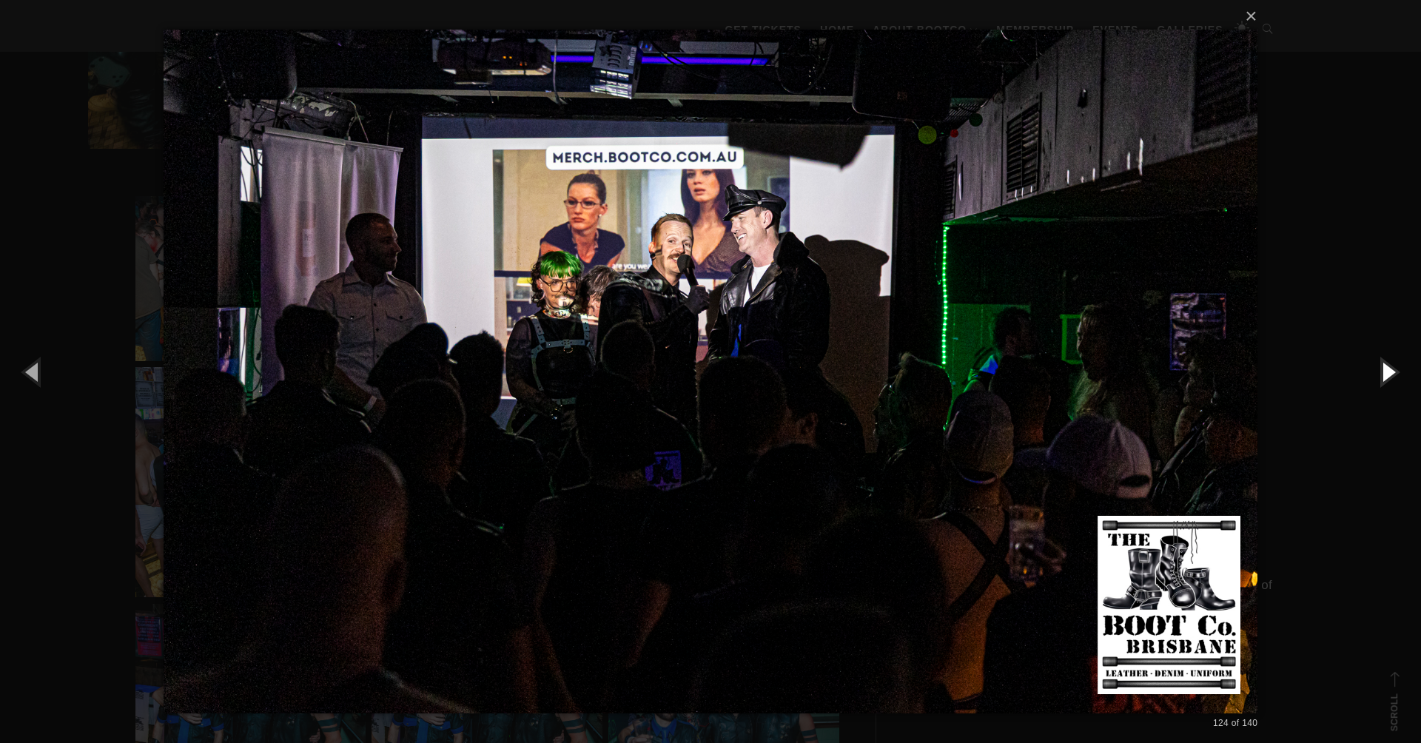
click at [1388, 376] on button "button" at bounding box center [1388, 371] width 67 height 81
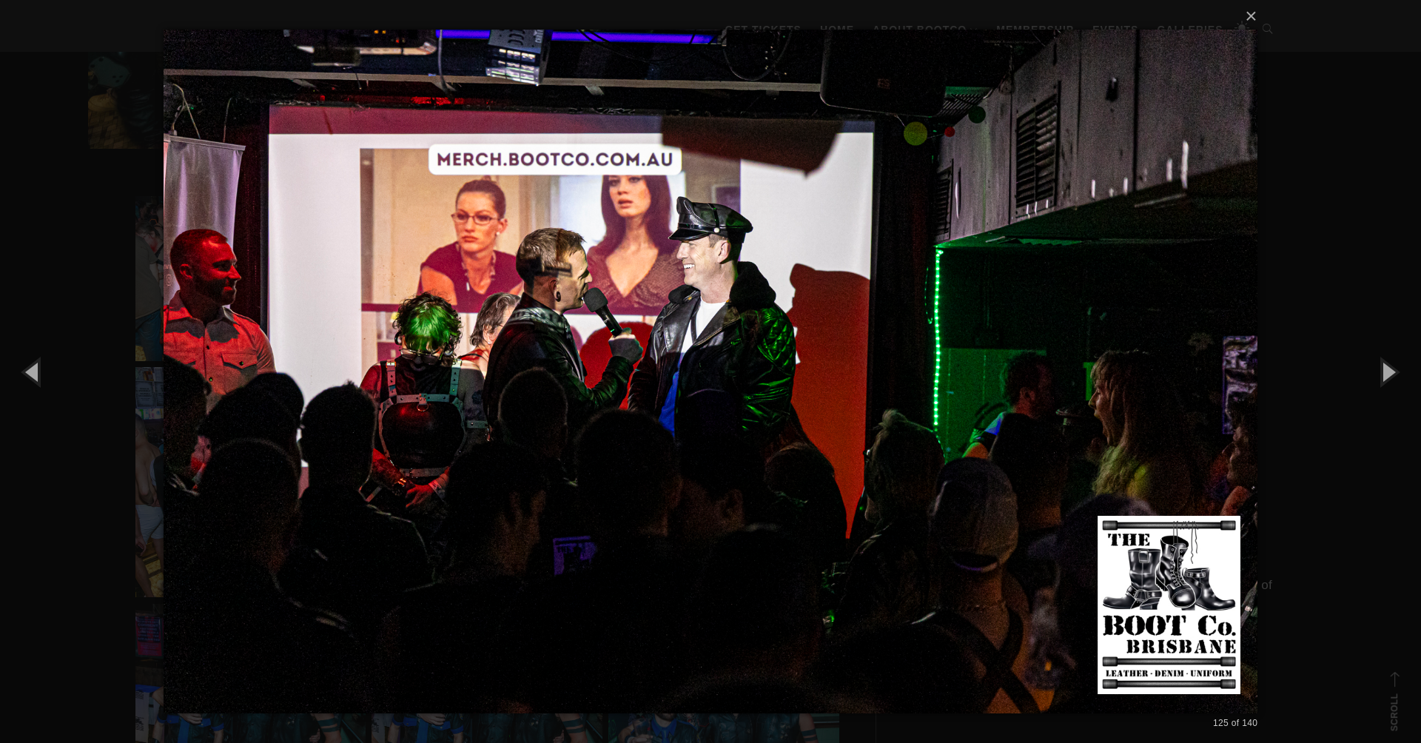
click at [574, 292] on img at bounding box center [711, 371] width 1094 height 743
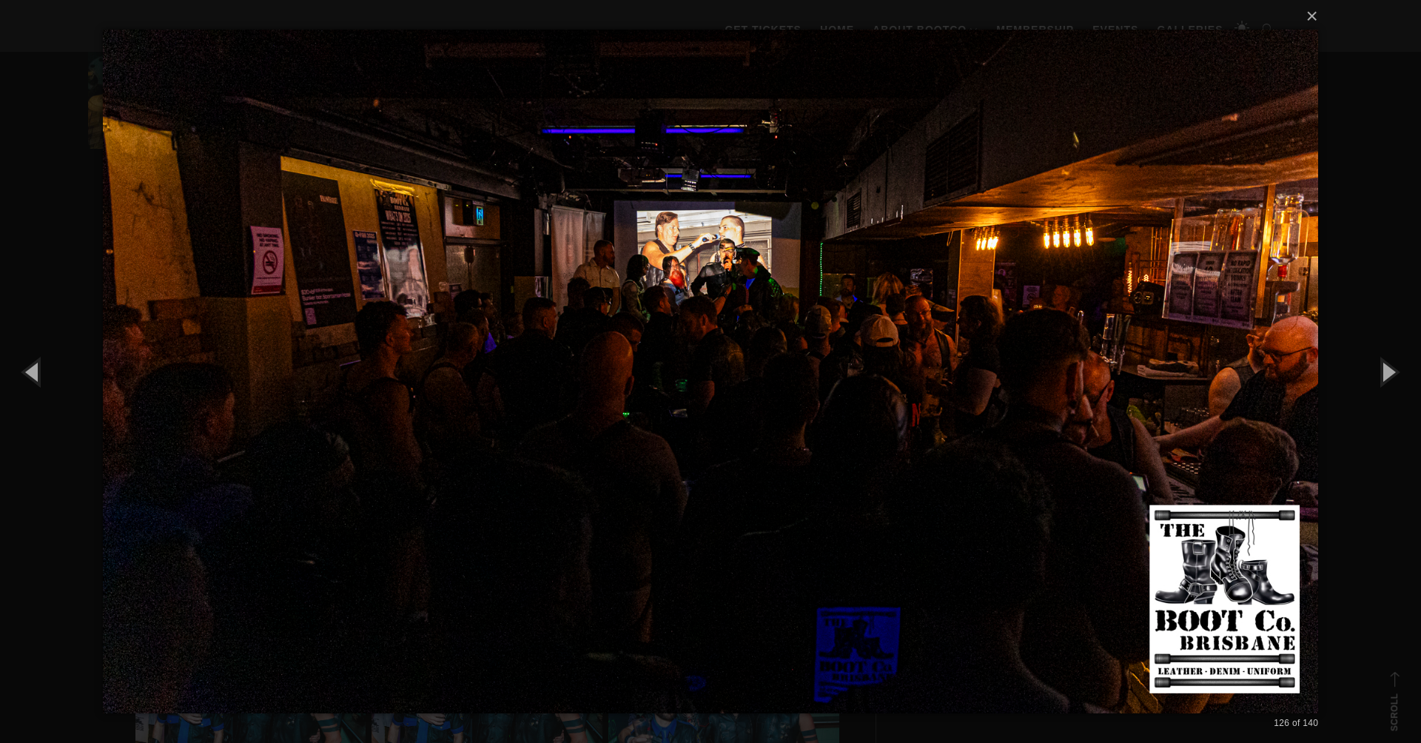
click at [574, 293] on img at bounding box center [711, 371] width 1216 height 743
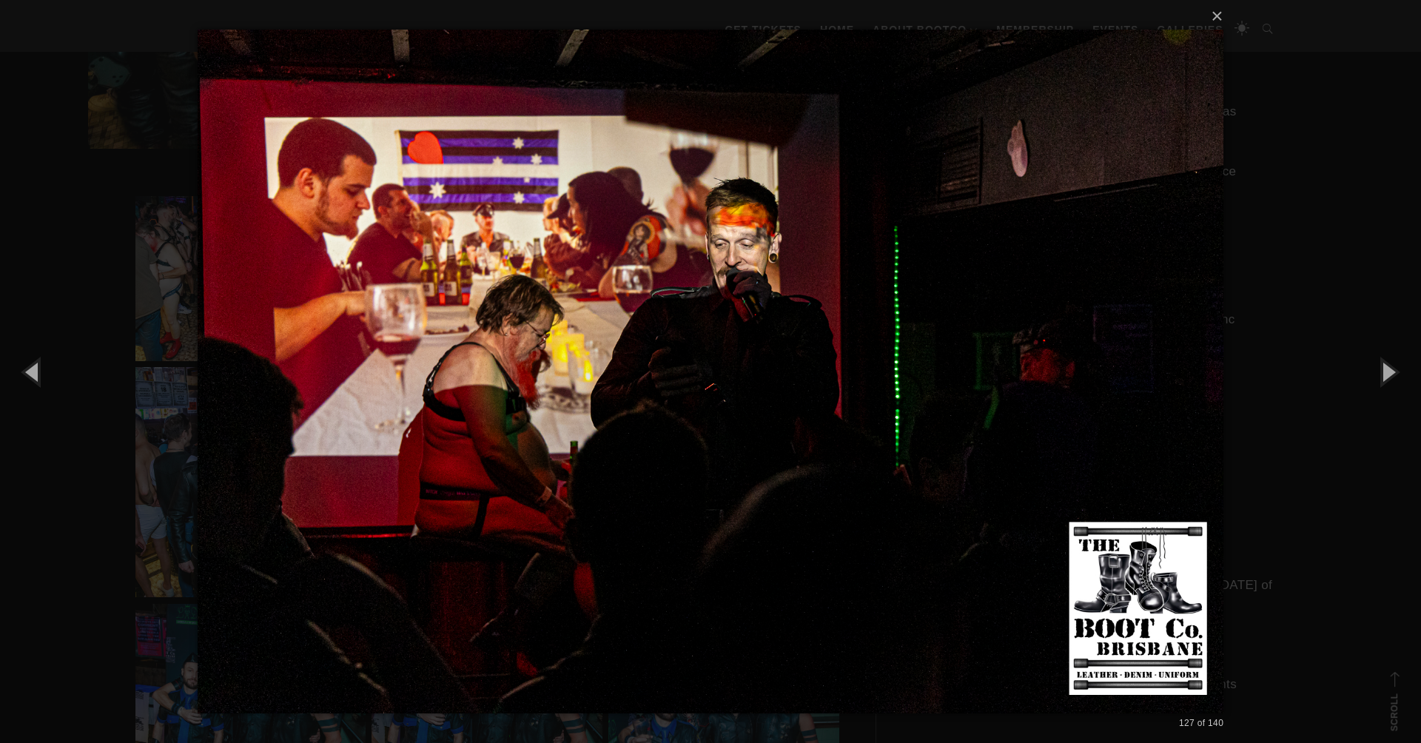
click at [574, 293] on img at bounding box center [711, 371] width 1026 height 743
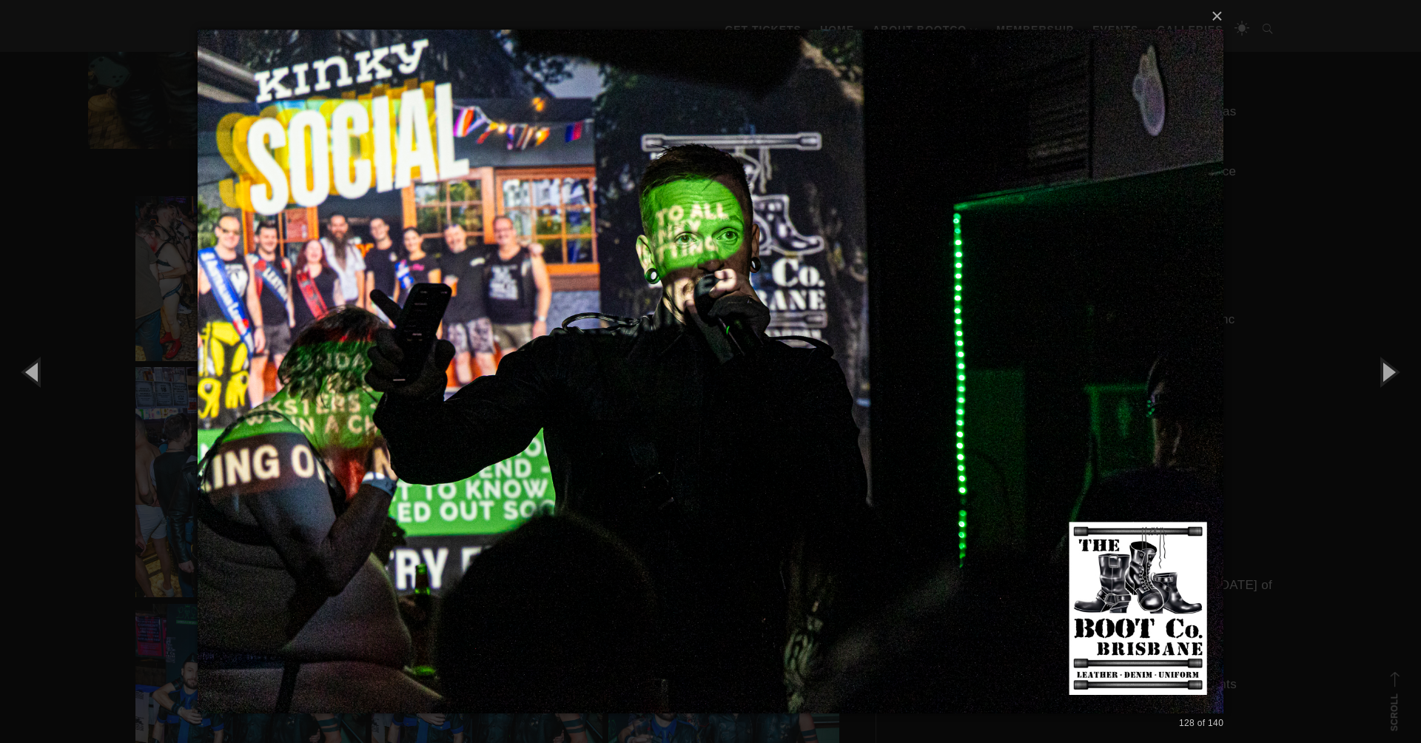
click at [574, 293] on img at bounding box center [711, 371] width 1026 height 743
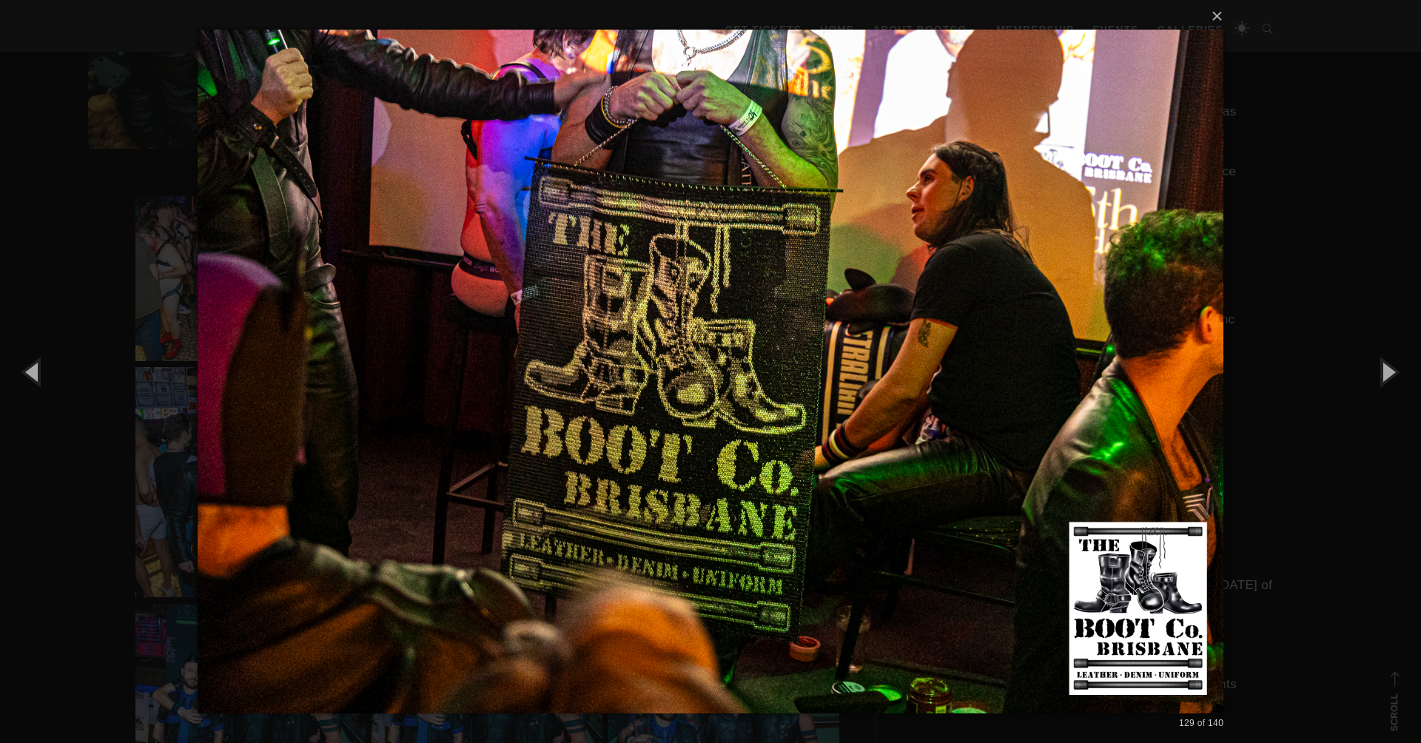
click at [574, 293] on img at bounding box center [711, 371] width 1026 height 743
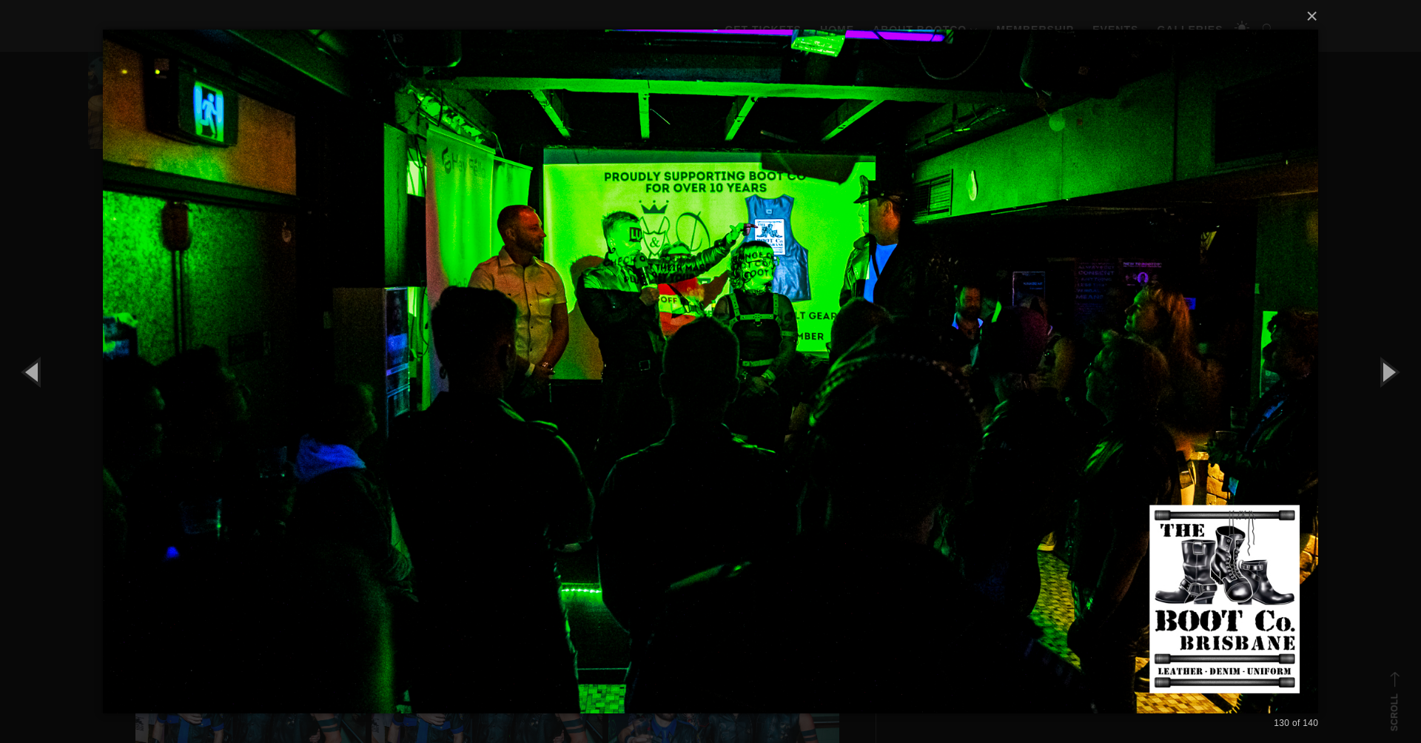
click at [574, 293] on img at bounding box center [711, 371] width 1216 height 743
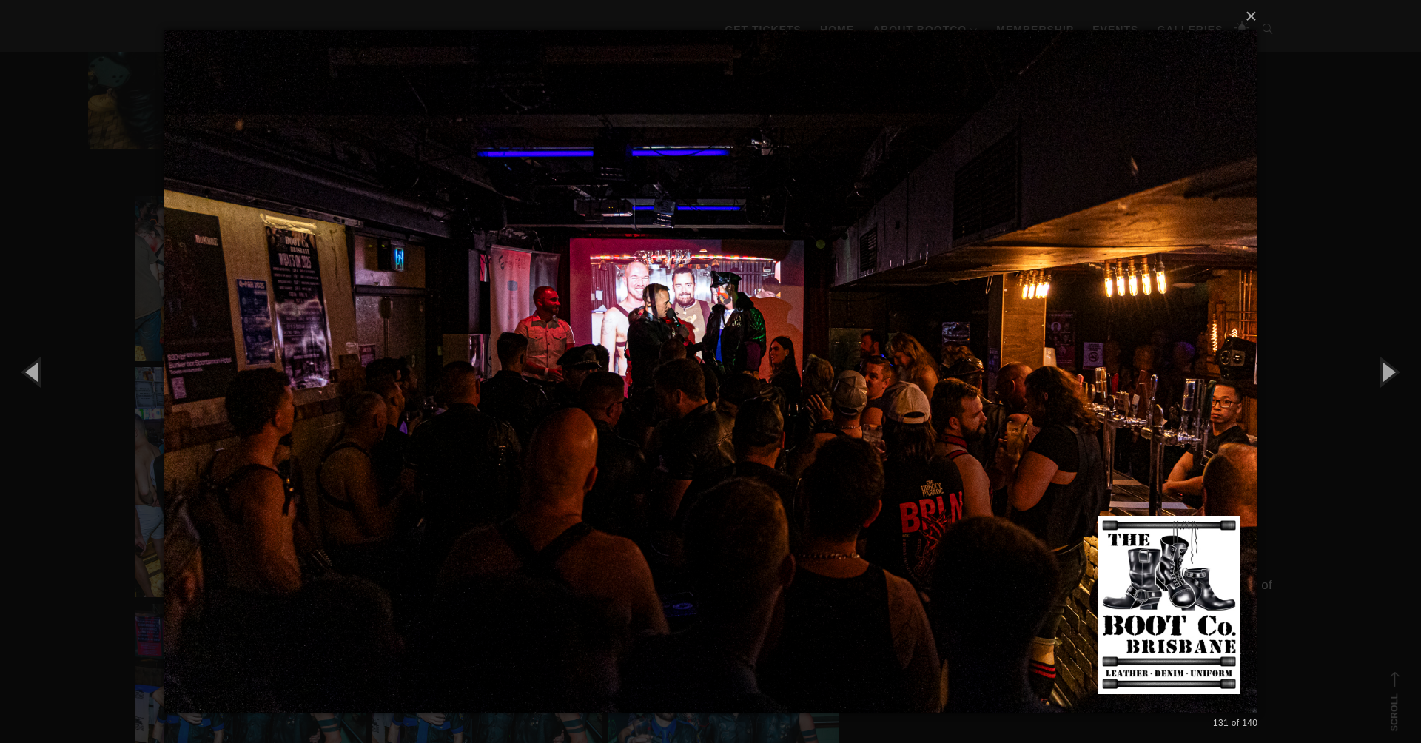
click at [574, 293] on img at bounding box center [711, 371] width 1094 height 743
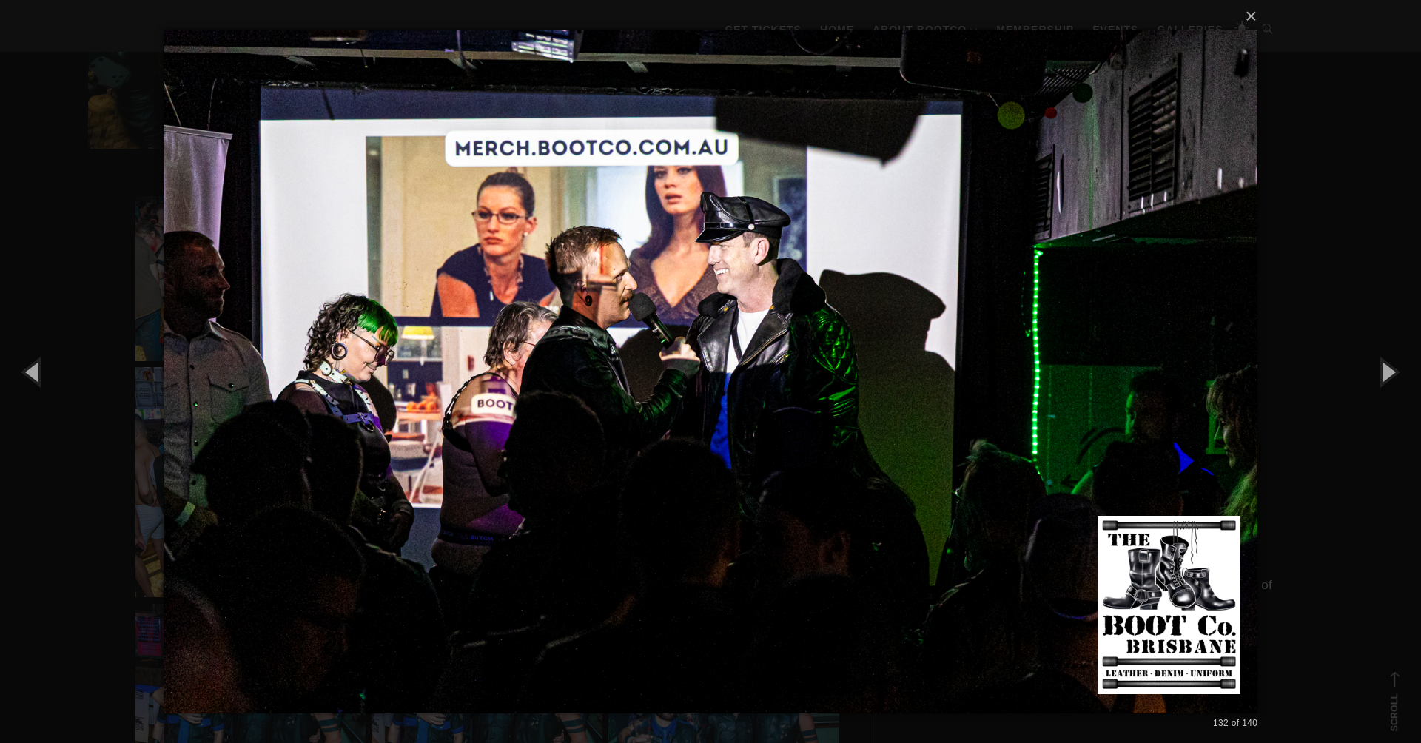
click at [574, 293] on img at bounding box center [711, 371] width 1094 height 743
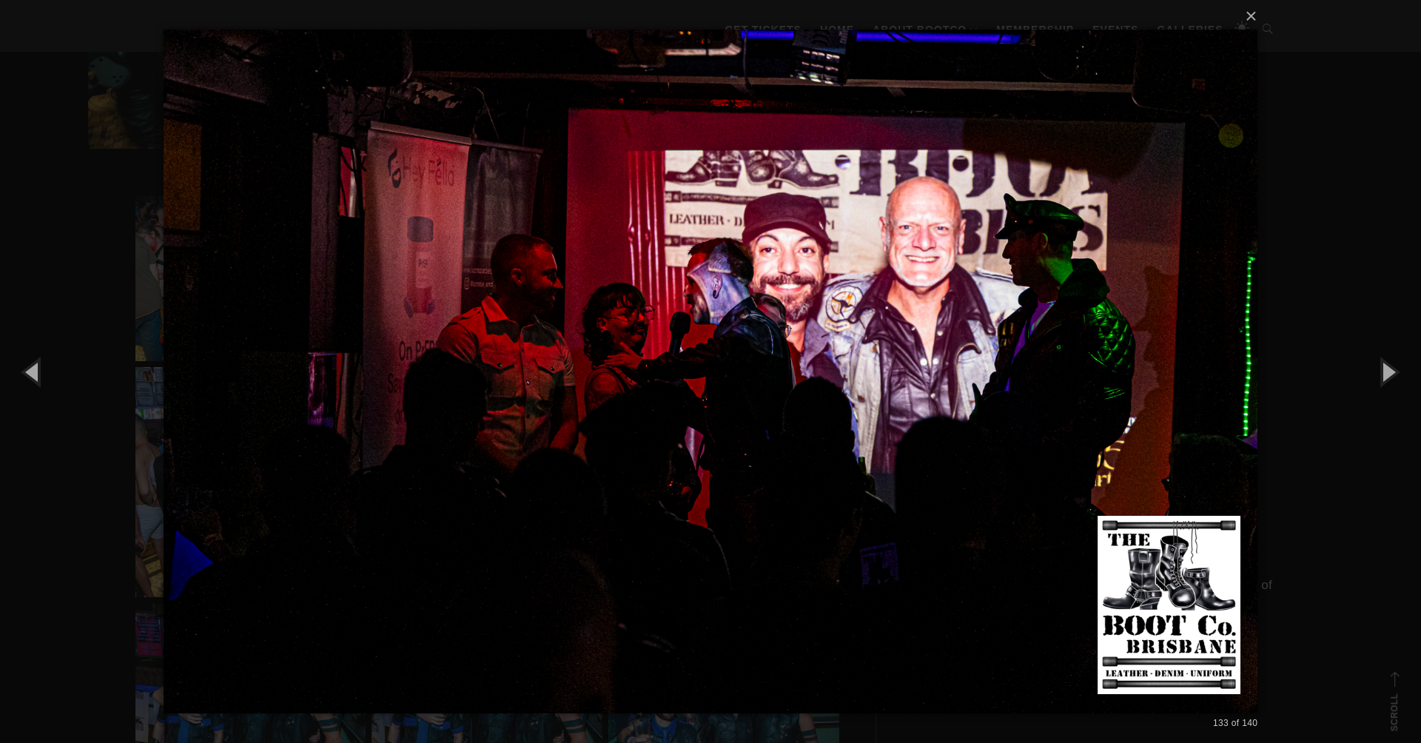
click at [574, 293] on img at bounding box center [711, 371] width 1094 height 743
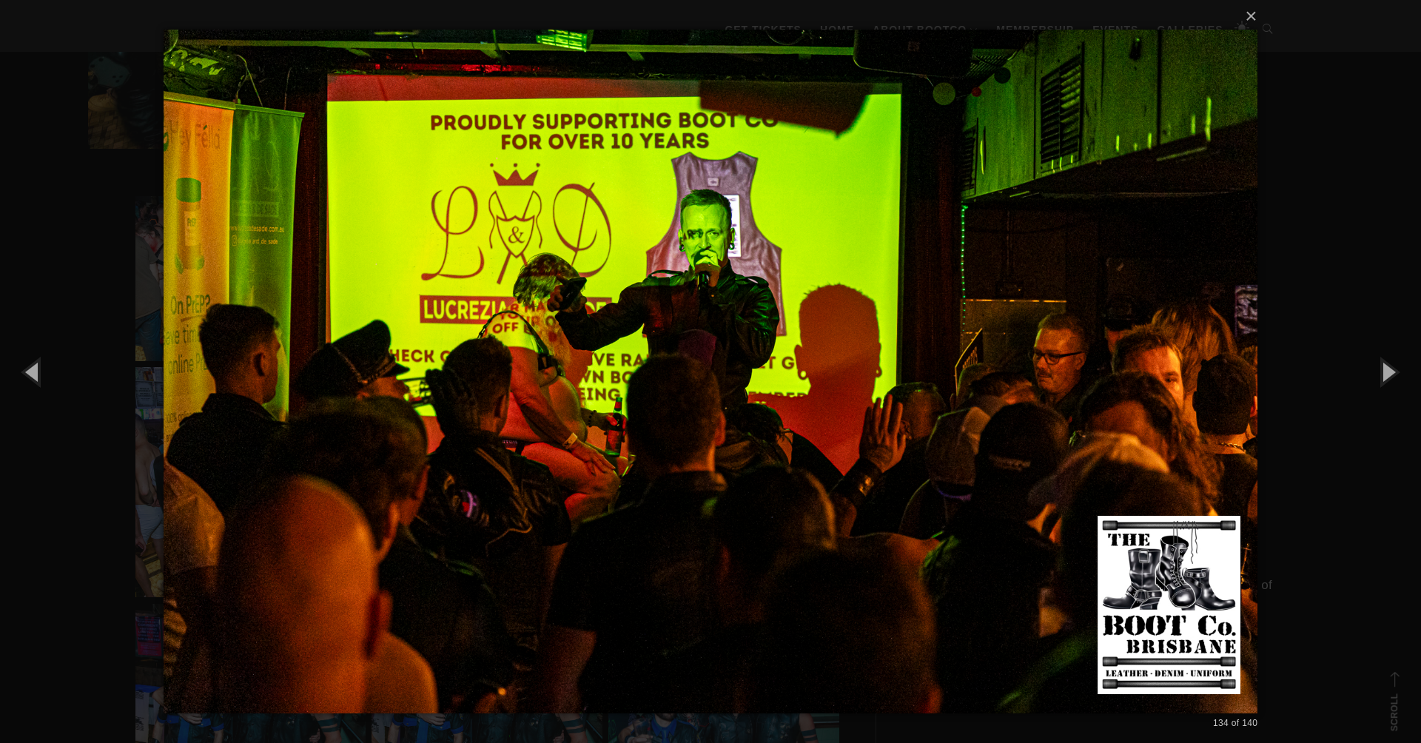
click at [574, 293] on img at bounding box center [711, 371] width 1094 height 743
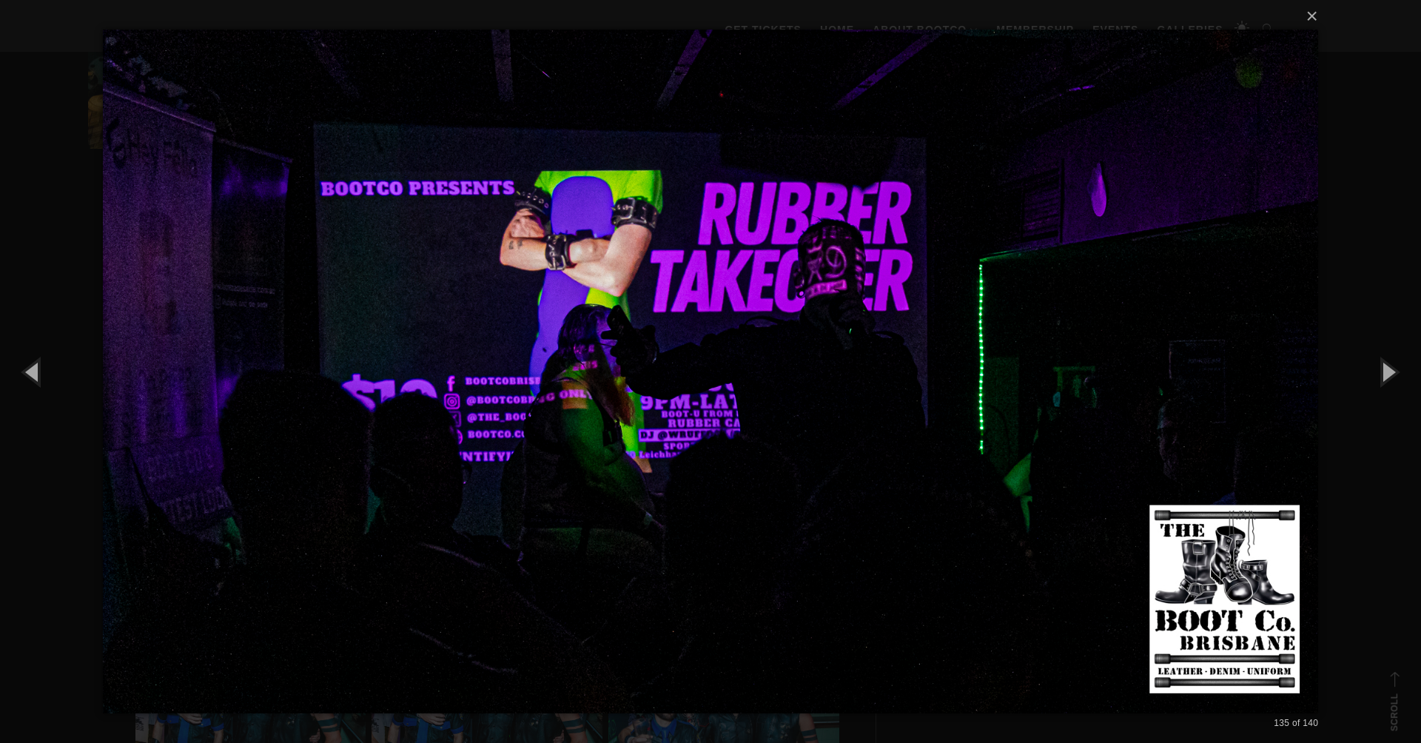
click at [574, 294] on img at bounding box center [711, 371] width 1216 height 743
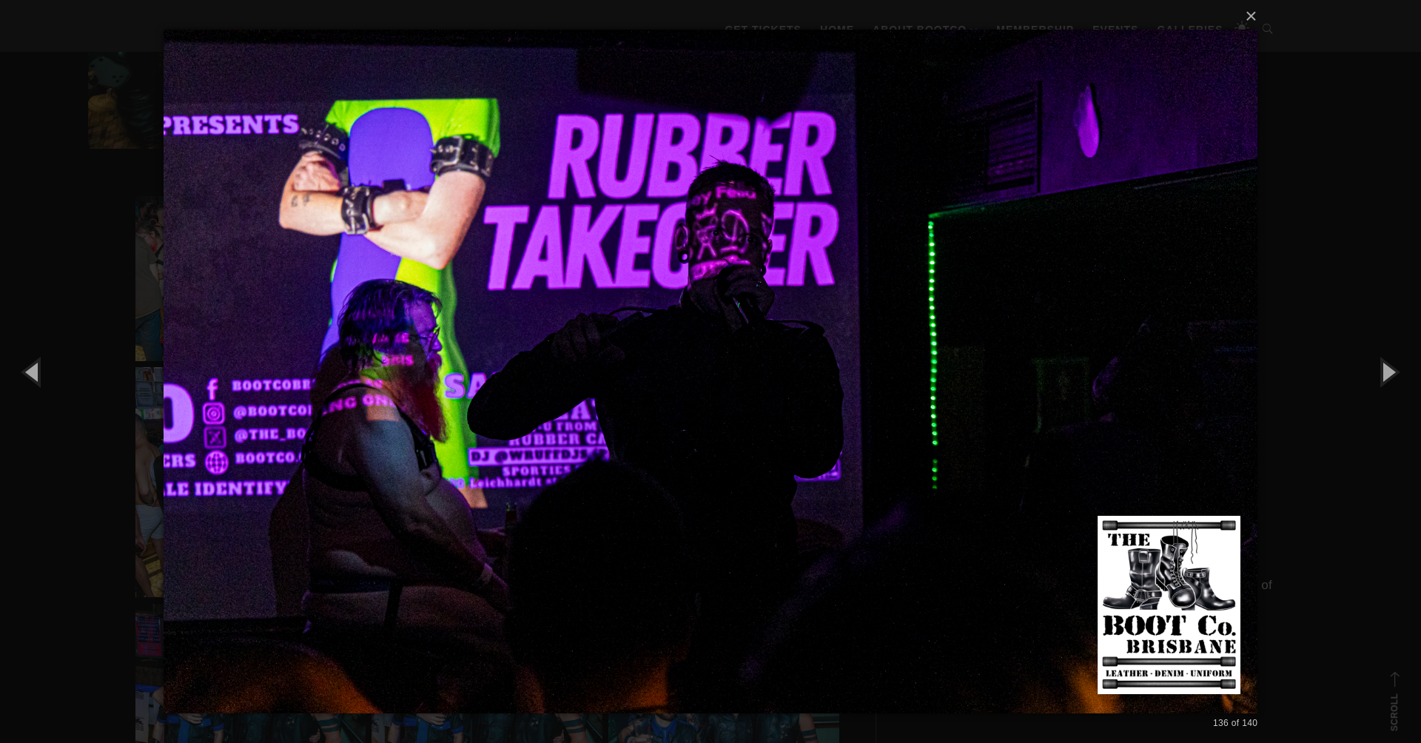
click at [574, 294] on img at bounding box center [711, 371] width 1094 height 743
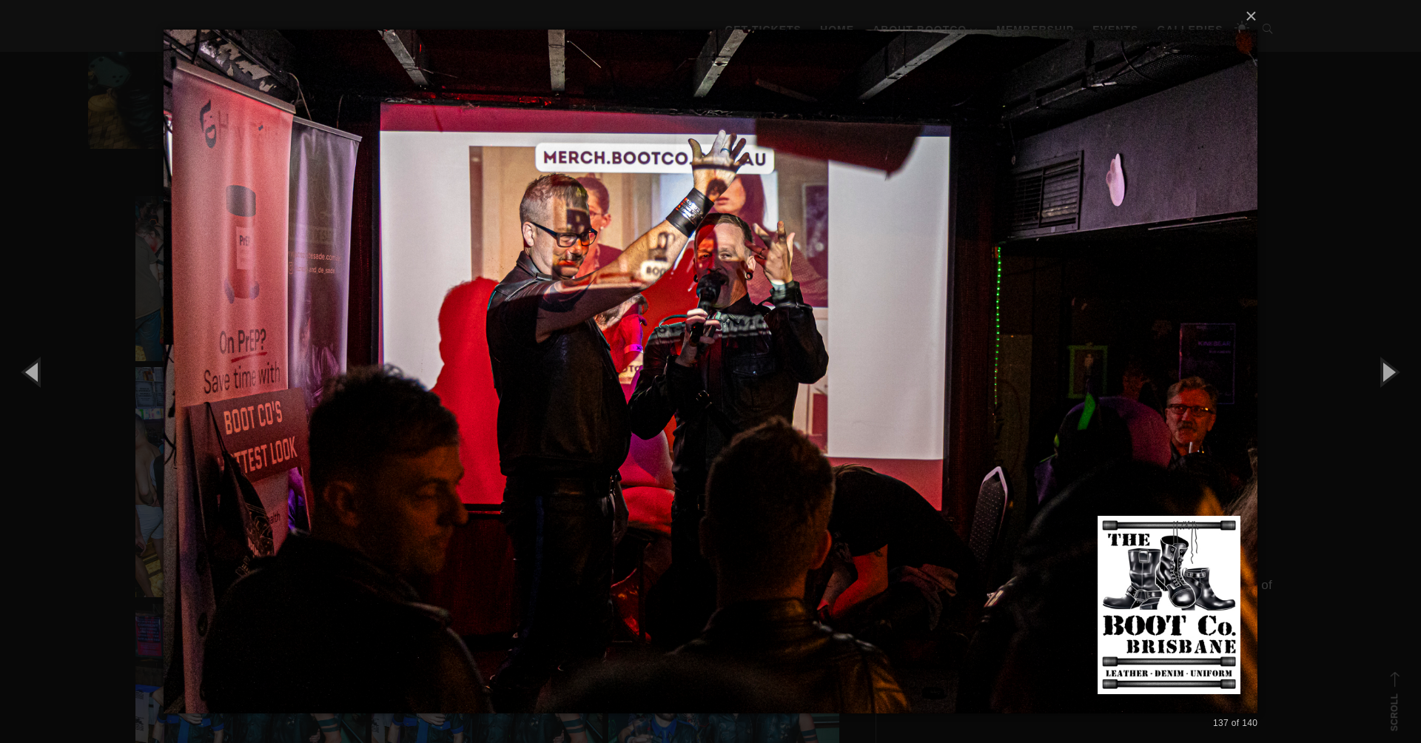
click at [574, 294] on img at bounding box center [711, 371] width 1094 height 743
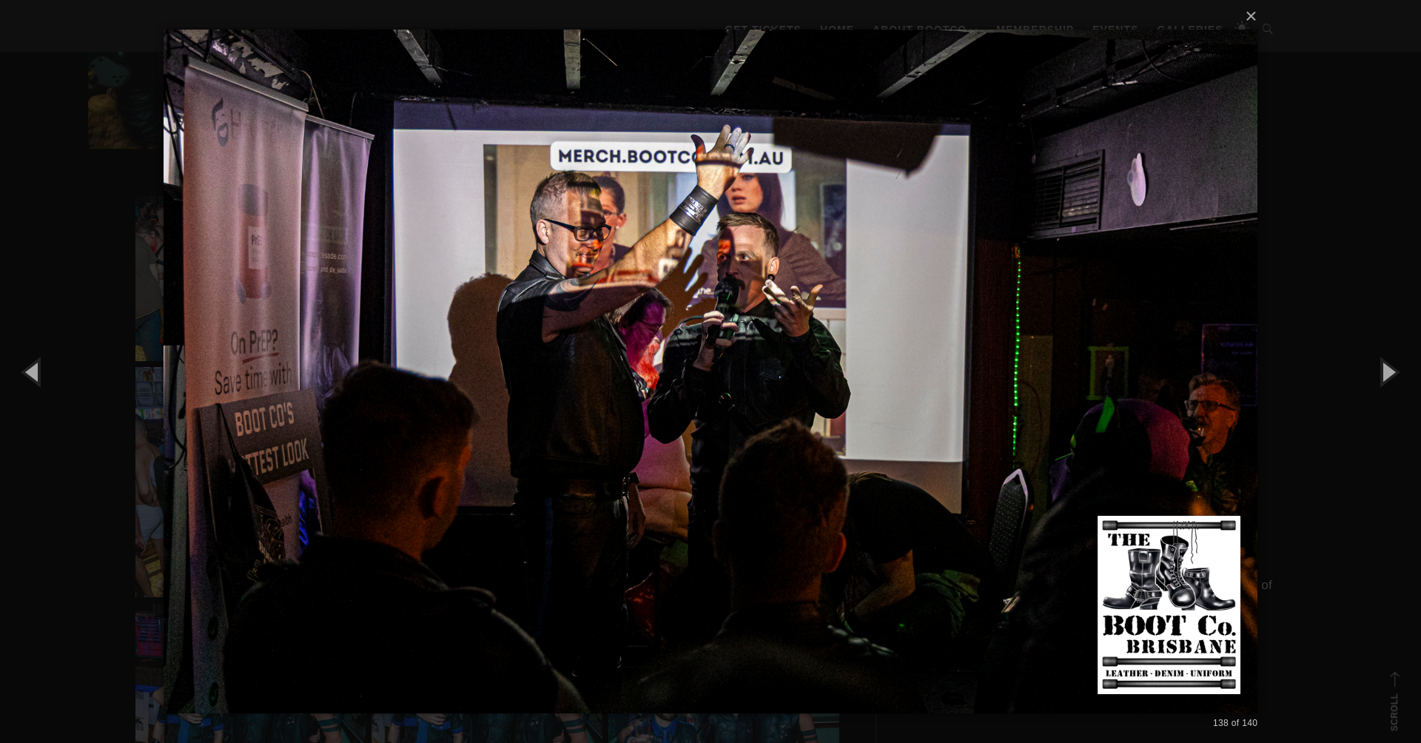
click at [574, 294] on img at bounding box center [711, 371] width 1094 height 743
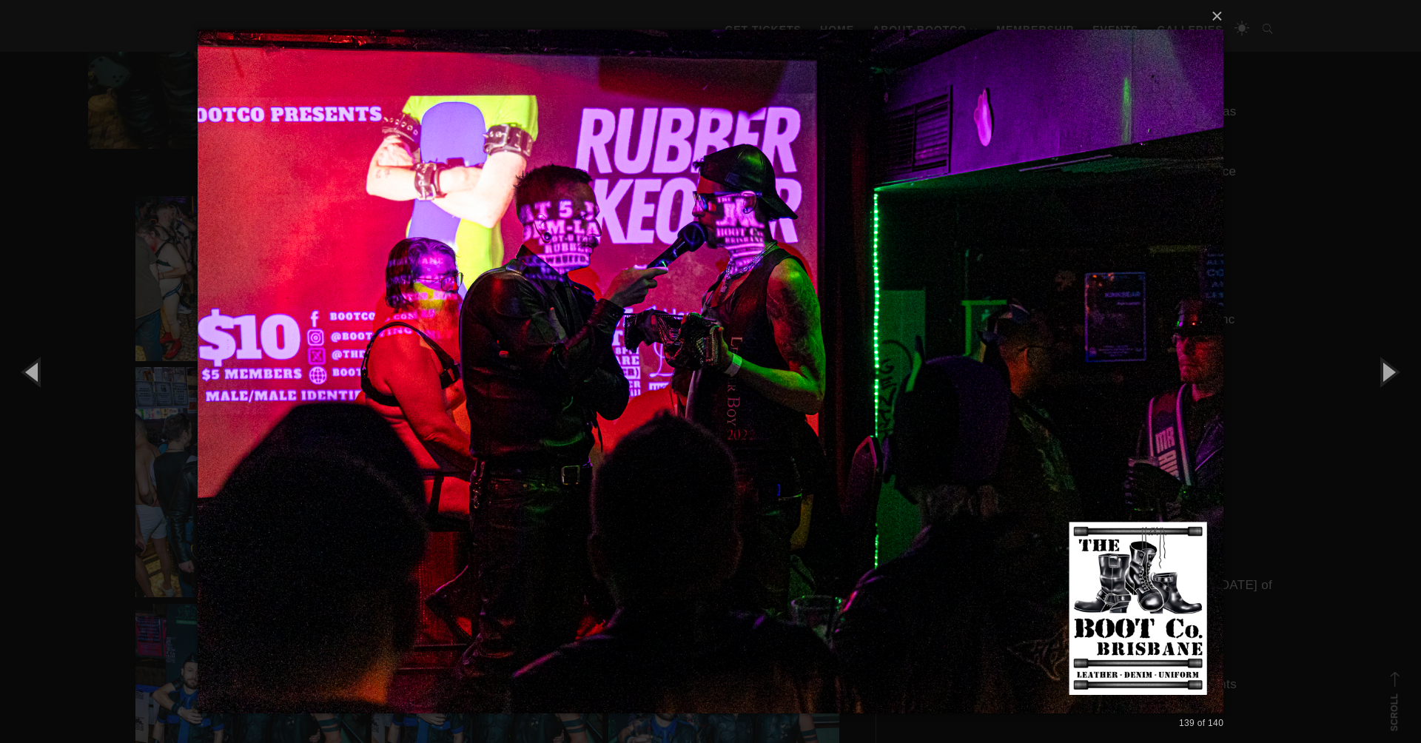
click at [574, 294] on img at bounding box center [711, 371] width 1026 height 743
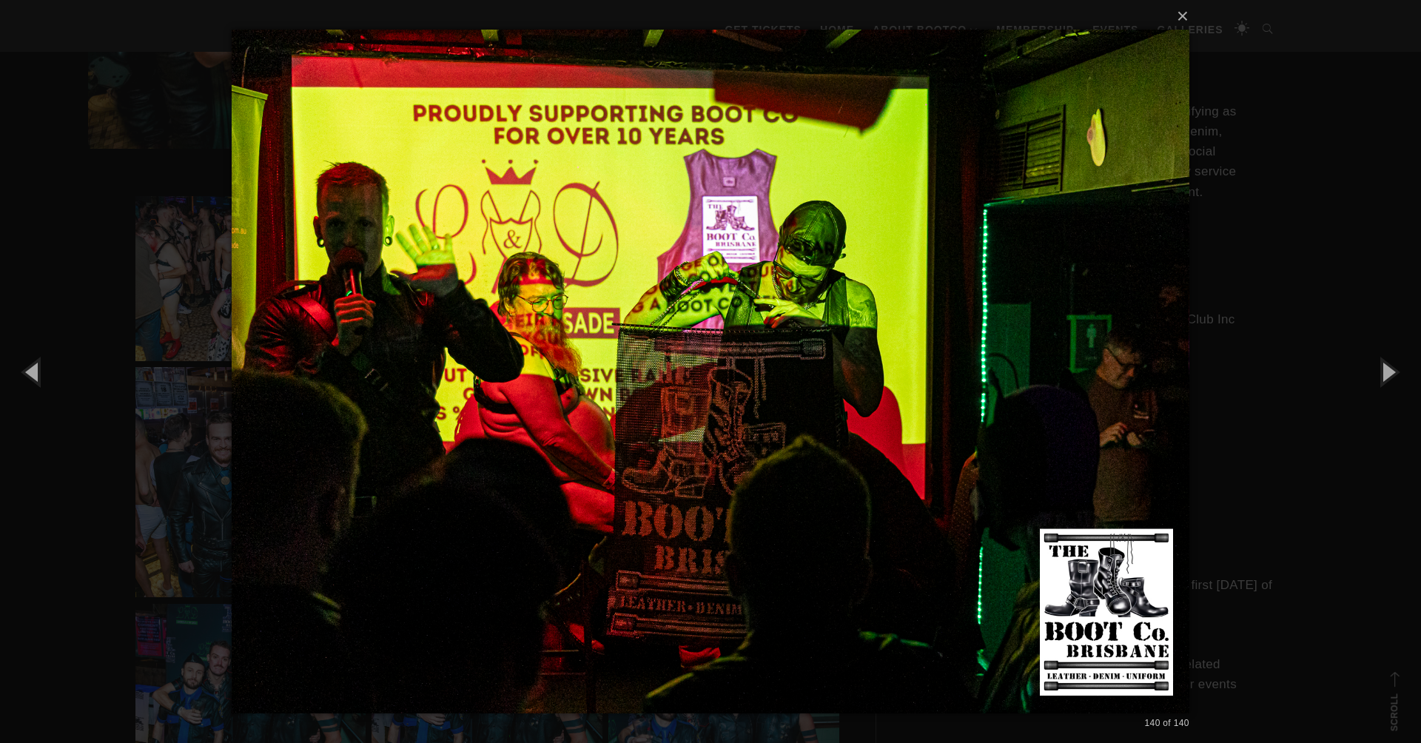
click at [574, 294] on img at bounding box center [710, 371] width 957 height 743
